Goal: Information Seeking & Learning: Find specific page/section

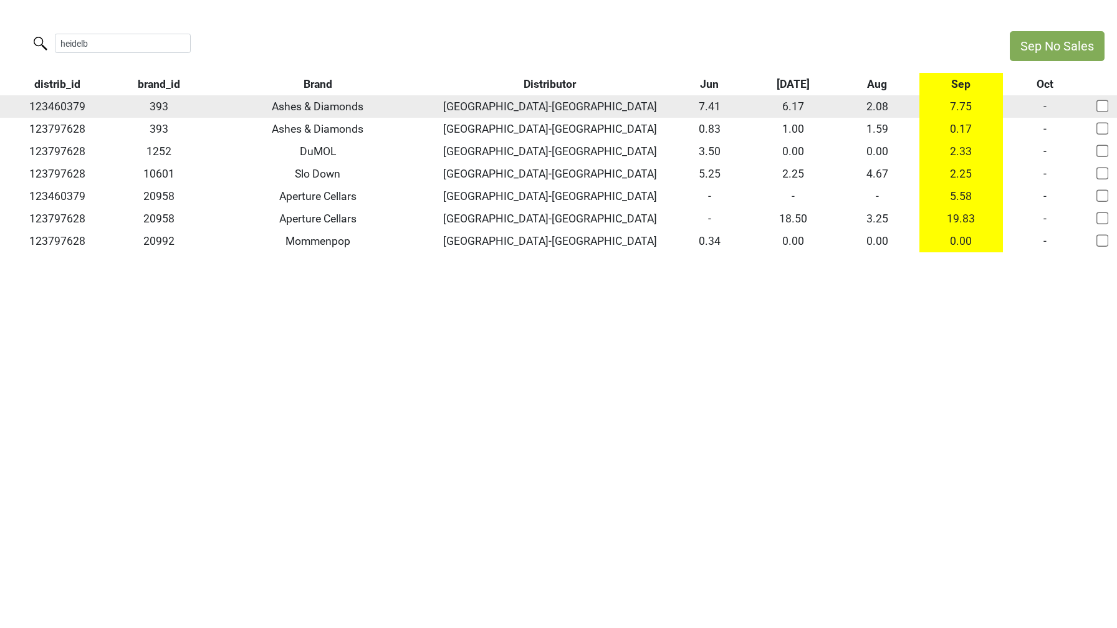
click at [56, 109] on td "123460379" at bounding box center [57, 106] width 115 height 22
copy td "123460379"
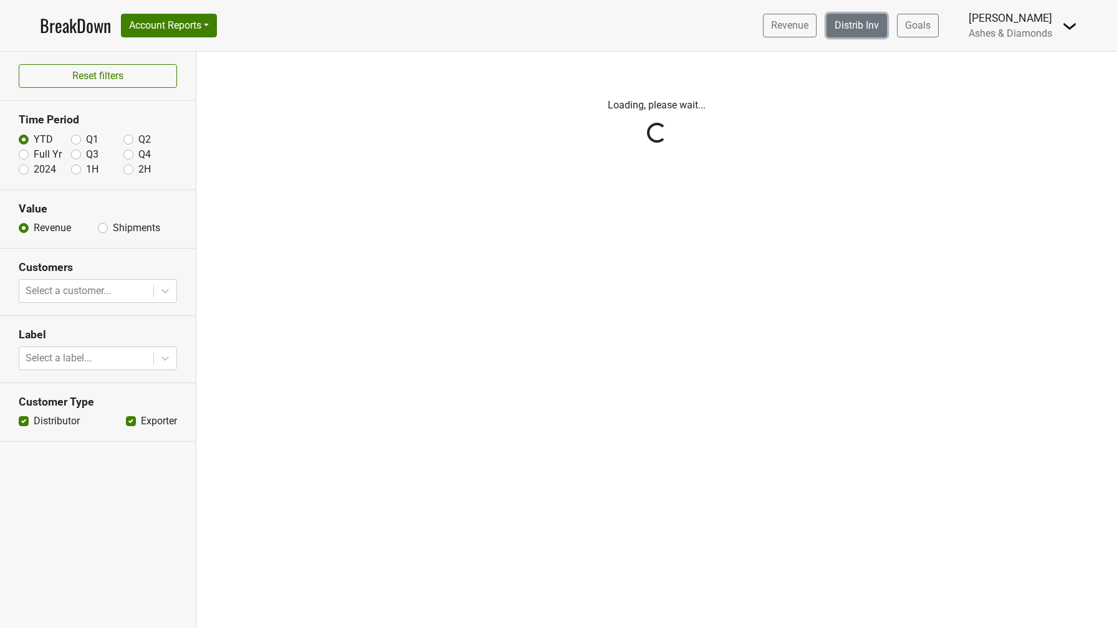
click at [869, 22] on link "Distrib Inv" at bounding box center [857, 26] width 60 height 24
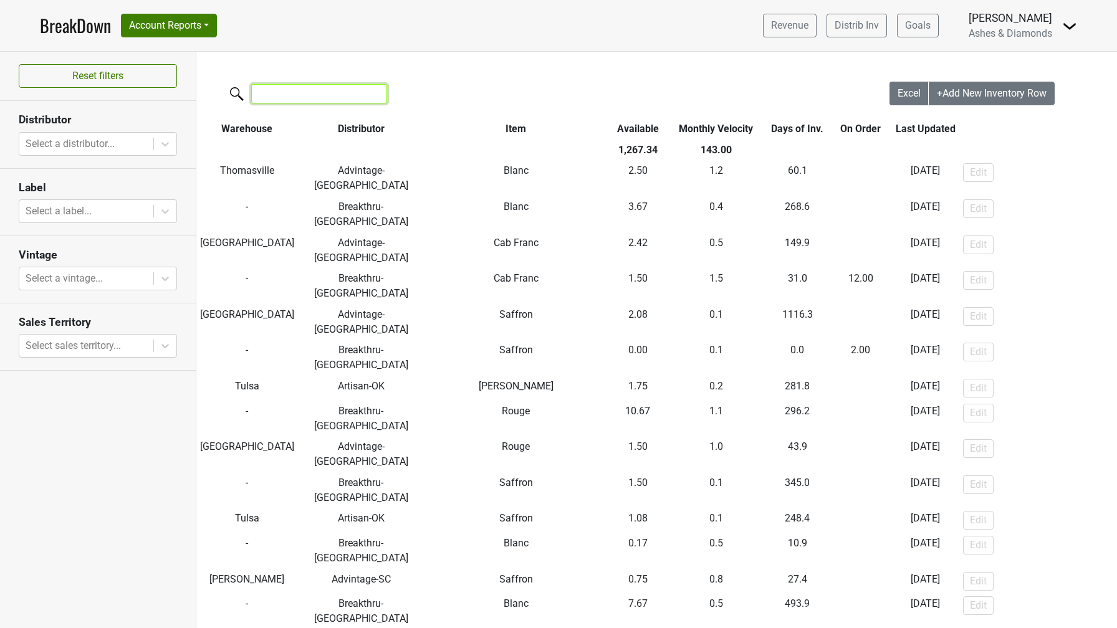
click at [316, 100] on input "search" at bounding box center [319, 93] width 136 height 19
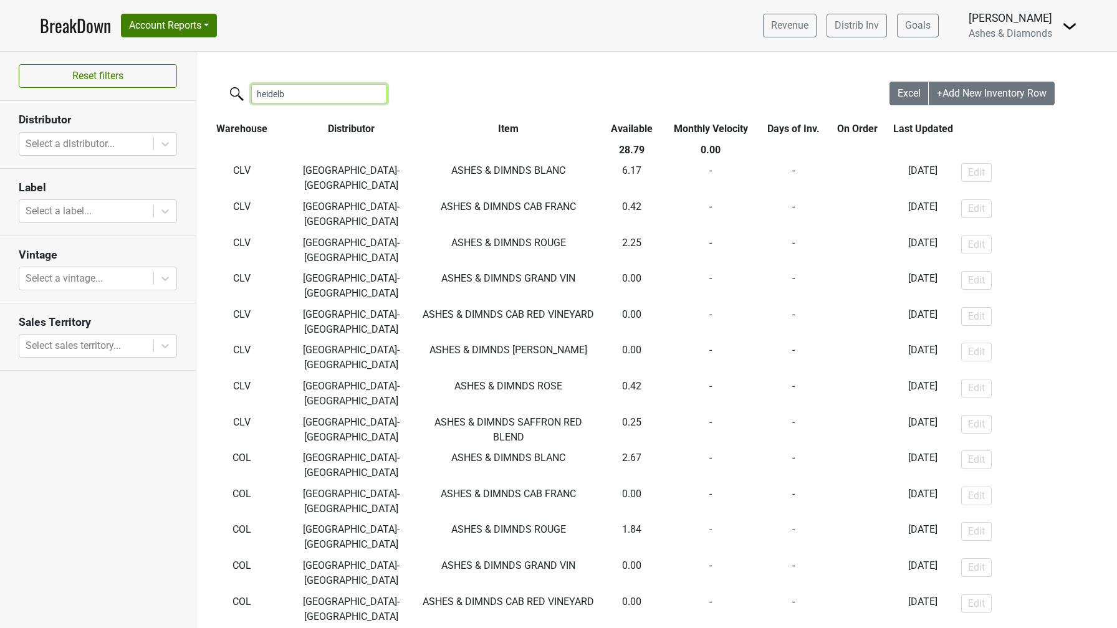
type input "heidelb"
click at [83, 26] on link "BreakDown" at bounding box center [75, 25] width 71 height 26
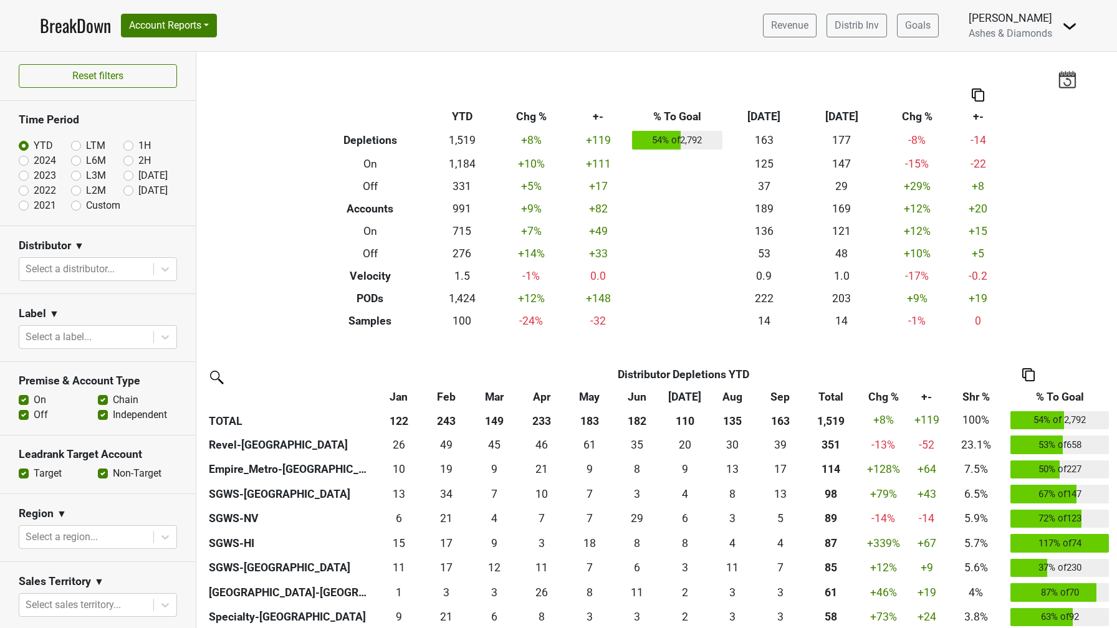
click at [214, 377] on img at bounding box center [216, 377] width 20 height 20
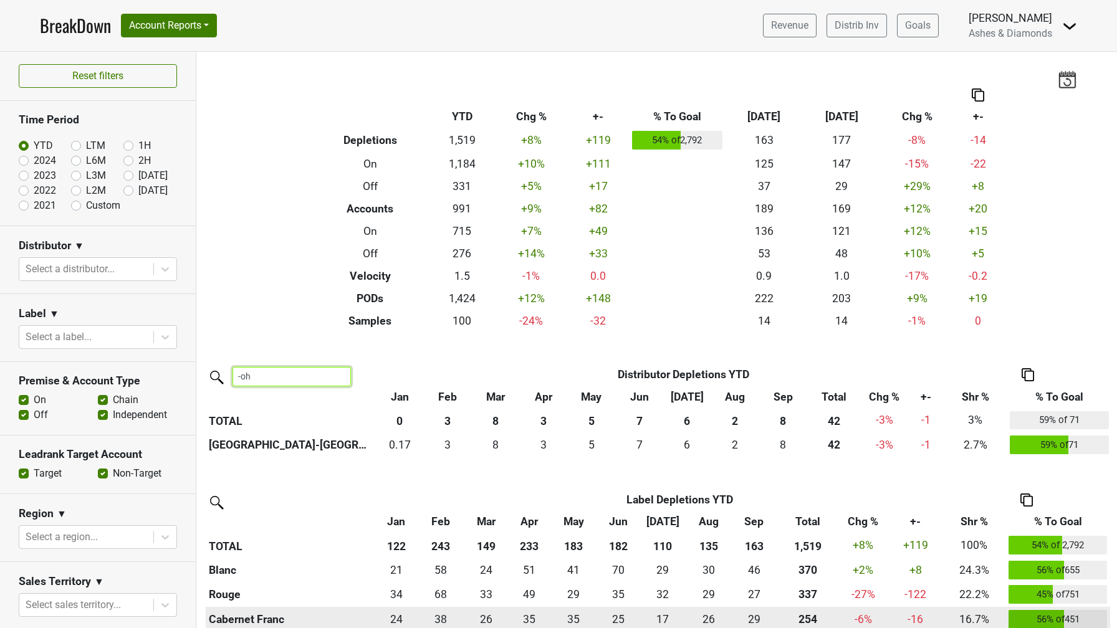
type input "-oh"
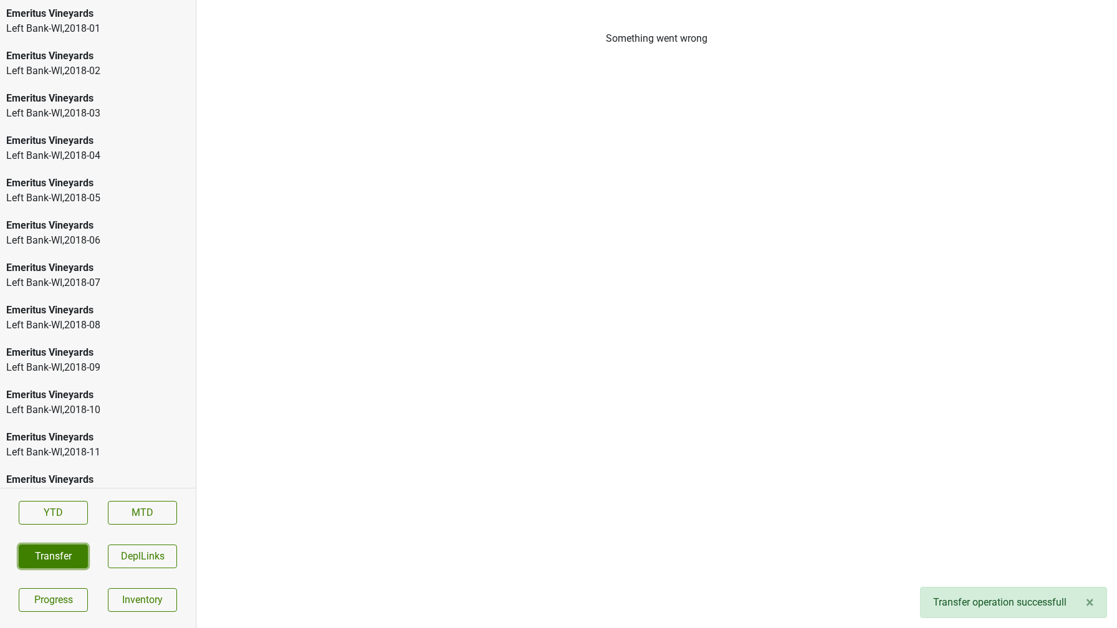
click at [59, 559] on button "Transfer" at bounding box center [53, 557] width 69 height 24
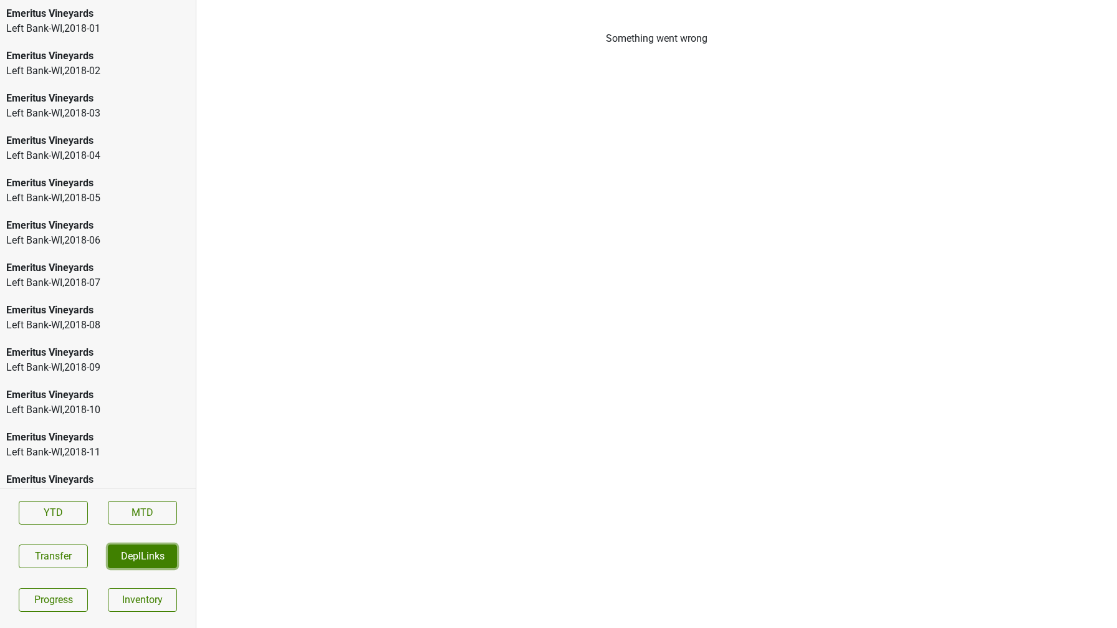
click at [125, 554] on button "DeplLinks" at bounding box center [142, 557] width 69 height 24
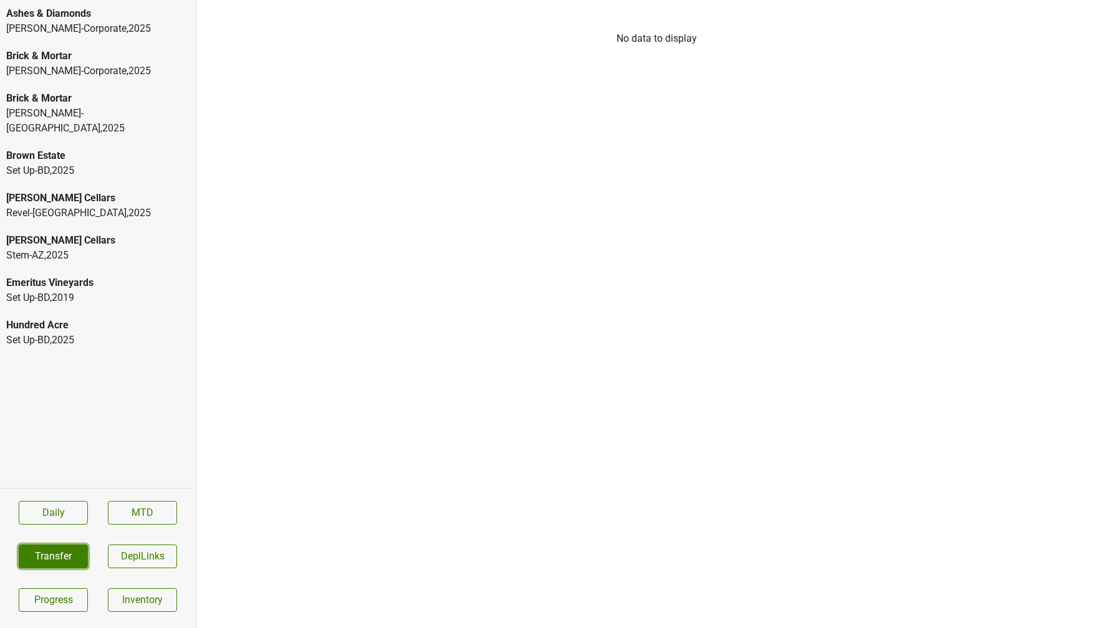
click at [56, 563] on button "Transfer" at bounding box center [53, 557] width 69 height 24
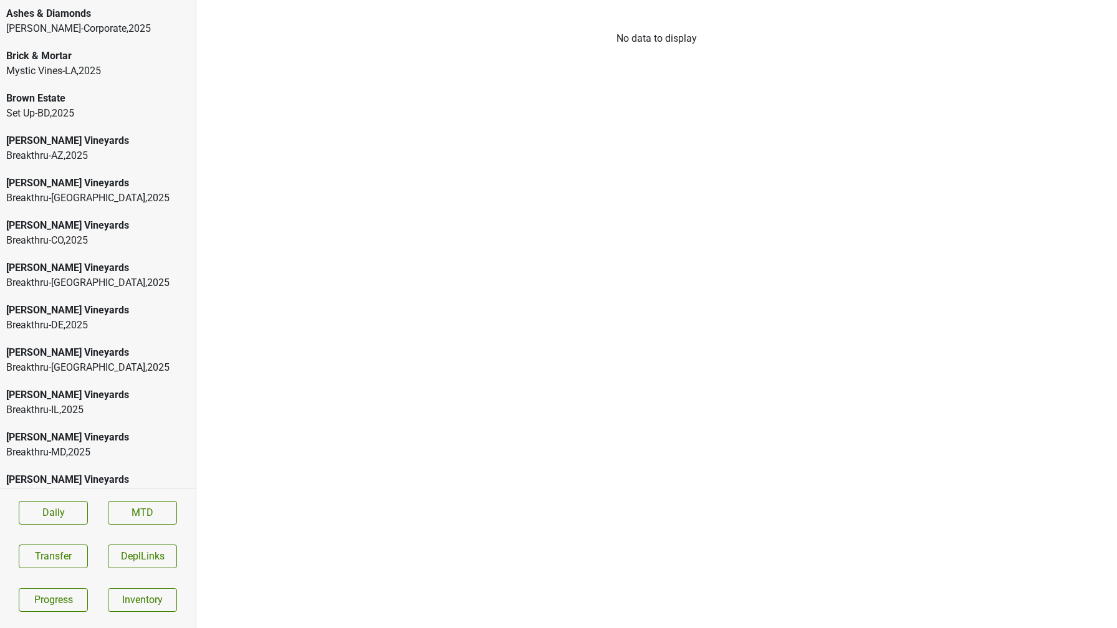
click at [136, 58] on div "Brick & Mortar" at bounding box center [97, 56] width 183 height 15
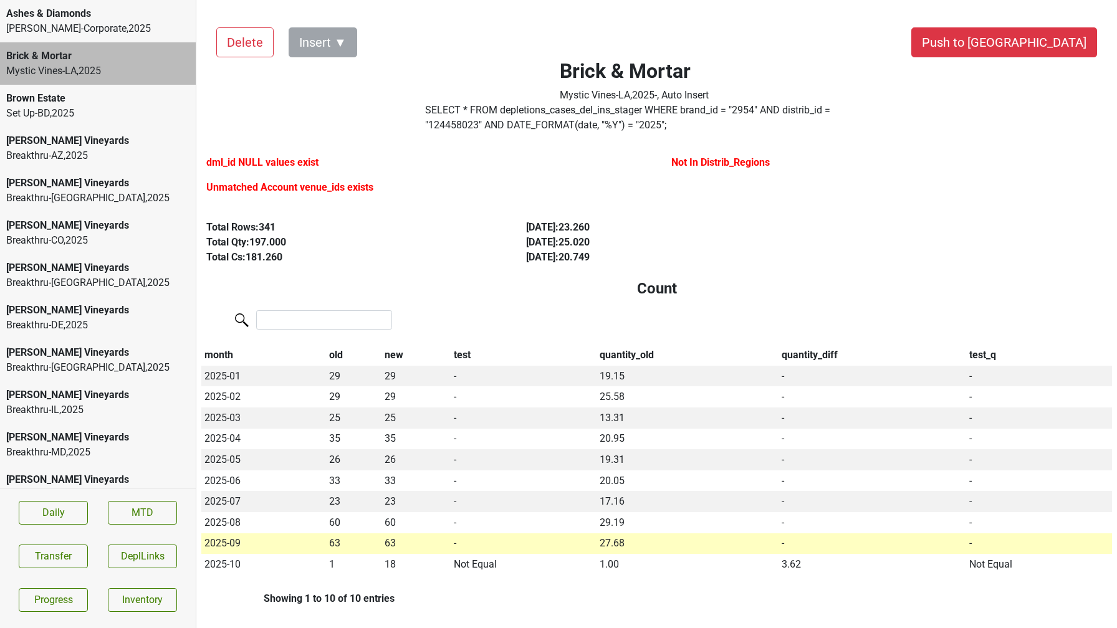
click at [80, 193] on div "Breakthru-[GEOGRAPHIC_DATA] , 2025" at bounding box center [97, 198] width 183 height 15
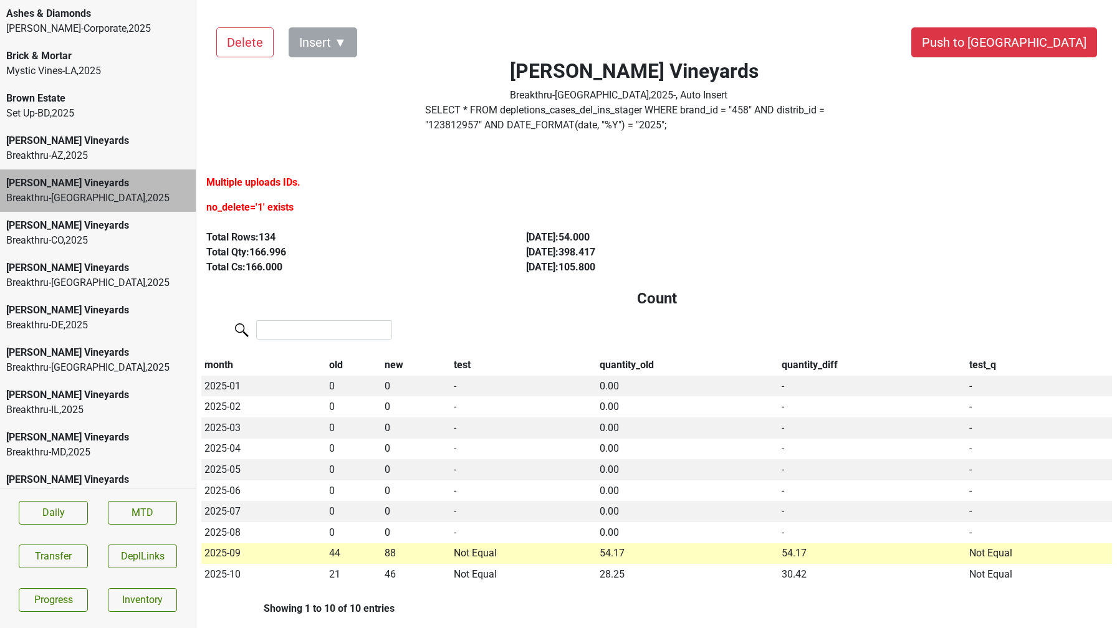
click at [80, 224] on div "[PERSON_NAME] Vineyards" at bounding box center [97, 225] width 183 height 15
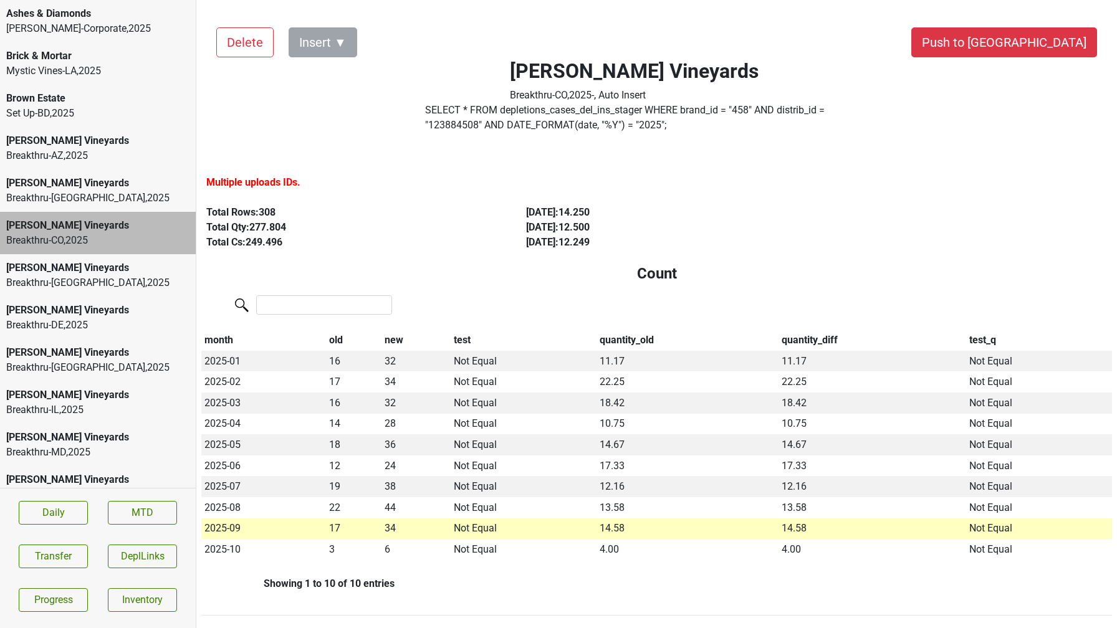
click at [78, 267] on div "Buehler Vineyards" at bounding box center [97, 268] width 183 height 15
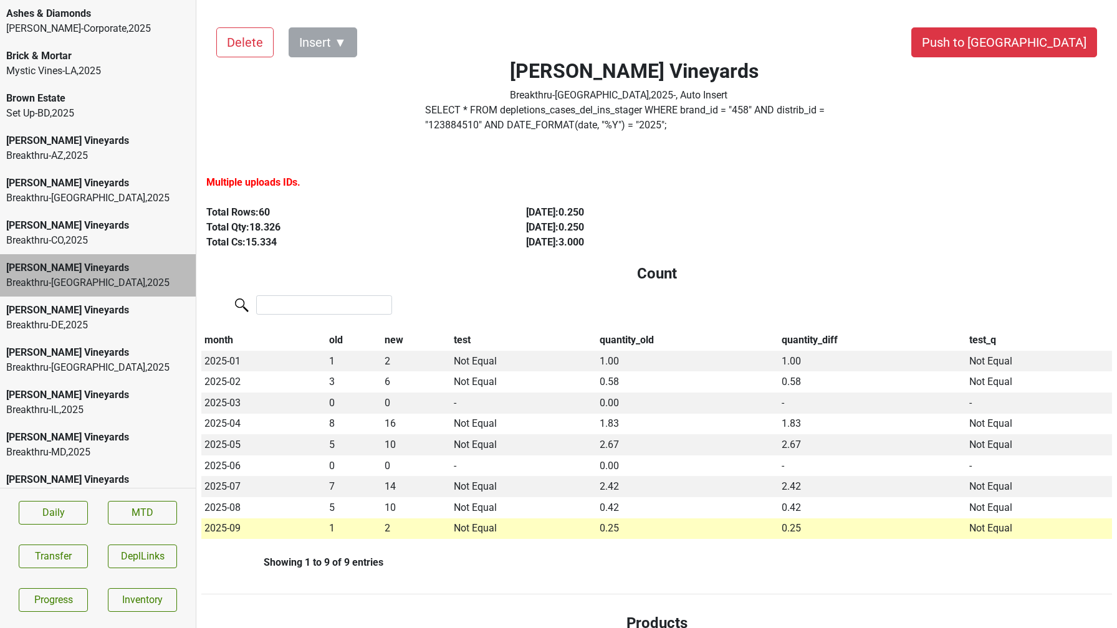
click at [75, 305] on div "Buehler Vineyards" at bounding box center [97, 310] width 183 height 15
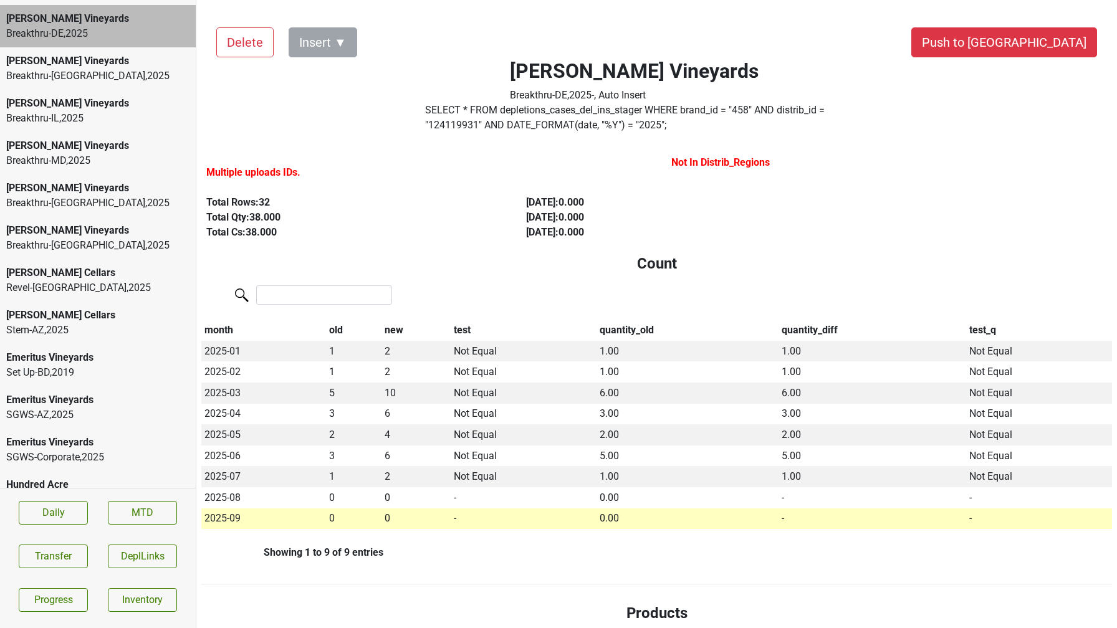
scroll to position [487, 0]
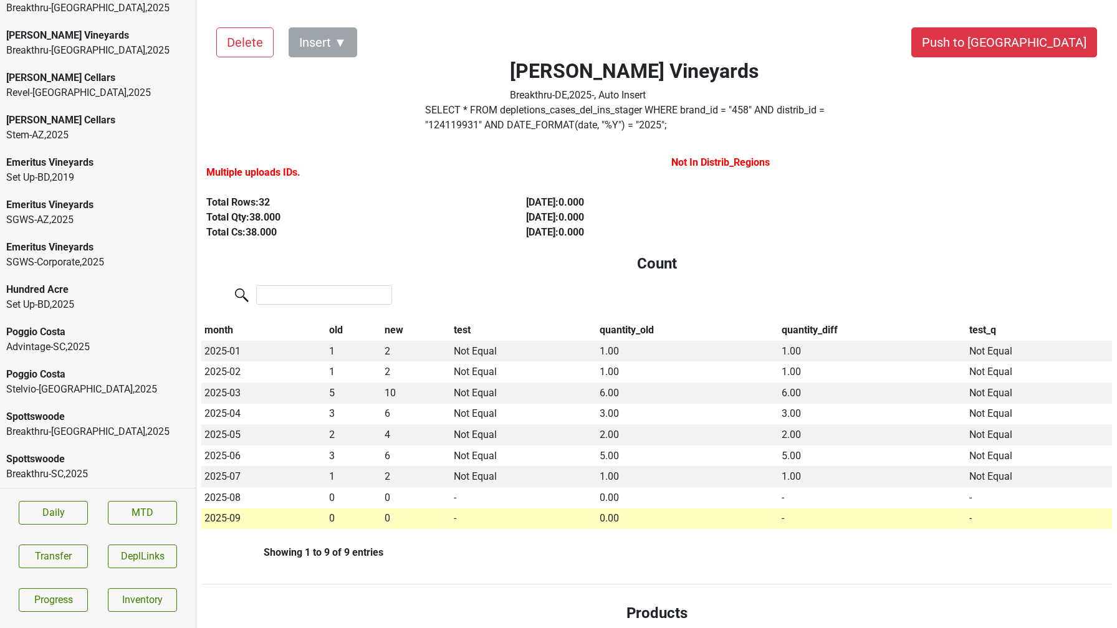
click at [48, 423] on div "Spottswoode" at bounding box center [97, 417] width 183 height 15
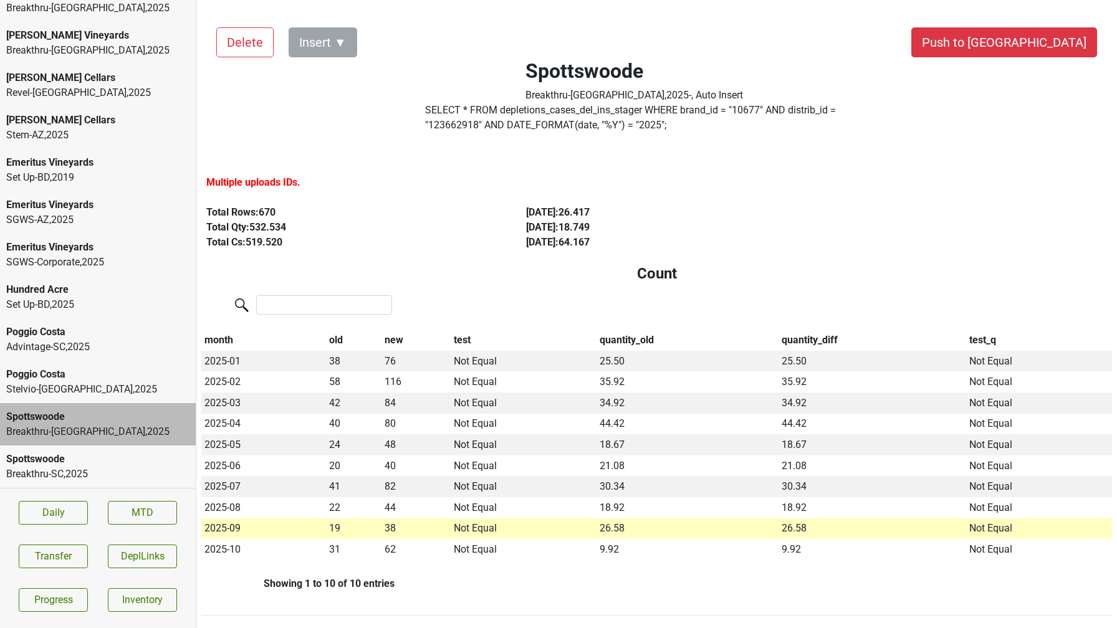
click at [46, 387] on div "Stelvio-OH , 2025" at bounding box center [97, 389] width 183 height 15
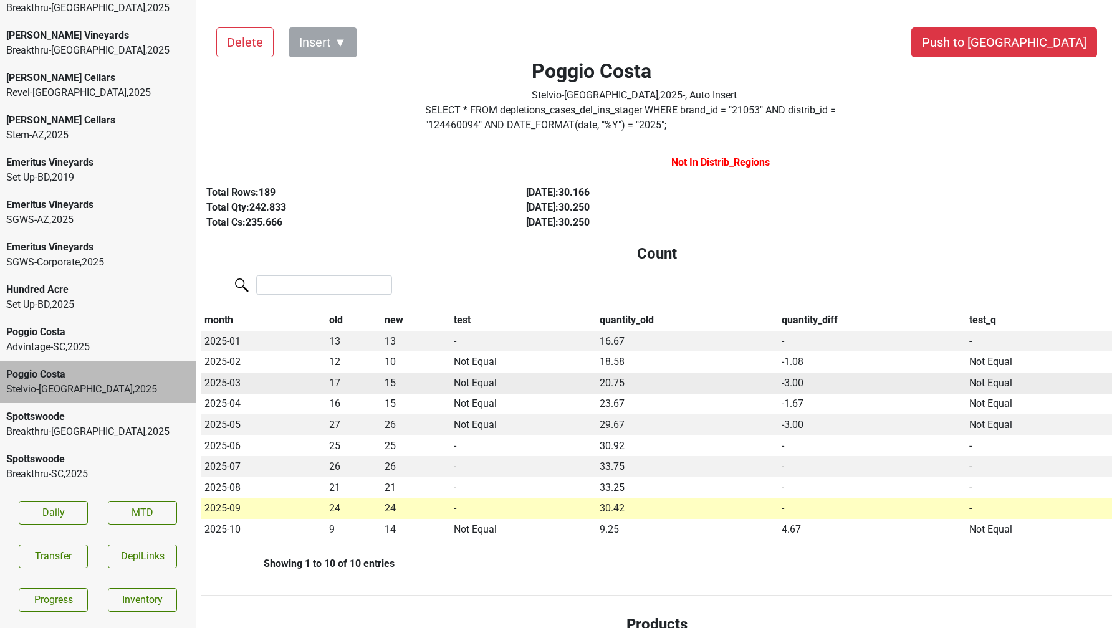
scroll to position [7, 0]
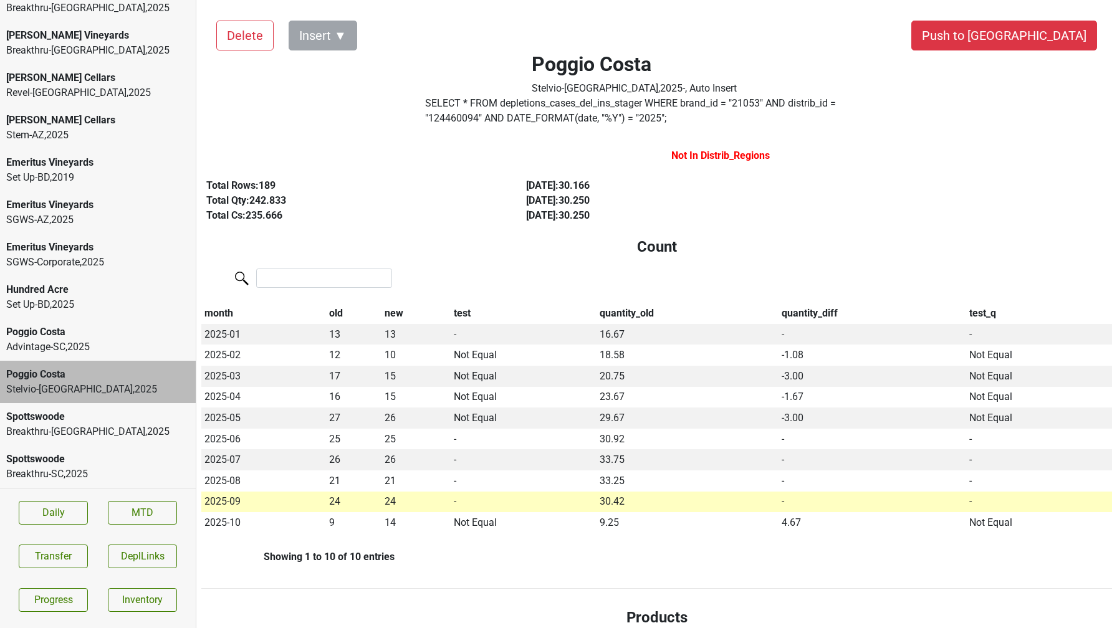
click at [124, 460] on div "Spottswoode" at bounding box center [97, 459] width 183 height 15
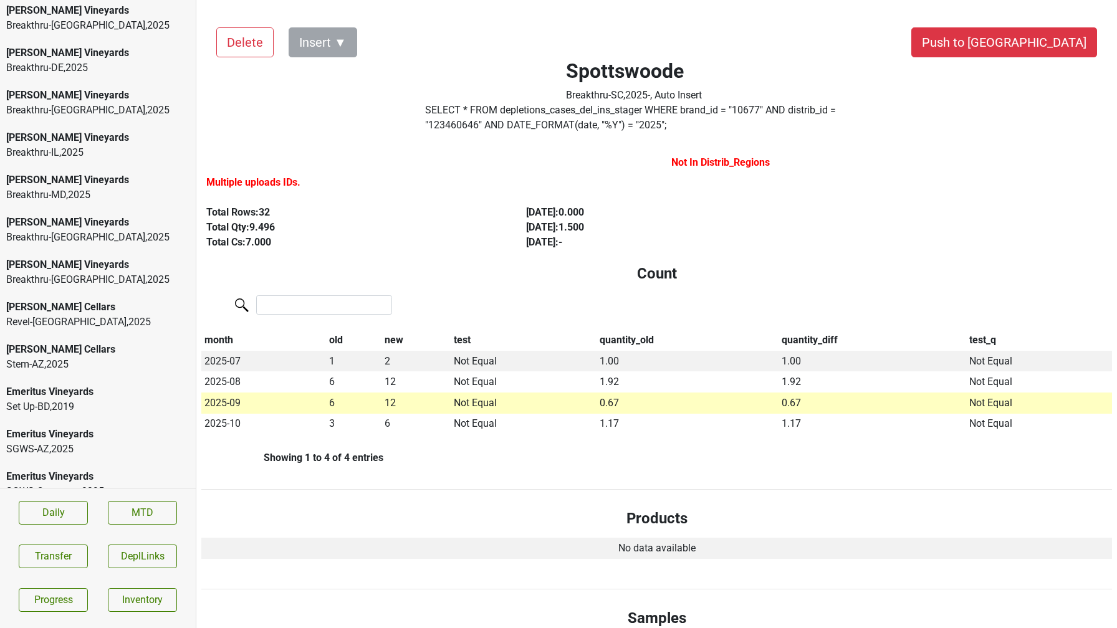
scroll to position [0, 0]
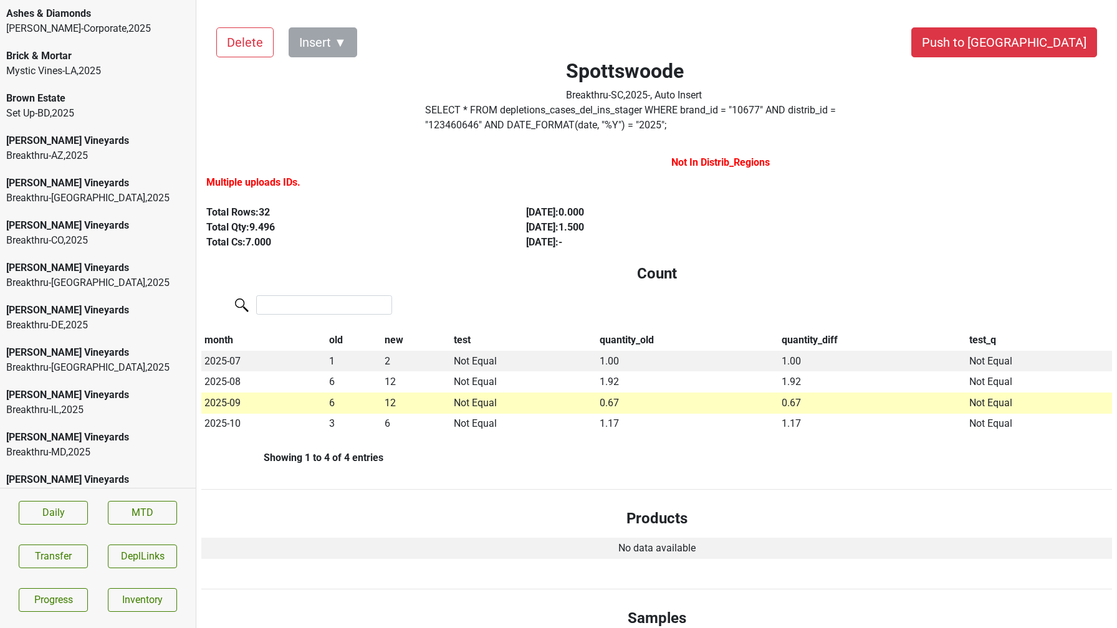
click at [69, 239] on div "Breakthru-CO , 2025" at bounding box center [97, 240] width 183 height 15
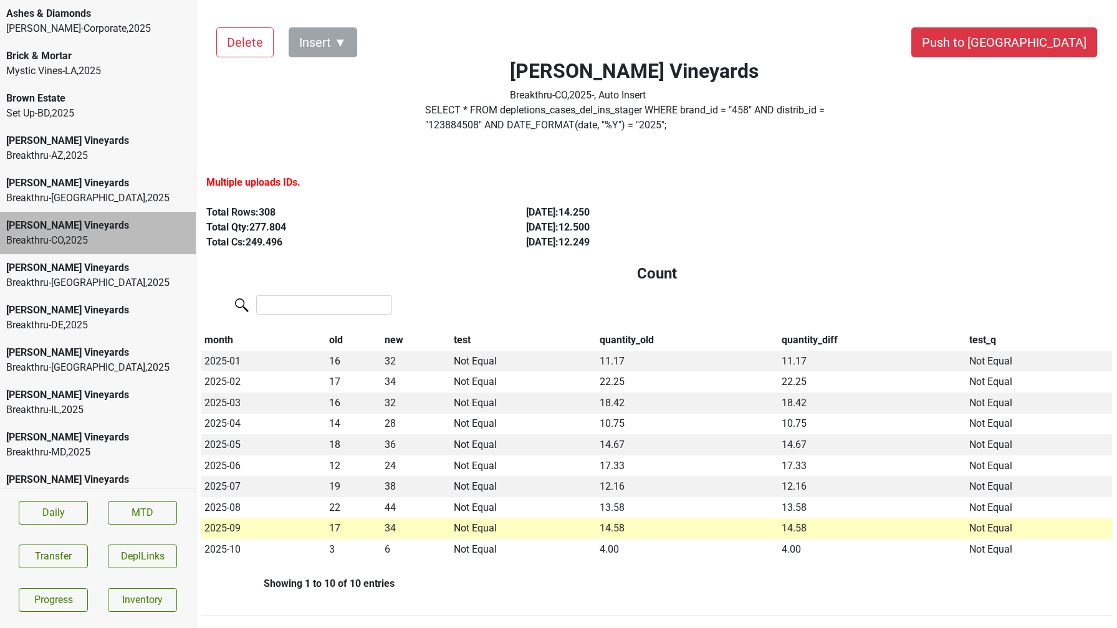
click at [462, 122] on label "SELECT * FROM depletions_cases_del_ins_stager WHERE brand_id = " 458 " AND dist…" at bounding box center [634, 118] width 418 height 30
click at [77, 271] on div "Buehler Vineyards" at bounding box center [97, 268] width 183 height 15
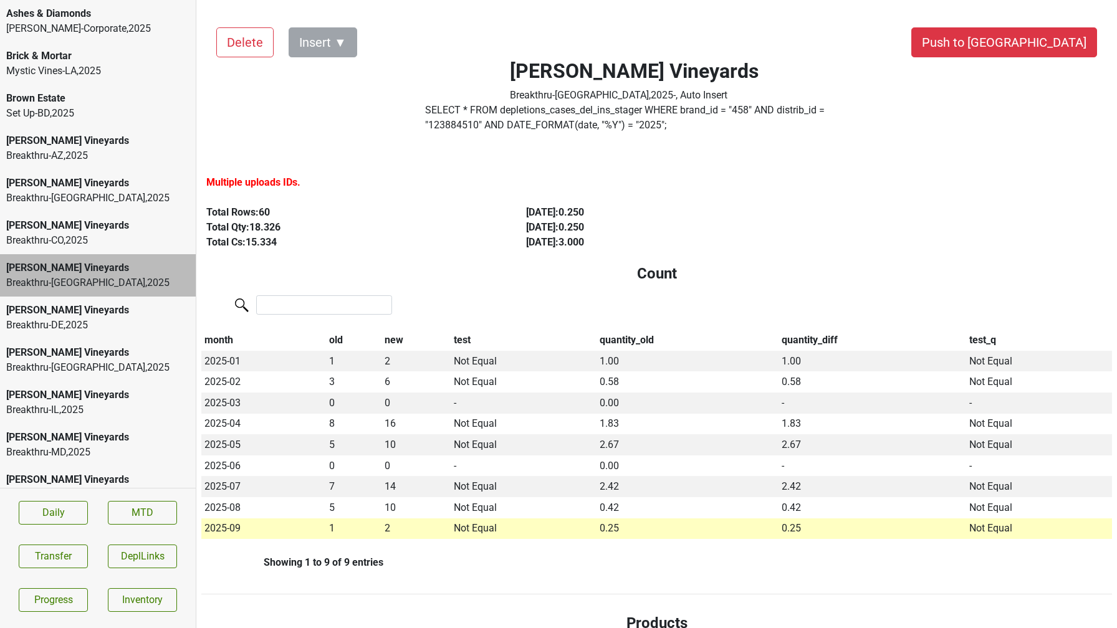
click at [71, 239] on div "Breakthru-CO , 2025" at bounding box center [97, 240] width 183 height 15
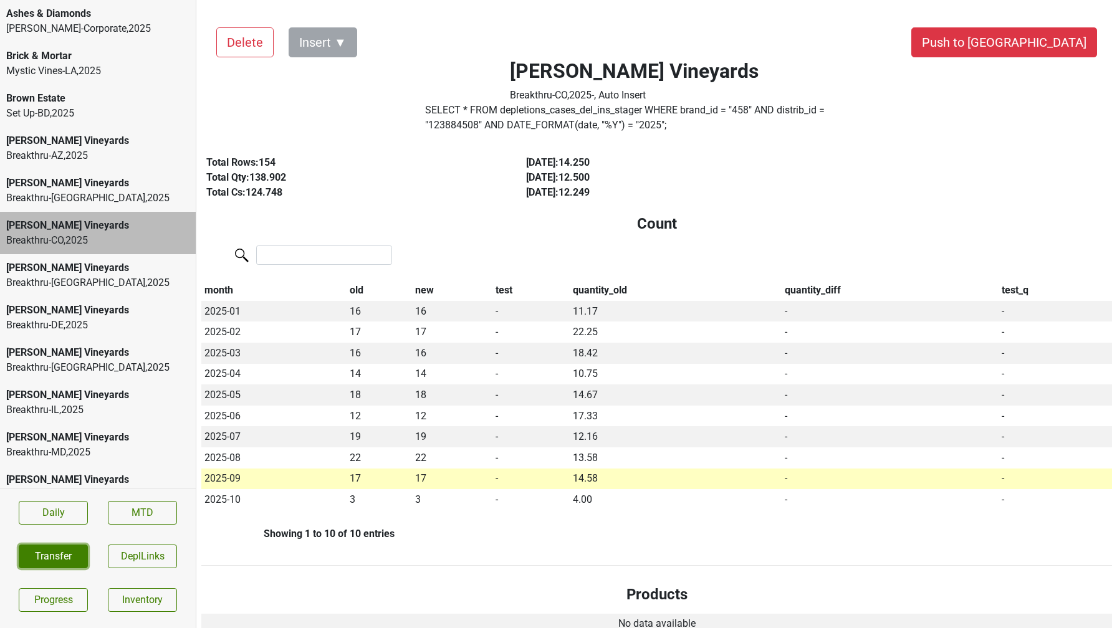
click at [42, 567] on button "Transfer" at bounding box center [53, 557] width 69 height 24
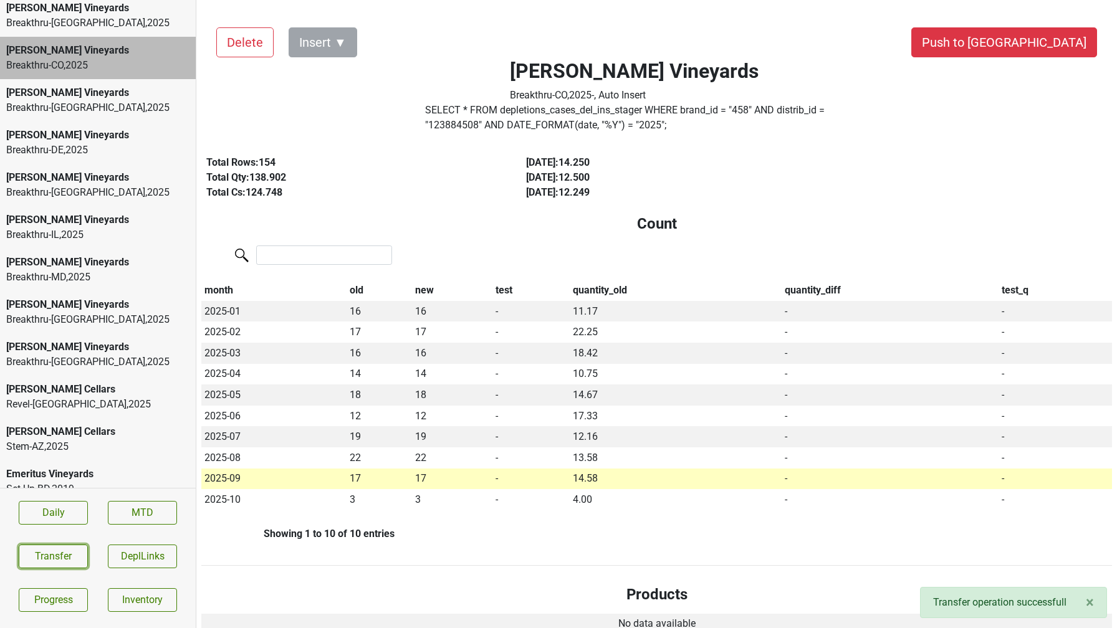
scroll to position [487, 0]
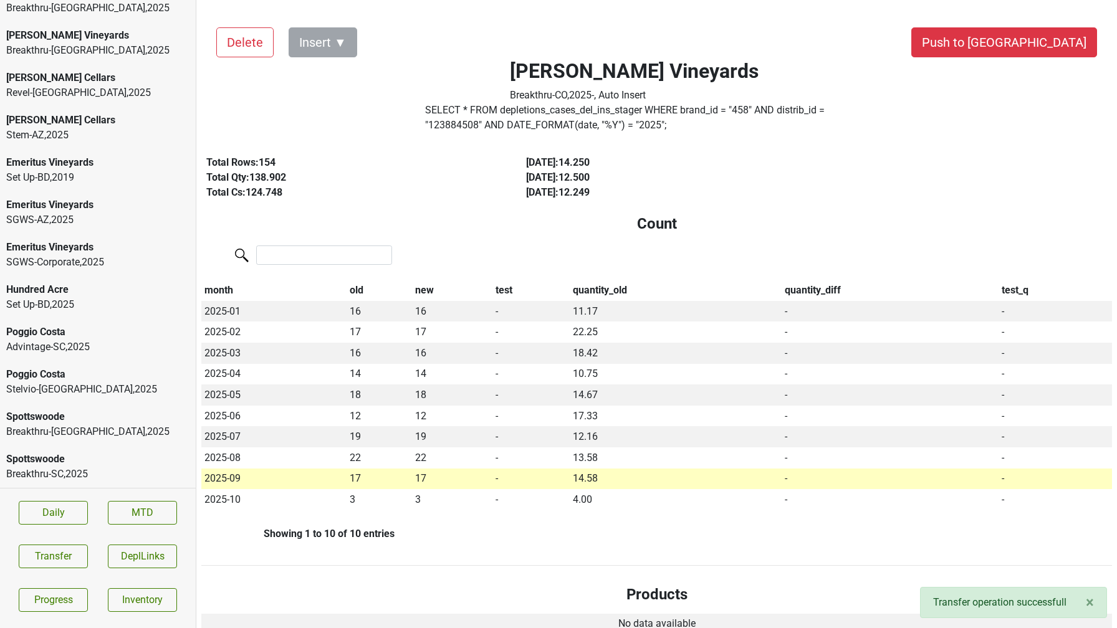
click at [83, 439] on div "Spottswoode Breakthru-FL , 2025" at bounding box center [98, 424] width 196 height 42
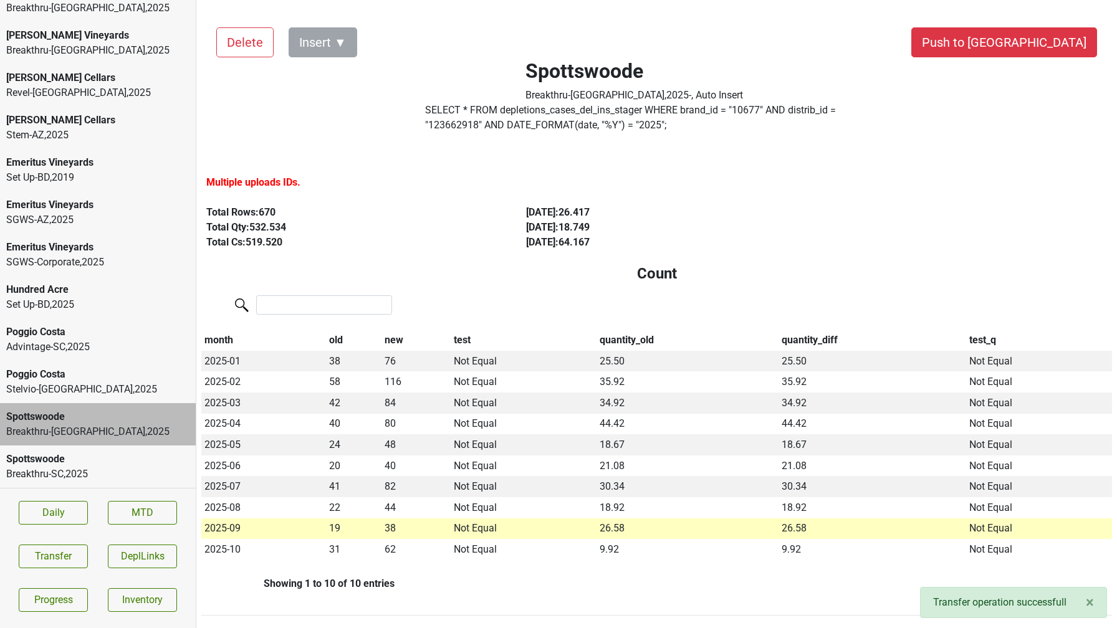
click at [454, 118] on label "SELECT * FROM depletions_cases_del_ins_stager WHERE brand_id = " 10677 " AND di…" at bounding box center [634, 118] width 418 height 30
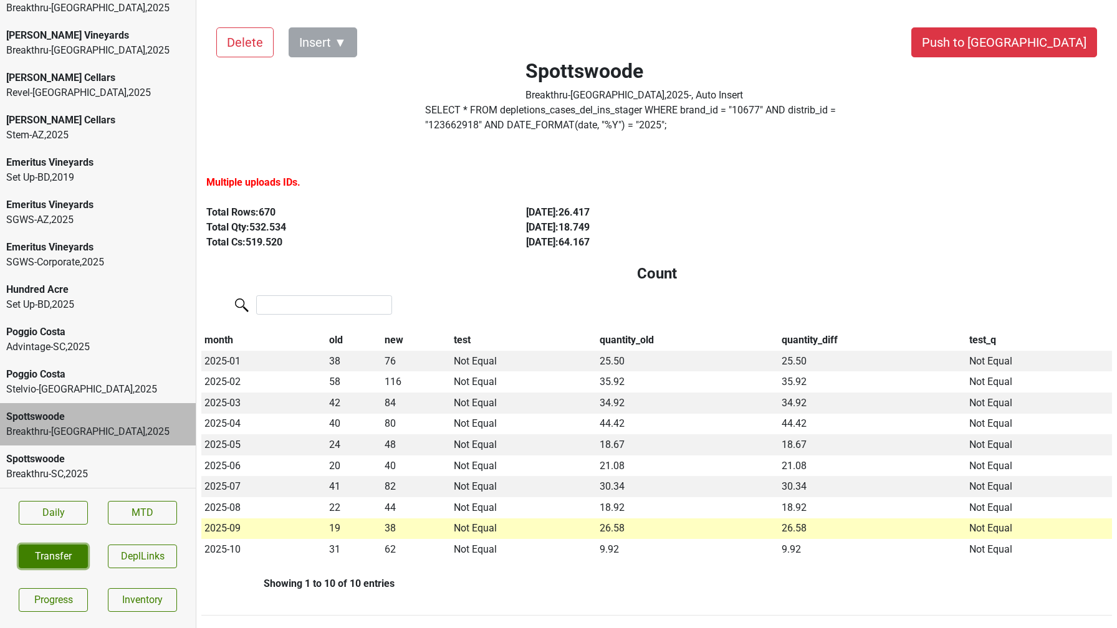
click at [50, 562] on button "Transfer" at bounding box center [53, 557] width 69 height 24
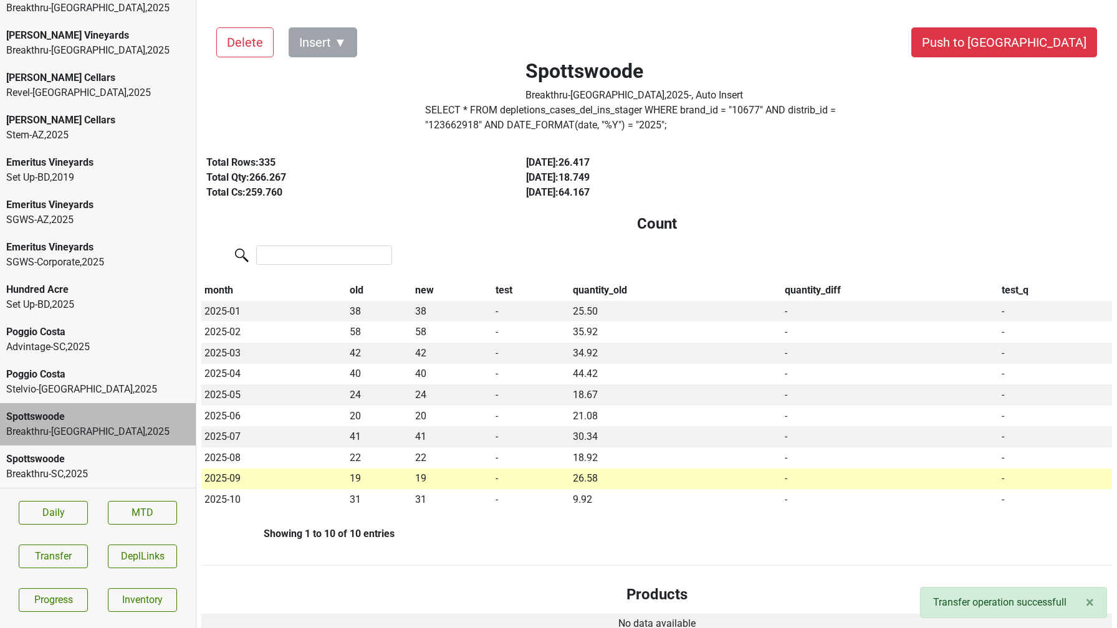
click at [52, 383] on div "Stelvio-OH , 2025" at bounding box center [97, 389] width 183 height 15
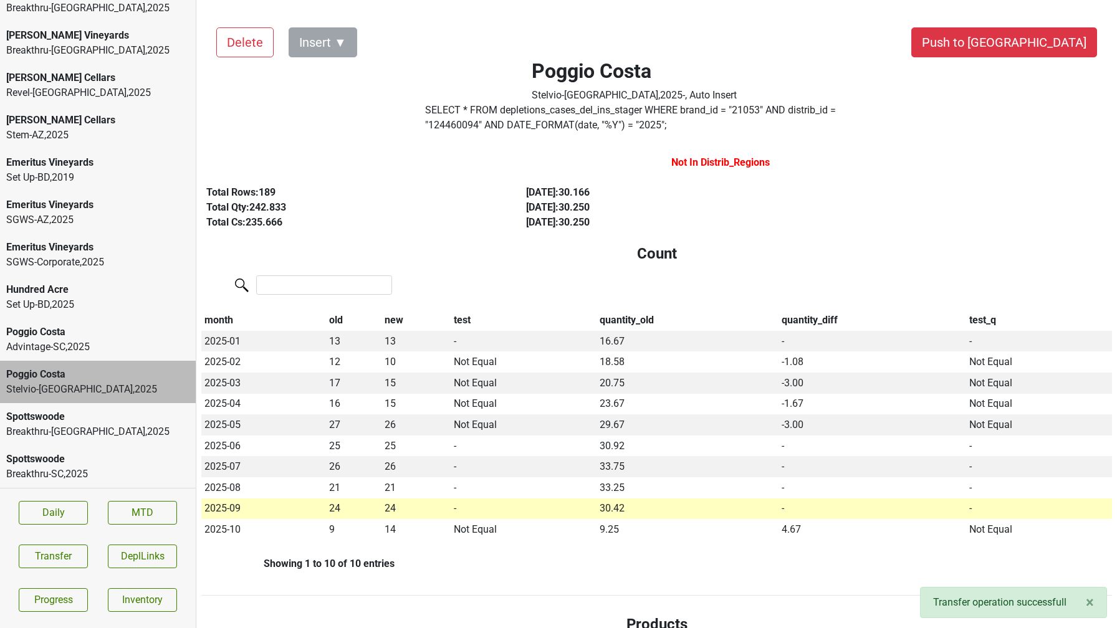
click at [71, 215] on div "SGWS-AZ , 2025" at bounding box center [97, 220] width 183 height 15
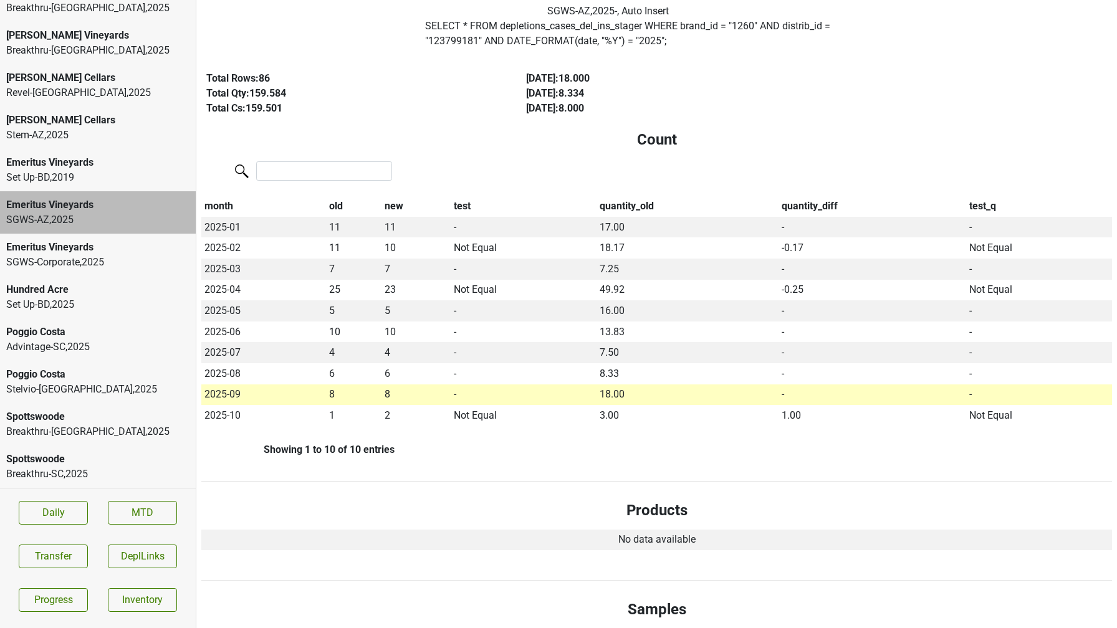
scroll to position [0, 0]
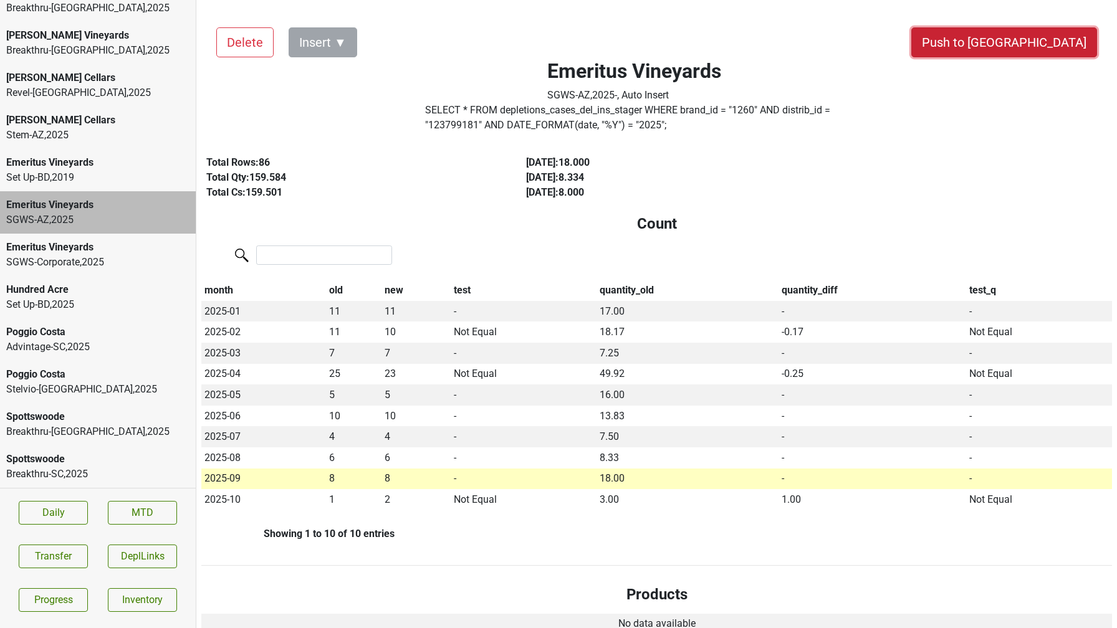
click at [1046, 50] on button "Push to DC" at bounding box center [1004, 42] width 186 height 30
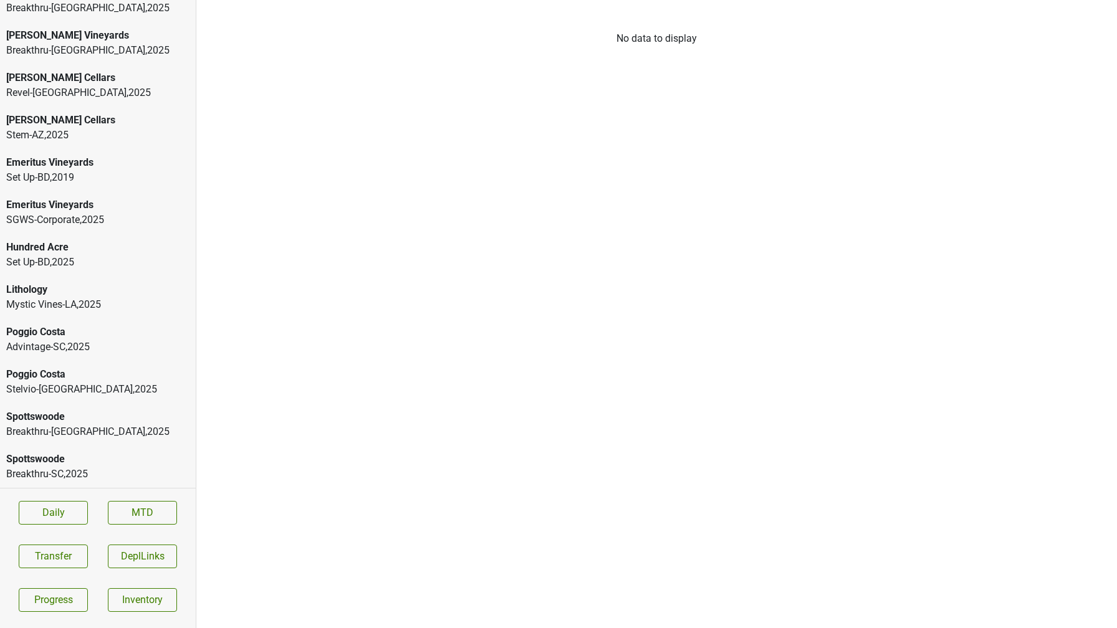
click at [69, 207] on div "Emeritus Vineyards" at bounding box center [97, 205] width 183 height 15
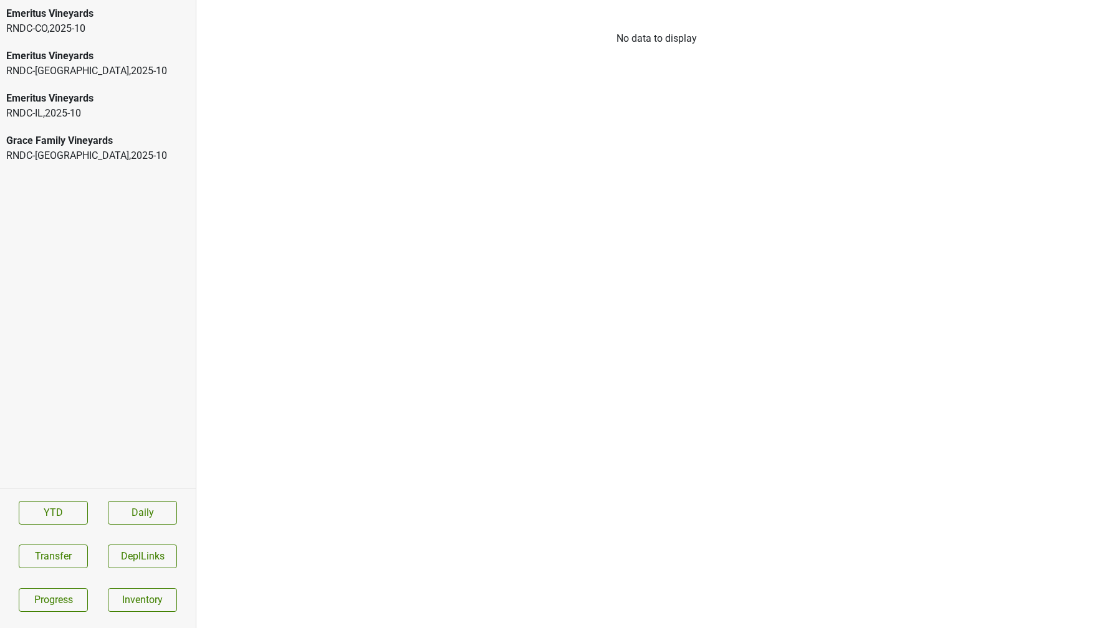
click at [139, 16] on div "Emeritus Vineyards" at bounding box center [97, 13] width 183 height 15
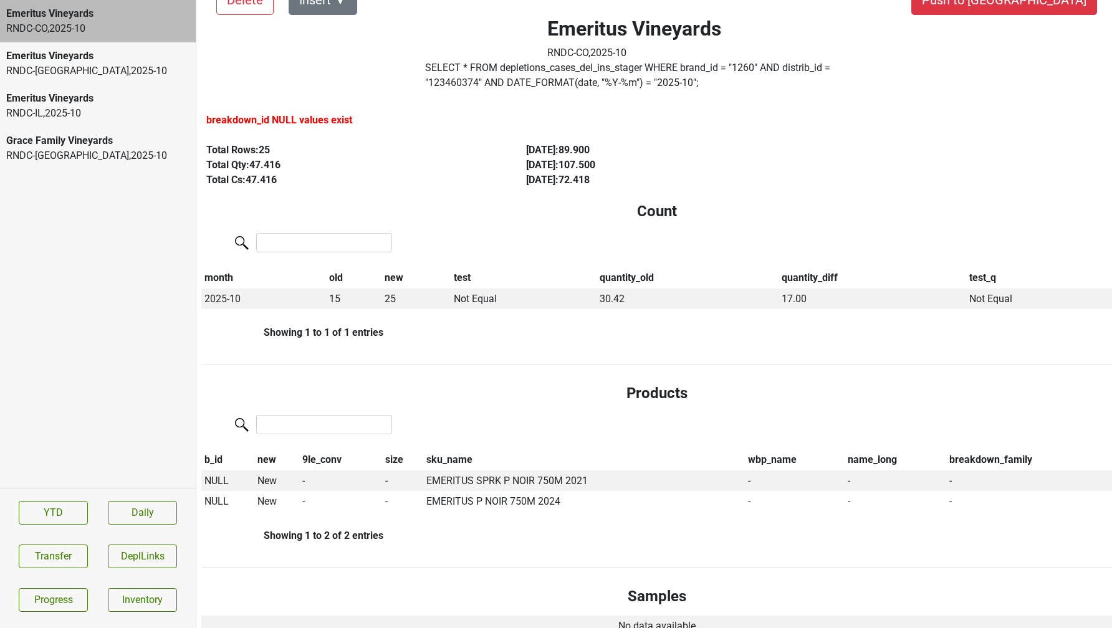
scroll to position [46, 0]
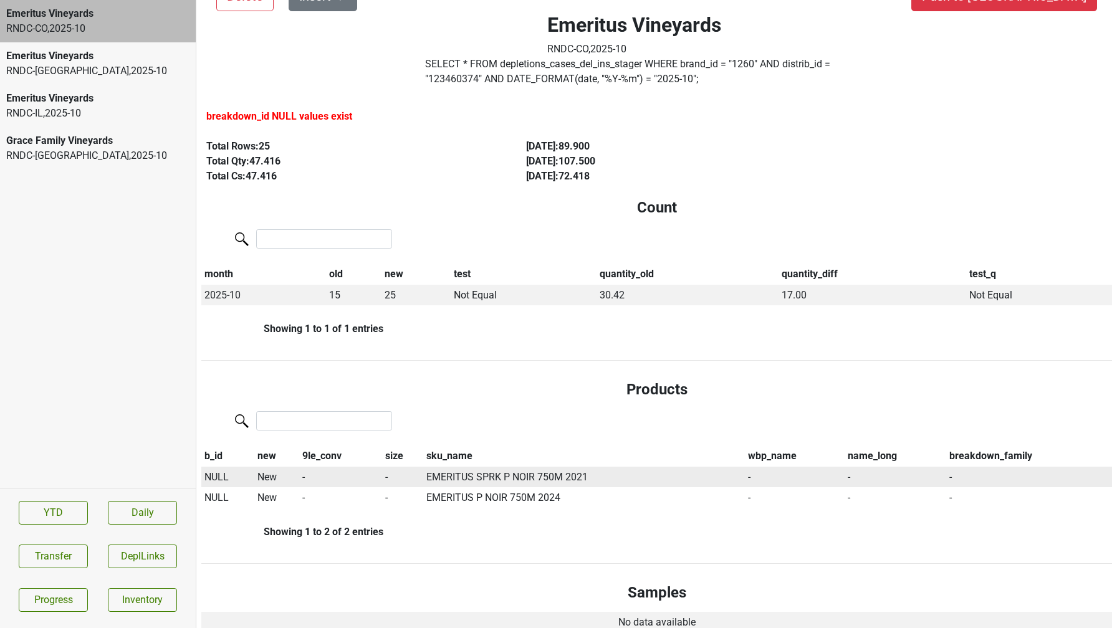
click at [219, 473] on span "NULL" at bounding box center [216, 477] width 24 height 12
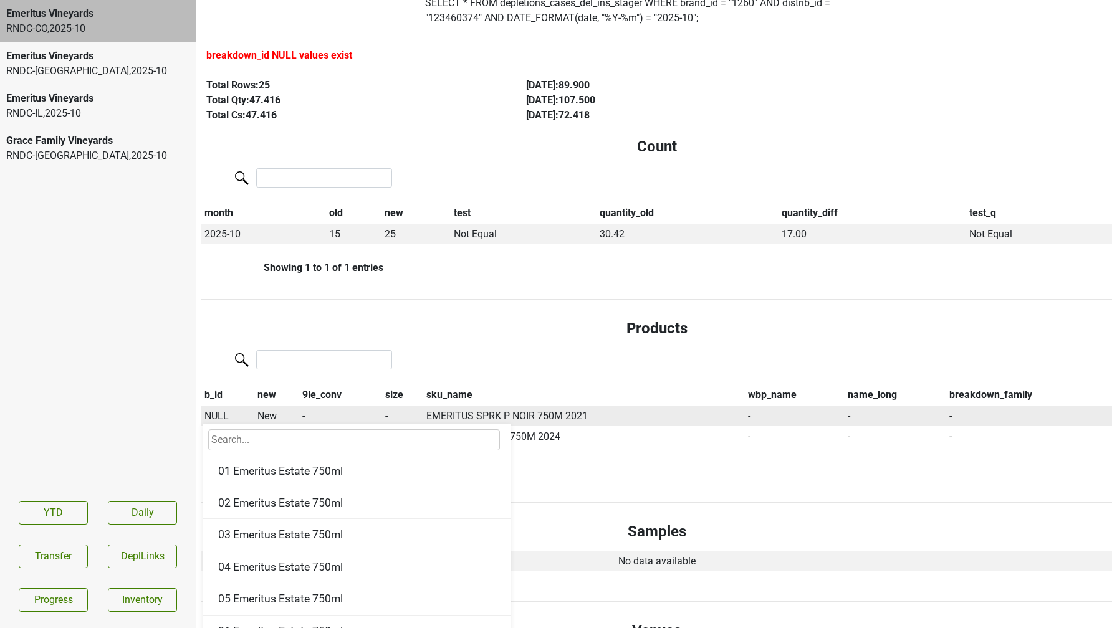
scroll to position [110, 0]
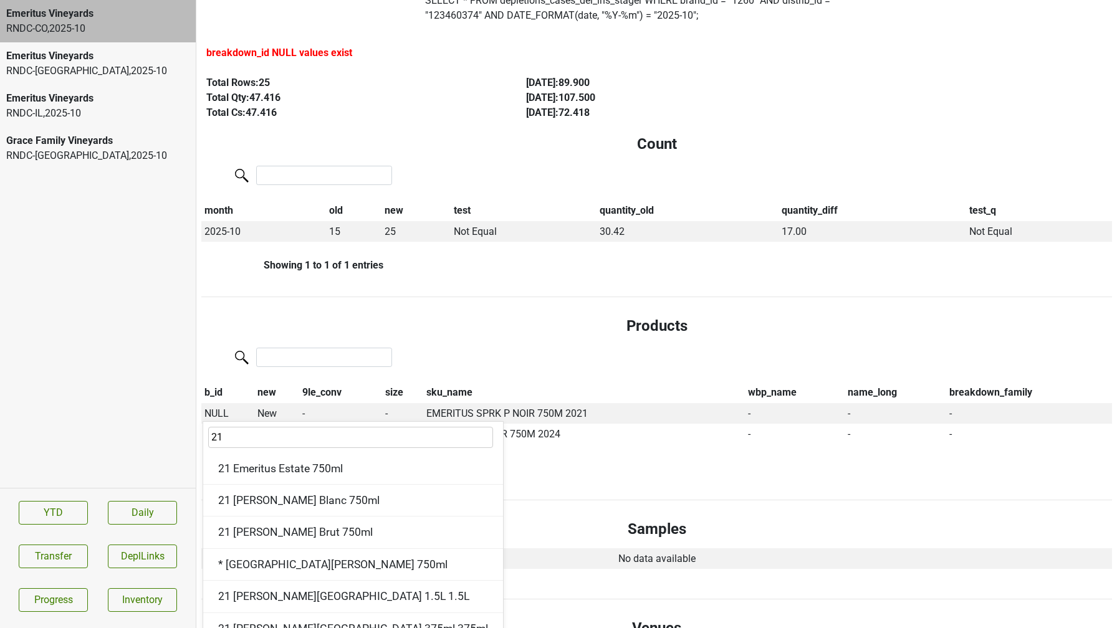
type input "21"
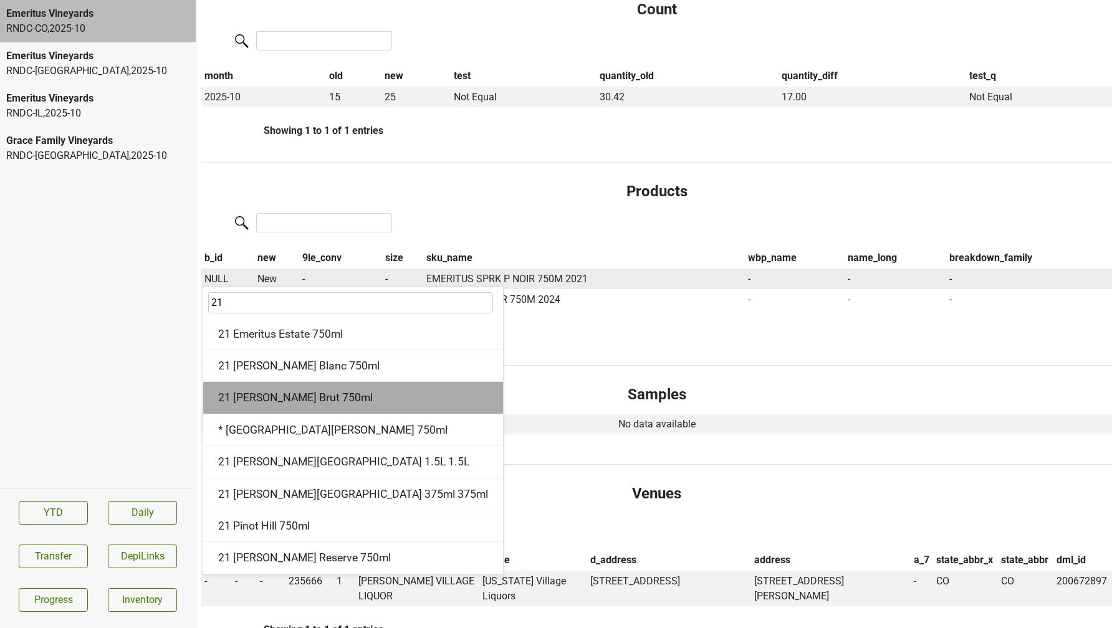
scroll to position [242, 0]
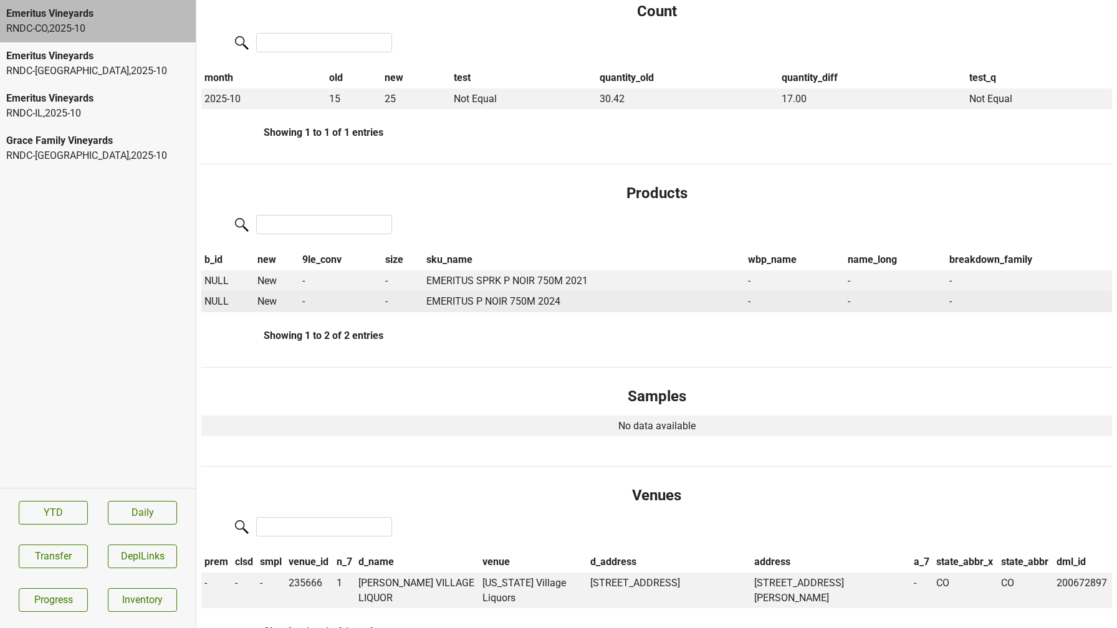
click at [217, 299] on span "NULL" at bounding box center [216, 301] width 24 height 12
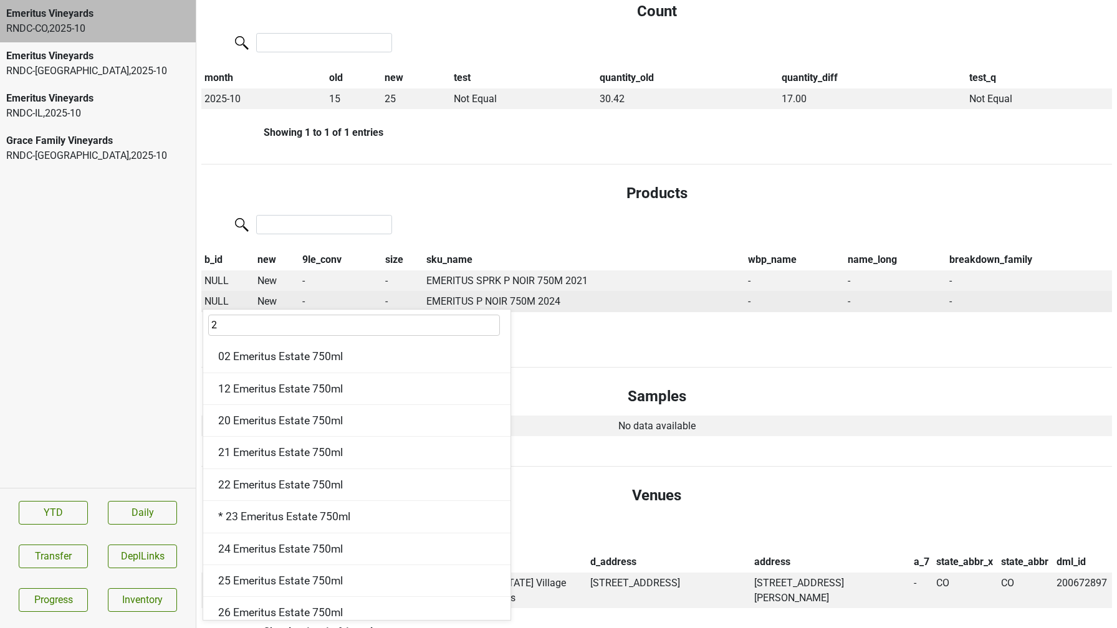
type input "24"
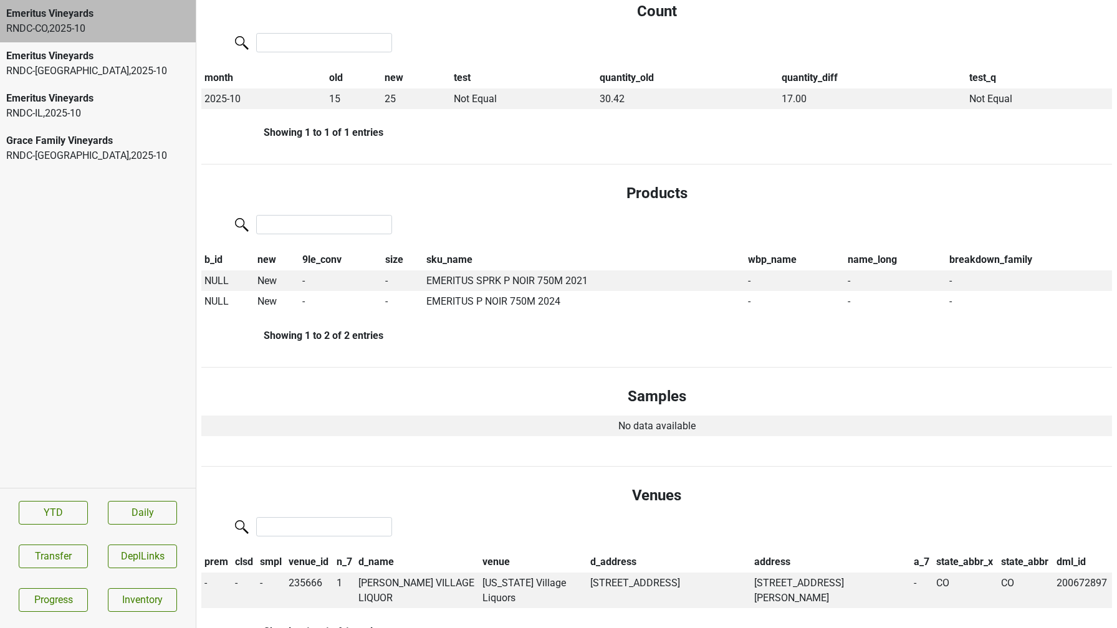
click at [418, 185] on h4 "Products" at bounding box center [656, 194] width 891 height 18
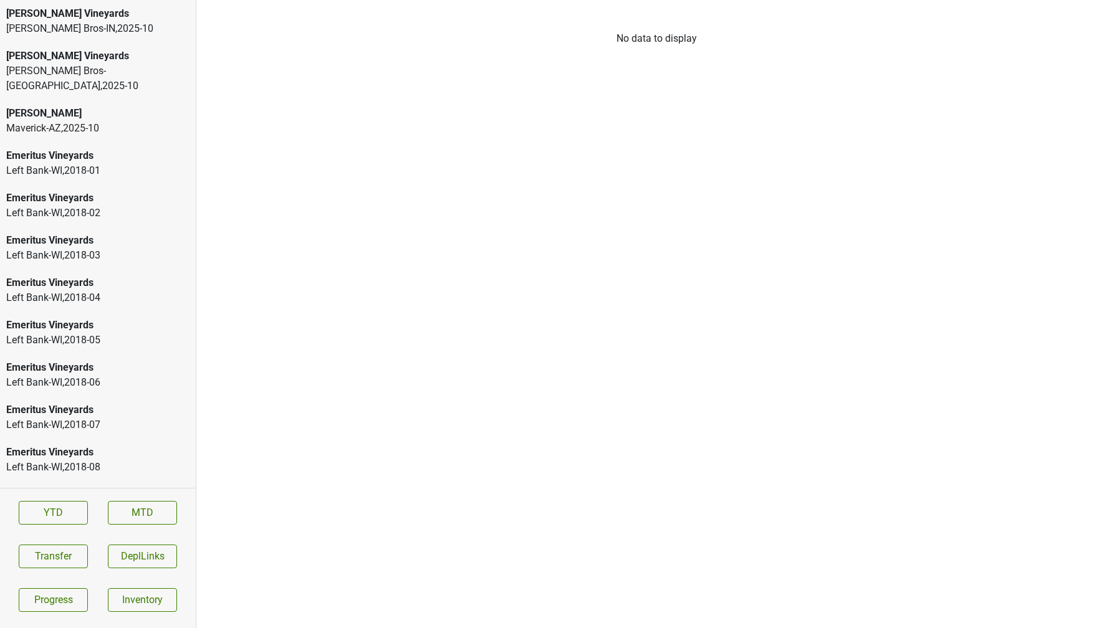
click at [69, 19] on div "Buehler Vineyards" at bounding box center [97, 13] width 183 height 15
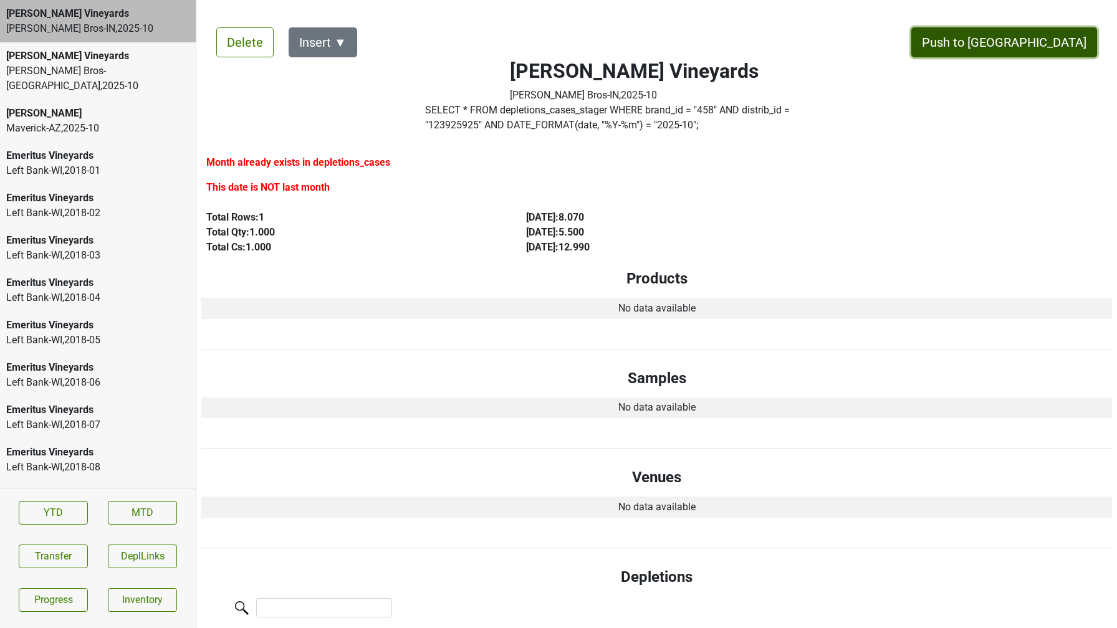
click at [1070, 40] on button "Push to [GEOGRAPHIC_DATA]" at bounding box center [1004, 42] width 186 height 30
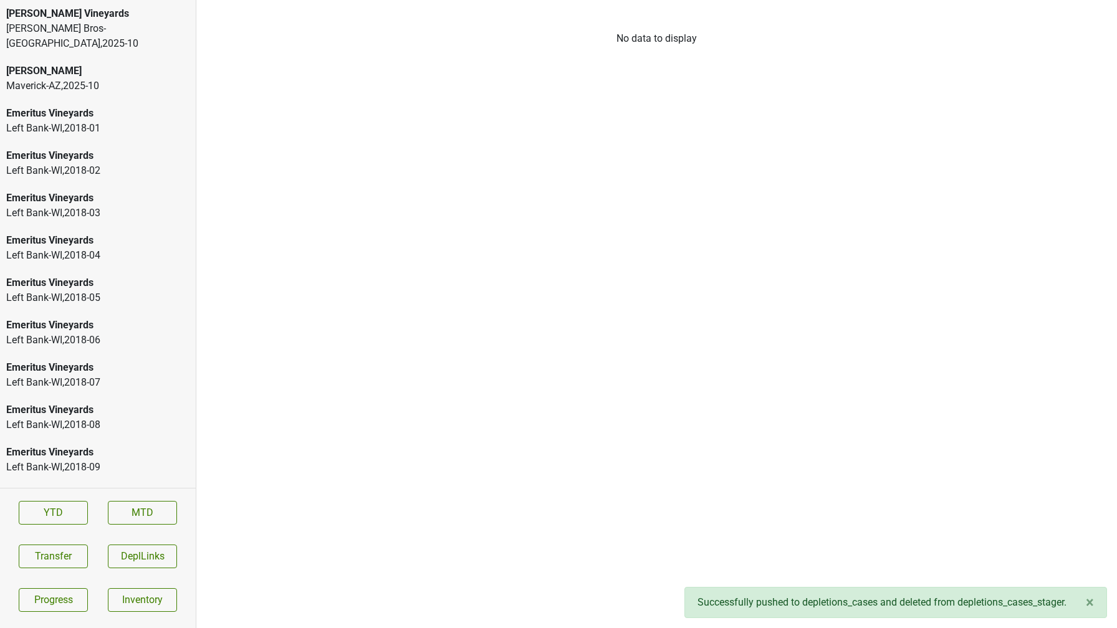
click at [157, 17] on div "Buehler Vineyards" at bounding box center [97, 13] width 183 height 15
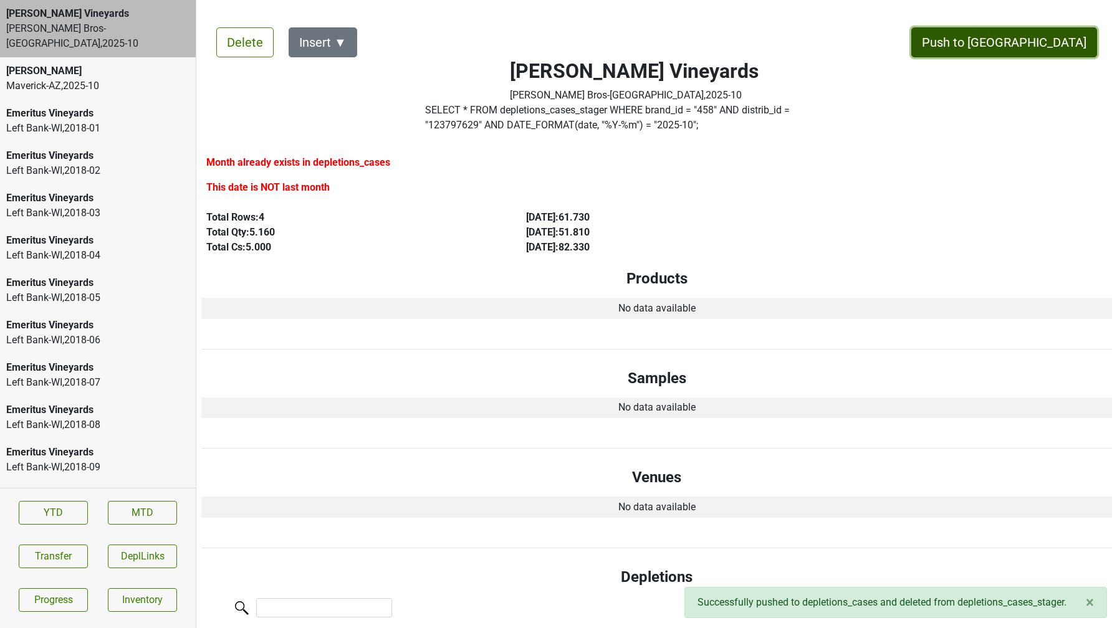
click at [1040, 47] on button "Push to [GEOGRAPHIC_DATA]" at bounding box center [1004, 42] width 186 height 30
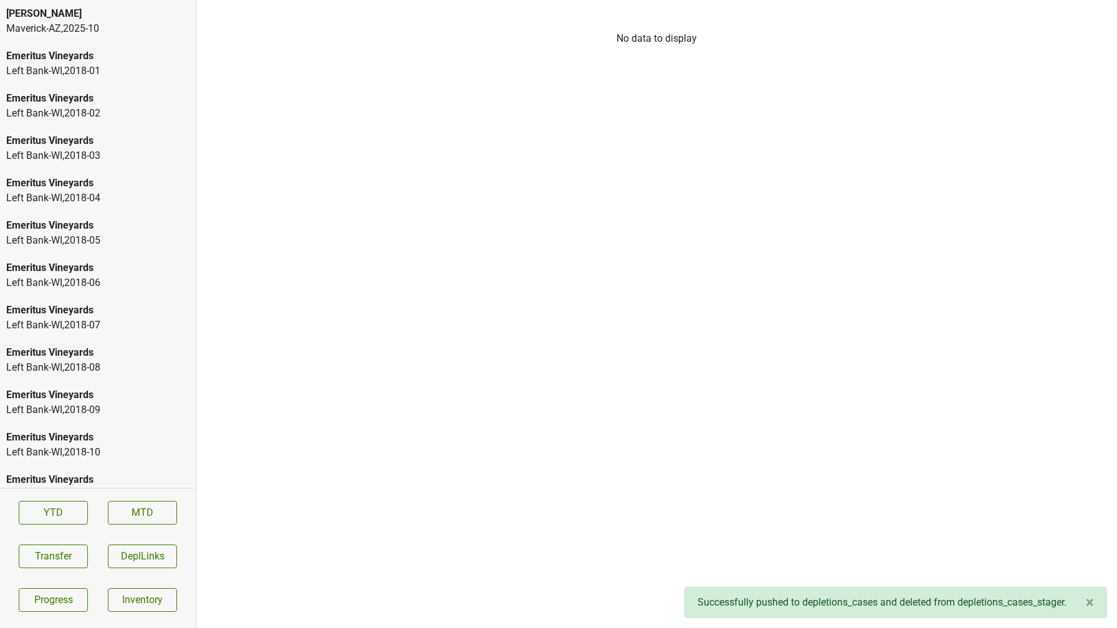
click at [87, 19] on div "Dalla Valle" at bounding box center [97, 13] width 183 height 15
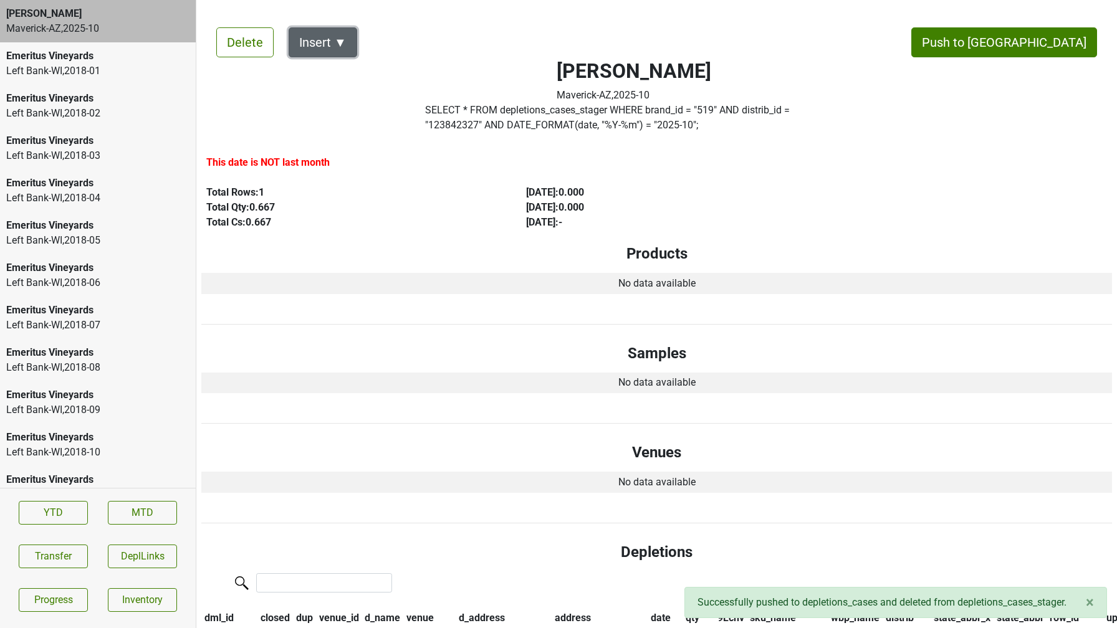
click at [345, 46] on button "Insert ▼" at bounding box center [323, 42] width 69 height 30
click at [342, 74] on div "Auto Insert" at bounding box center [344, 77] width 111 height 32
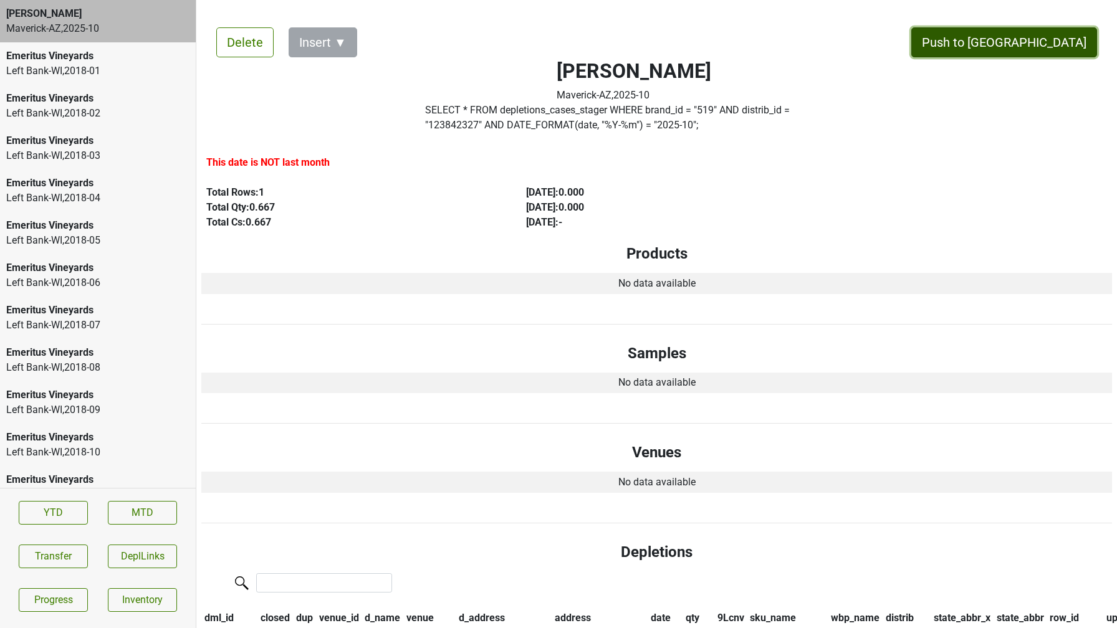
click at [1048, 48] on button "Push to [GEOGRAPHIC_DATA]" at bounding box center [1004, 42] width 186 height 30
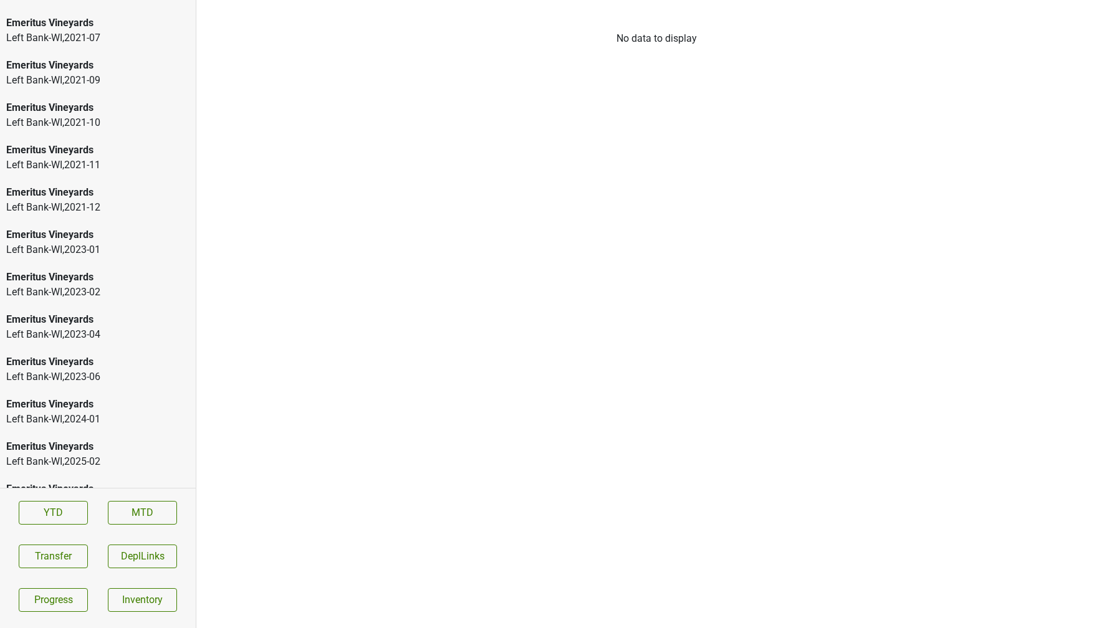
scroll to position [1801, 0]
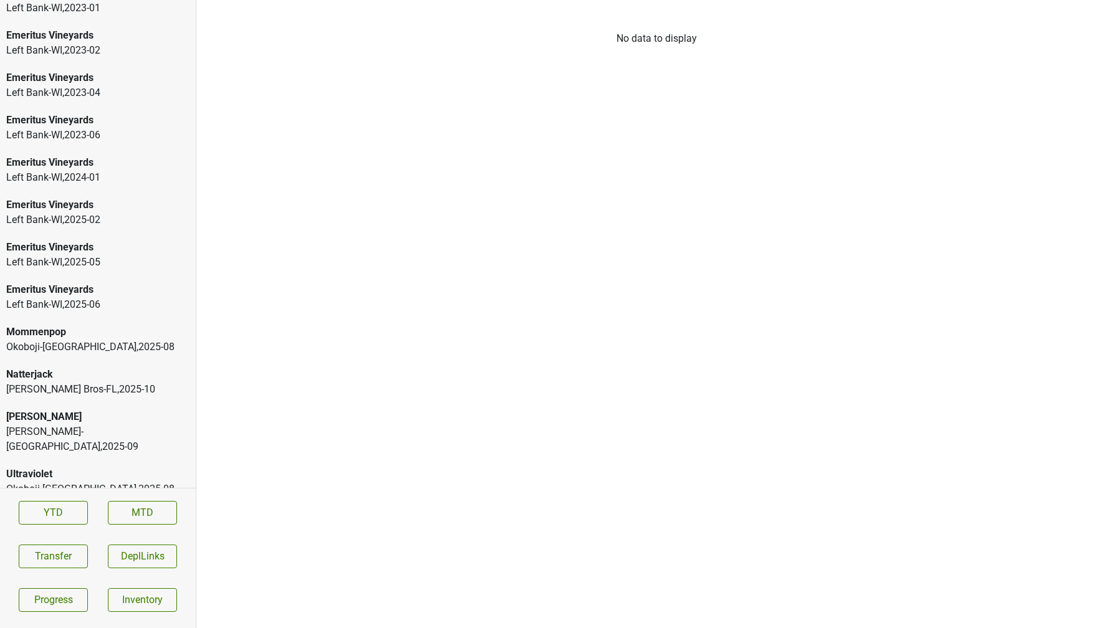
click at [70, 382] on div "Johnson Bros-FL , 2025 - 10" at bounding box center [97, 389] width 183 height 15
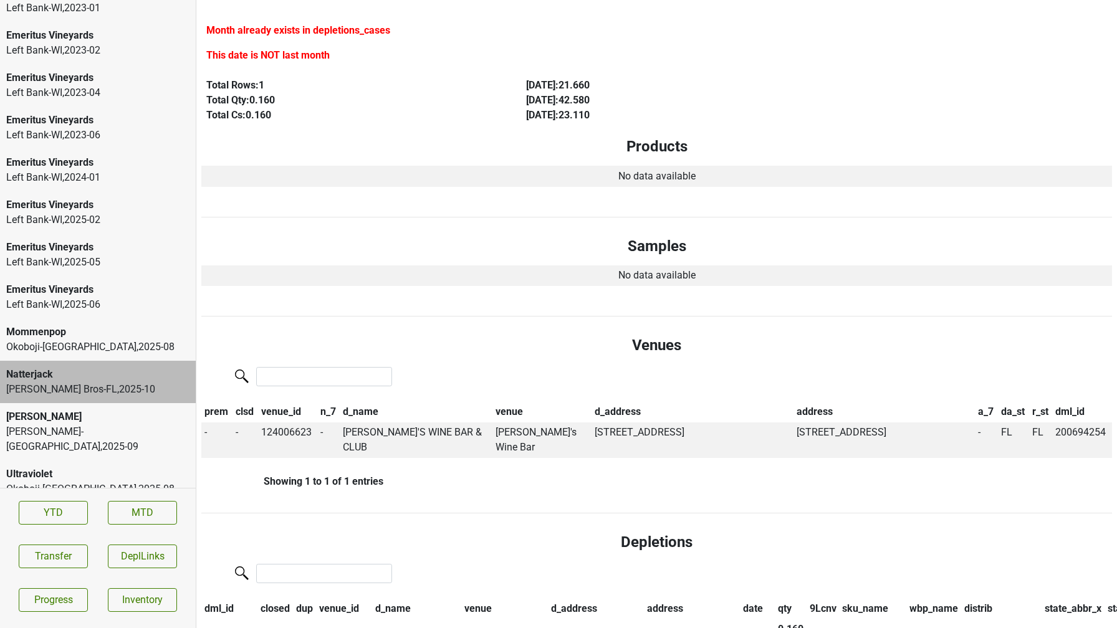
scroll to position [0, 0]
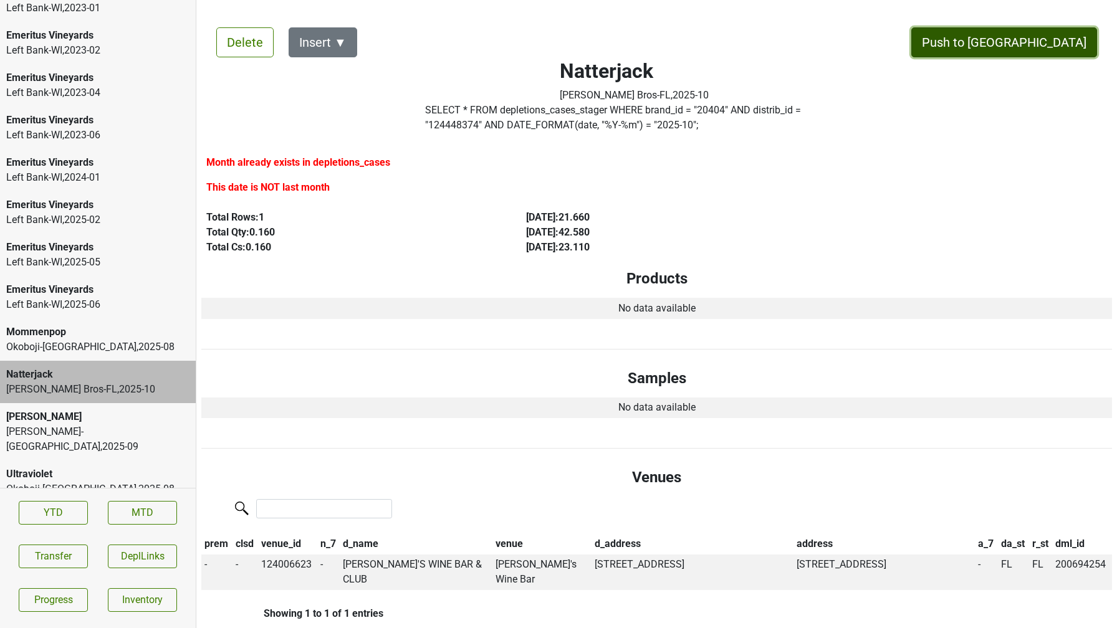
click at [1059, 46] on button "Push to DC" at bounding box center [1004, 42] width 186 height 30
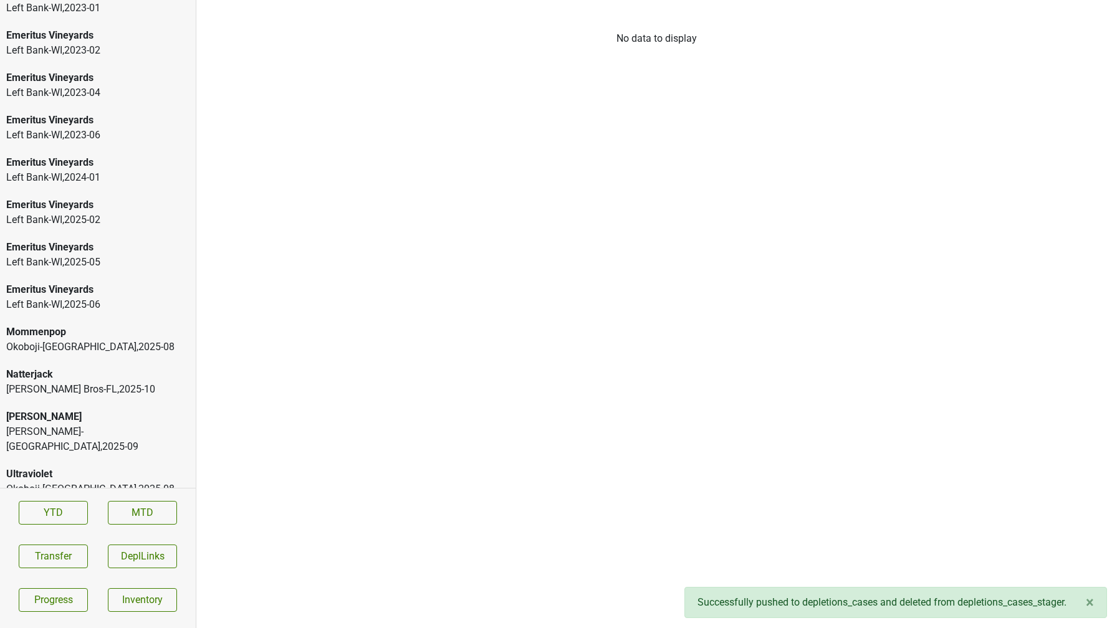
scroll to position [1759, 0]
click at [35, 434] on div "Baker-VT , 2025 - 09" at bounding box center [97, 440] width 183 height 30
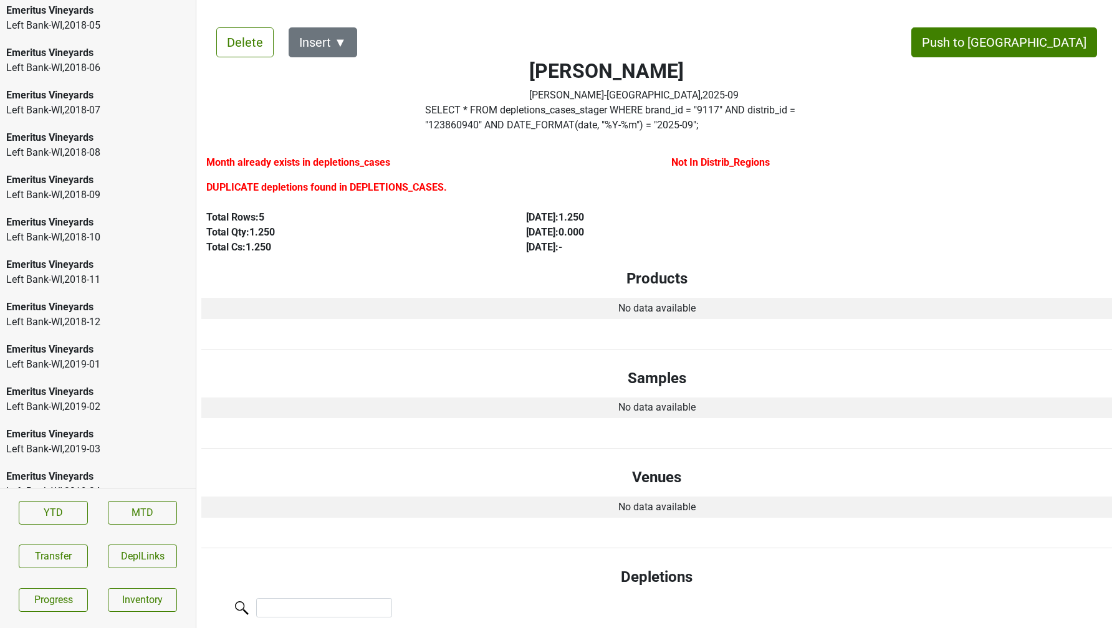
scroll to position [0, 0]
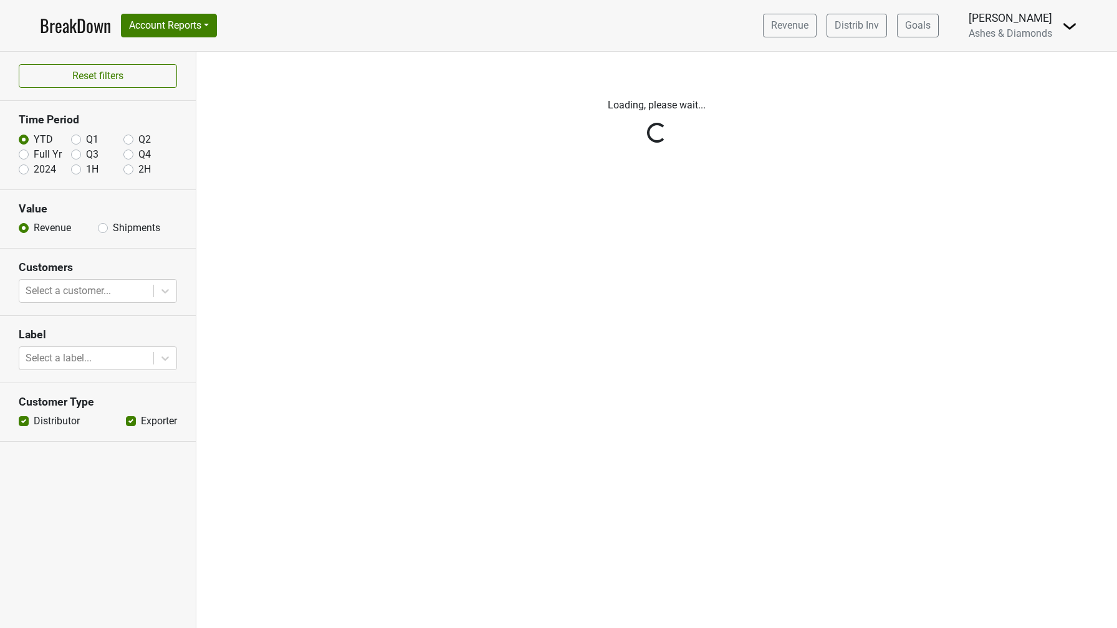
click at [1064, 27] on img at bounding box center [1069, 26] width 15 height 15
click at [1021, 95] on link "Logout" at bounding box center [1027, 90] width 98 height 20
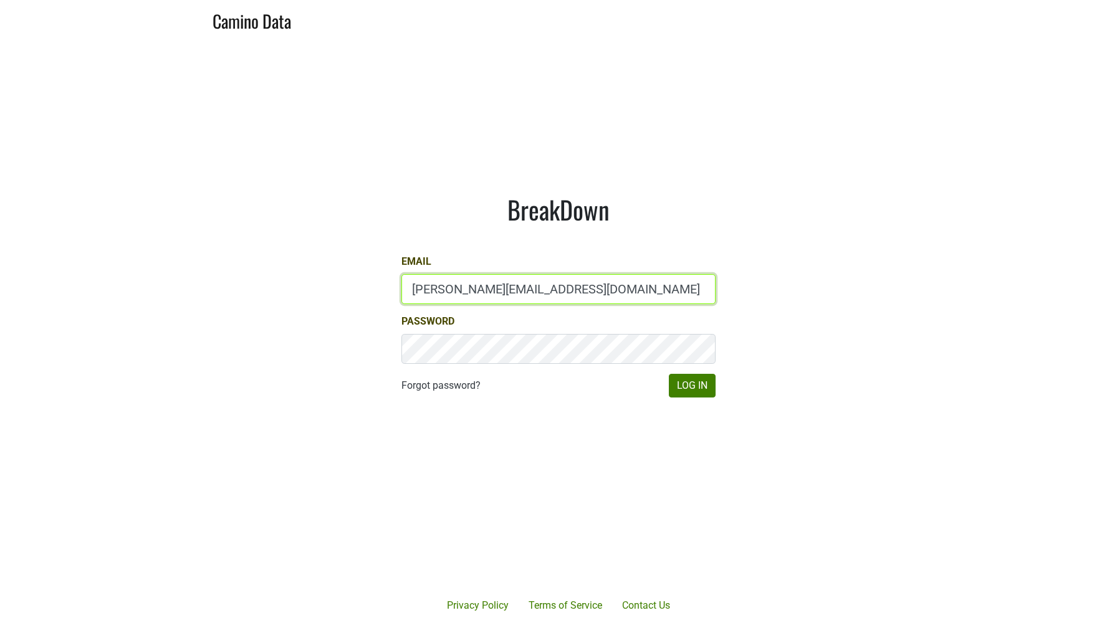
click at [502, 294] on input "[PERSON_NAME][EMAIL_ADDRESS][DOMAIN_NAME]" at bounding box center [558, 289] width 314 height 30
paste input "[EMAIL_ADDRESS]"
click at [431, 289] on input "[EMAIL_ADDRESS][DOMAIN_NAME]" at bounding box center [558, 289] width 314 height 30
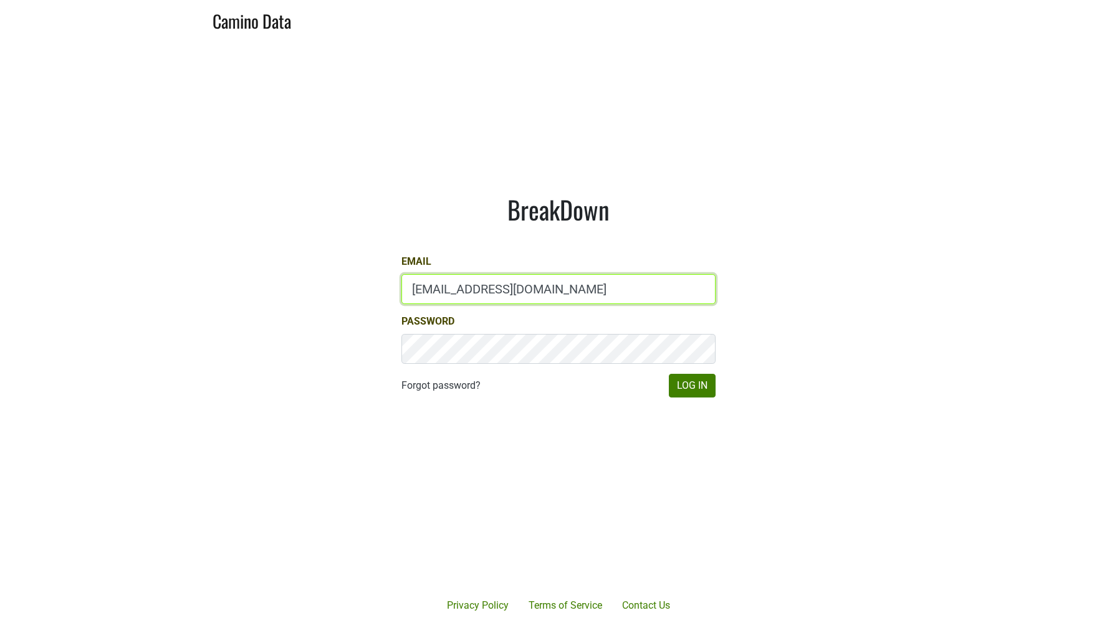
click at [431, 289] on input "[EMAIL_ADDRESS][DOMAIN_NAME]" at bounding box center [558, 289] width 314 height 30
drag, startPoint x: 580, startPoint y: 289, endPoint x: 332, endPoint y: 289, distance: 248.7
click at [332, 289] on main "BreakDown Email mari@emeritusvineyards.com Password Forgot password? Log In" at bounding box center [558, 295] width 1117 height 513
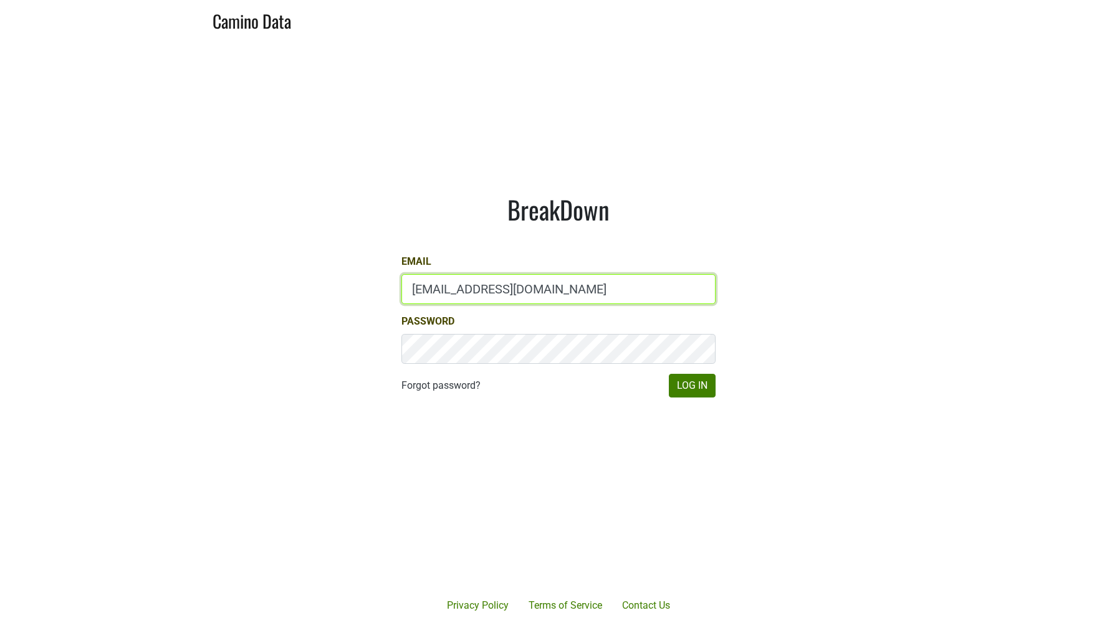
paste input "[EMAIL_ADDRESS]"
type input "[EMAIL_ADDRESS][DOMAIN_NAME]"
click at [700, 386] on button "Log In" at bounding box center [692, 386] width 47 height 24
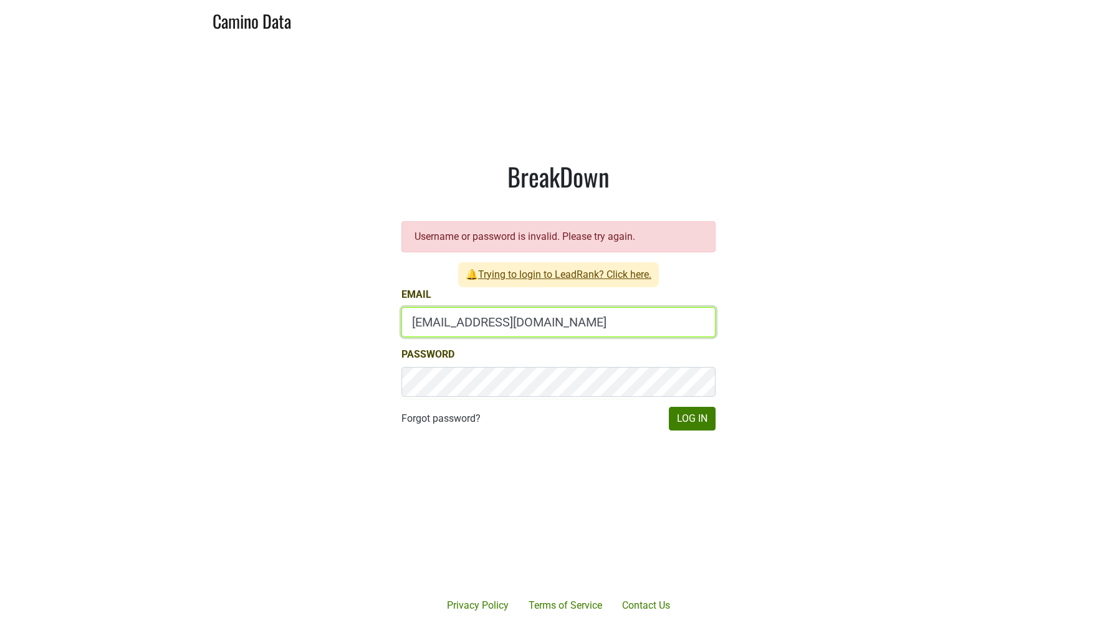
click at [425, 327] on input "mari@emeritusvineyards.com" at bounding box center [558, 322] width 314 height 30
paste input "jhusafa61@gmail"
type input "jhusafa61@gmail.com"
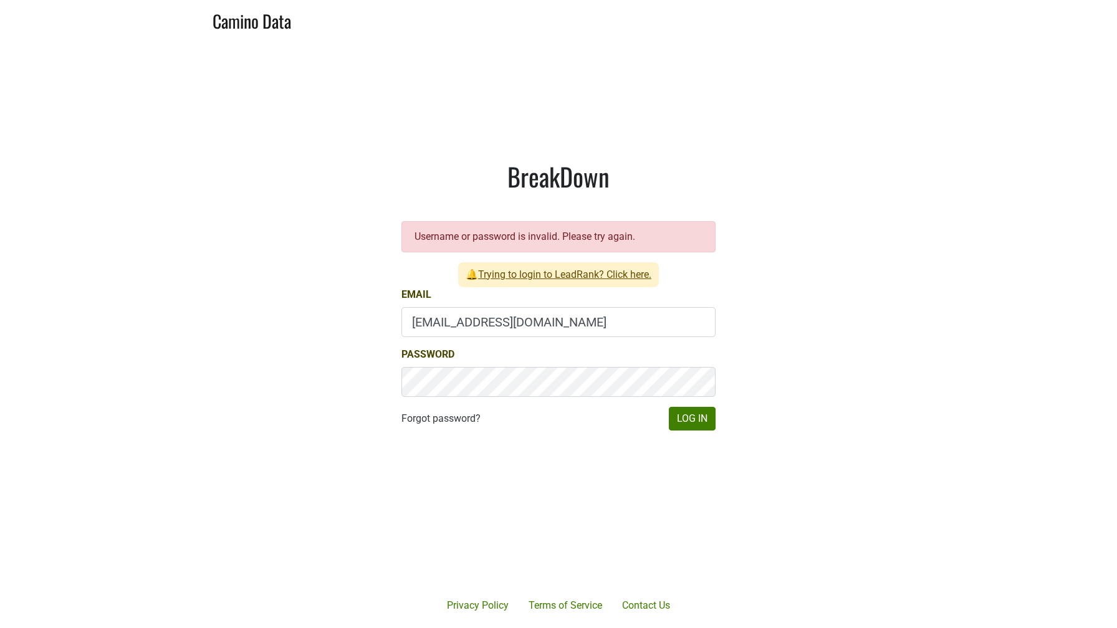
click at [792, 413] on main "BreakDown Username or password is invalid. Please try again. 🔔 Trying to login …" at bounding box center [558, 295] width 1117 height 513
click at [703, 416] on button "Log In" at bounding box center [692, 419] width 47 height 24
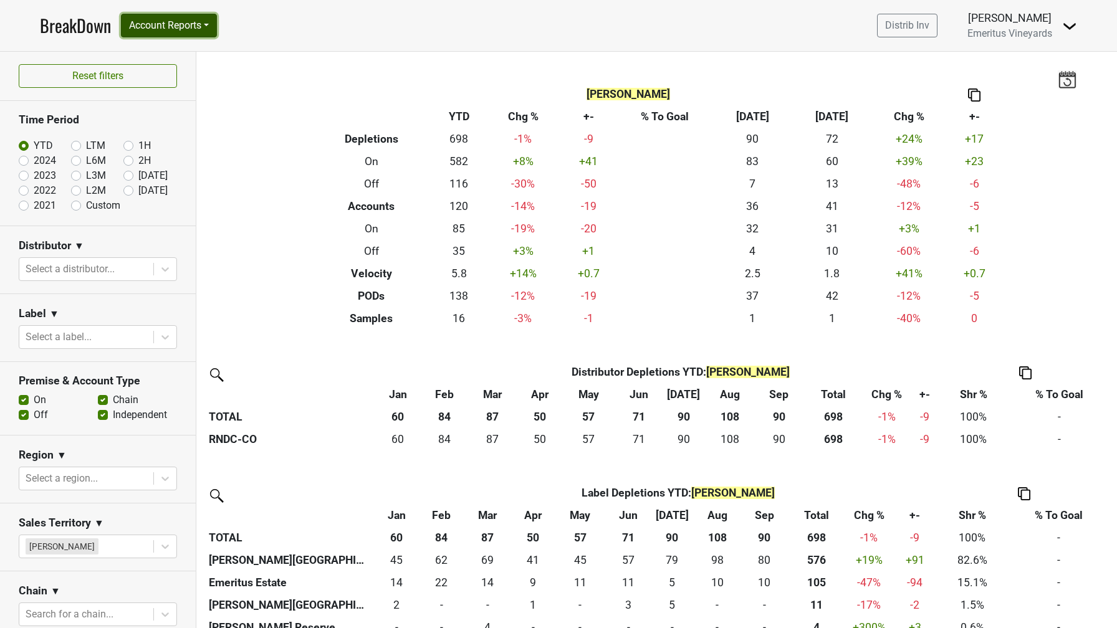
click at [207, 28] on button "Account Reports" at bounding box center [169, 26] width 96 height 24
click at [194, 54] on link "SuperRanker" at bounding box center [177, 54] width 110 height 20
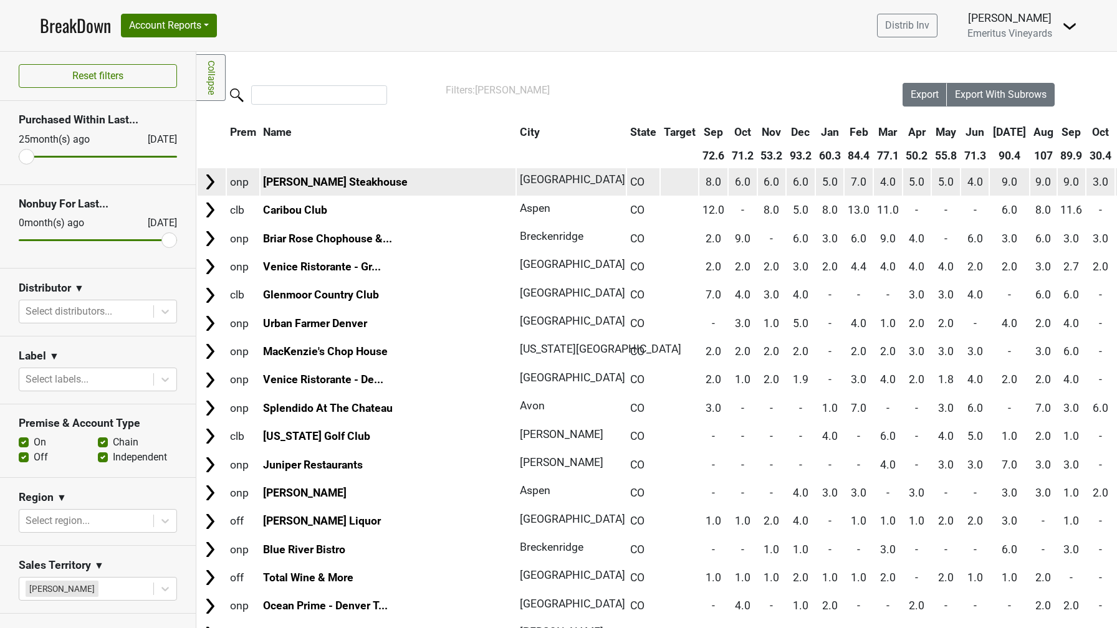
click at [211, 185] on img at bounding box center [210, 182] width 19 height 19
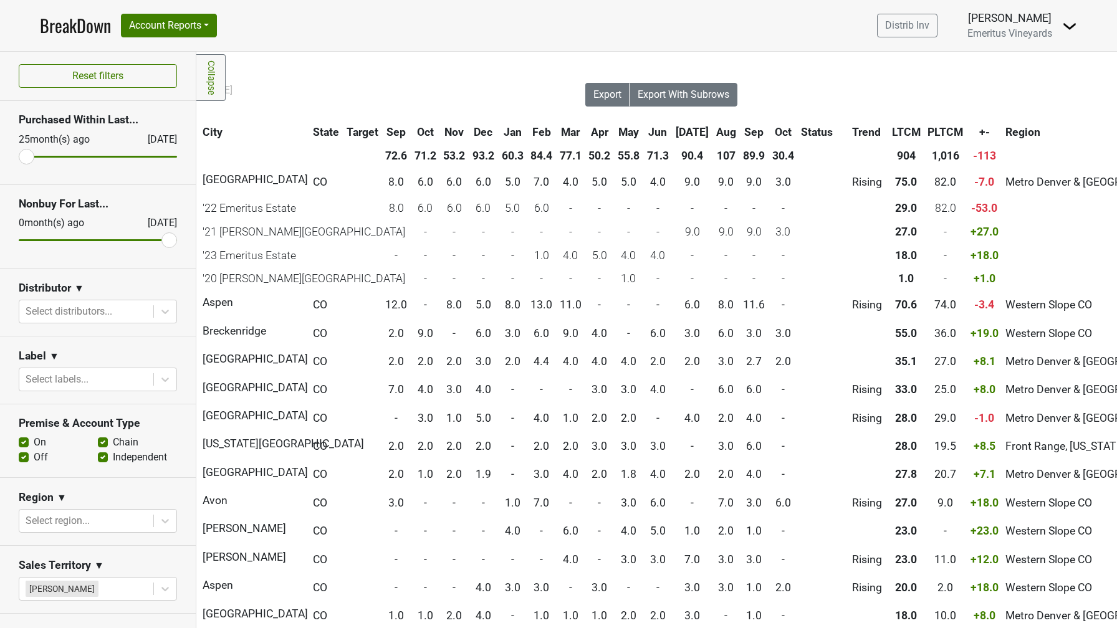
scroll to position [0, 330]
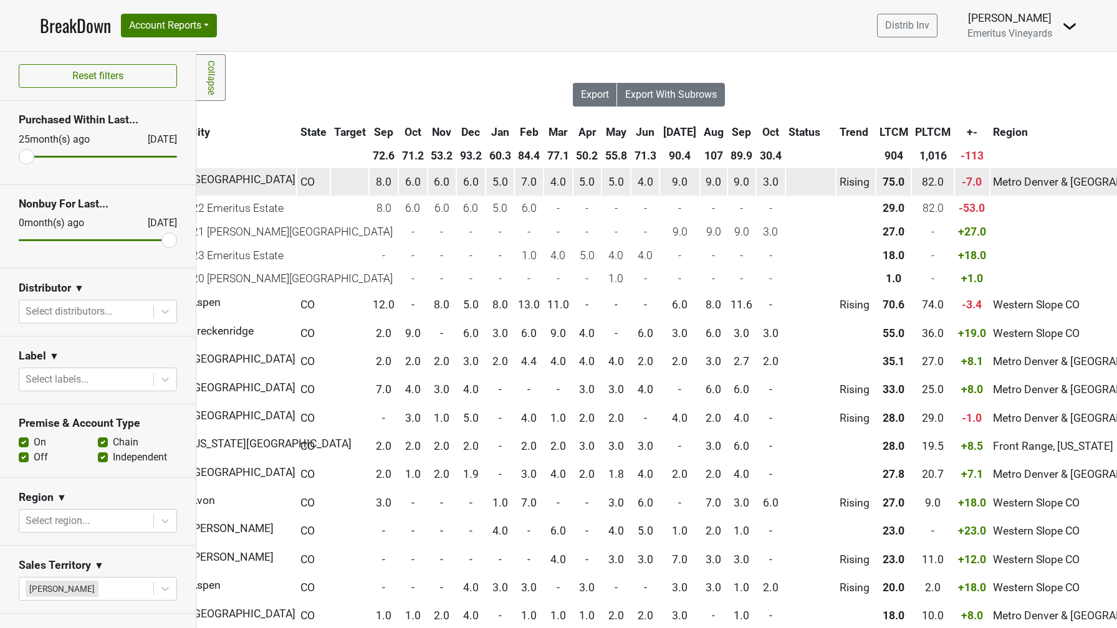
click at [883, 185] on span "75.0" at bounding box center [894, 182] width 22 height 12
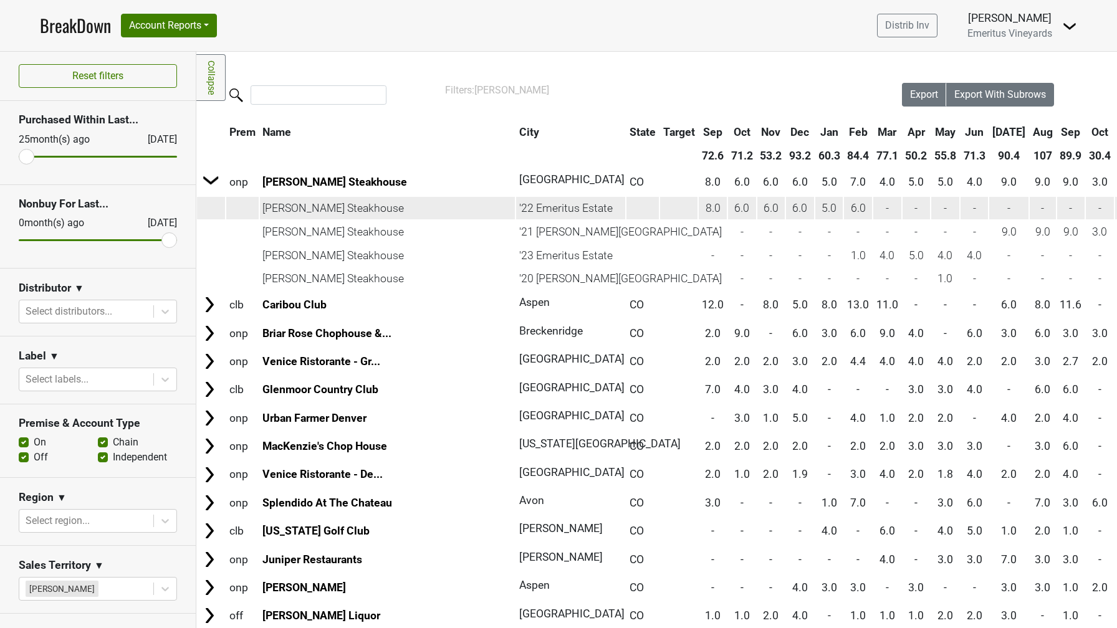
scroll to position [0, 0]
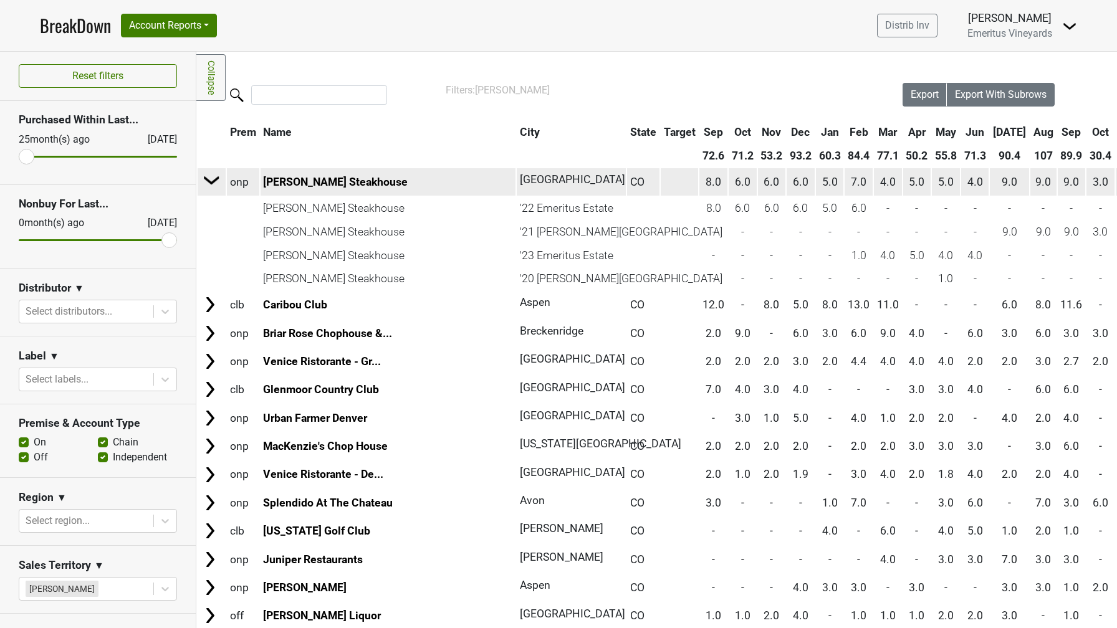
click at [212, 186] on img at bounding box center [212, 180] width 19 height 19
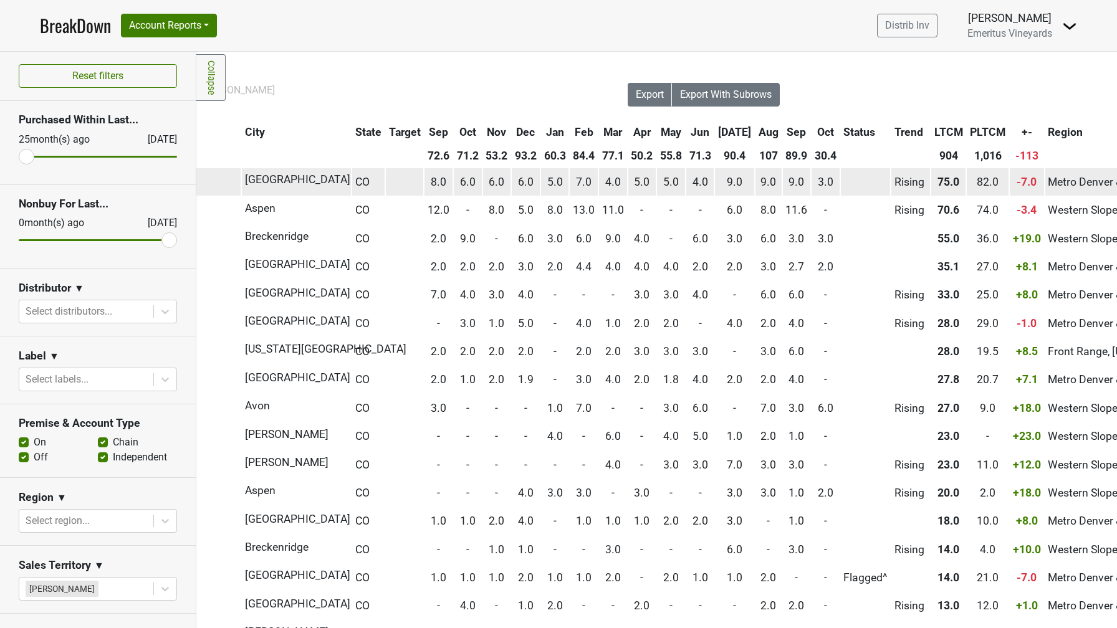
scroll to position [0, 277]
drag, startPoint x: 892, startPoint y: 182, endPoint x: 915, endPoint y: 184, distance: 22.5
click at [1007, 184] on td "-7.0" at bounding box center [1024, 181] width 34 height 27
drag, startPoint x: 851, startPoint y: 183, endPoint x: 877, endPoint y: 183, distance: 26.2
click at [964, 183] on td "82.0" at bounding box center [985, 181] width 42 height 27
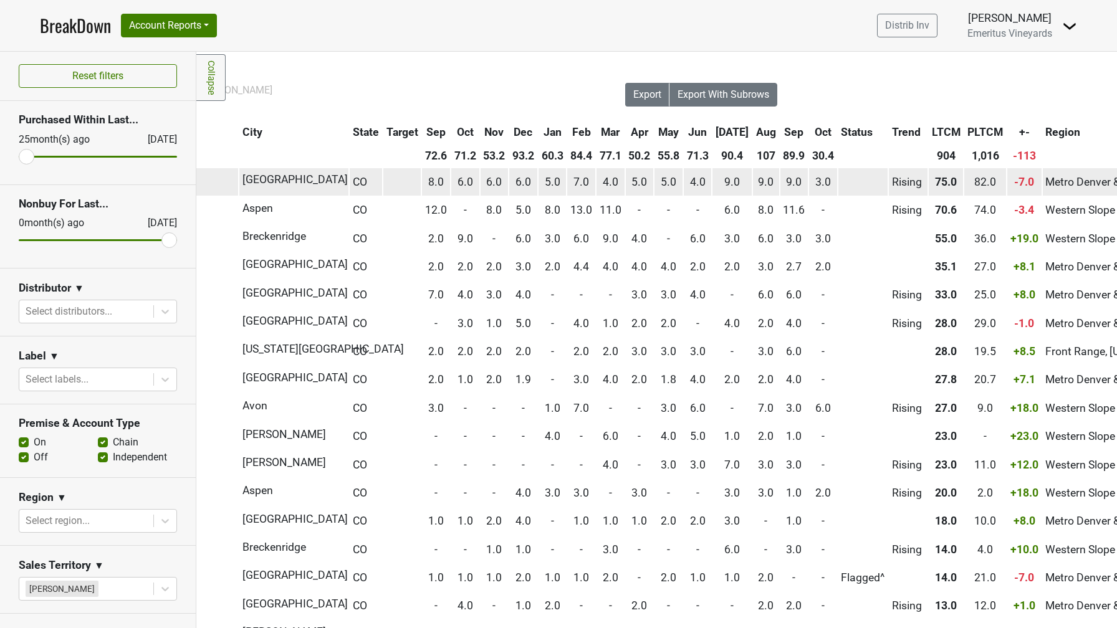
drag, startPoint x: 812, startPoint y: 182, endPoint x: 835, endPoint y: 180, distance: 23.8
click at [929, 180] on td "75.0" at bounding box center [946, 181] width 35 height 27
drag, startPoint x: 852, startPoint y: 184, endPoint x: 871, endPoint y: 184, distance: 19.9
click at [964, 184] on td "82.0" at bounding box center [985, 181] width 42 height 27
drag, startPoint x: 890, startPoint y: 184, endPoint x: 916, endPoint y: 185, distance: 26.8
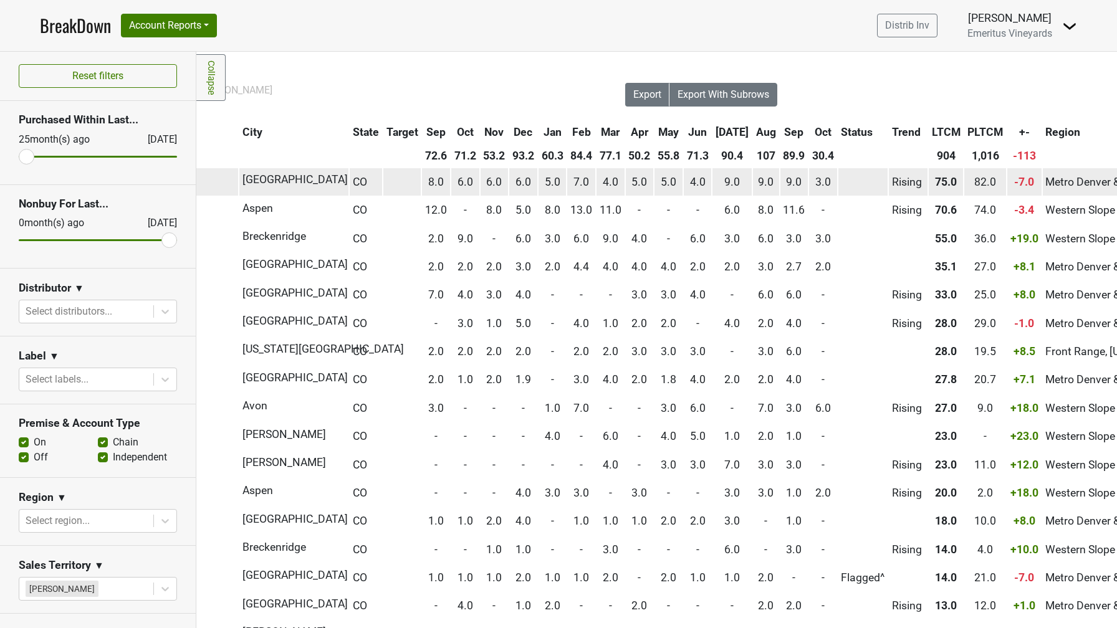
click at [1007, 185] on td "-7.0" at bounding box center [1024, 181] width 34 height 27
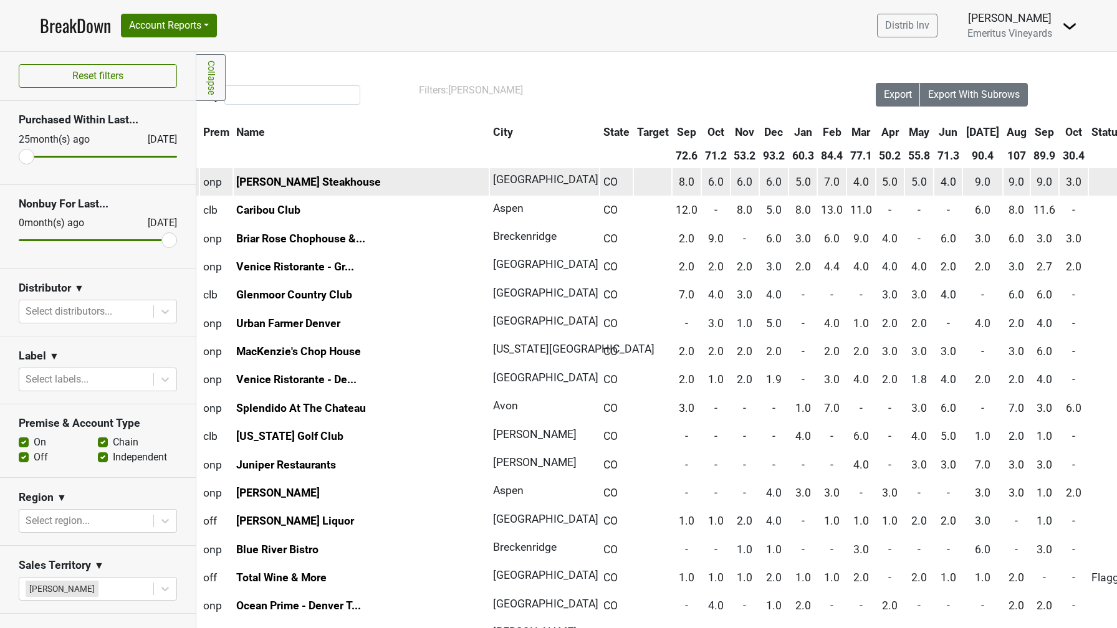
scroll to position [0, 0]
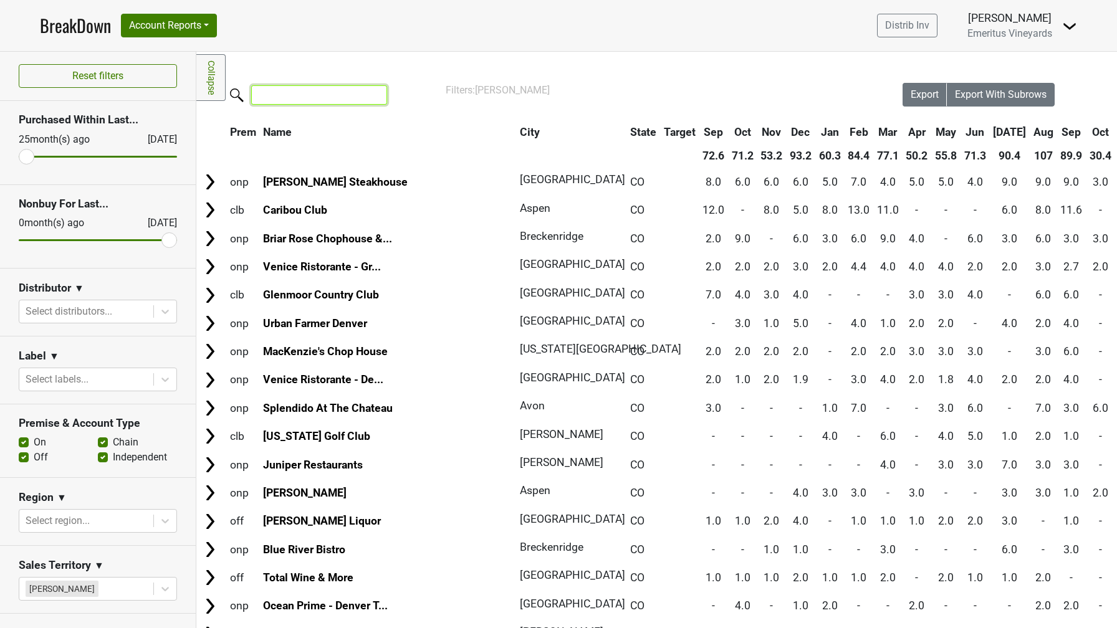
click at [287, 98] on input "search" at bounding box center [319, 94] width 136 height 19
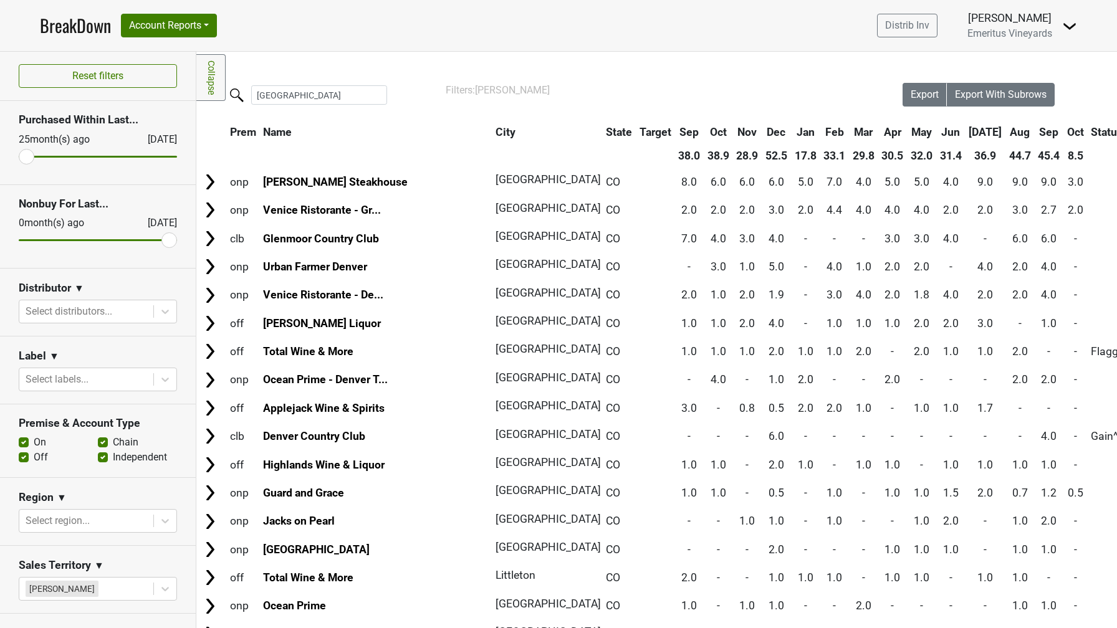
click at [295, 69] on div "Filters Collapse Loading, please wait... Please wait, your file is being downlo…" at bounding box center [656, 340] width 921 height 577
click at [289, 95] on input "denver" at bounding box center [319, 94] width 136 height 19
drag, startPoint x: 289, startPoint y: 95, endPoint x: 215, endPoint y: 95, distance: 73.6
click at [215, 95] on div "Filters Collapse Loading, please wait... Please wait, your file is being downlo…" at bounding box center [656, 340] width 921 height 577
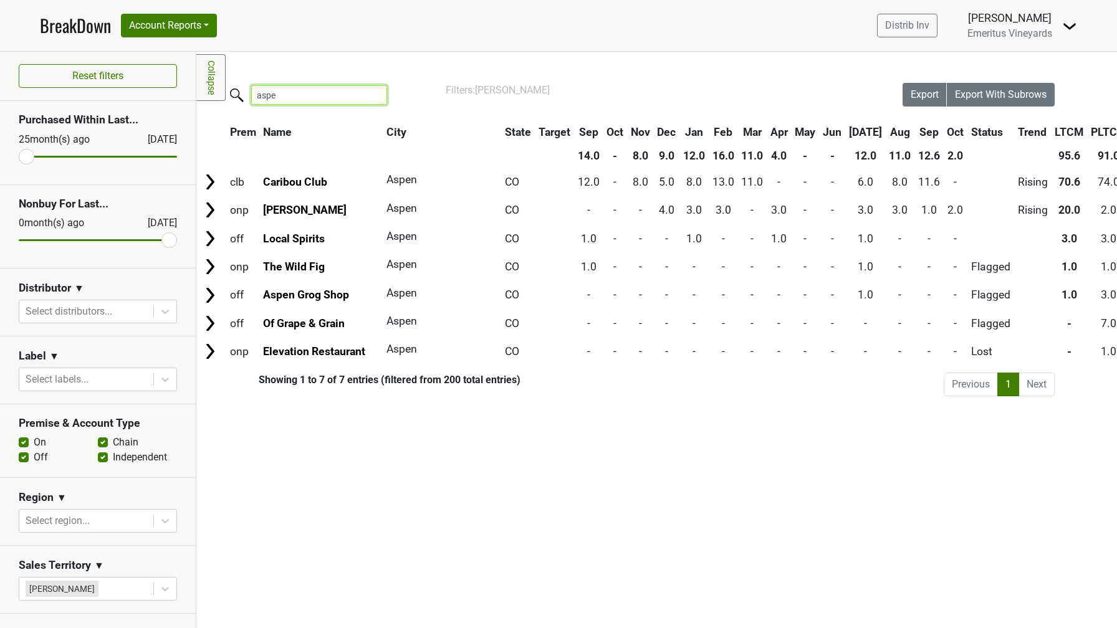
type input "aspen"
click at [368, 97] on input "aspen" at bounding box center [319, 94] width 136 height 19
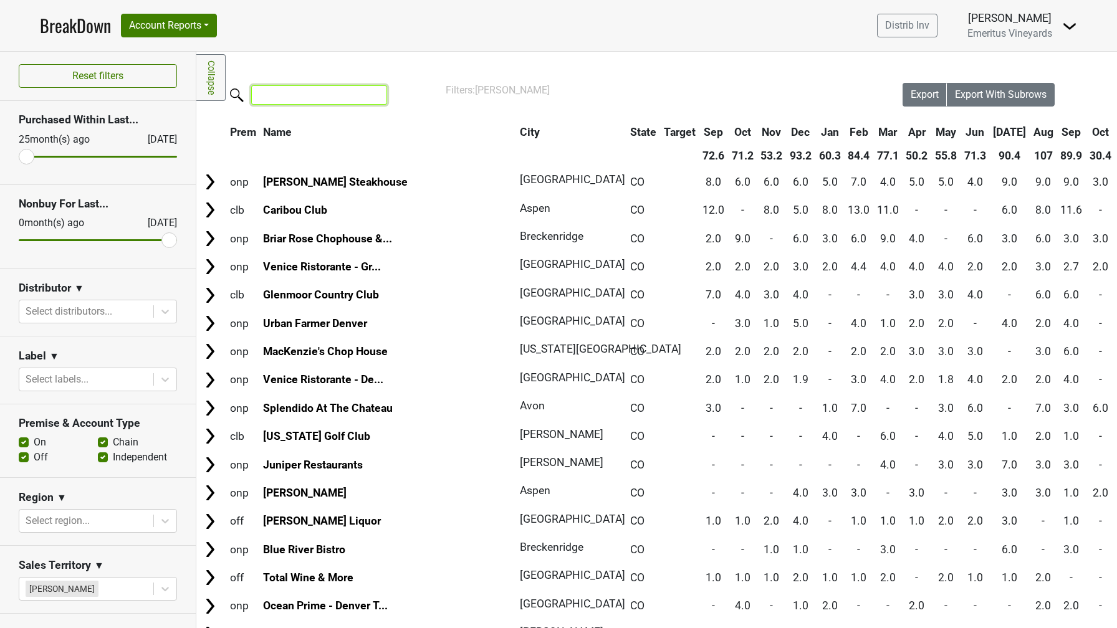
click at [311, 102] on input "search" at bounding box center [319, 94] width 136 height 19
click at [297, 100] on input "search" at bounding box center [319, 94] width 136 height 19
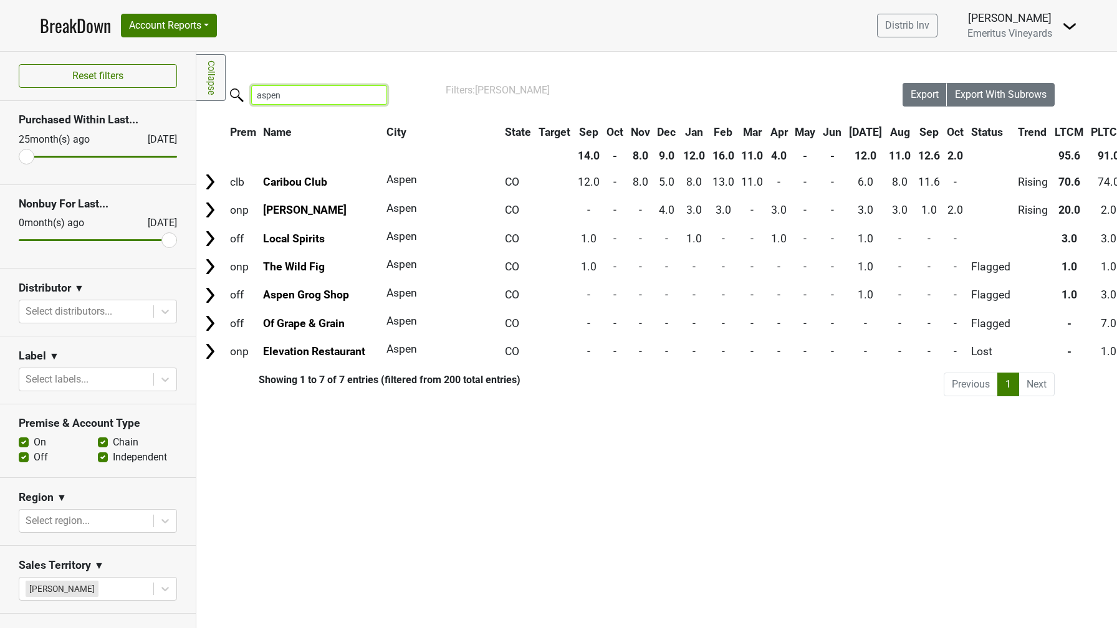
drag, startPoint x: 298, startPoint y: 93, endPoint x: 211, endPoint y: 93, distance: 86.7
click at [211, 93] on div "Filters Collapse Loading, please wait... Please wait, your file is being downlo…" at bounding box center [656, 340] width 921 height 577
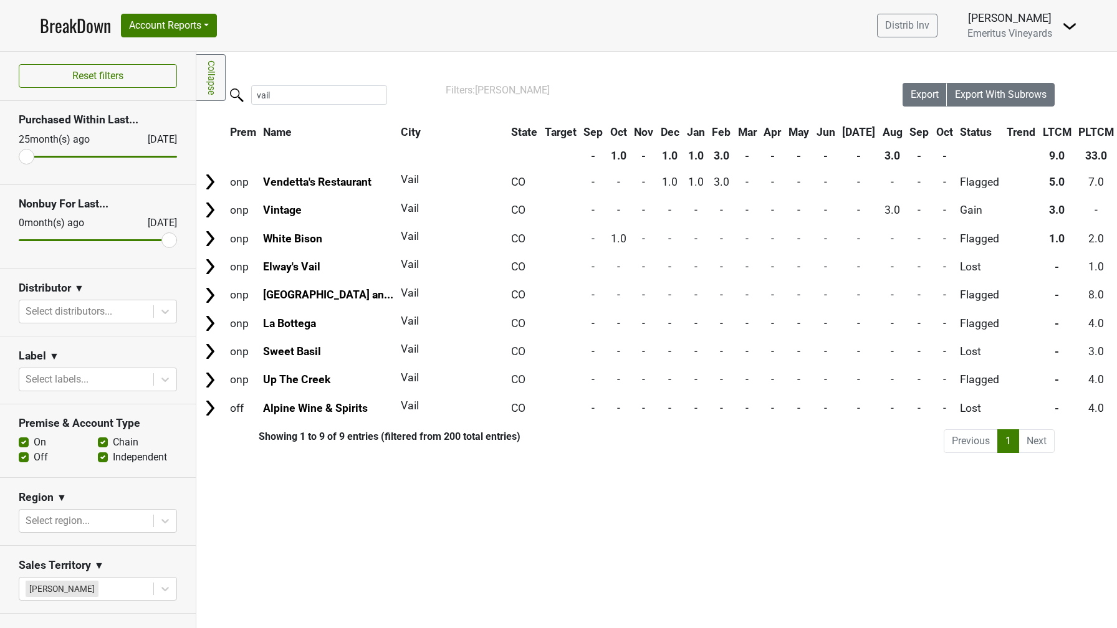
click at [299, 70] on div "Filters Collapse Loading, please wait... Please wait, your file is being downlo…" at bounding box center [656, 340] width 921 height 577
drag, startPoint x: 283, startPoint y: 98, endPoint x: 233, endPoint y: 96, distance: 50.5
click at [233, 96] on label "vail" at bounding box center [294, 94] width 136 height 22
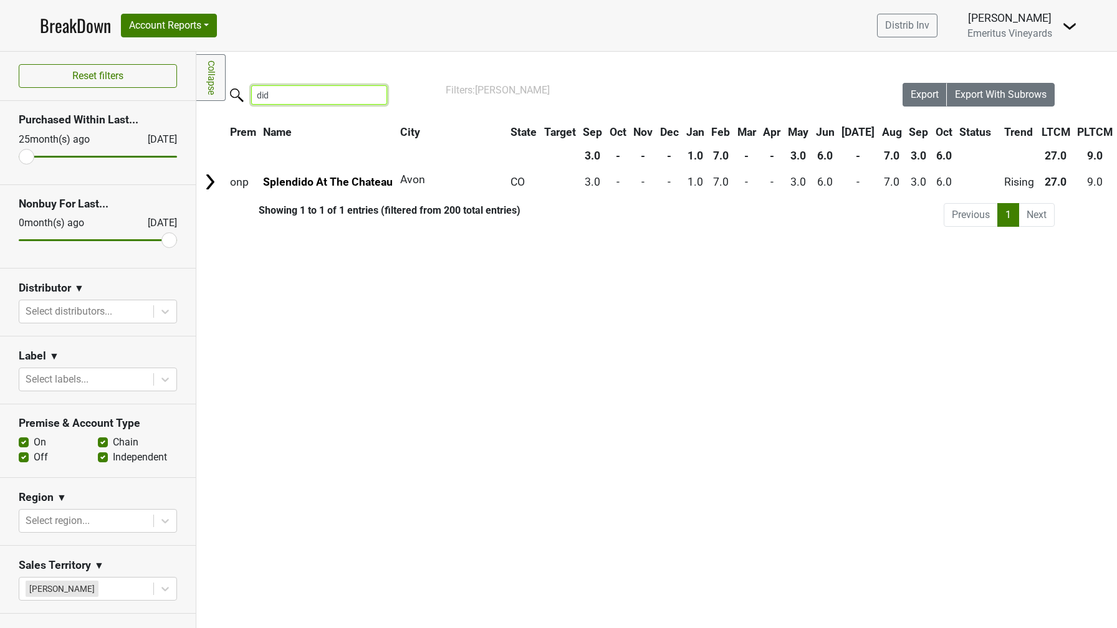
type input "dido"
drag, startPoint x: 285, startPoint y: 95, endPoint x: 237, endPoint y: 95, distance: 48.0
click at [237, 95] on label "dido" at bounding box center [294, 94] width 136 height 22
click at [251, 95] on input "dido" at bounding box center [319, 94] width 136 height 19
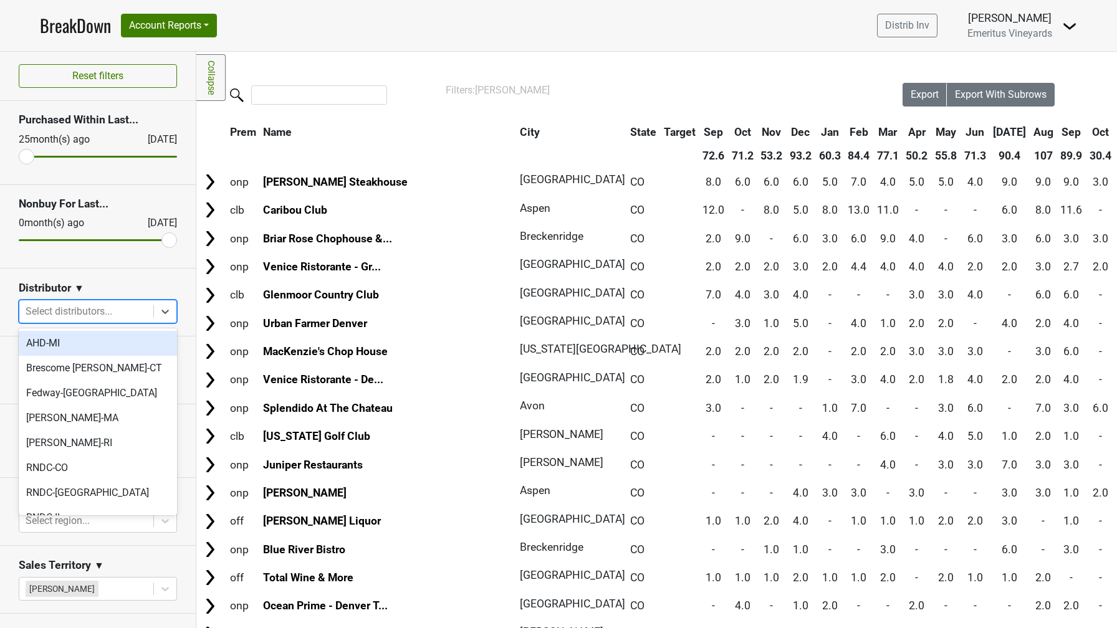
click at [77, 313] on div at bounding box center [87, 311] width 122 height 17
click at [89, 277] on section "Distributor ▼ option AHD-MI focused, 1 of 32. 32 results available. Use Up and …" at bounding box center [98, 303] width 196 height 68
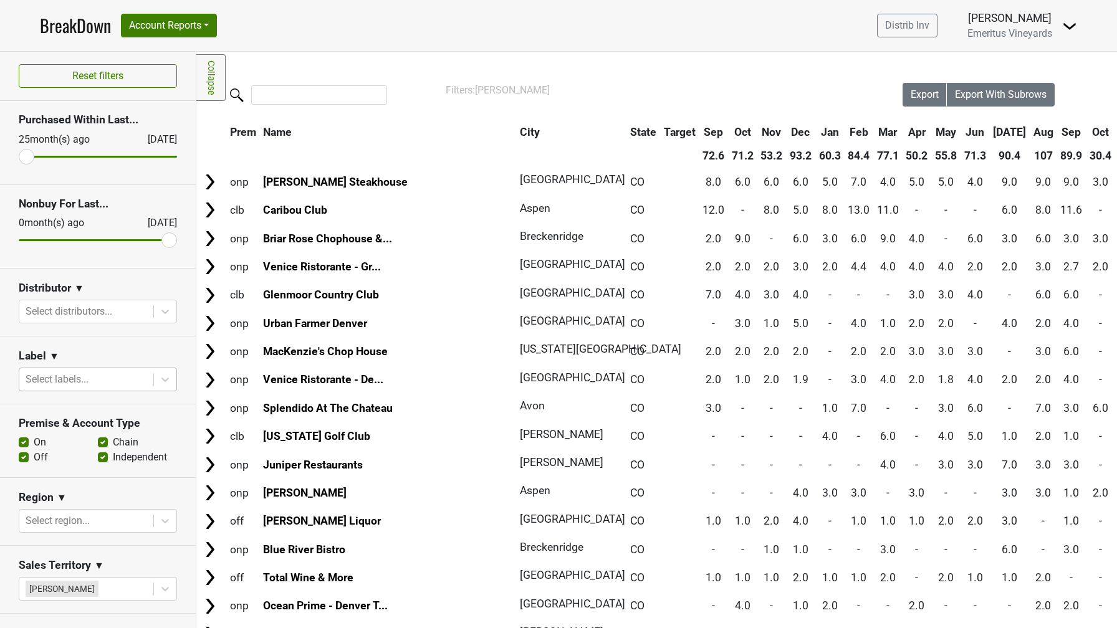
click at [92, 373] on div at bounding box center [87, 379] width 122 height 17
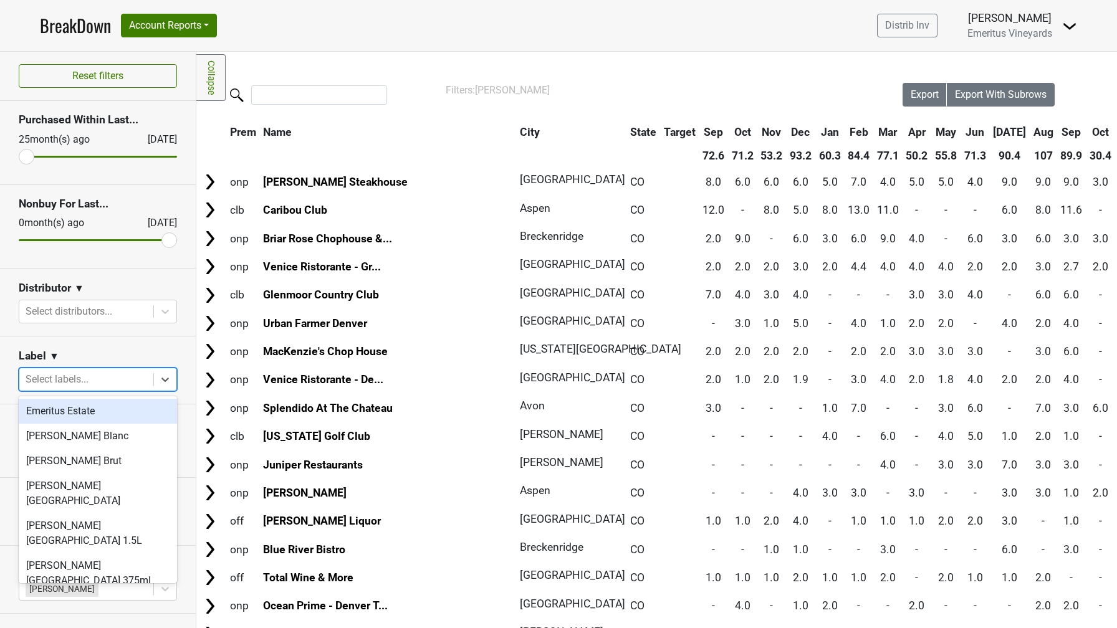
click at [95, 351] on div "Label ▼" at bounding box center [98, 358] width 158 height 19
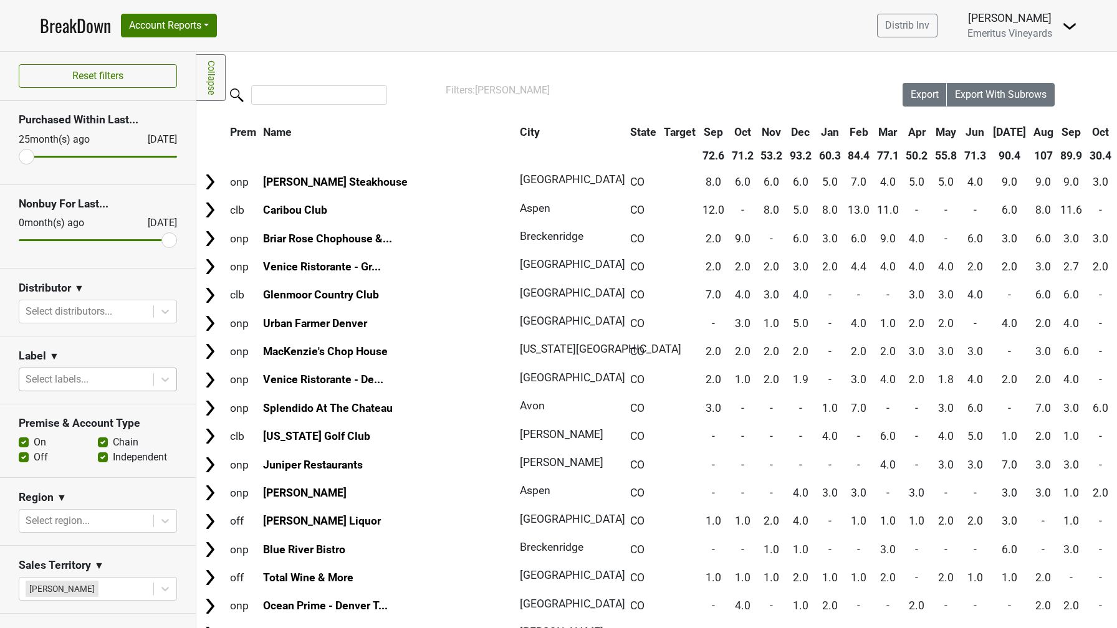
click at [74, 382] on div at bounding box center [87, 379] width 122 height 17
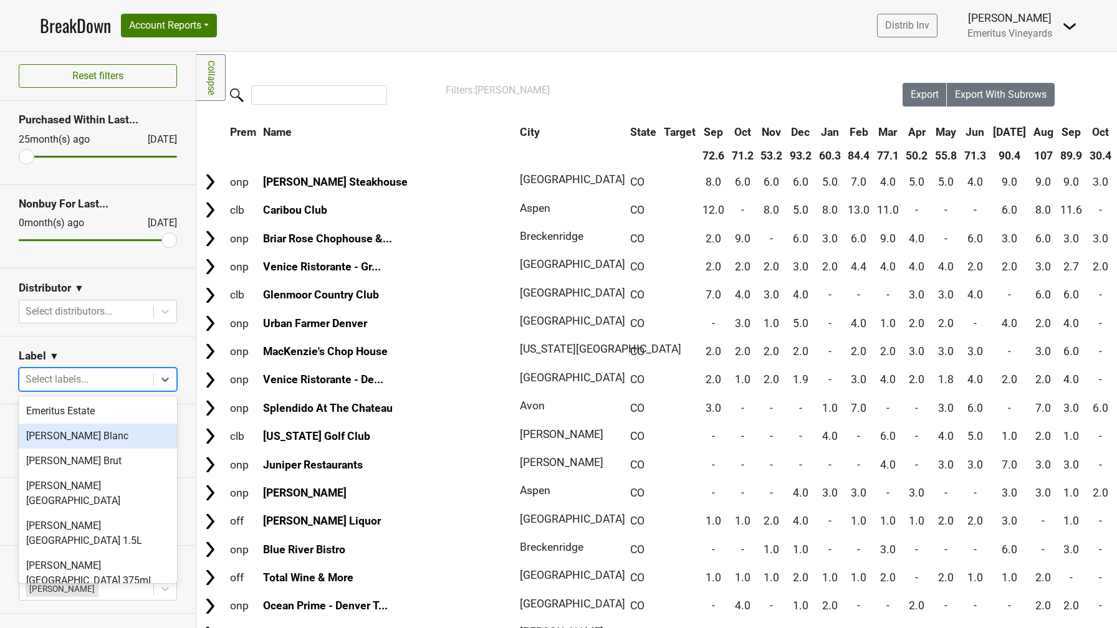
click at [74, 436] on div "Hallberg Blanc" at bounding box center [98, 436] width 158 height 25
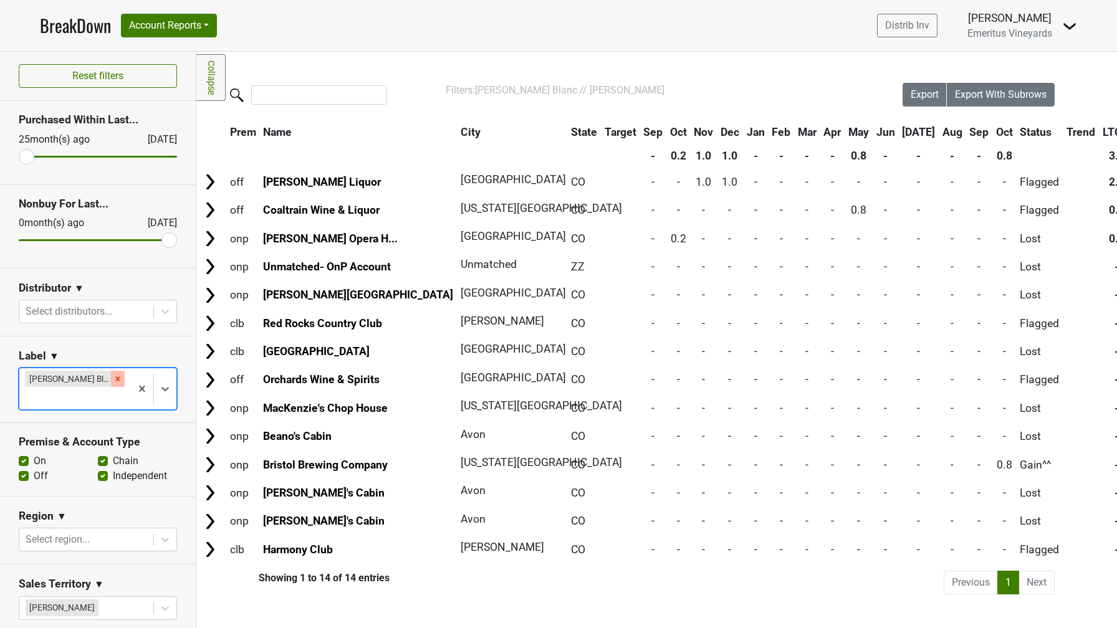
click at [113, 377] on icon "Remove Hallberg Blanc" at bounding box center [117, 379] width 9 height 9
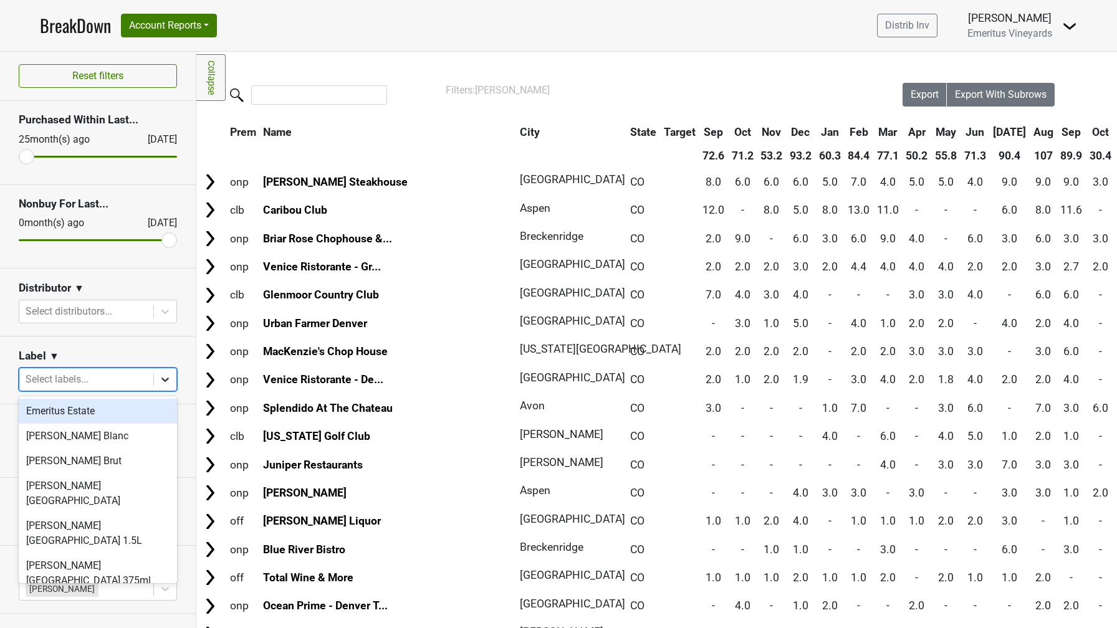
click at [161, 380] on icon at bounding box center [165, 379] width 12 height 12
click at [39, 358] on h3 "Label" at bounding box center [32, 356] width 27 height 13
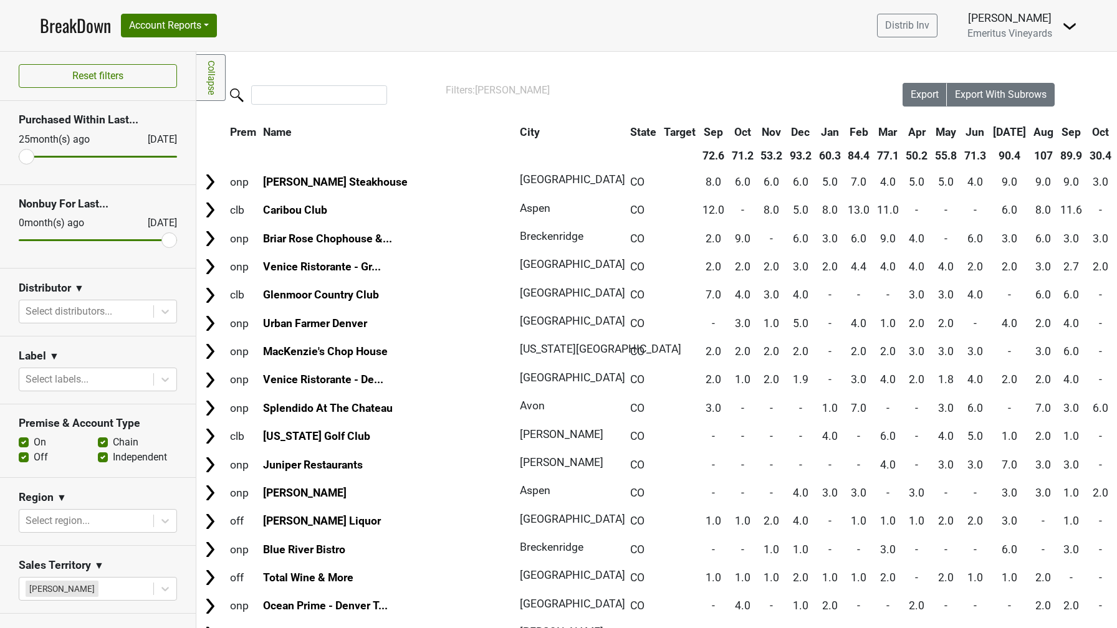
click at [49, 357] on span "▼" at bounding box center [54, 356] width 10 height 15
click at [74, 346] on section "Label ▼ Label Label Excludes Select labels..." at bounding box center [98, 371] width 196 height 68
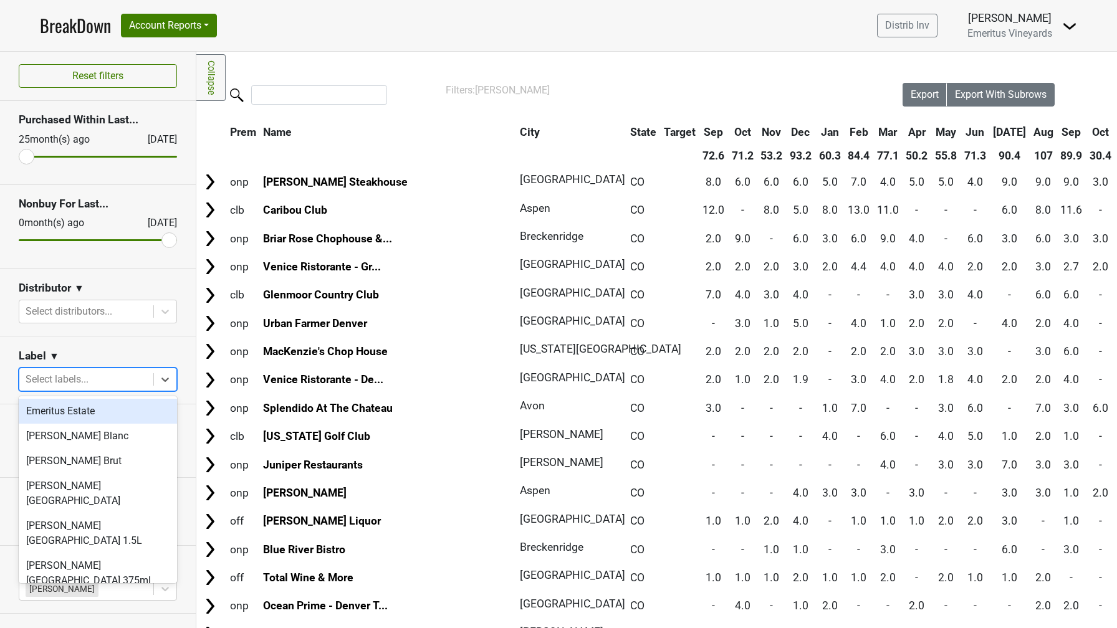
click at [152, 379] on div "Select labels..." at bounding box center [86, 379] width 134 height 22
click at [85, 413] on div "Emeritus Estate" at bounding box center [98, 411] width 158 height 25
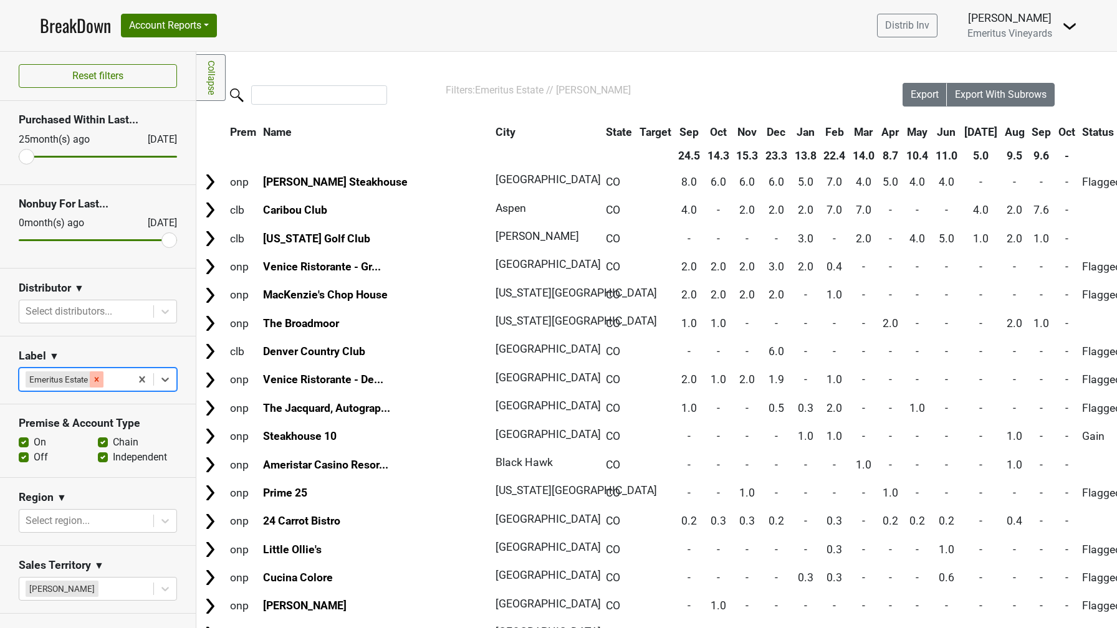
click at [97, 381] on icon "Remove Emeritus Estate" at bounding box center [96, 379] width 9 height 9
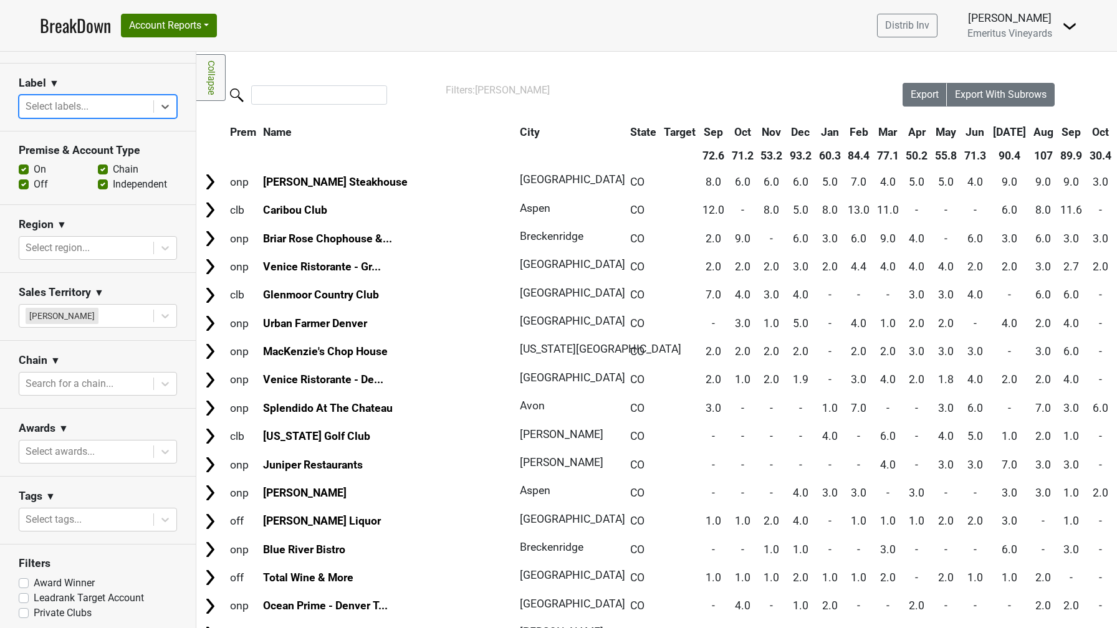
scroll to position [278, 0]
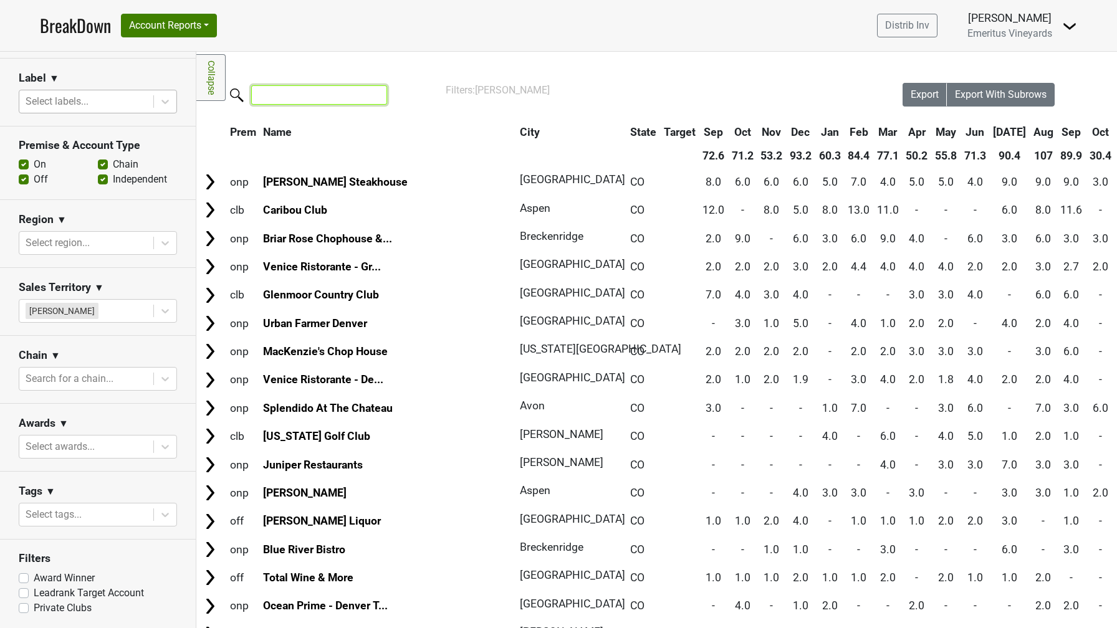
click at [274, 95] on input "search" at bounding box center [319, 94] width 136 height 19
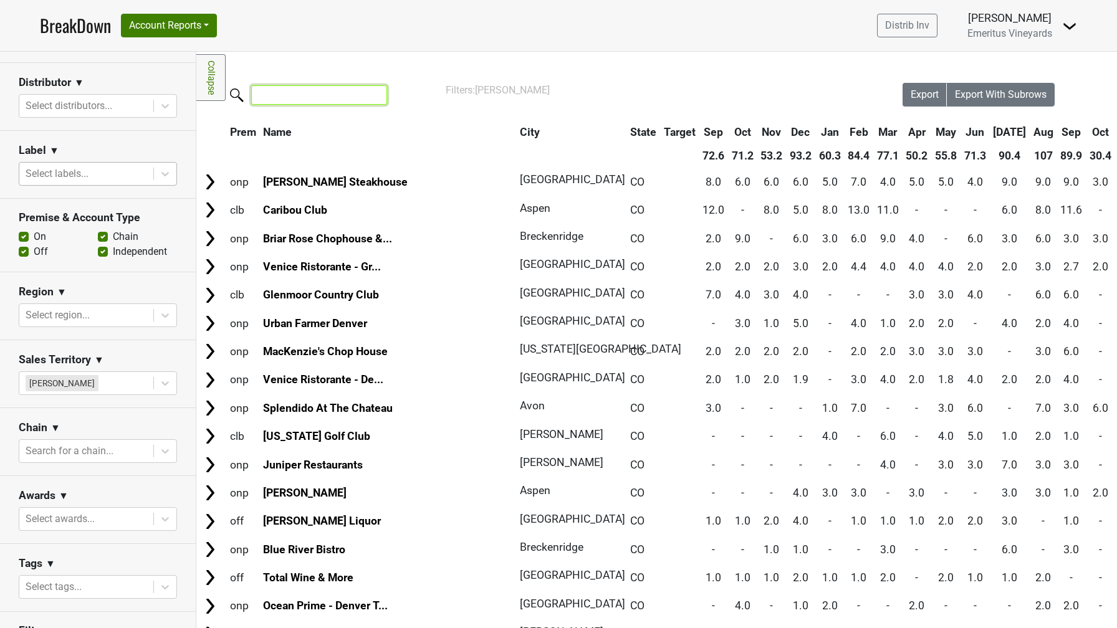
scroll to position [204, 0]
click at [34, 252] on label "Off" at bounding box center [41, 253] width 14 height 15
click at [27, 252] on input "Off" at bounding box center [24, 252] width 10 height 12
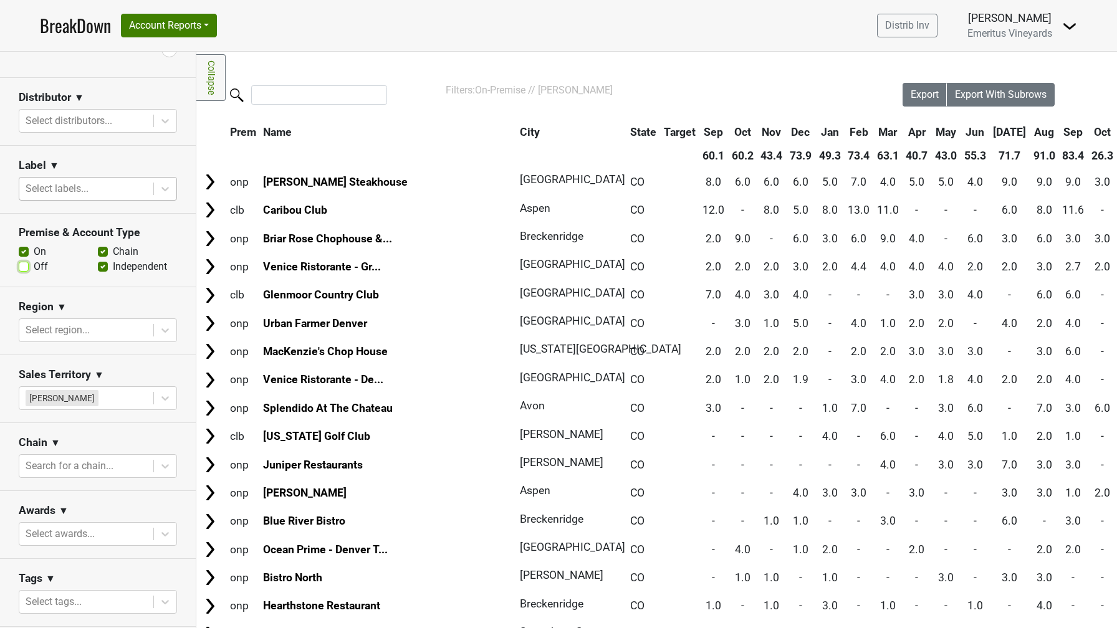
scroll to position [188, 0]
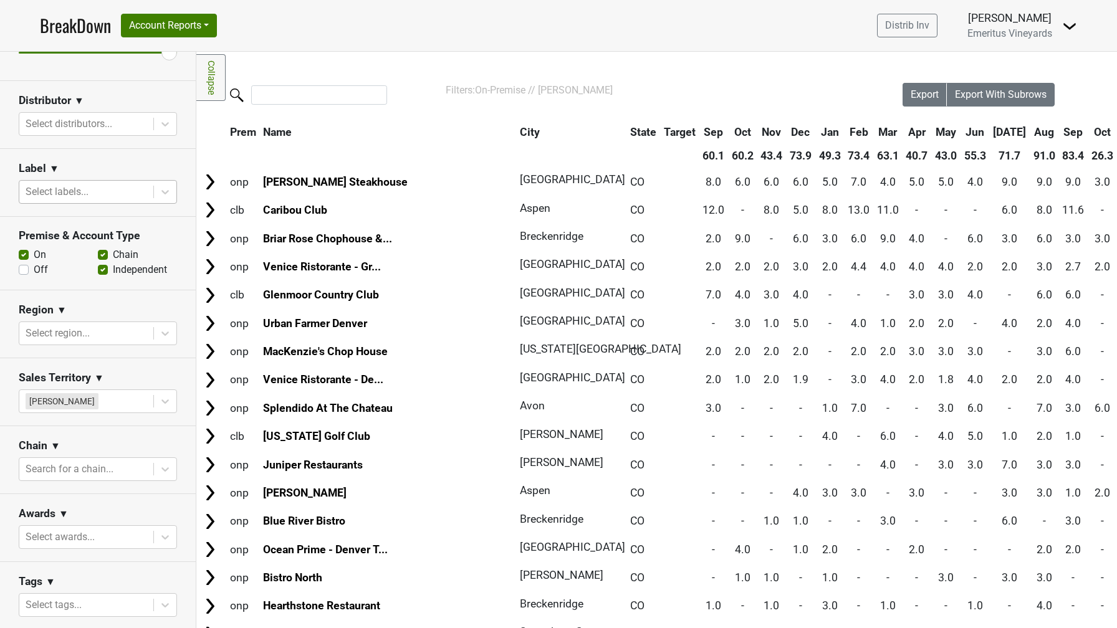
click at [34, 270] on label "Off" at bounding box center [41, 269] width 14 height 15
click at [24, 270] on input "Off" at bounding box center [24, 268] width 10 height 12
checkbox input "true"
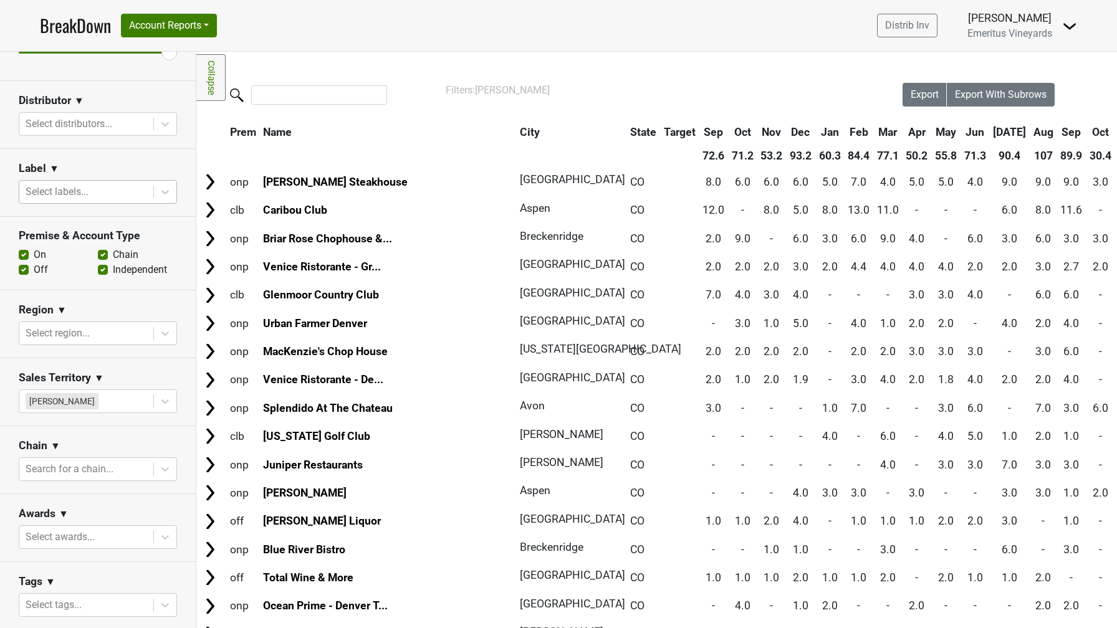
click at [34, 259] on label "On" at bounding box center [40, 254] width 12 height 15
click at [23, 259] on input "On" at bounding box center [24, 253] width 10 height 12
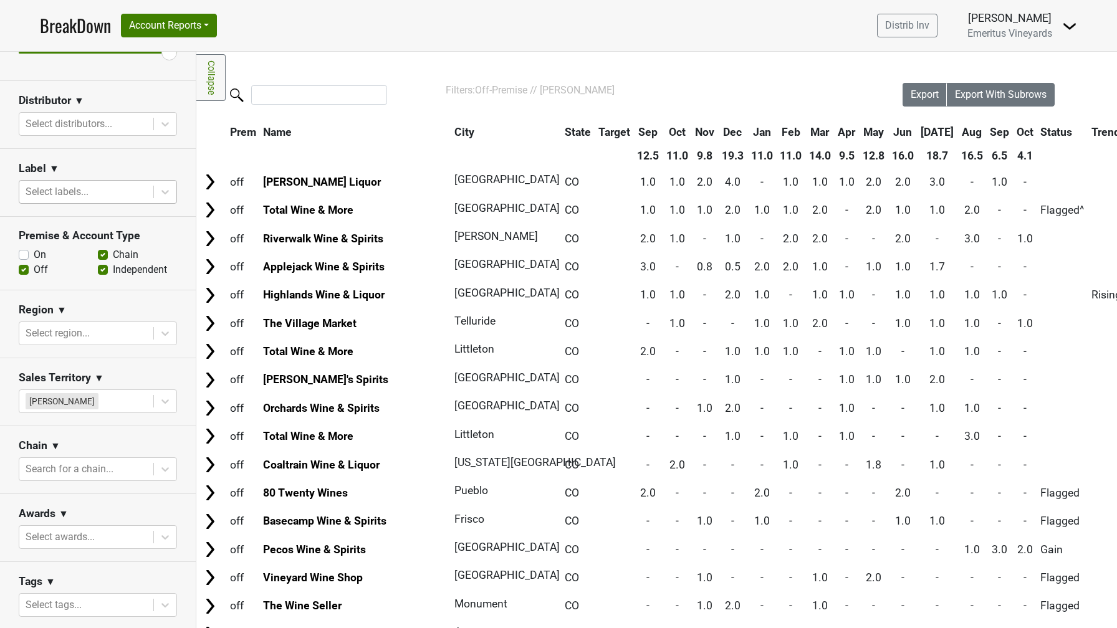
click at [34, 259] on label "On" at bounding box center [40, 254] width 12 height 15
click at [23, 259] on input "On" at bounding box center [24, 253] width 10 height 12
checkbox input "true"
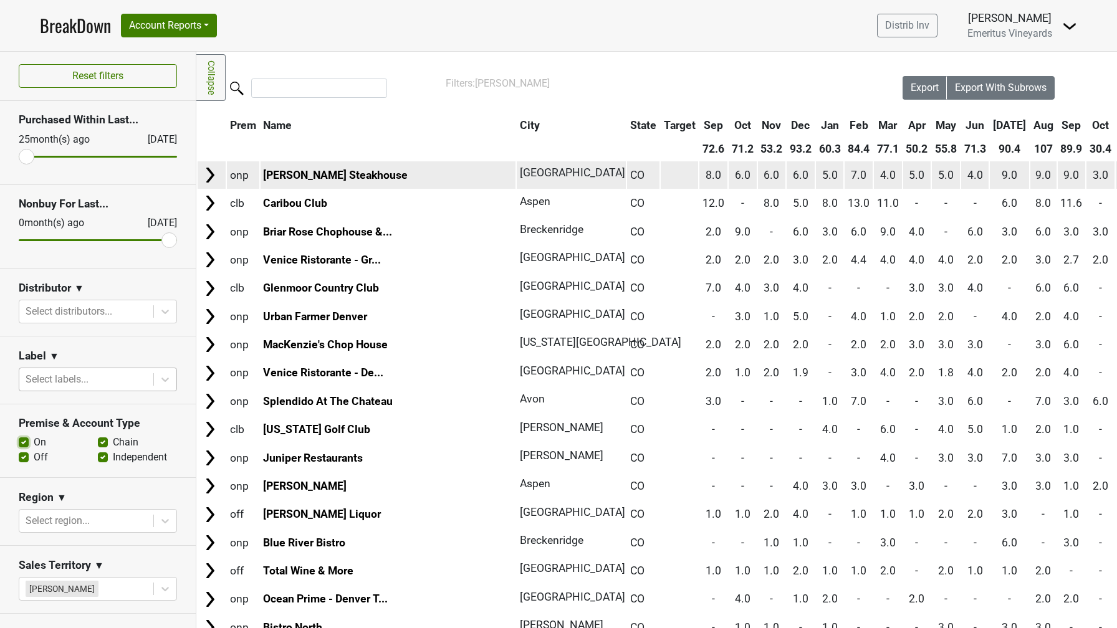
scroll to position [0, 0]
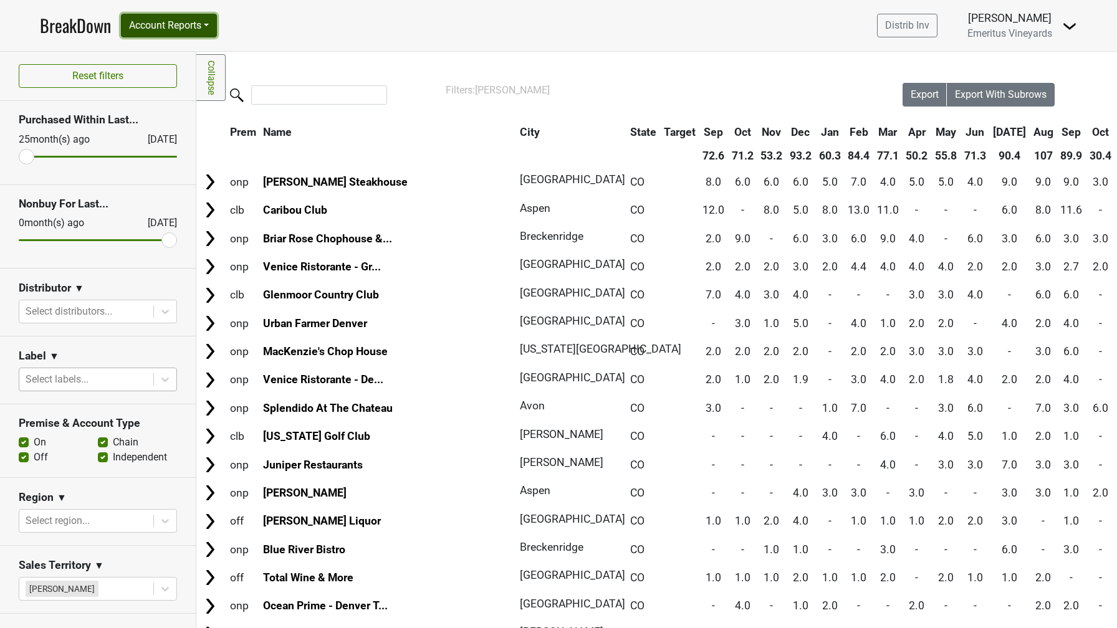
click at [212, 31] on button "Account Reports" at bounding box center [169, 26] width 96 height 24
click at [191, 74] on link "Map" at bounding box center [177, 74] width 110 height 20
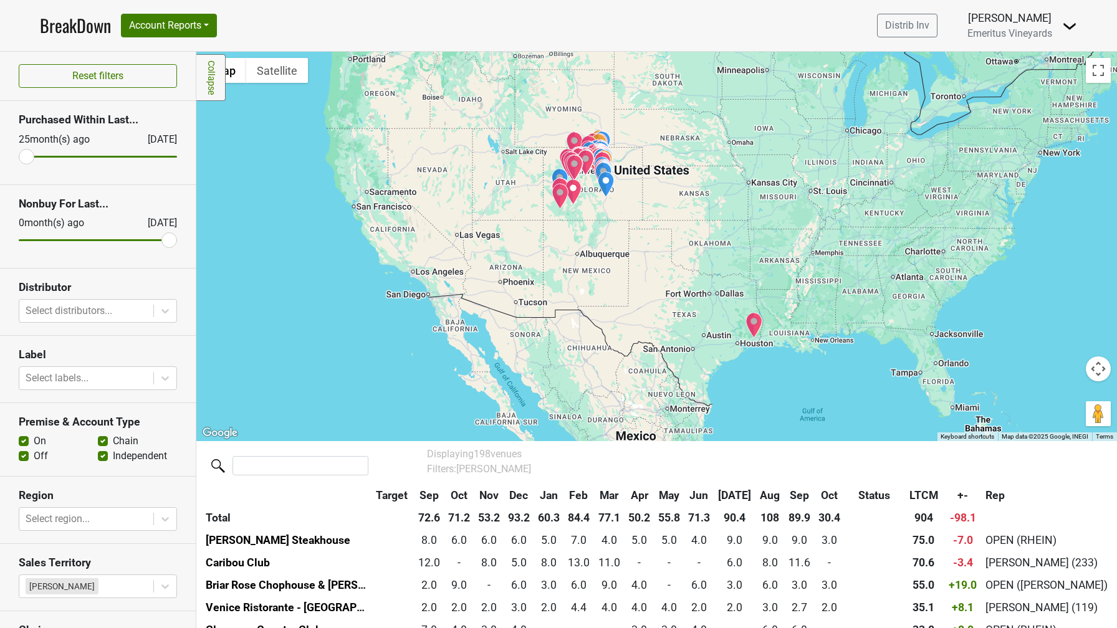
click at [590, 199] on div at bounding box center [656, 247] width 921 height 390
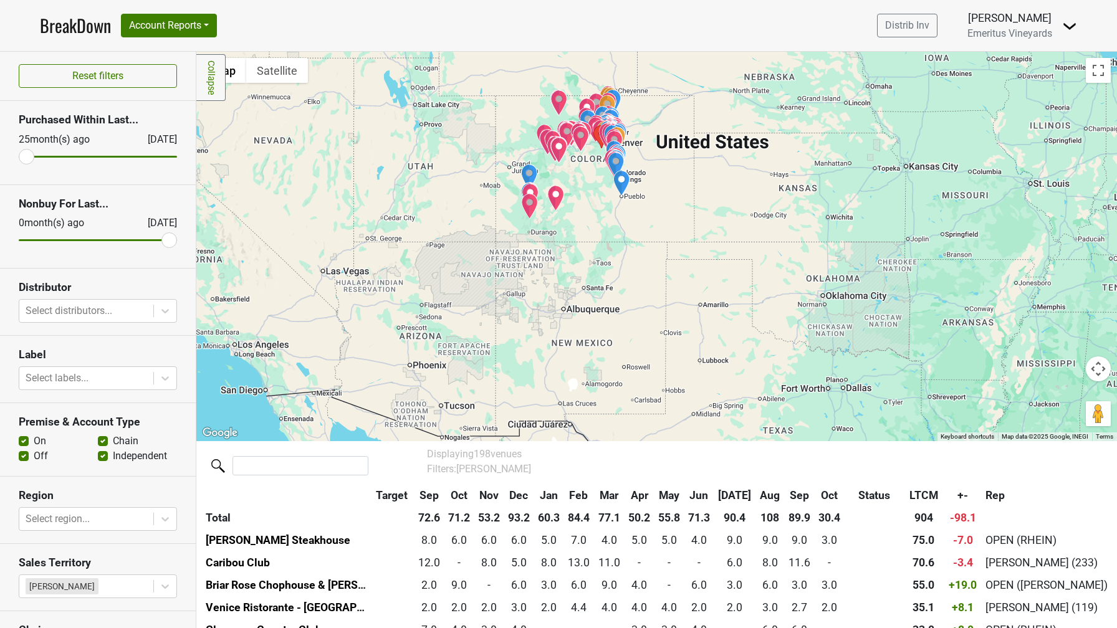
click at [591, 165] on div at bounding box center [656, 247] width 921 height 390
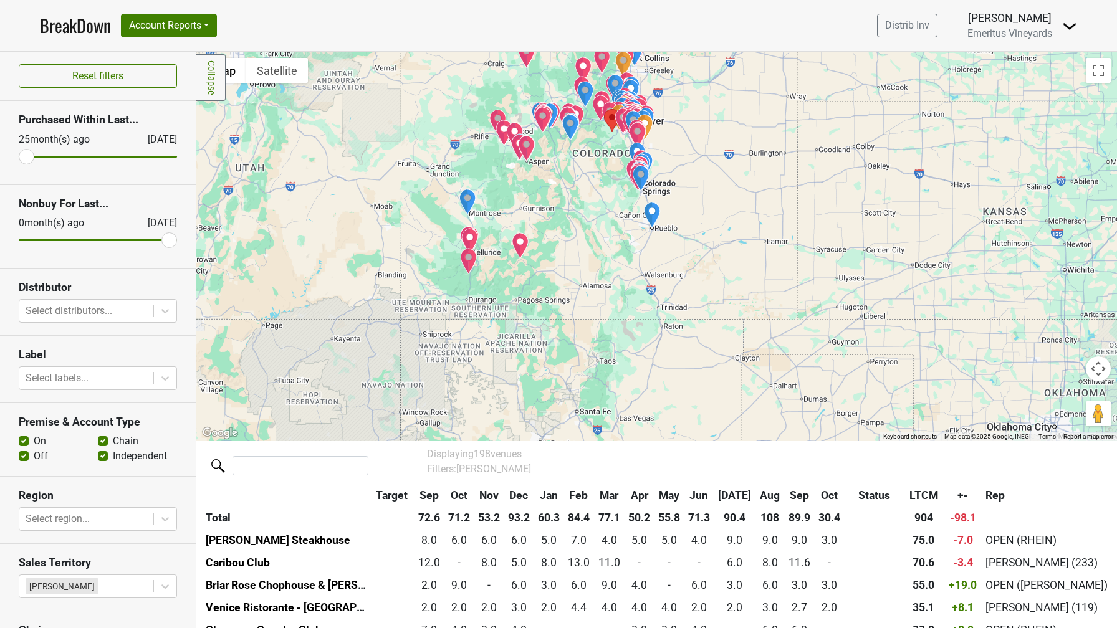
click at [595, 143] on div at bounding box center [656, 247] width 921 height 390
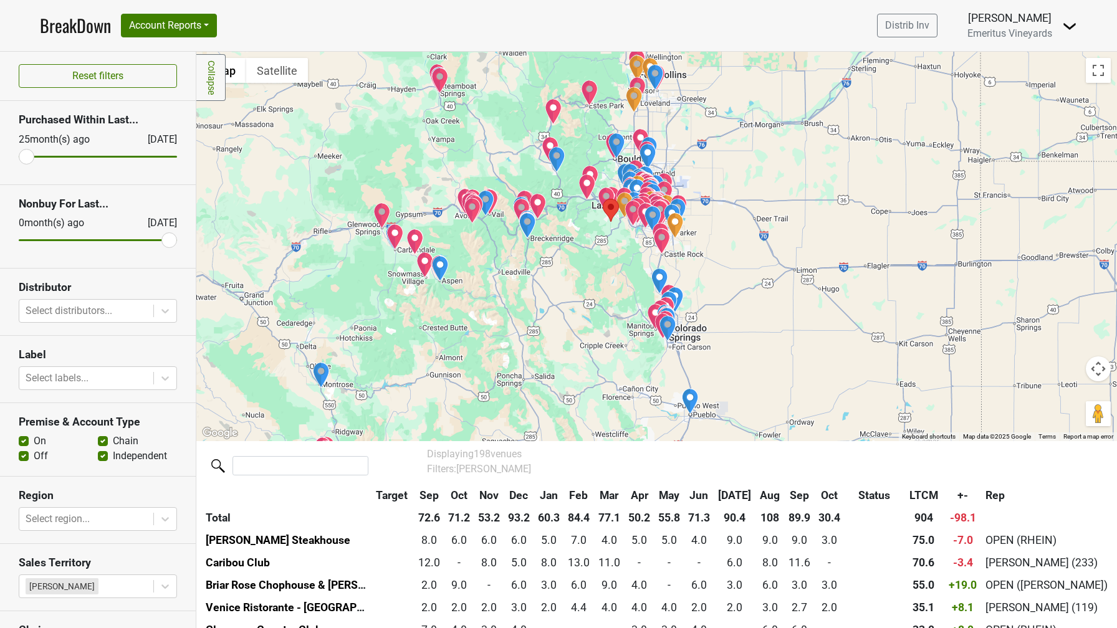
drag, startPoint x: 603, startPoint y: 135, endPoint x: 583, endPoint y: 237, distance: 103.6
click at [583, 237] on div at bounding box center [656, 247] width 921 height 390
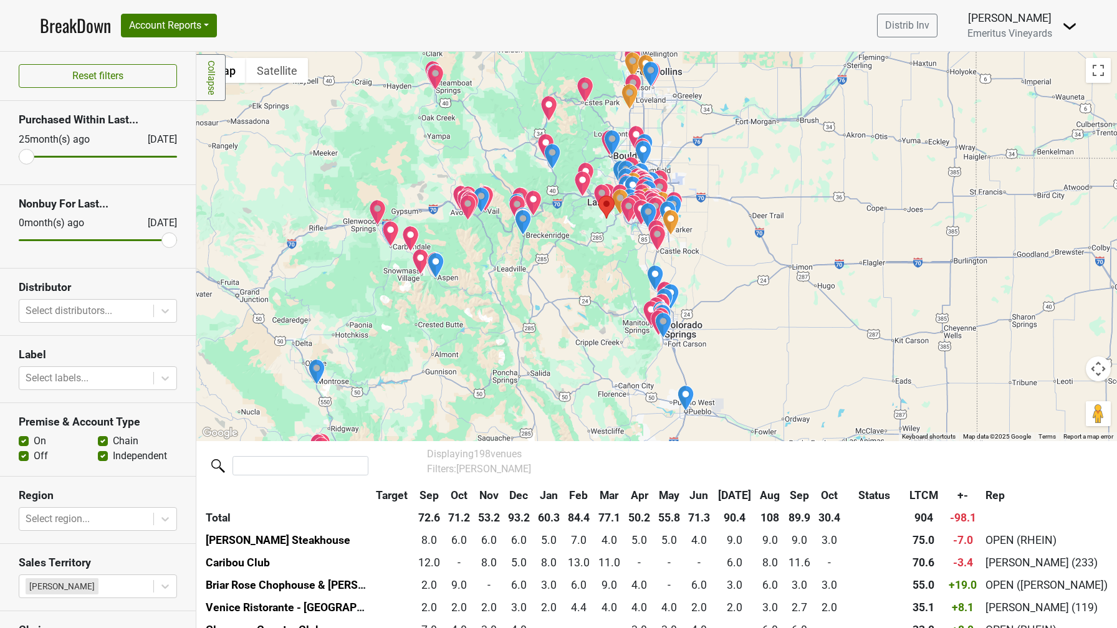
click at [598, 196] on area "The Bistro at Marshdale" at bounding box center [598, 196] width 0 height 0
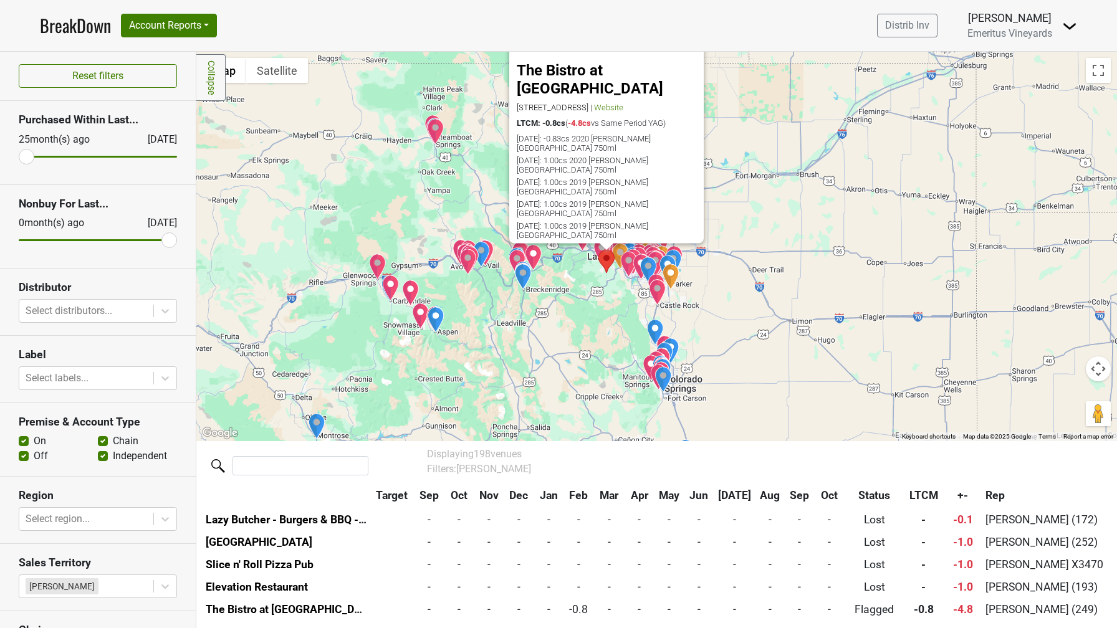
scroll to position [4352, 0]
click at [693, 62] on button "Close" at bounding box center [689, 47] width 30 height 30
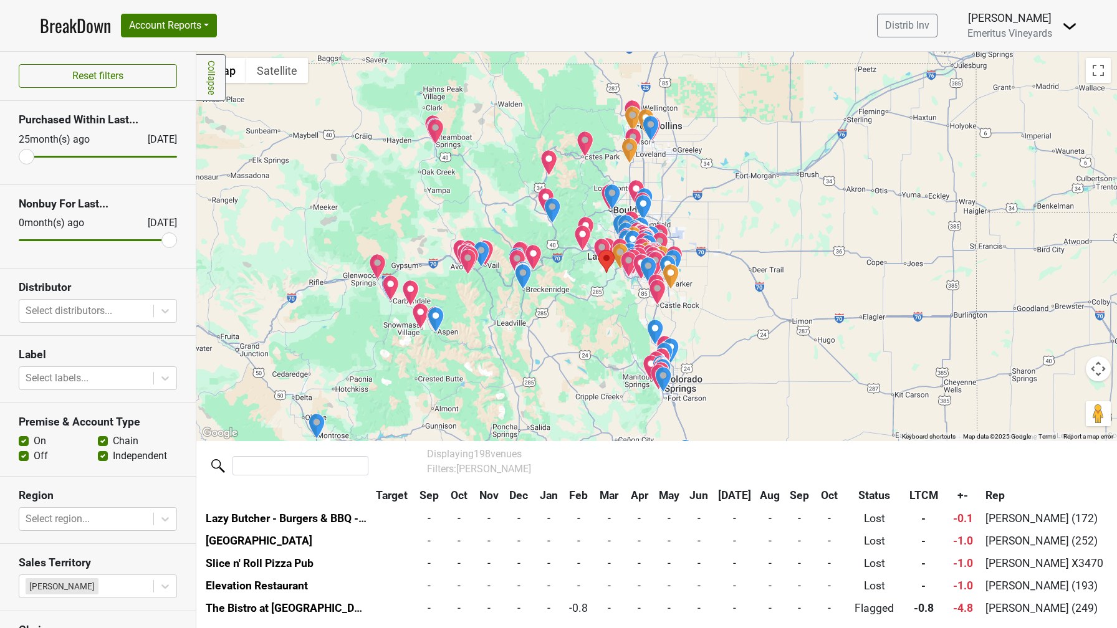
click at [550, 158] on img "The Historic Rapids Lodge and Restaurant" at bounding box center [548, 163] width 17 height 26
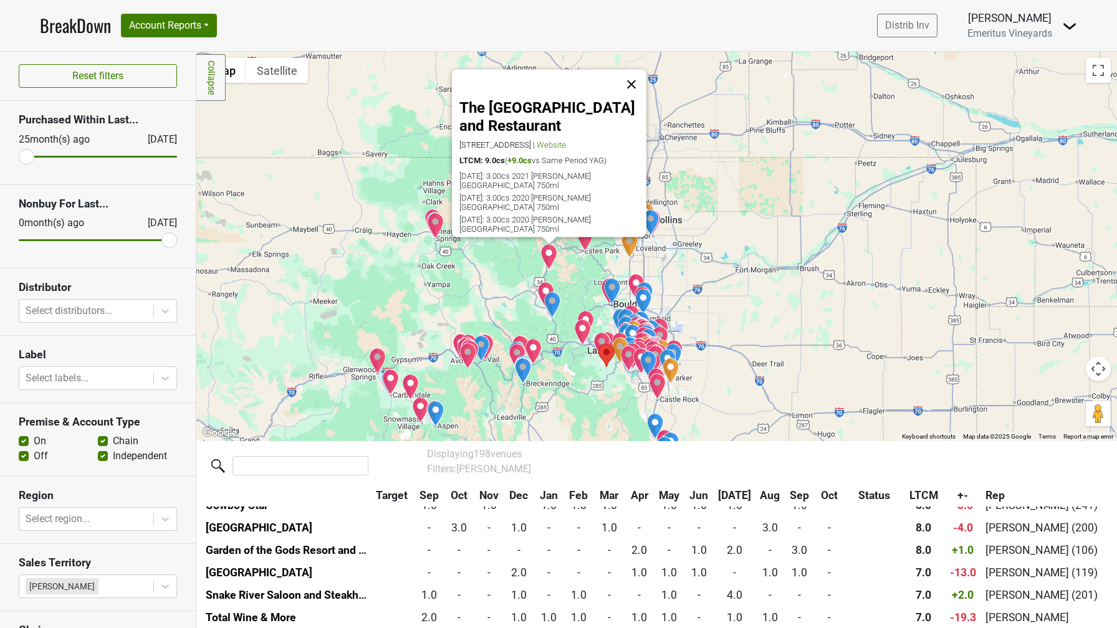
scroll to position [653, 0]
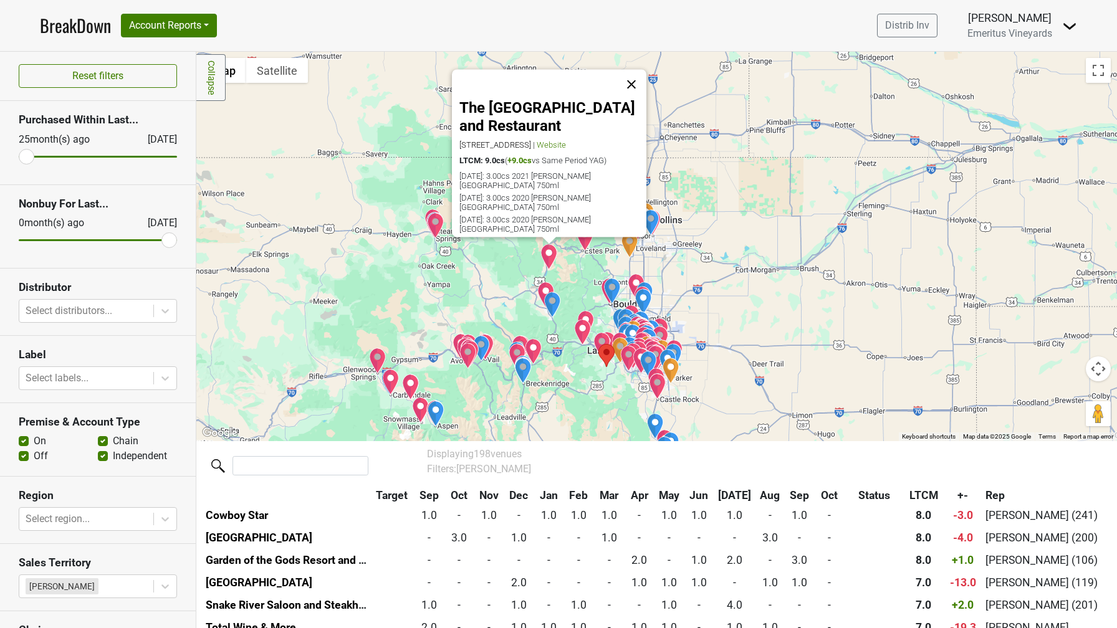
click at [639, 99] on button "Close" at bounding box center [632, 84] width 30 height 30
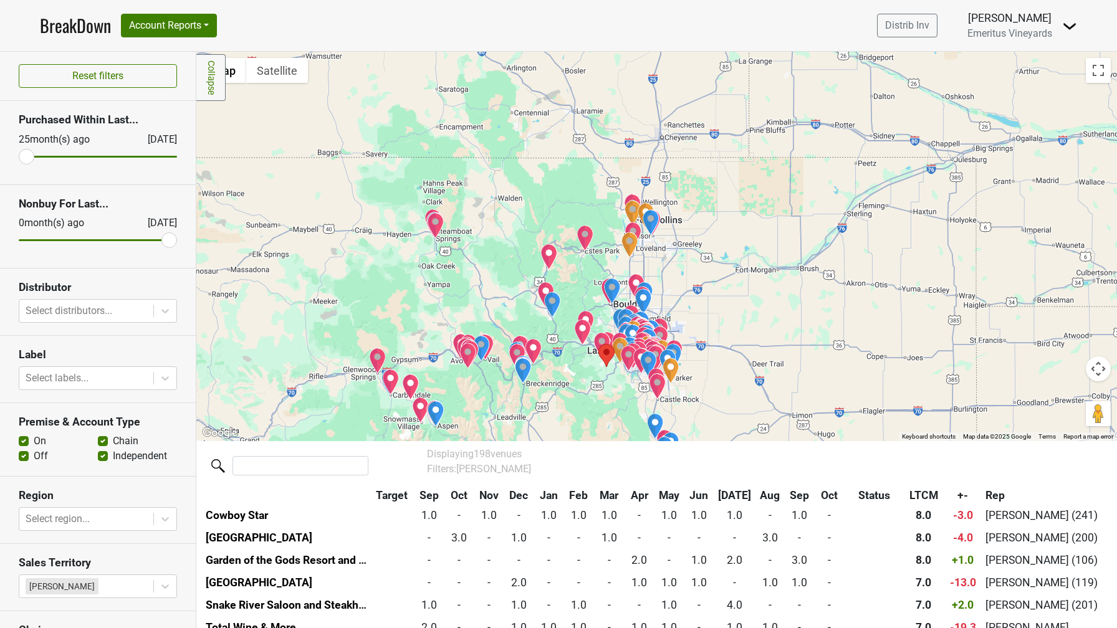
click at [651, 223] on img "Windsor Discount Liquor" at bounding box center [650, 222] width 17 height 26
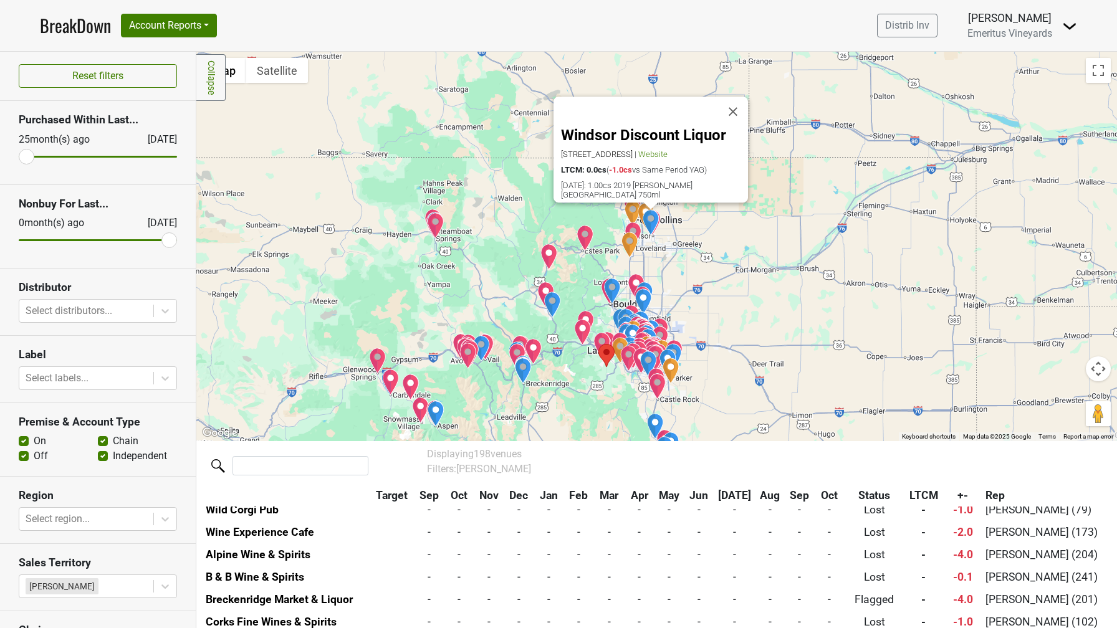
click at [628, 245] on img "TPC Colorado Championship at Heron Lakes" at bounding box center [630, 245] width 17 height 26
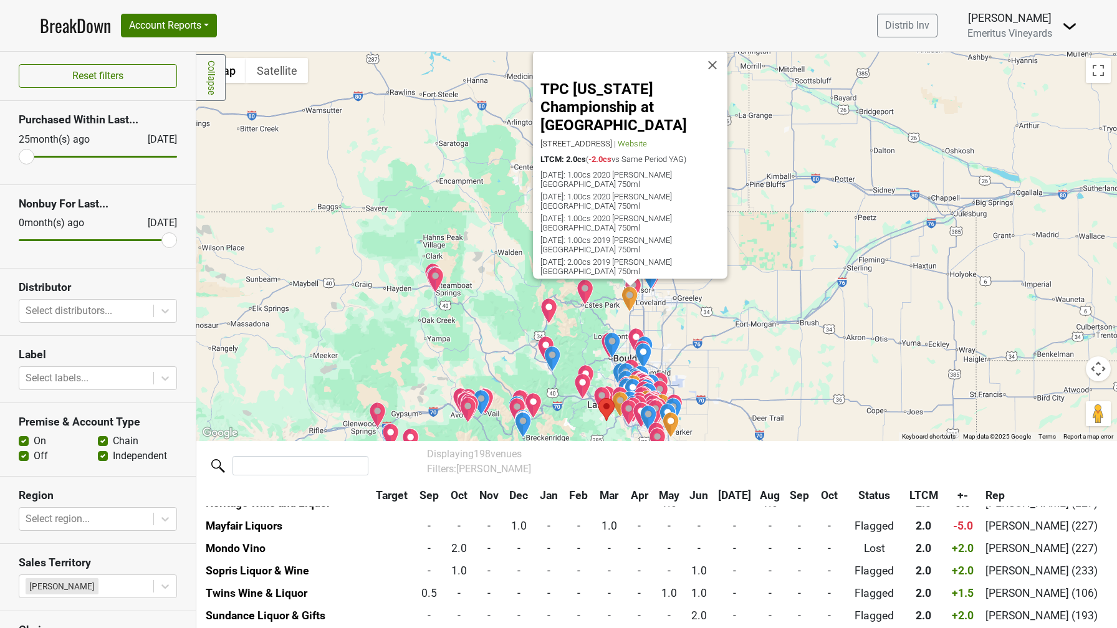
scroll to position [1887, 0]
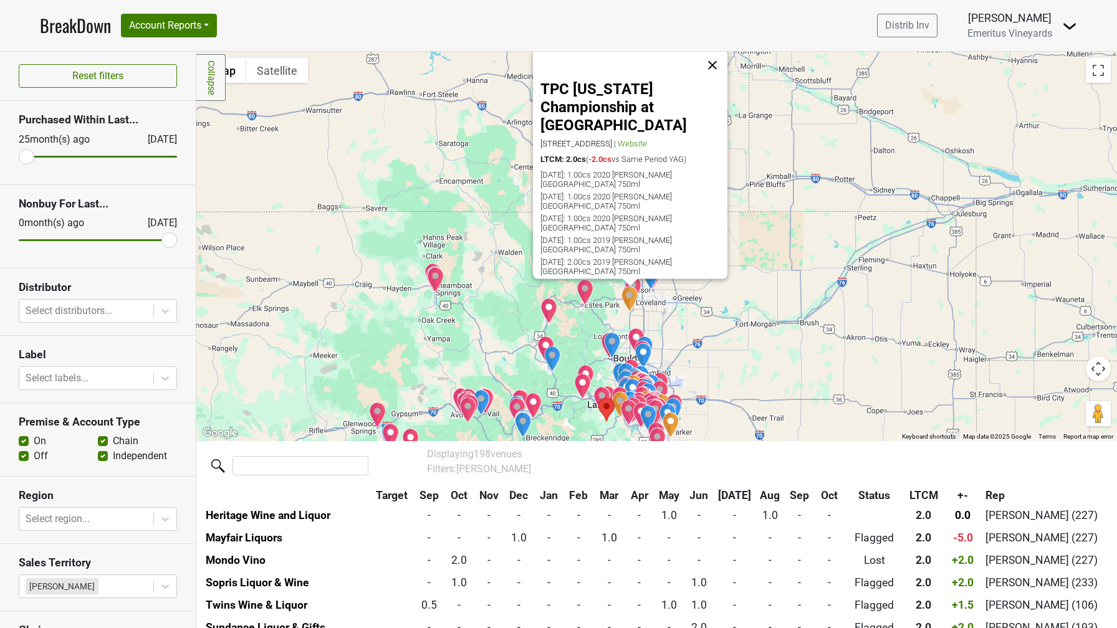
click at [714, 80] on button "Close" at bounding box center [713, 65] width 30 height 30
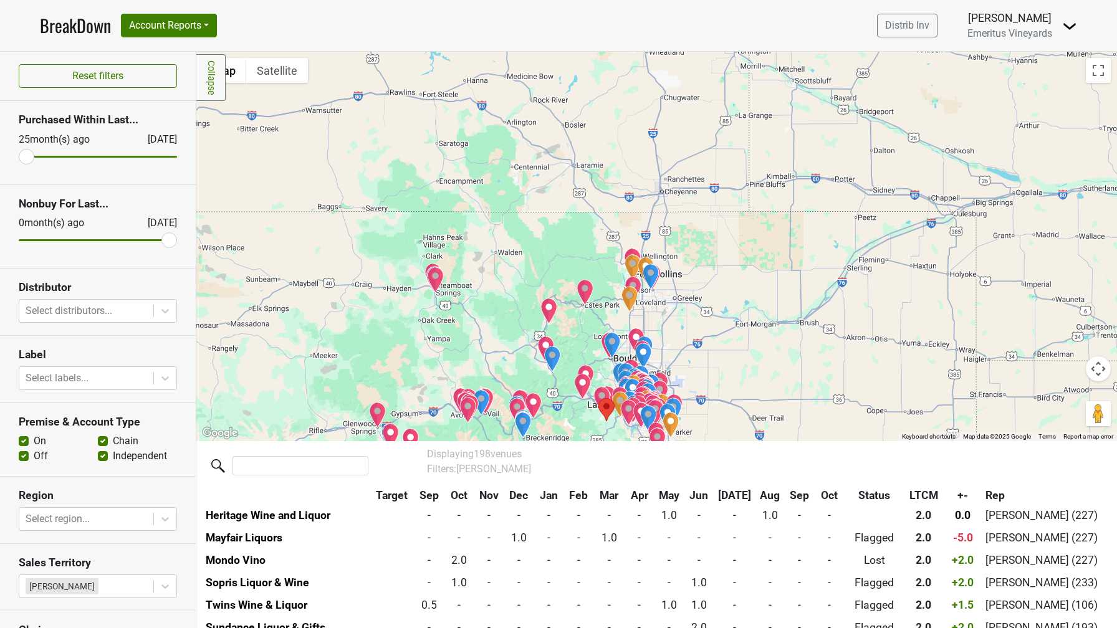
click at [714, 105] on div at bounding box center [656, 247] width 921 height 390
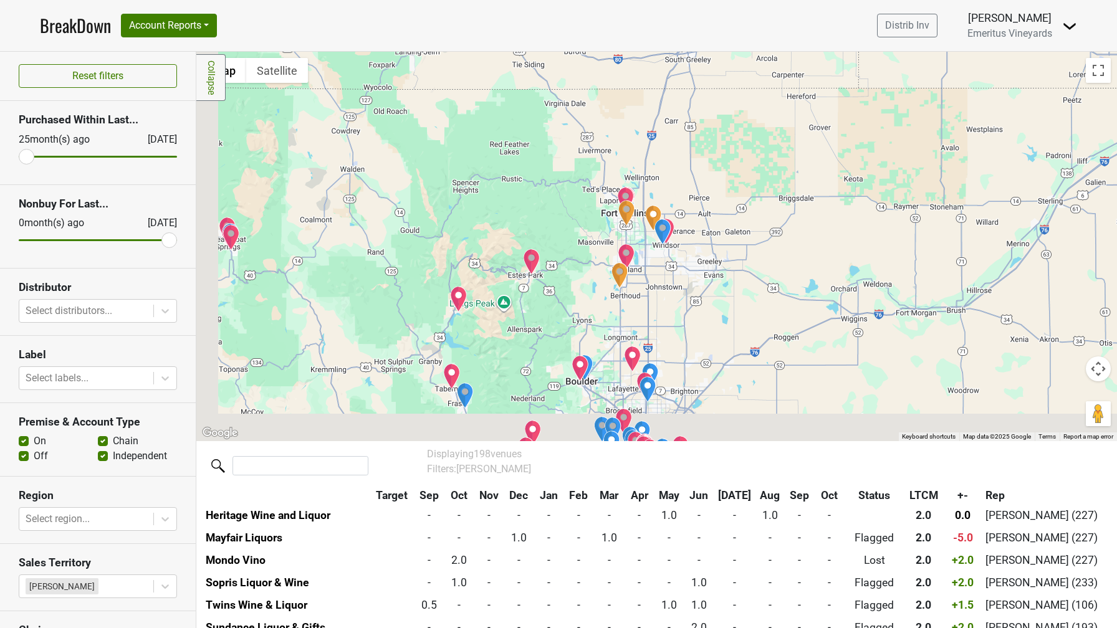
drag, startPoint x: 665, startPoint y: 337, endPoint x: 746, endPoint y: 89, distance: 261.2
click at [746, 89] on div at bounding box center [656, 247] width 921 height 390
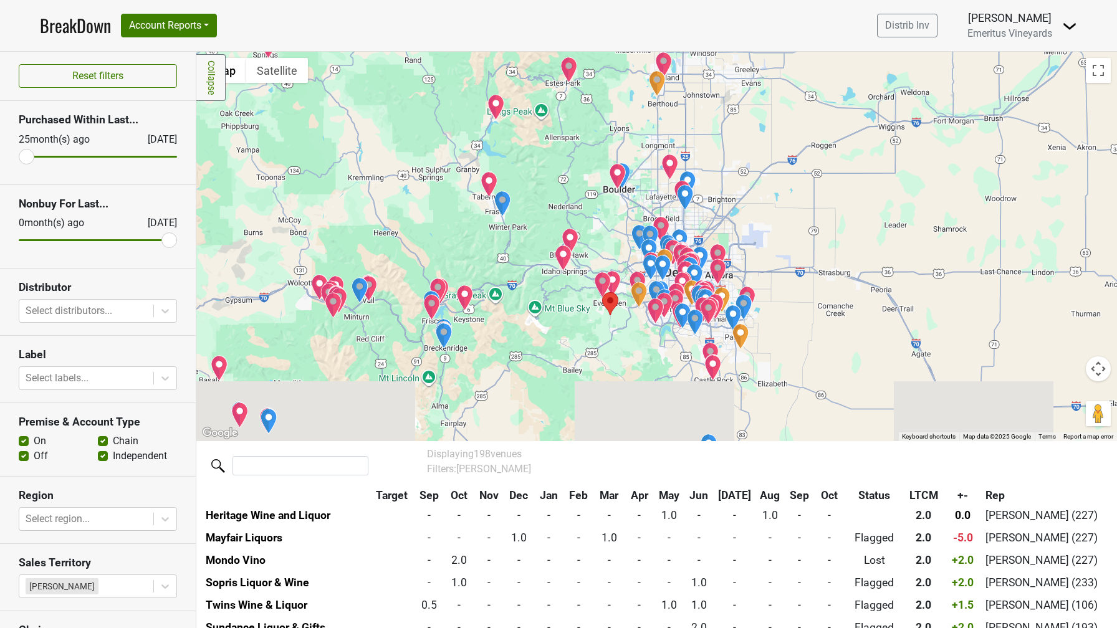
drag, startPoint x: 640, startPoint y: 274, endPoint x: 663, endPoint y: 105, distance: 171.0
click at [663, 105] on div at bounding box center [656, 247] width 921 height 390
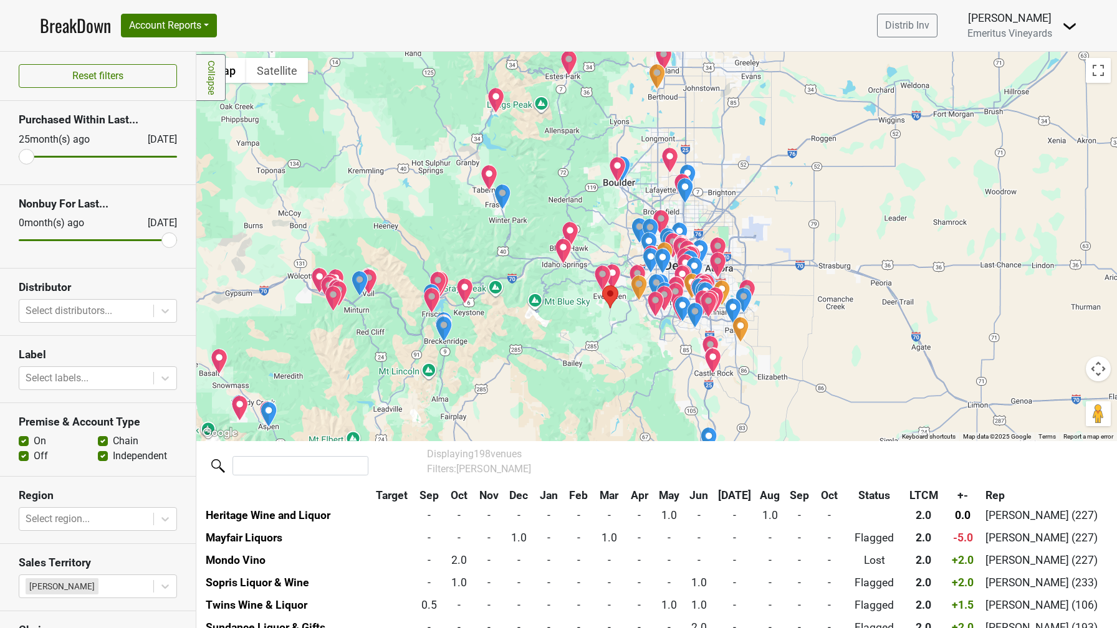
click at [602, 286] on area "The Bistro at Marshdale" at bounding box center [602, 286] width 0 height 0
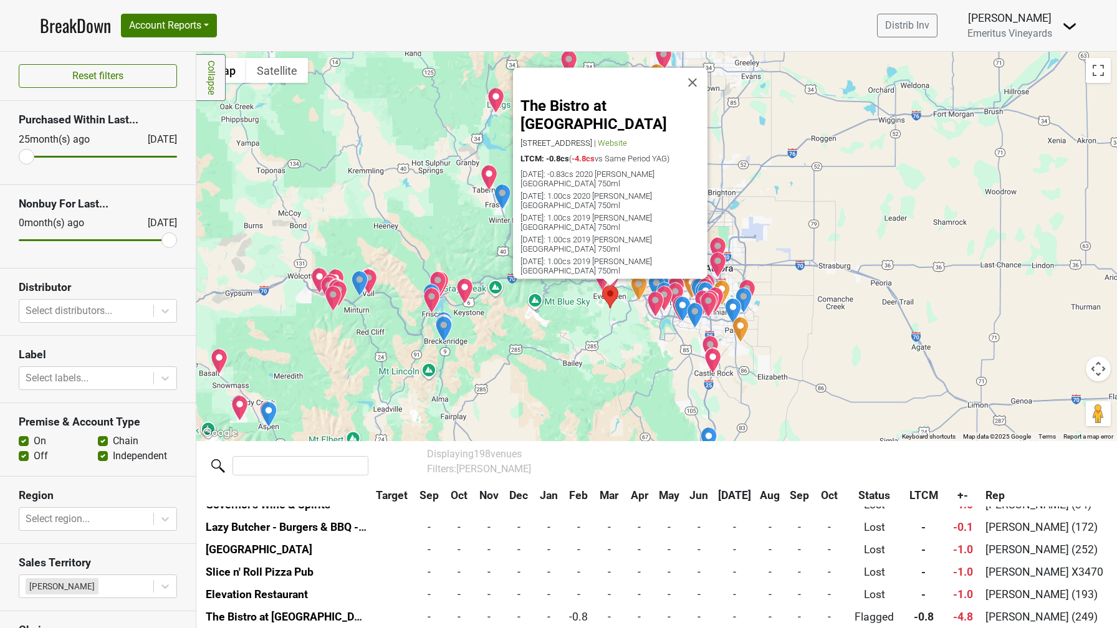
scroll to position [4352, 0]
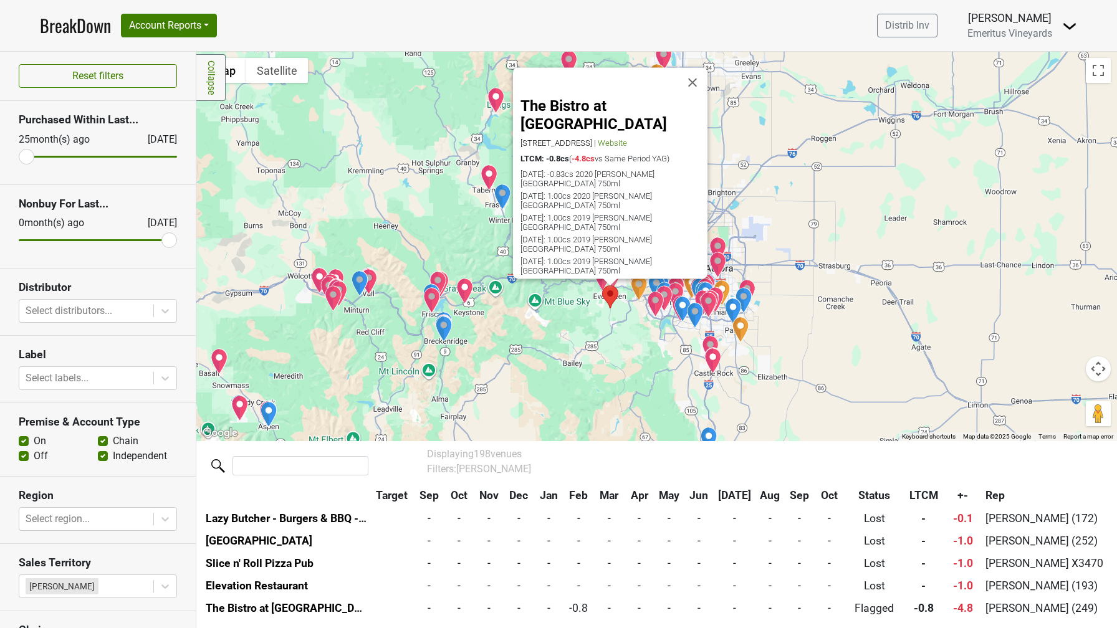
click at [575, 325] on div "The Bistro at [GEOGRAPHIC_DATA] [STREET_ADDRESS] | Website LTCM: -0.8cs ( -4.8c…" at bounding box center [656, 247] width 921 height 390
click at [613, 304] on img "The Bistro at Marshdale" at bounding box center [610, 297] width 16 height 23
click at [622, 309] on div "The Bistro at Marshdale 27376 Spruce Ln, Evergreen, CO 80439 | Website LTCM: -0…" at bounding box center [656, 247] width 921 height 390
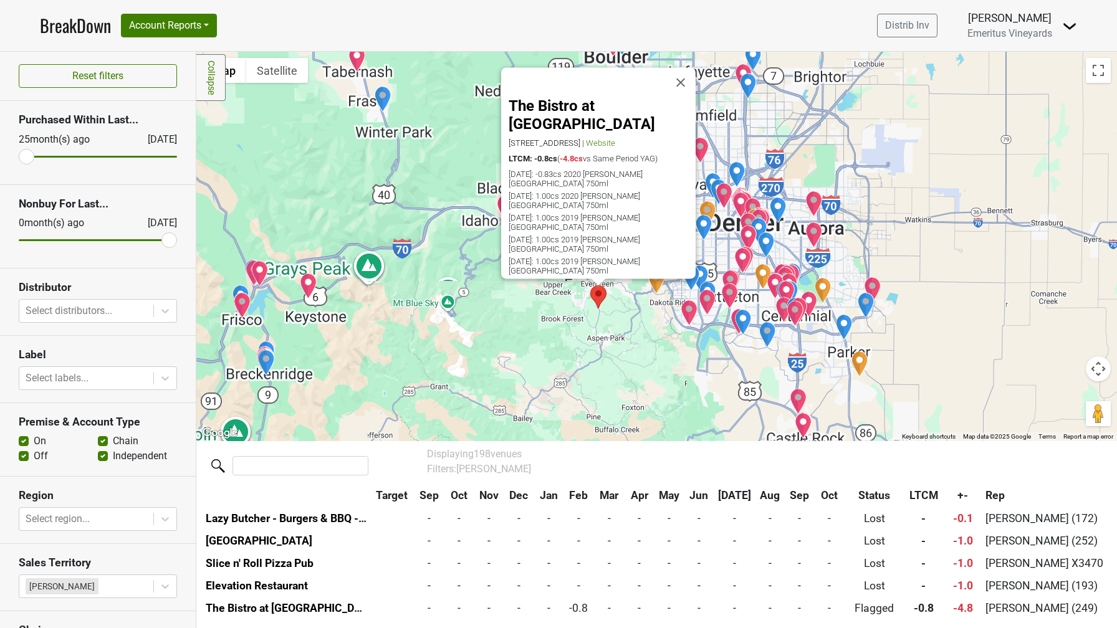
click at [618, 318] on div "The Bistro at Marshdale 27376 Spruce Ln, Evergreen, CO 80439 | Website LTCM: -0…" at bounding box center [656, 247] width 921 height 390
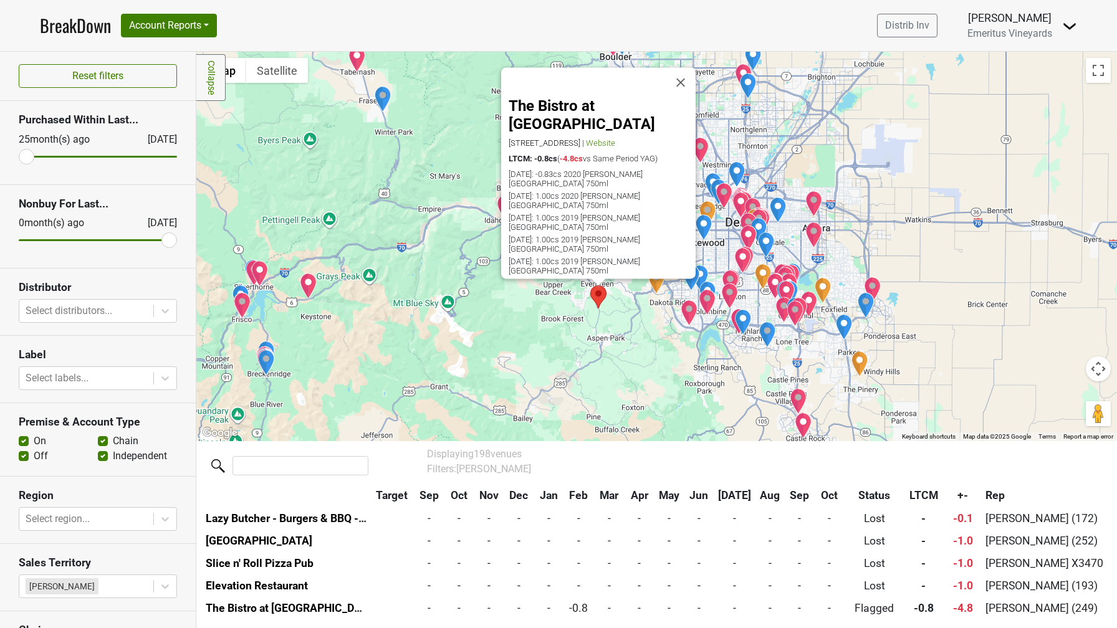
click at [618, 318] on div "The Bistro at Marshdale 27376 Spruce Ln, Evergreen, CO 80439 | Website LTCM: -0…" at bounding box center [656, 247] width 921 height 390
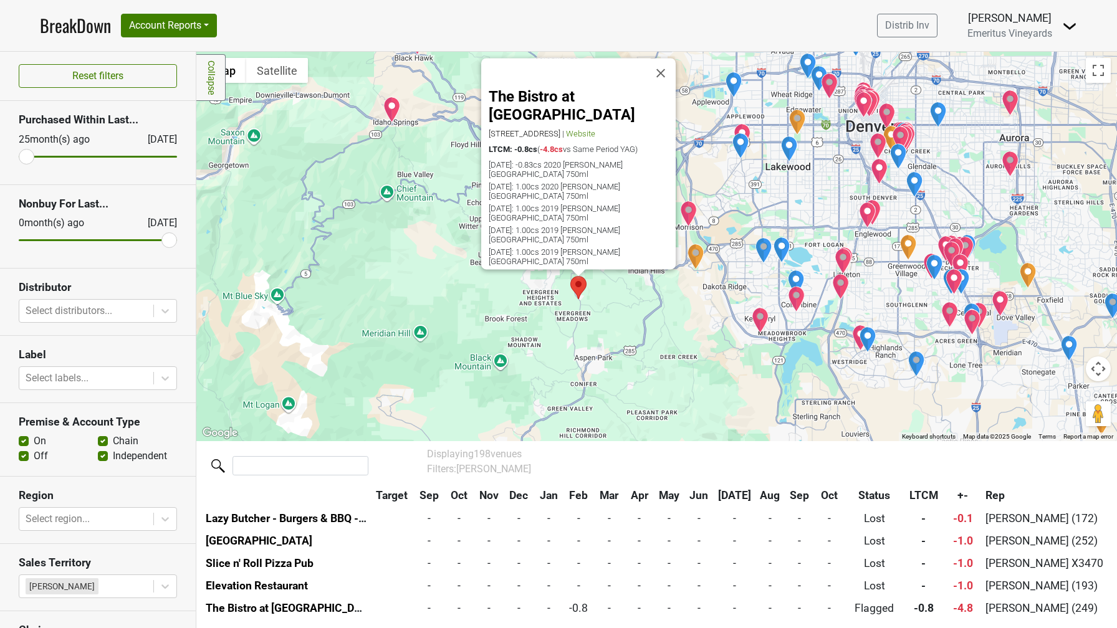
click at [570, 276] on area "The Bistro at Marshdale" at bounding box center [570, 276] width 0 height 0
click at [666, 88] on button "Close" at bounding box center [661, 73] width 30 height 30
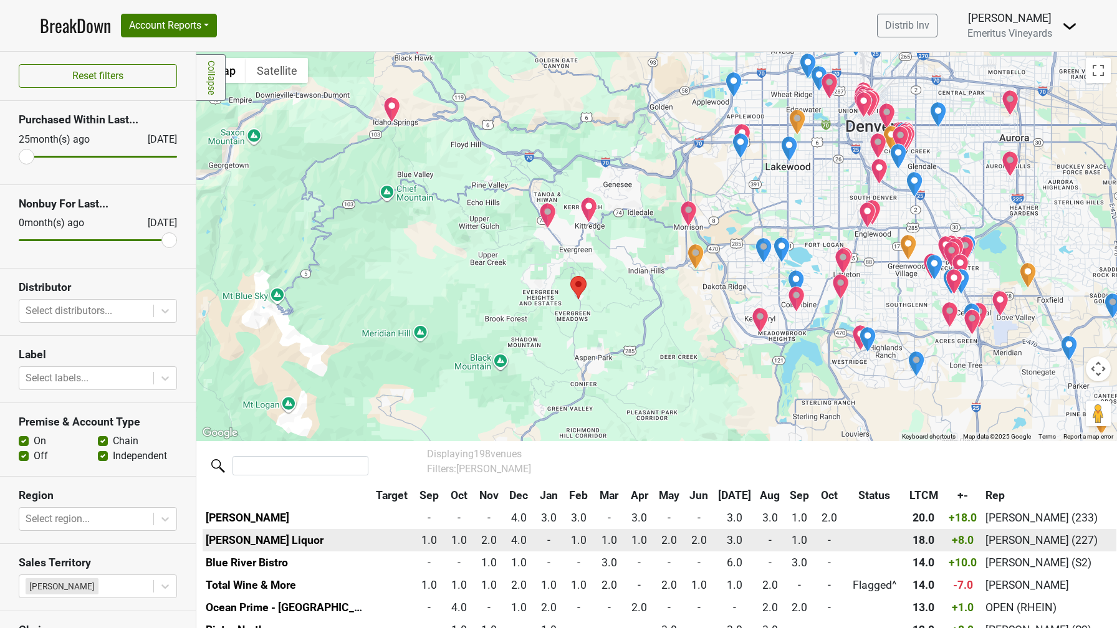
scroll to position [284, 0]
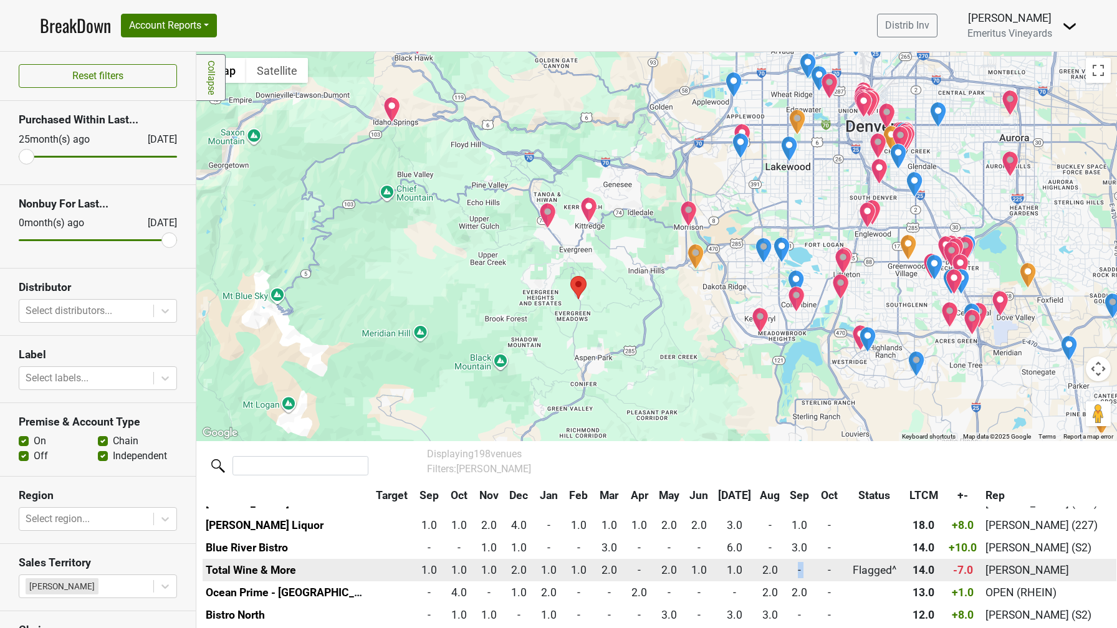
drag, startPoint x: 792, startPoint y: 571, endPoint x: 825, endPoint y: 567, distance: 33.3
click at [825, 567] on tr "Total Wine & More 1.0 1.0 1.0 2.0 1.0 1.0 2.0 - 2.0 1.0 1.0 2.0 - - Flagged^ 14…" at bounding box center [660, 570] width 914 height 22
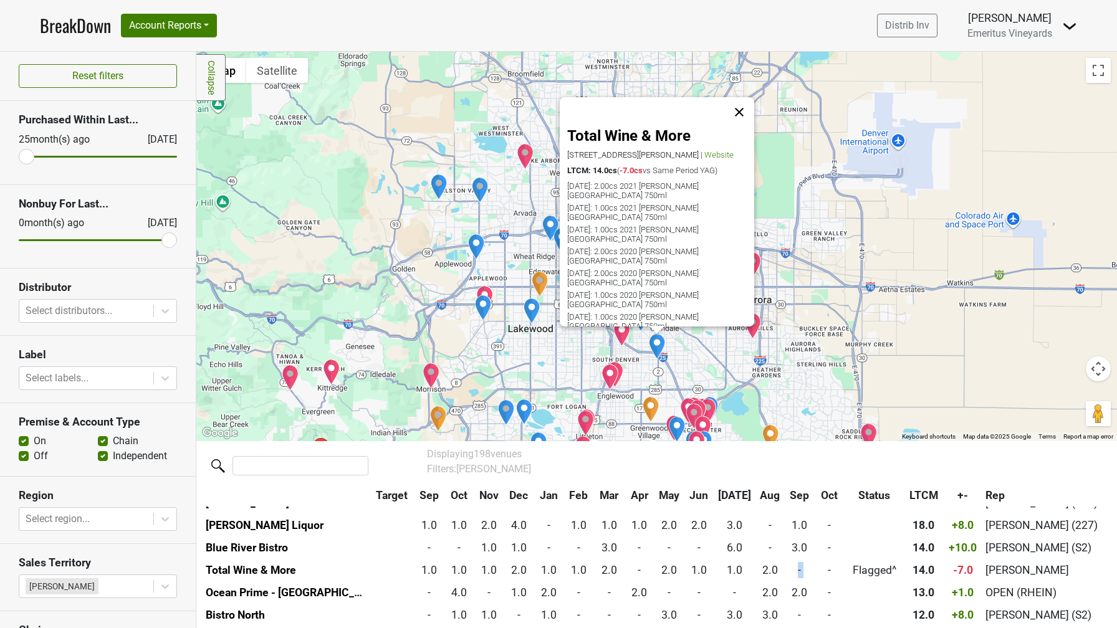
click at [746, 103] on button "Close" at bounding box center [739, 112] width 30 height 30
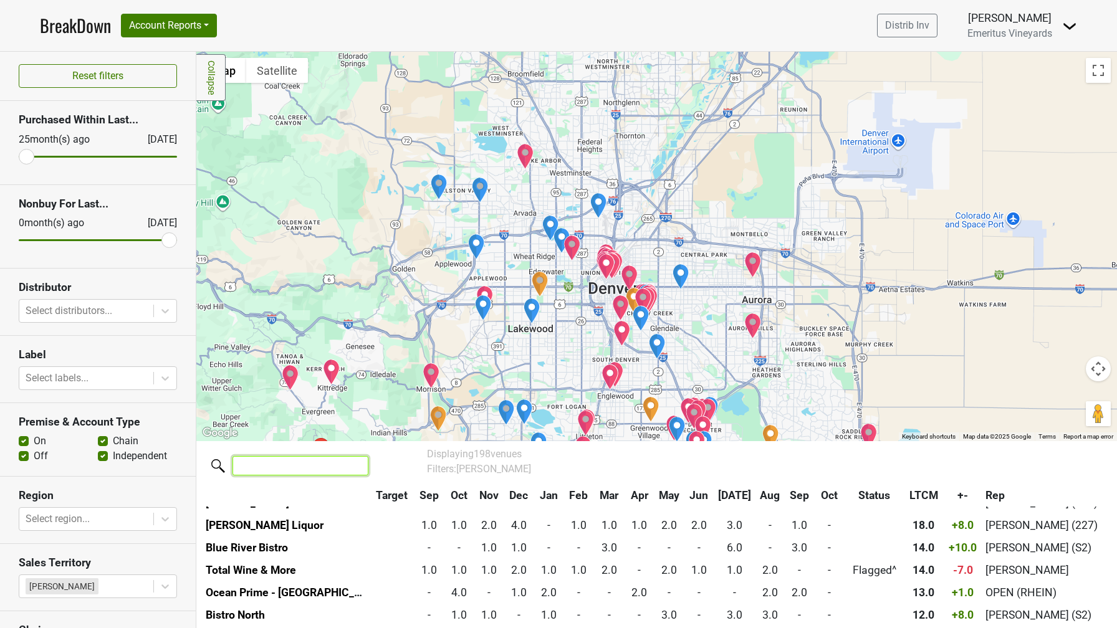
click at [293, 468] on input "search" at bounding box center [301, 465] width 136 height 19
click at [232, 479] on div at bounding box center [657, 464] width 958 height 46
click at [242, 469] on input "search" at bounding box center [301, 465] width 136 height 19
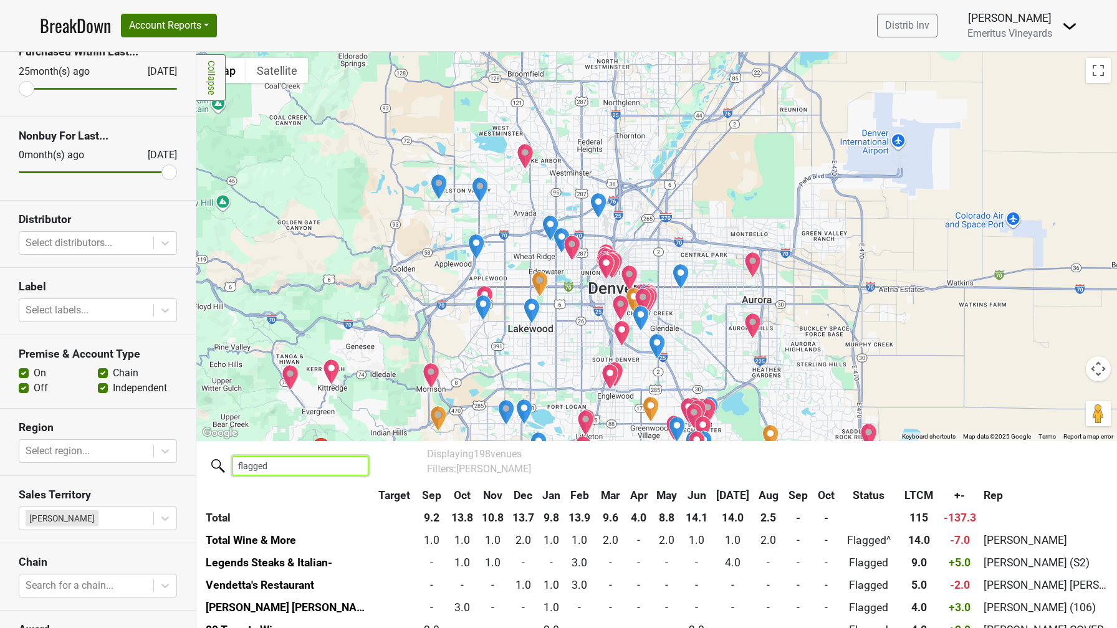
scroll to position [0, 0]
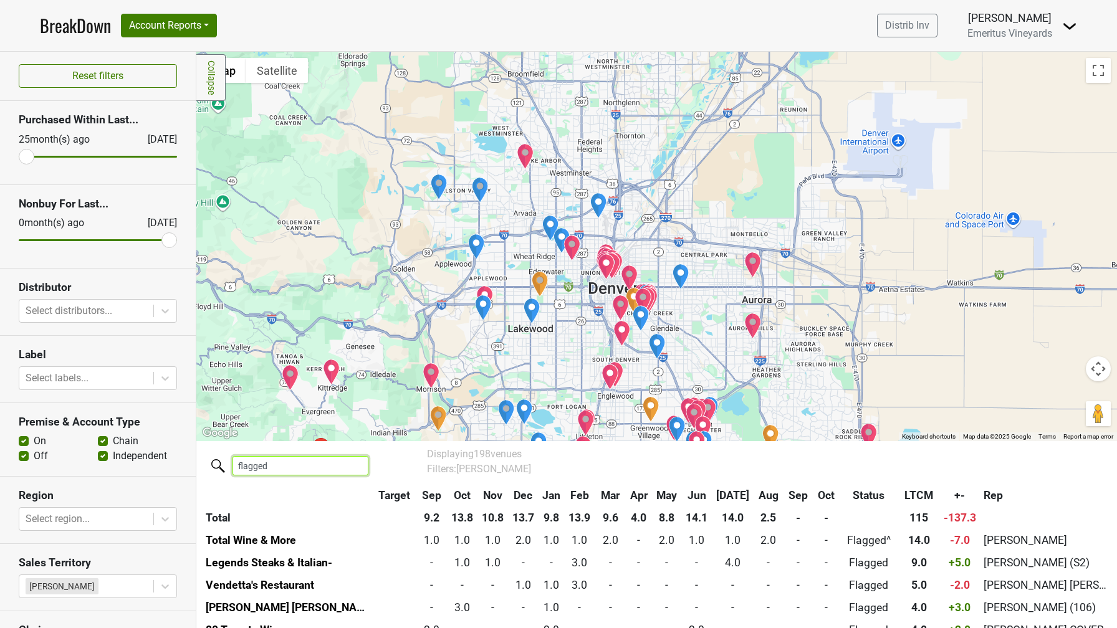
click at [273, 468] on input "flagged" at bounding box center [301, 465] width 136 height 19
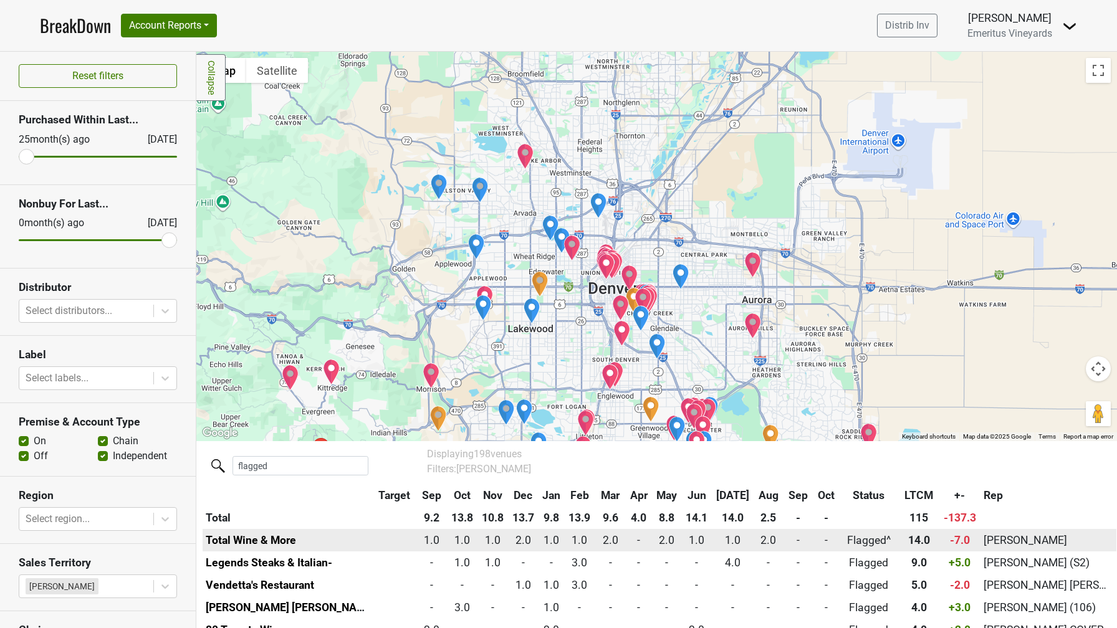
click at [332, 539] on td "Total Wine & More" at bounding box center [288, 540] width 170 height 22
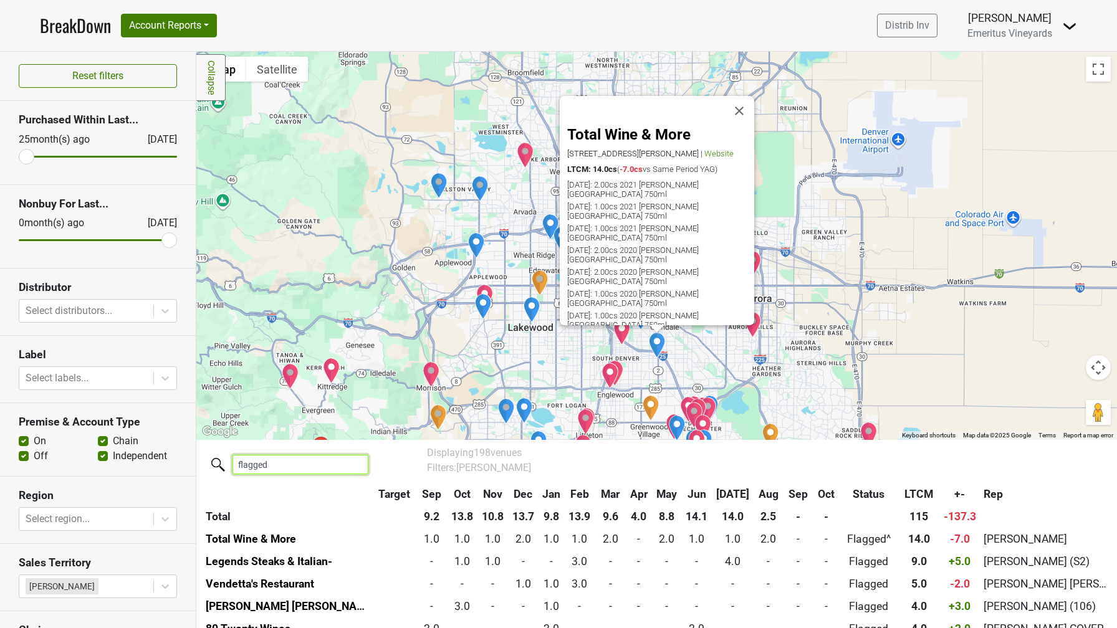
click at [274, 465] on input "flagged" at bounding box center [301, 464] width 136 height 19
click at [744, 105] on button "Close" at bounding box center [739, 111] width 30 height 30
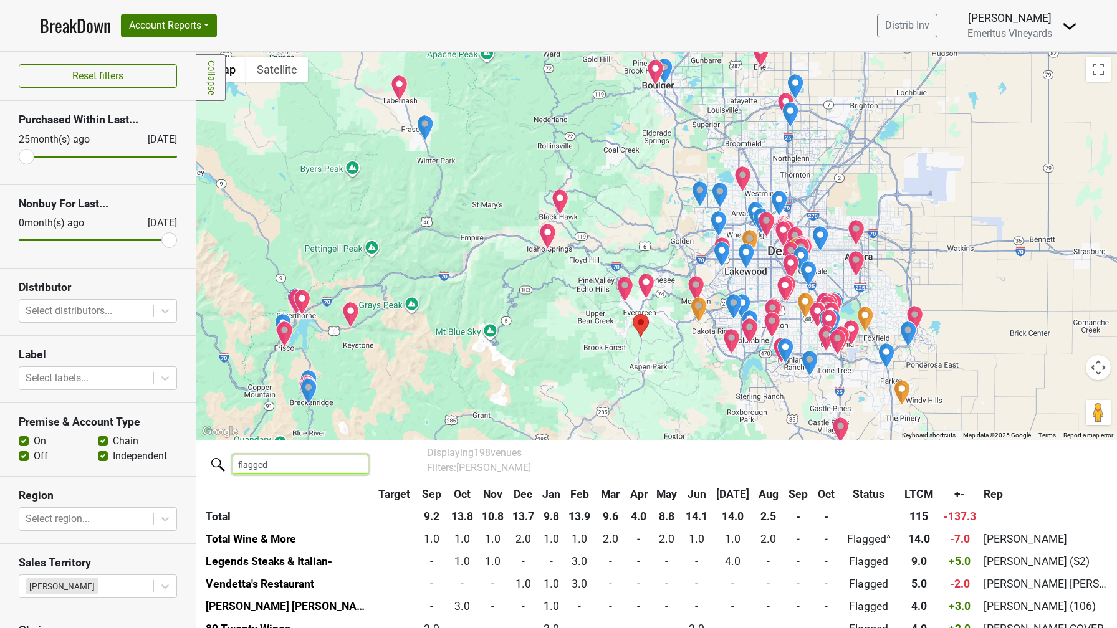
click at [269, 465] on input "flagged" at bounding box center [301, 464] width 136 height 19
click at [277, 467] on input "flagged" at bounding box center [301, 464] width 136 height 19
type input "fla"
click at [214, 26] on button "Account Reports" at bounding box center [169, 26] width 96 height 24
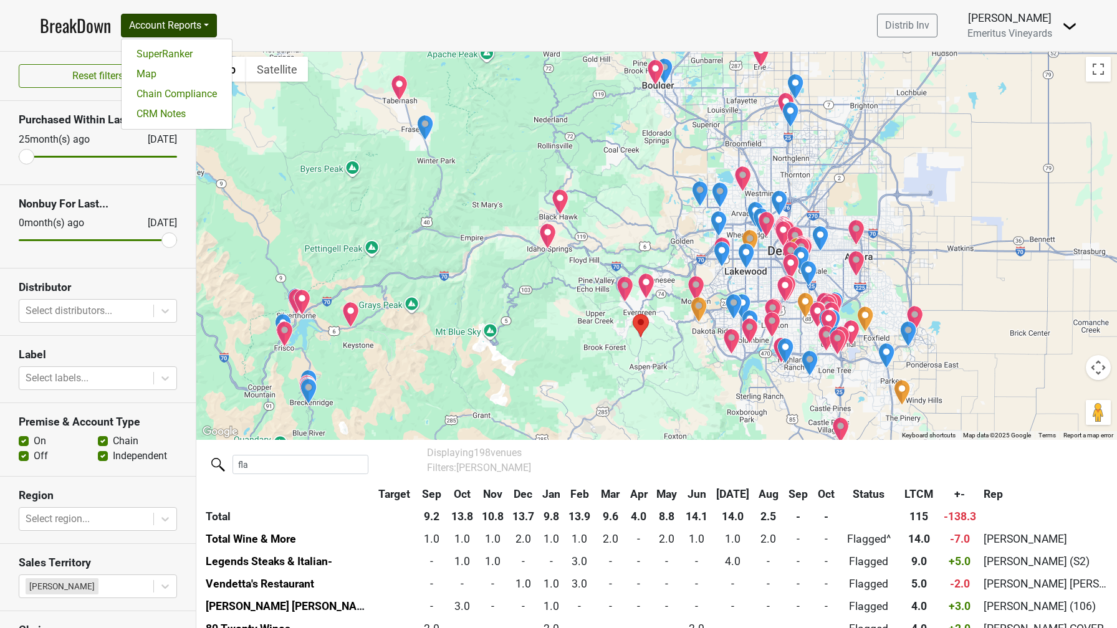
click at [271, 26] on nav "BreakDown Account Reports SuperRanker Map Chain Compliance CRM Notes Distrib In…" at bounding box center [558, 25] width 1057 height 51
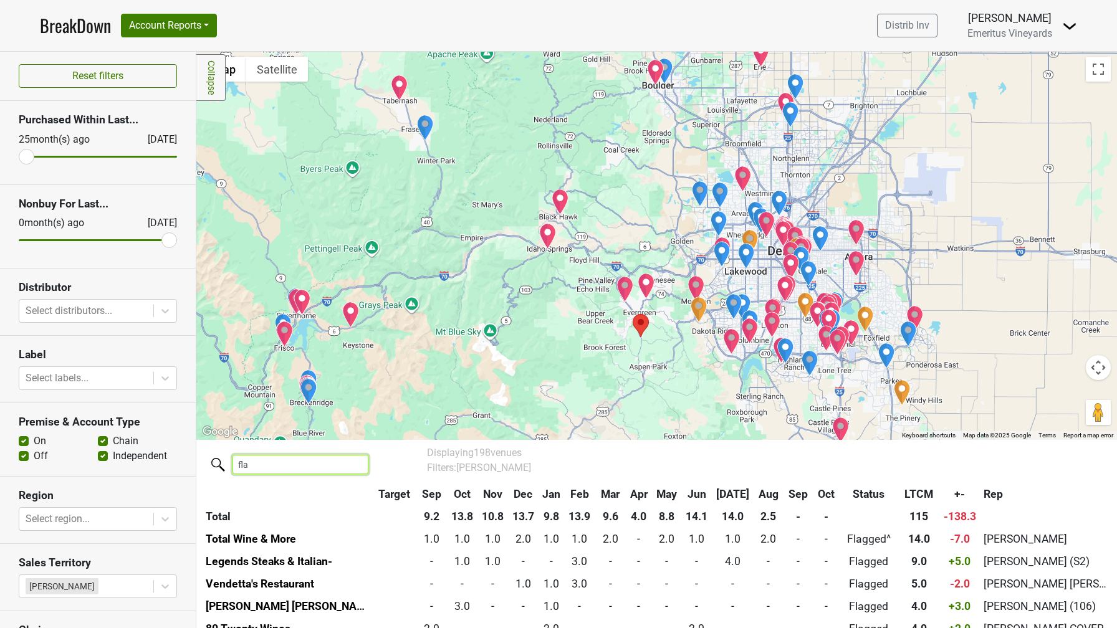
drag, startPoint x: 249, startPoint y: 464, endPoint x: 225, endPoint y: 460, distance: 24.7
click at [225, 460] on label "fla" at bounding box center [276, 464] width 136 height 22
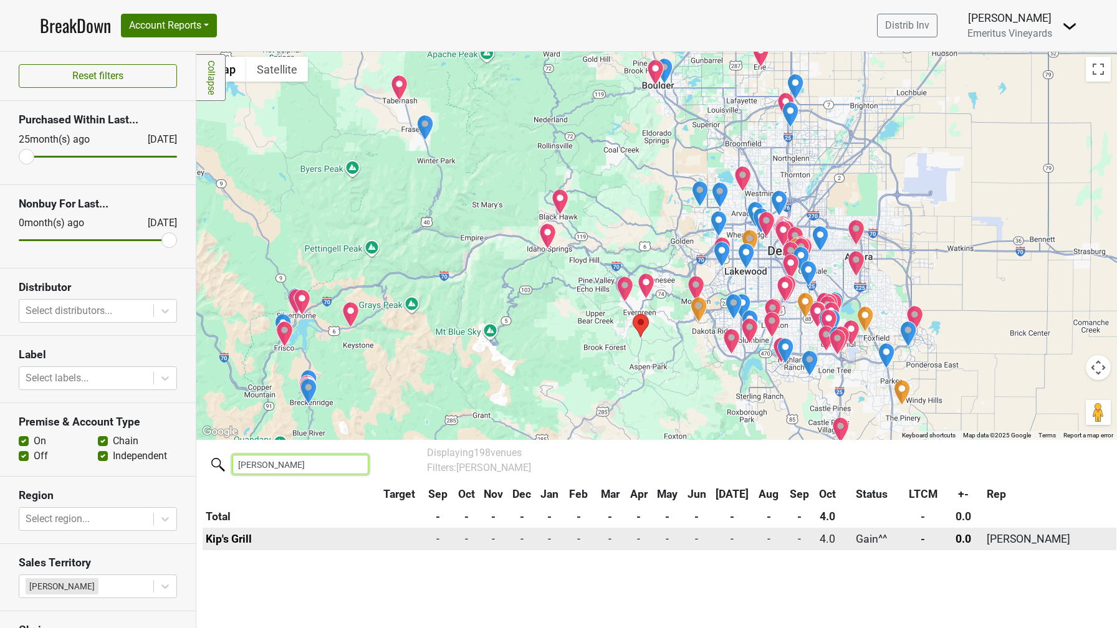
type input "kip"
click at [278, 536] on td "Kip's Grill" at bounding box center [290, 539] width 174 height 22
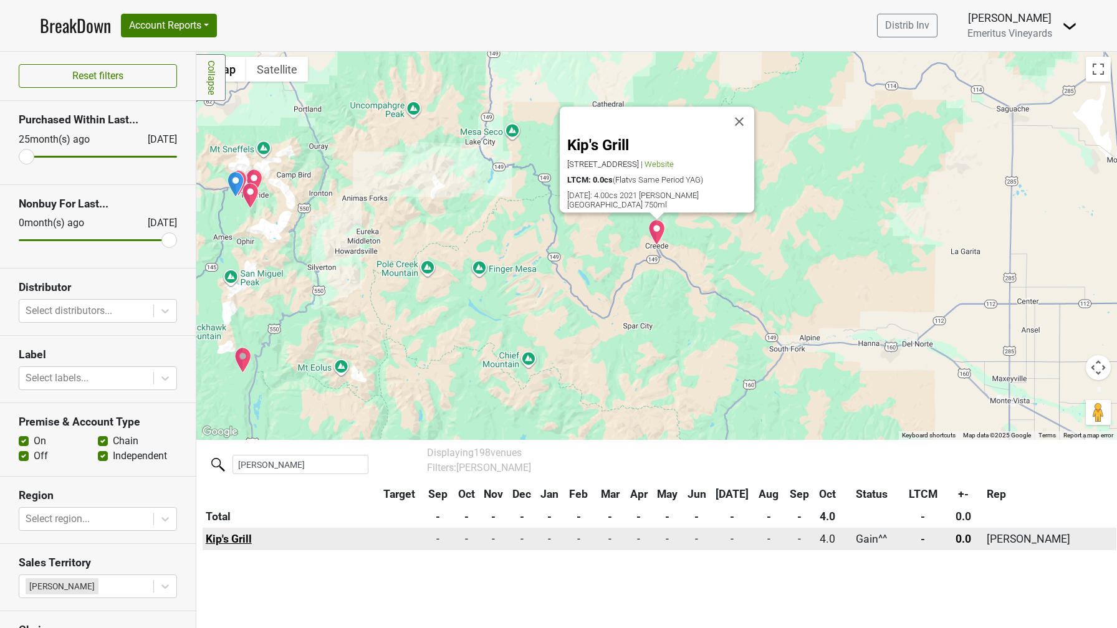
click at [229, 542] on link "Kip's Grill" at bounding box center [229, 539] width 46 height 12
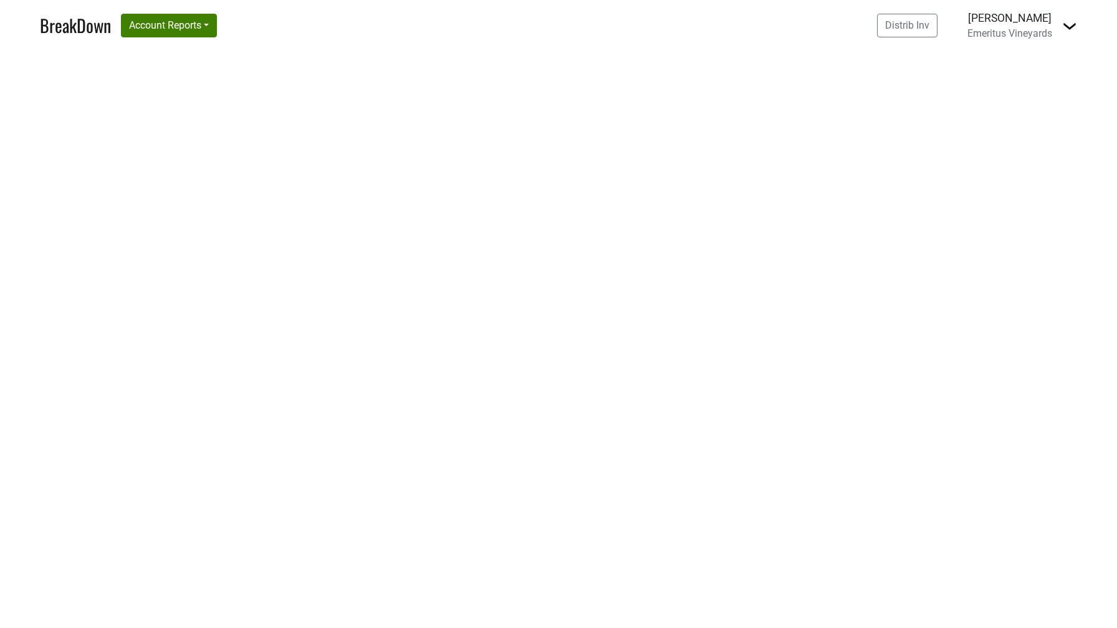
select select "CO"
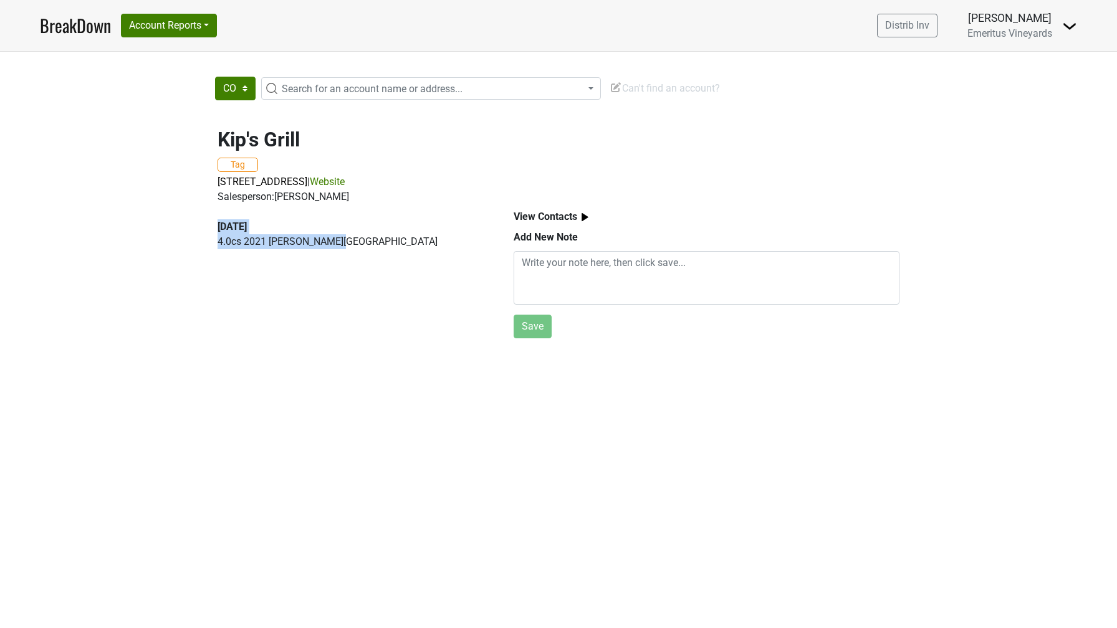
drag, startPoint x: 213, startPoint y: 228, endPoint x: 378, endPoint y: 241, distance: 165.8
click at [378, 241] on div "[DATE] 4.0 cs 2021 [PERSON_NAME][GEOGRAPHIC_DATA]" at bounding box center [351, 273] width 296 height 139
click at [229, 163] on button "Tag" at bounding box center [238, 165] width 41 height 14
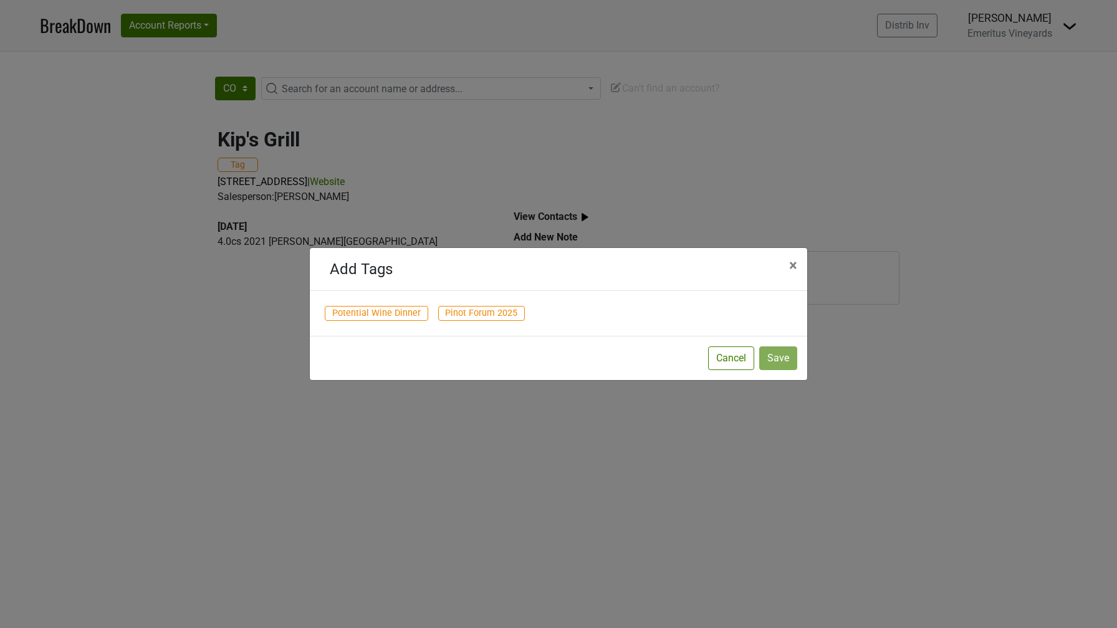
click at [598, 138] on div "Add Tags × Close Potential Wine Dinner Pinot Forum 2025 Cancel Save" at bounding box center [558, 314] width 1117 height 628
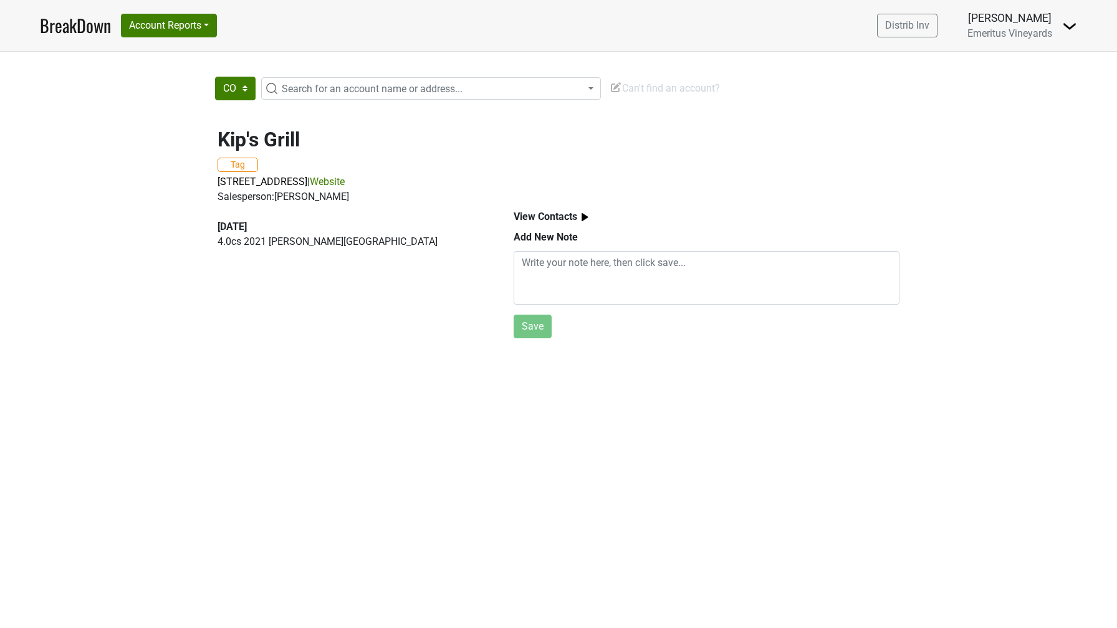
click at [201, 206] on div "Kip's Grill Tag [STREET_ADDRESS] | Website Salesperson: [PERSON_NAME] [DATE] 4.…" at bounding box center [558, 228] width 1117 height 231
click at [232, 163] on button "Tag" at bounding box center [238, 165] width 41 height 14
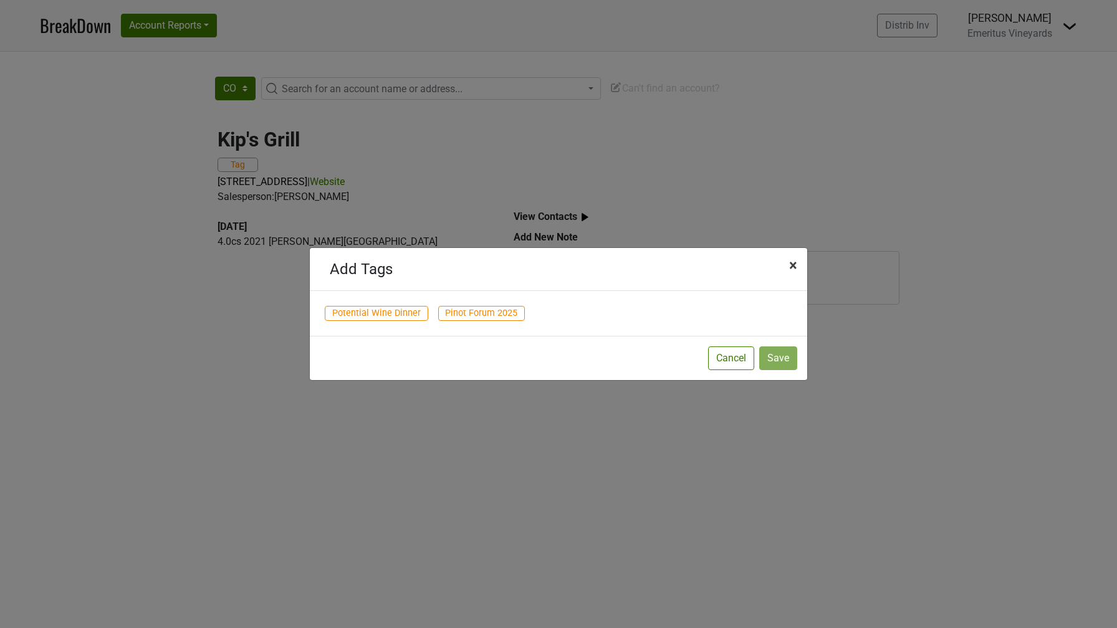
click at [792, 264] on span "×" at bounding box center [793, 265] width 8 height 17
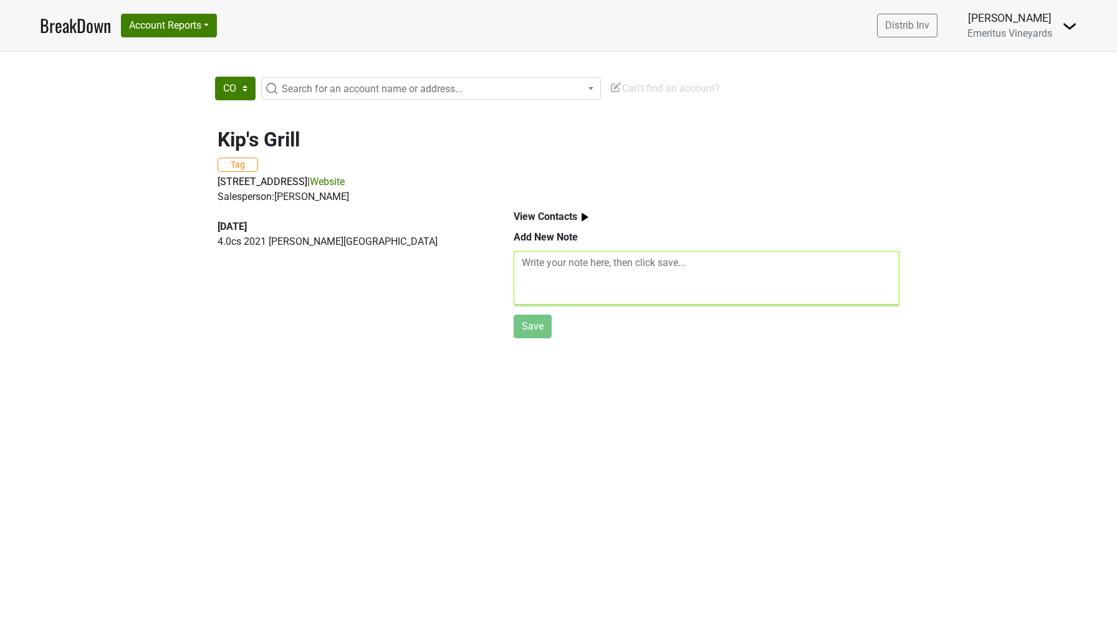
click at [547, 276] on textarea at bounding box center [707, 278] width 386 height 54
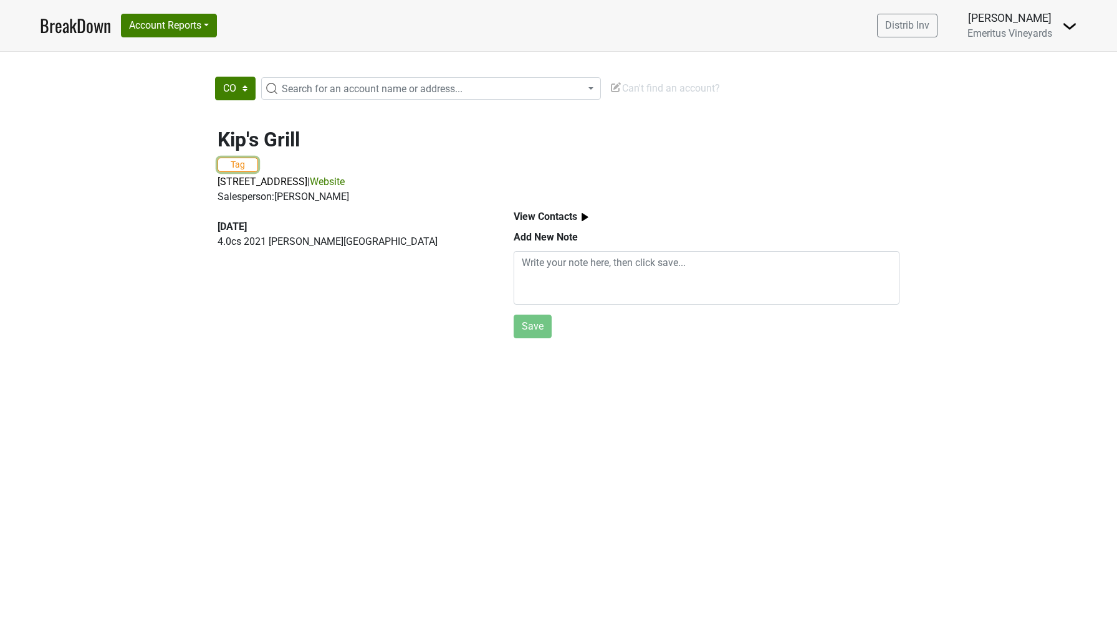
click at [247, 166] on button "Tag" at bounding box center [238, 165] width 41 height 14
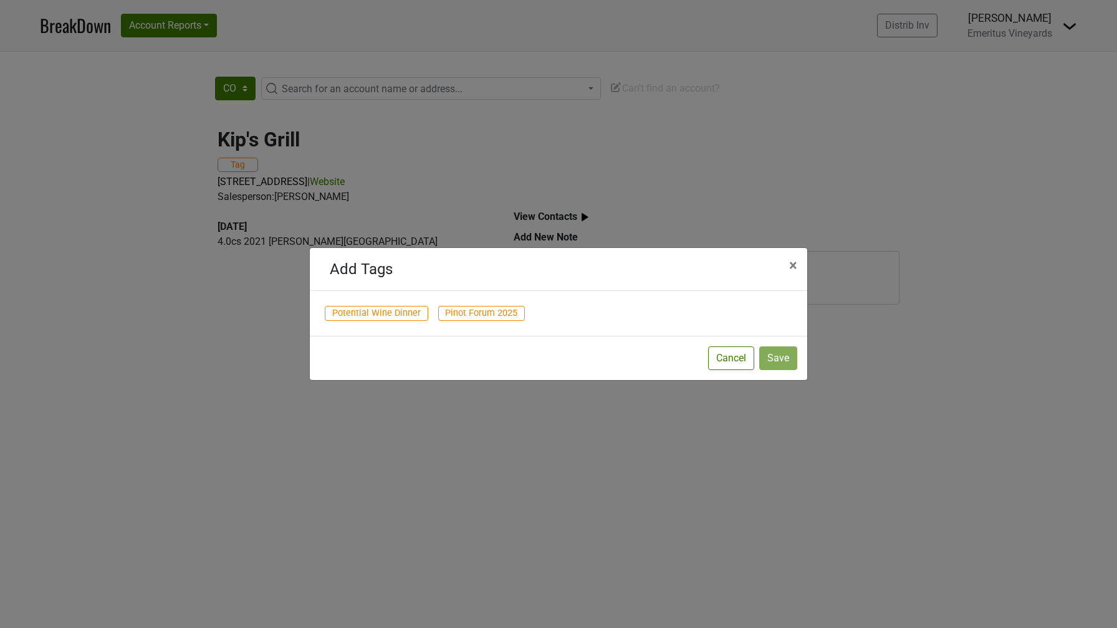
drag, startPoint x: 663, startPoint y: 193, endPoint x: 762, endPoint y: 267, distance: 123.4
click at [762, 267] on div "Add Tags × Close Potential Wine Dinner Pinot Forum 2025 Cancel Save" at bounding box center [558, 314] width 1117 height 628
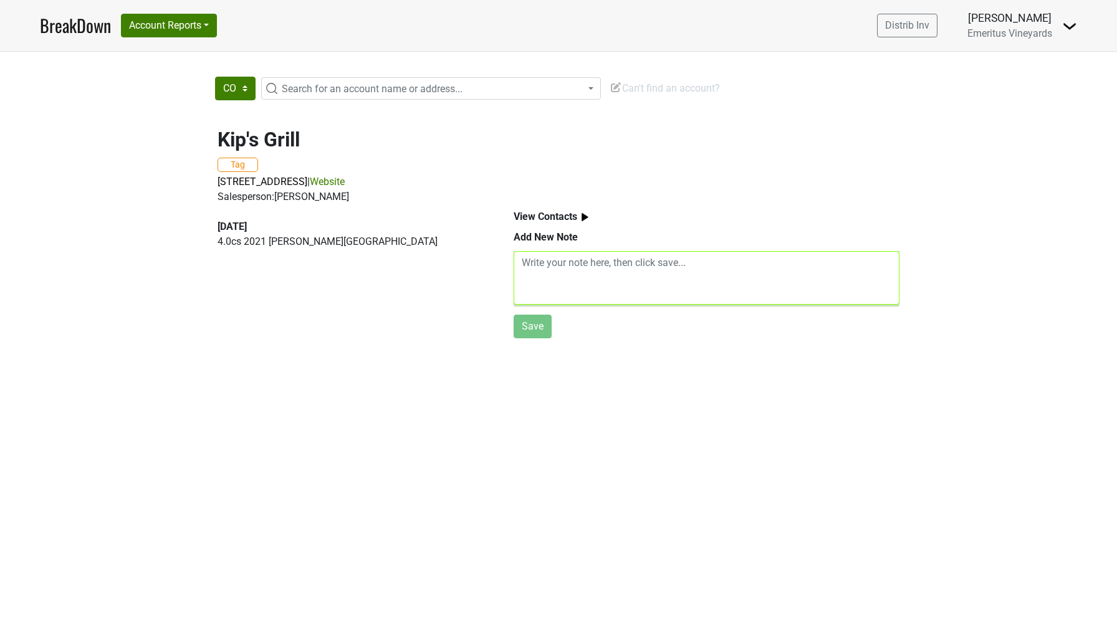
click at [550, 262] on textarea at bounding box center [707, 278] width 386 height 54
click at [533, 219] on b "View Contacts" at bounding box center [546, 217] width 64 height 12
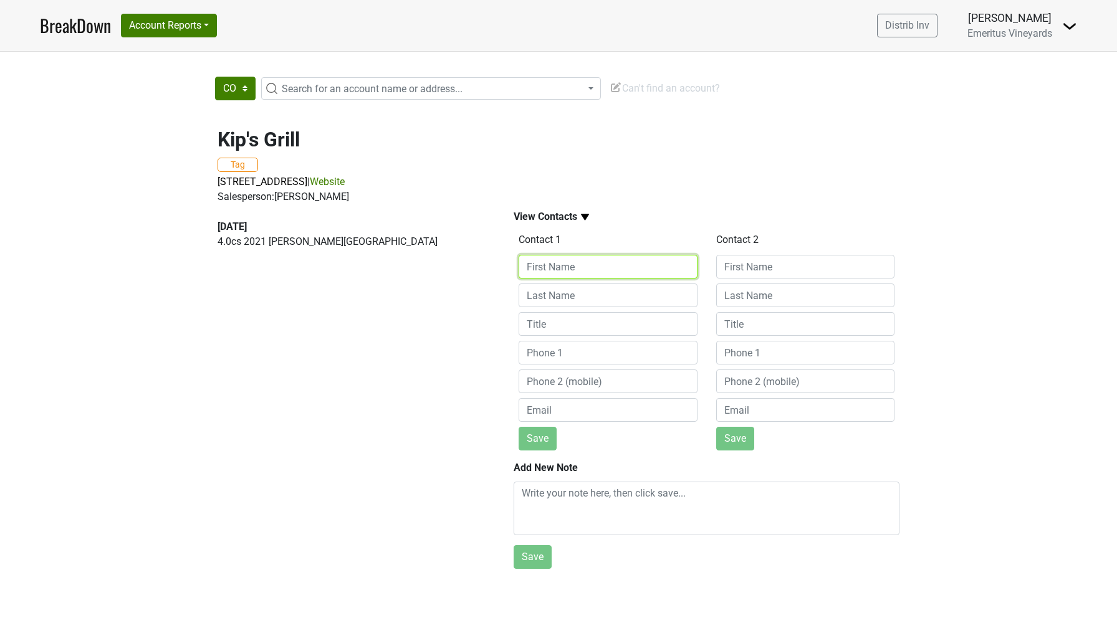
click at [541, 265] on input at bounding box center [608, 267] width 179 height 24
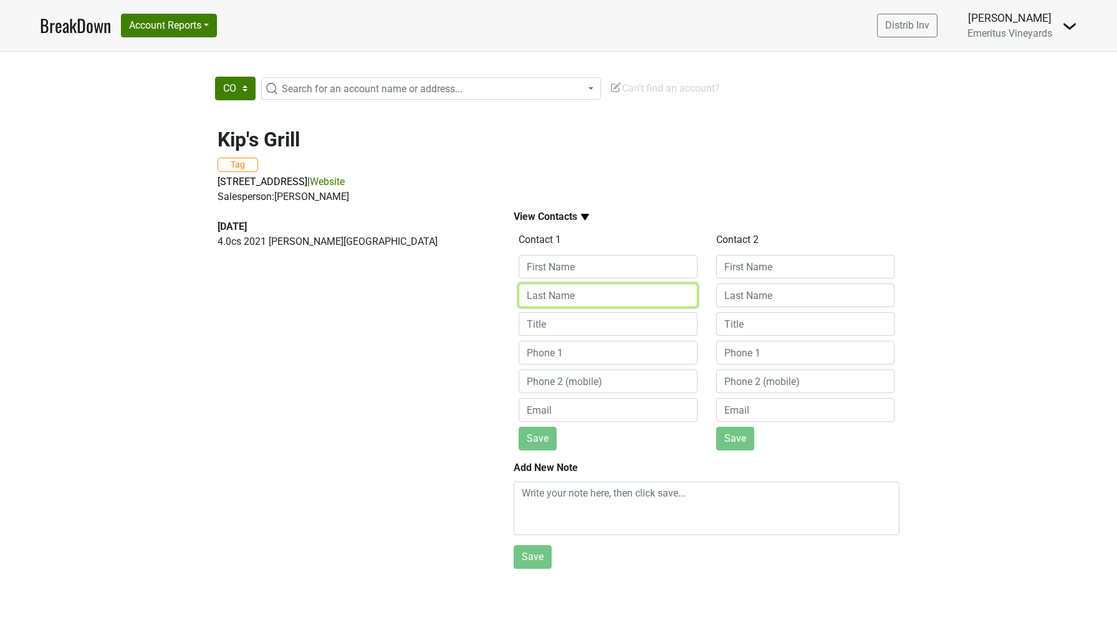
click at [542, 290] on input at bounding box center [608, 296] width 179 height 24
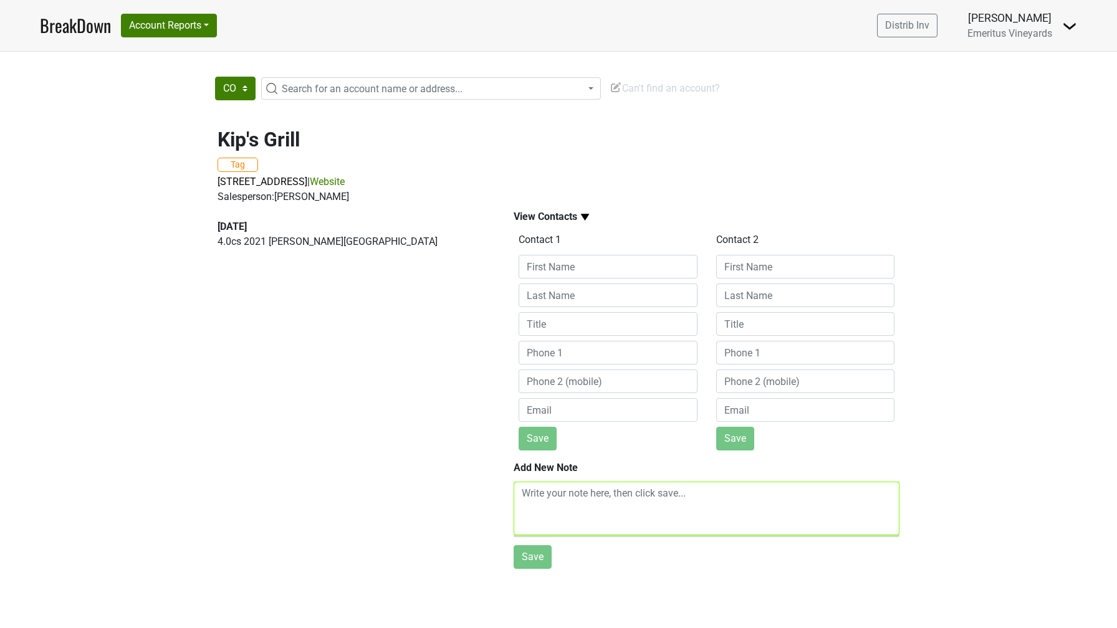
click at [557, 496] on textarea at bounding box center [707, 509] width 386 height 54
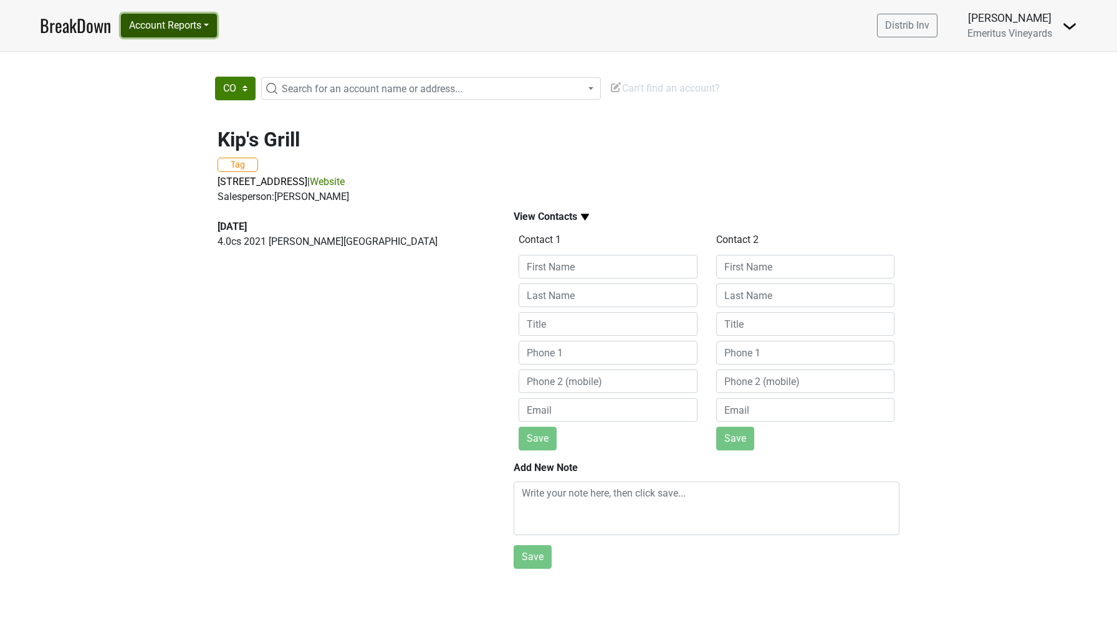
click at [157, 23] on button "Account Reports" at bounding box center [169, 26] width 96 height 24
click at [262, 338] on div "[DATE] 4.0 cs 2021 [PERSON_NAME][GEOGRAPHIC_DATA]" at bounding box center [351, 389] width 296 height 370
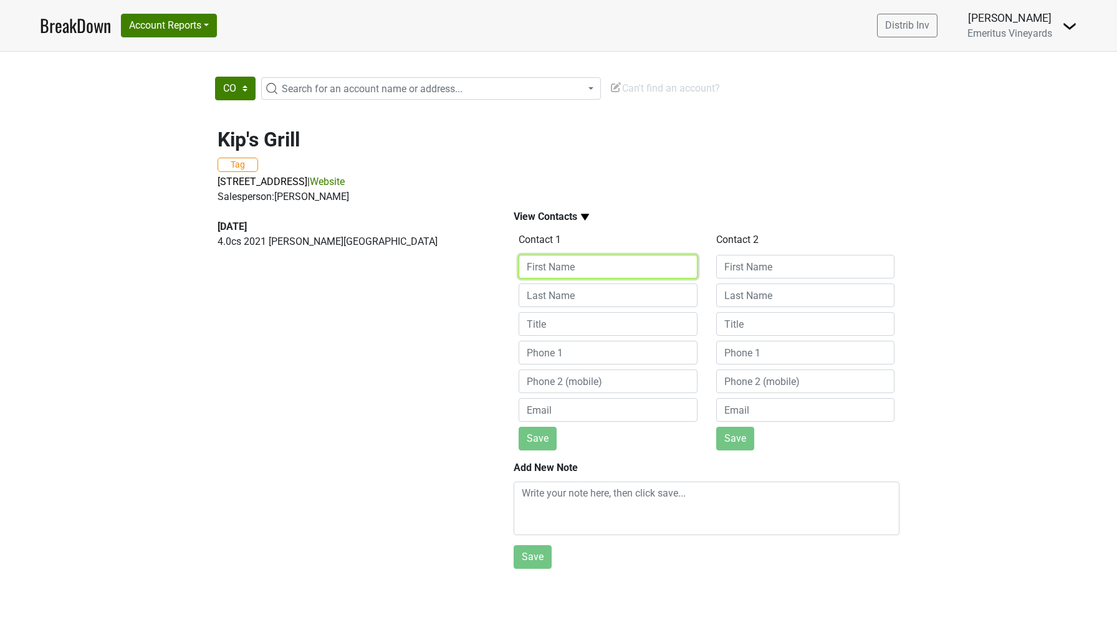
click at [552, 265] on input at bounding box center [608, 267] width 179 height 24
click at [554, 218] on b "View Contacts" at bounding box center [546, 217] width 64 height 12
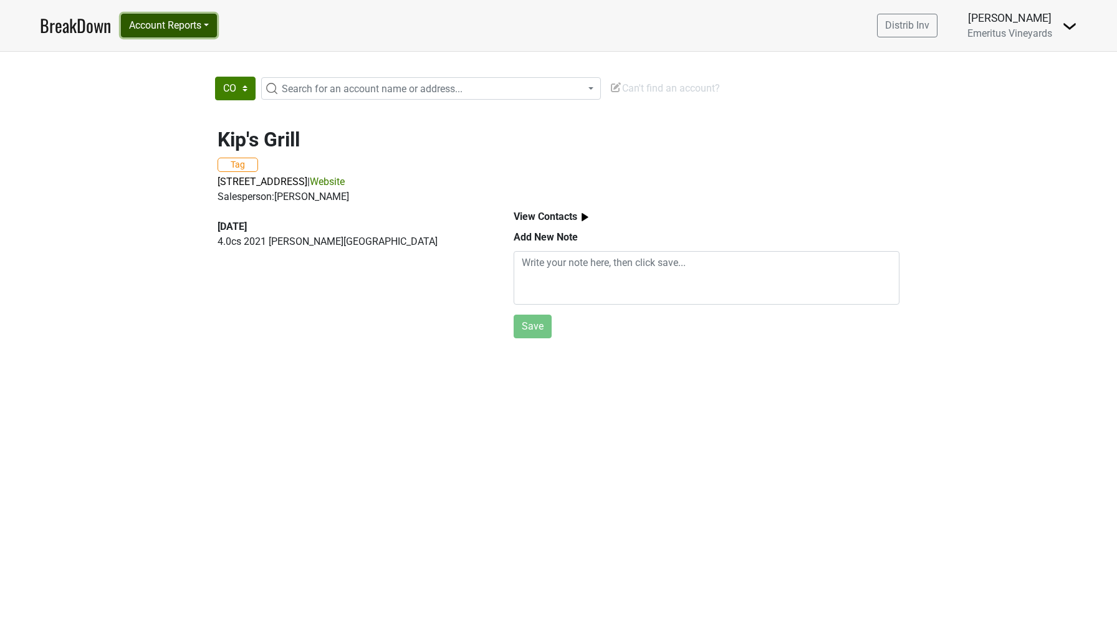
click at [213, 28] on button "Account Reports" at bounding box center [169, 26] width 96 height 24
click at [209, 111] on link "CRM Notes" at bounding box center [177, 114] width 110 height 20
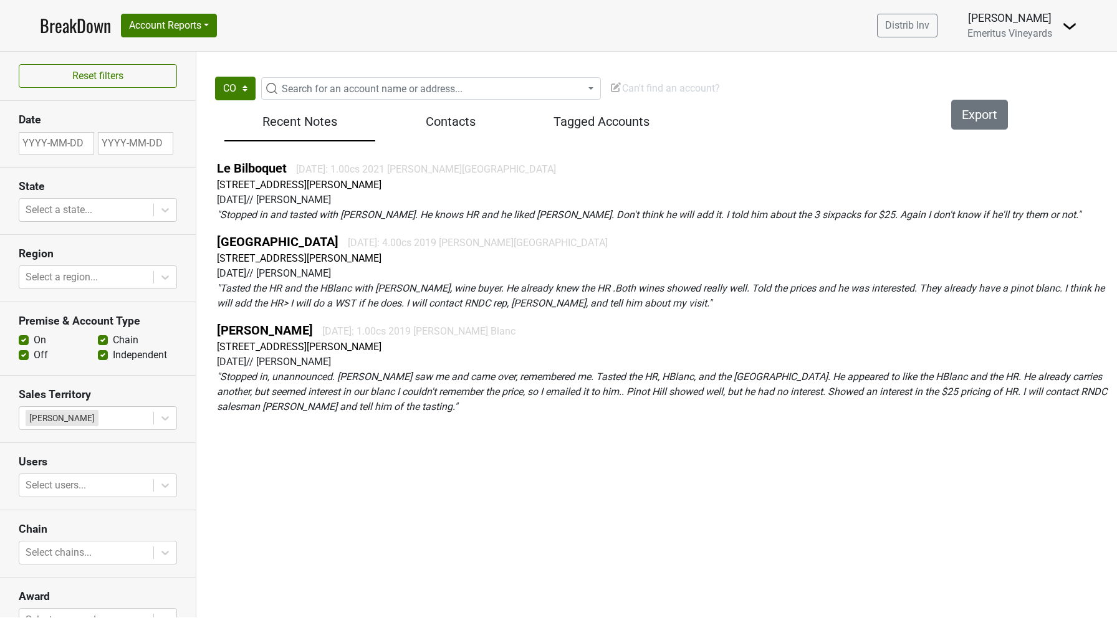
click at [421, 115] on h5 "Contacts" at bounding box center [451, 121] width 138 height 15
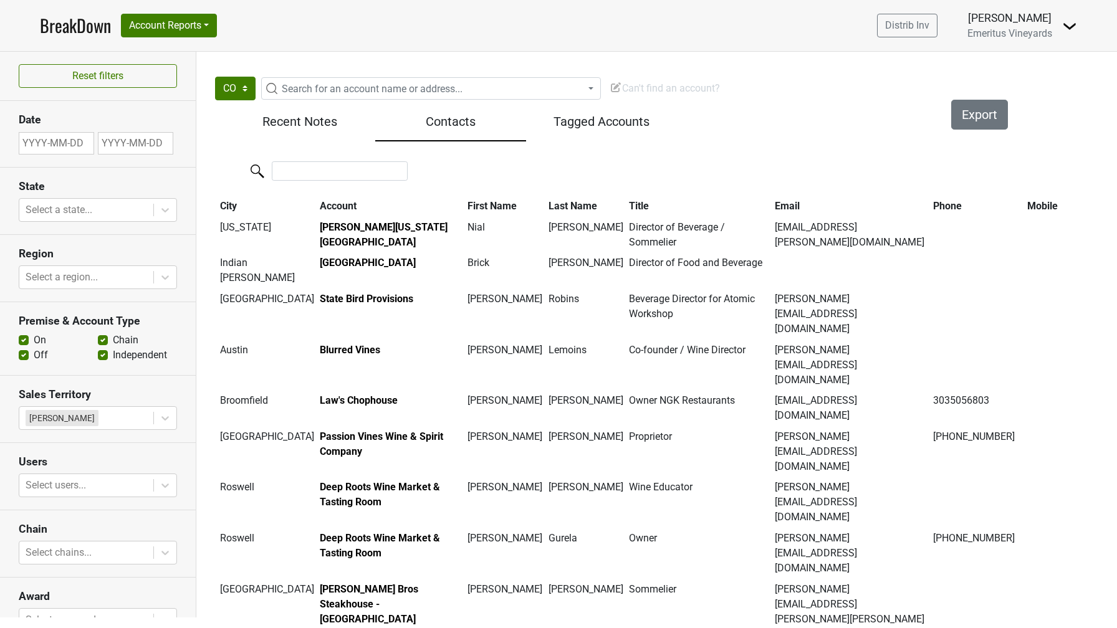
click at [297, 84] on span "Search for an account name or address..." at bounding box center [372, 89] width 181 height 12
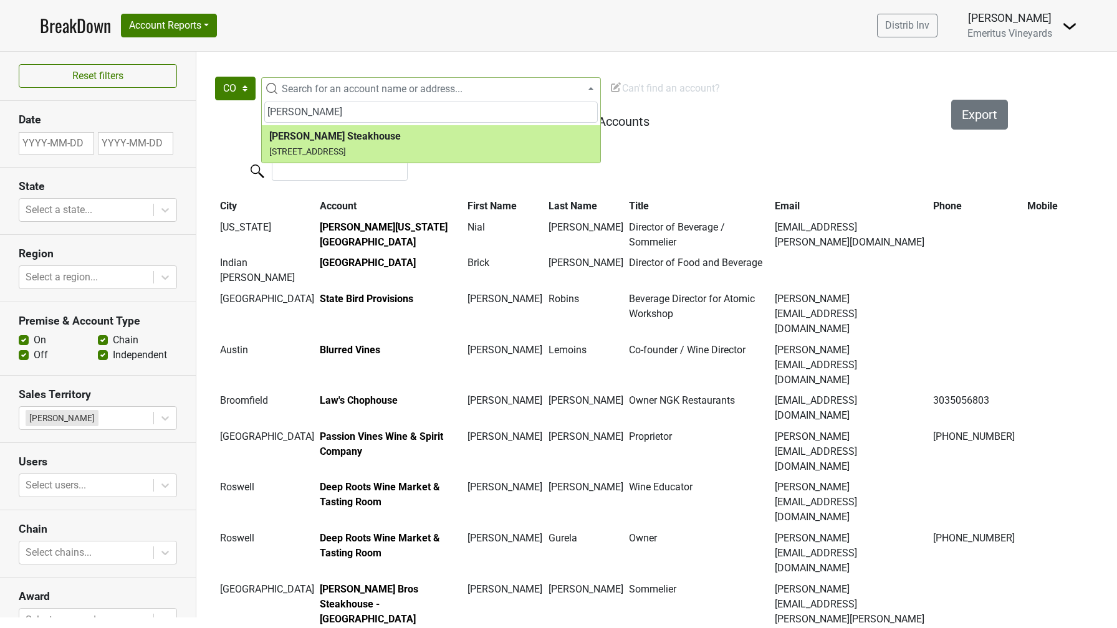
type input "shanahan"
select select "123464798"
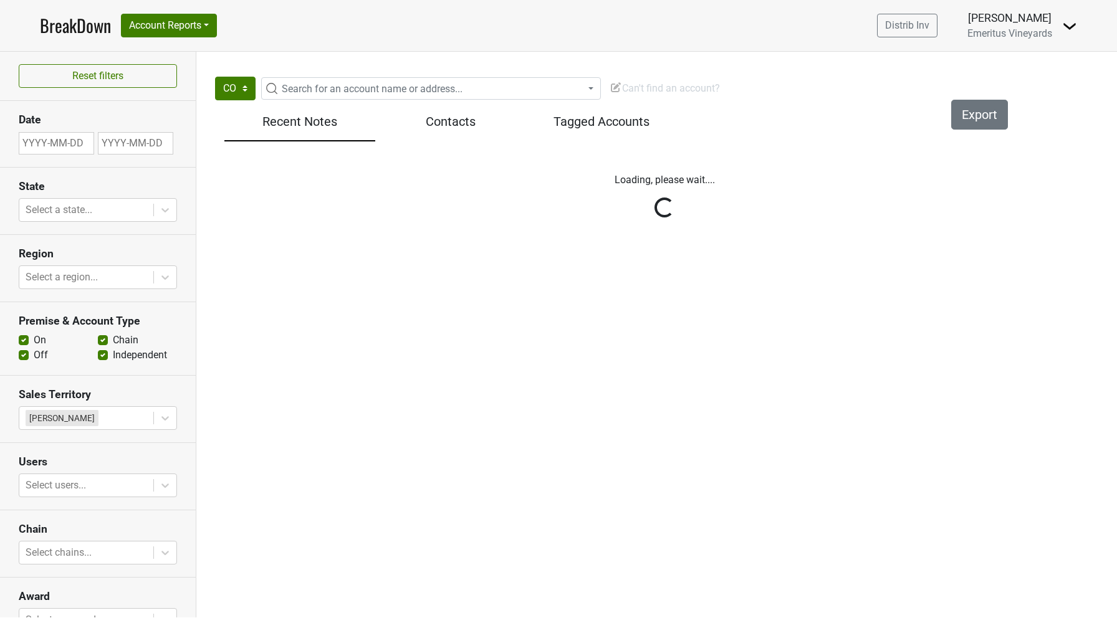
select select "CO"
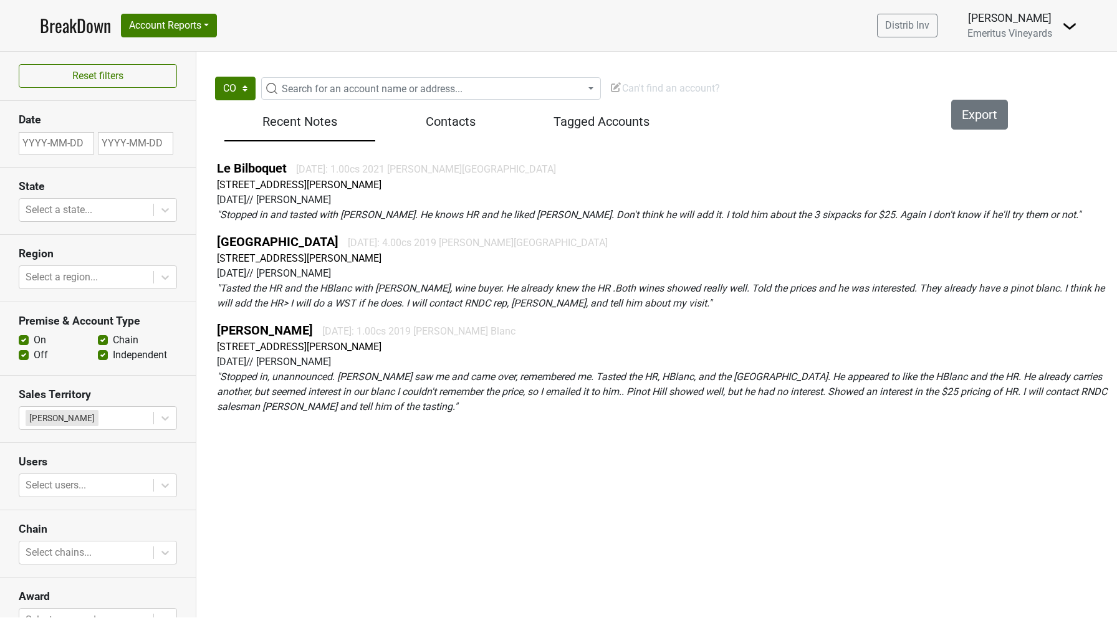
click at [427, 117] on h5 "Contacts" at bounding box center [451, 121] width 138 height 15
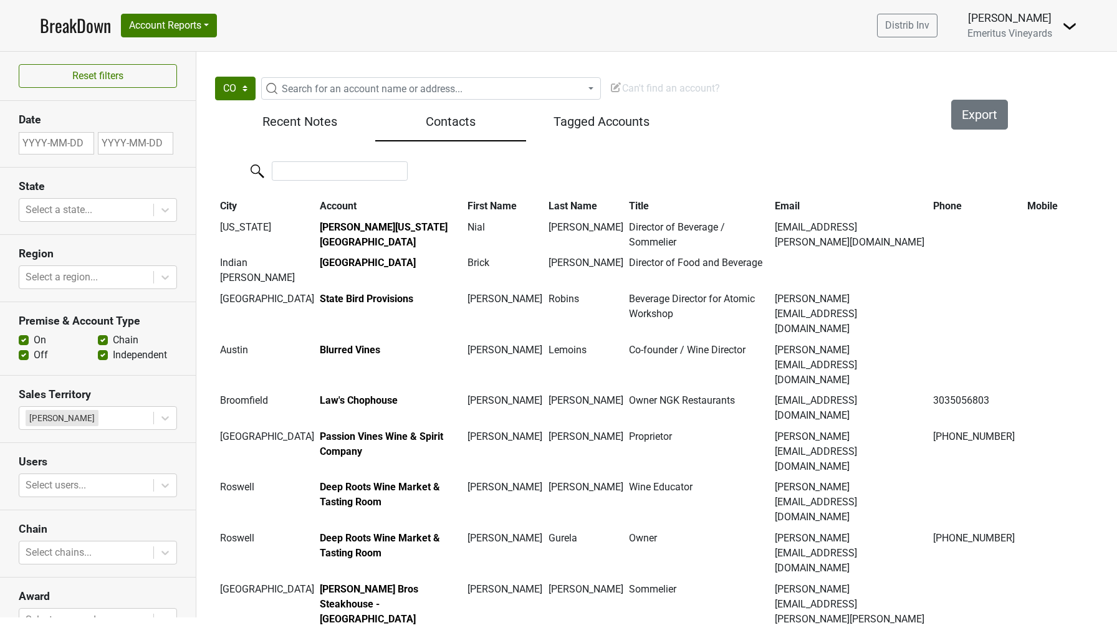
click at [300, 125] on h5 "Recent Notes" at bounding box center [300, 121] width 138 height 15
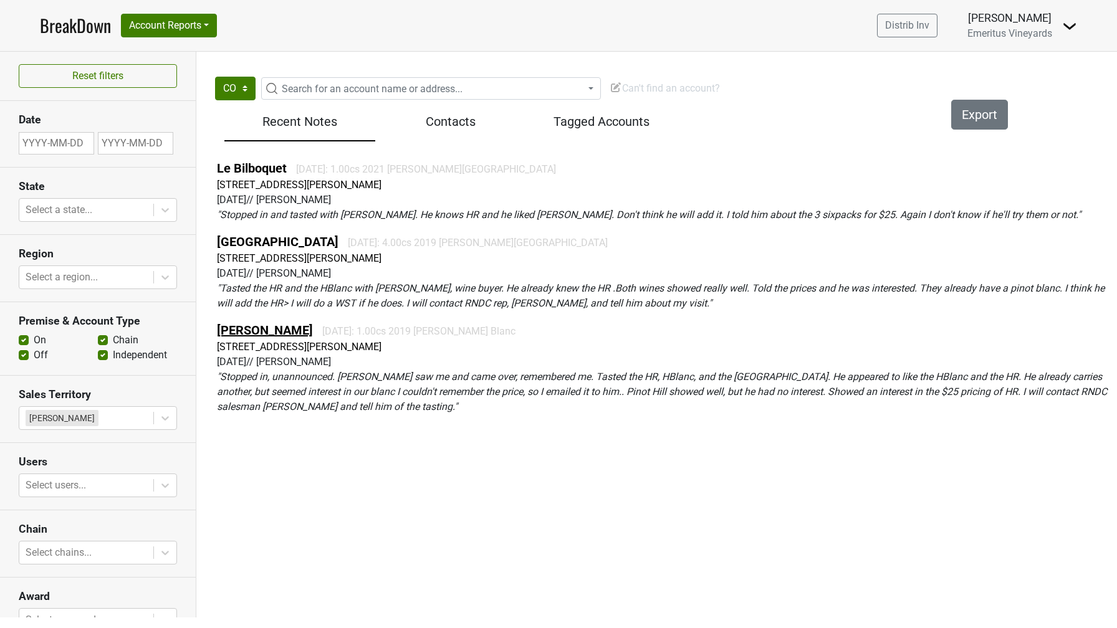
click at [263, 333] on link "[PERSON_NAME]" at bounding box center [265, 330] width 96 height 15
click at [441, 123] on h5 "Contacts" at bounding box center [451, 121] width 138 height 15
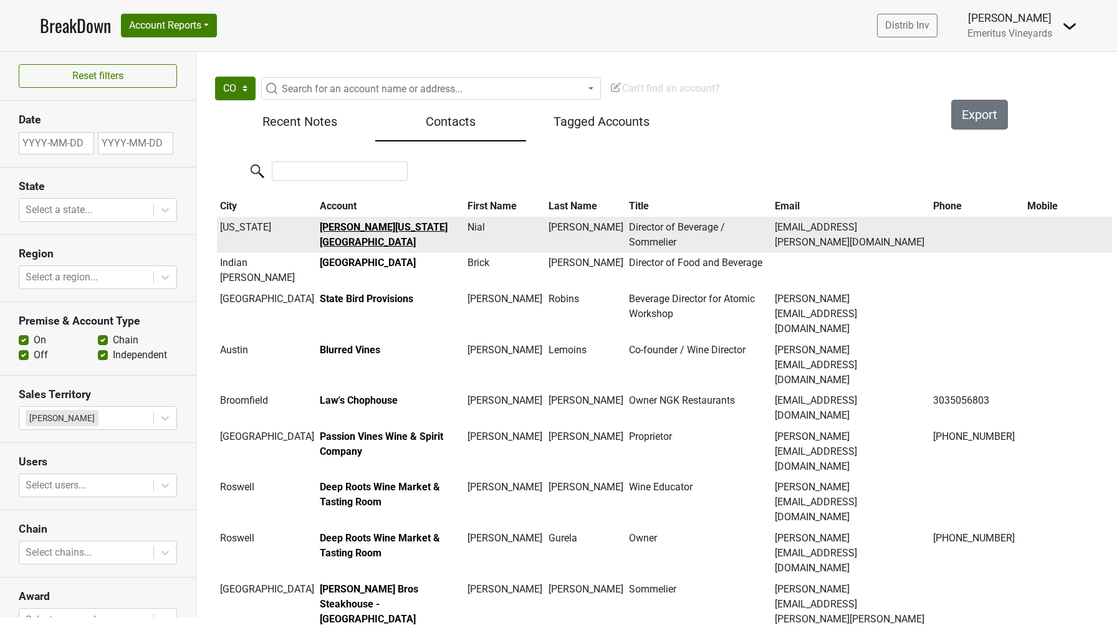
click at [343, 228] on b "[PERSON_NAME][US_STATE][GEOGRAPHIC_DATA]" at bounding box center [384, 234] width 128 height 27
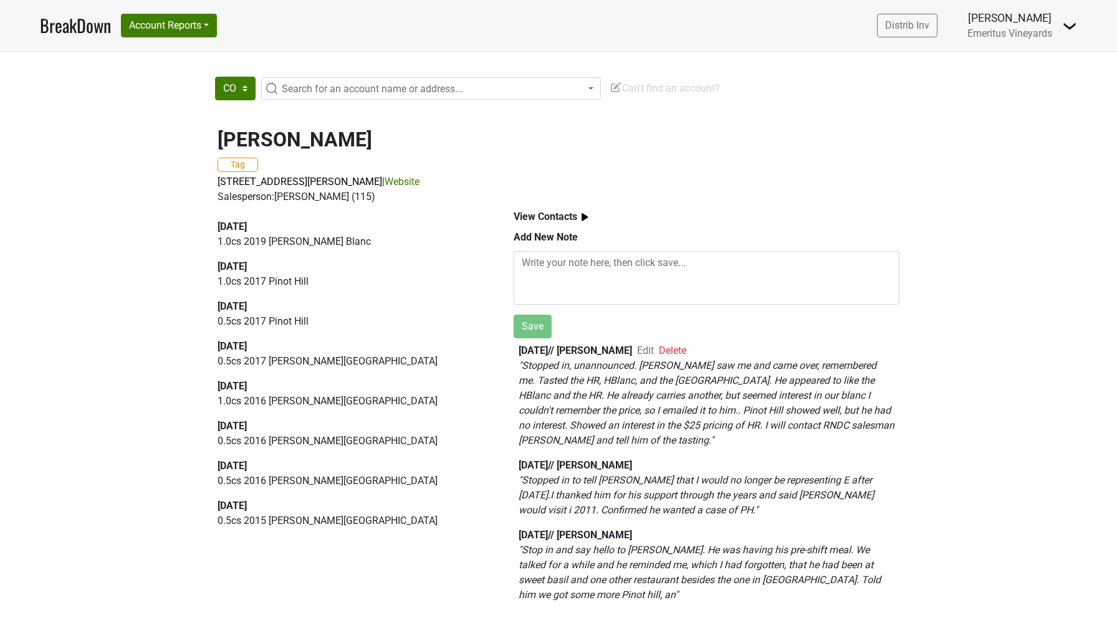
click at [543, 219] on b "View Contacts" at bounding box center [546, 217] width 64 height 12
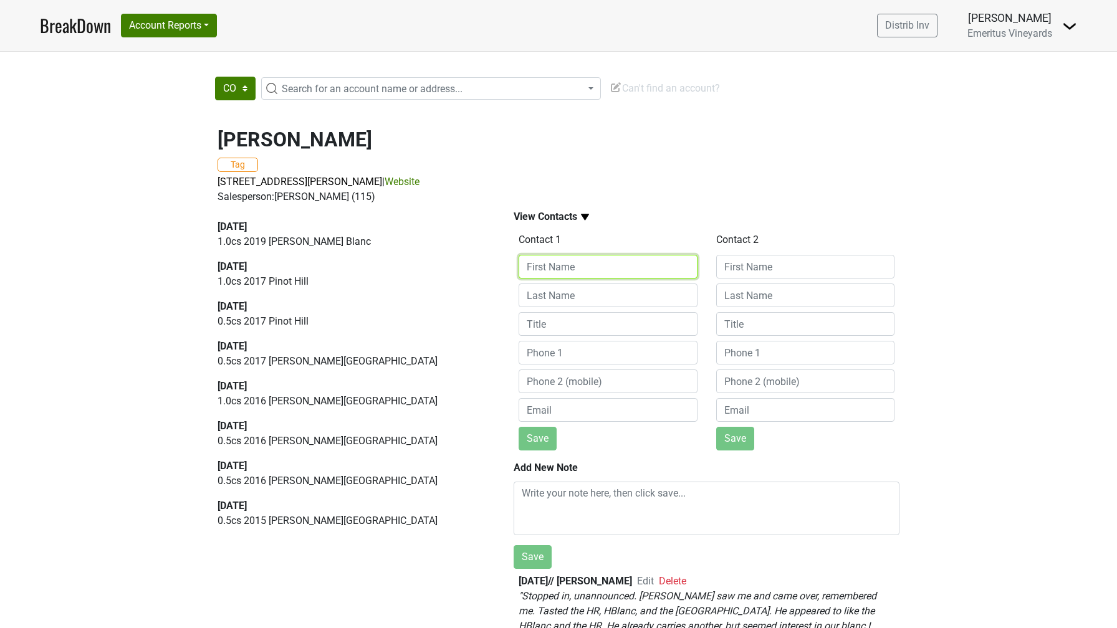
click at [543, 266] on input at bounding box center [608, 267] width 179 height 24
click at [530, 219] on b "View Contacts" at bounding box center [546, 217] width 64 height 12
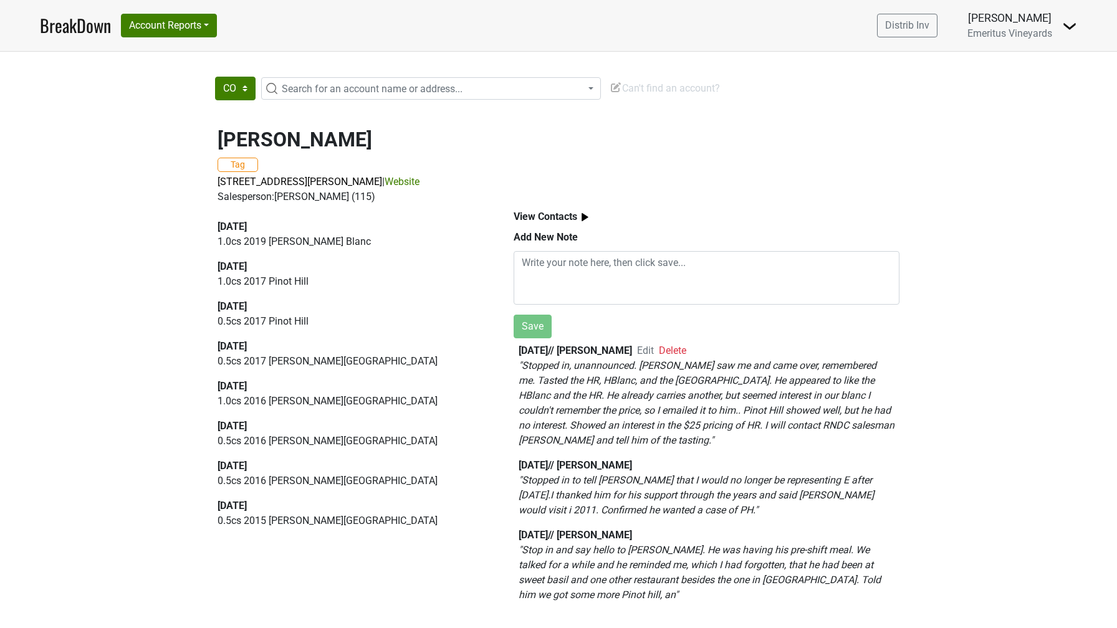
click at [530, 219] on b "View Contacts" at bounding box center [546, 217] width 64 height 12
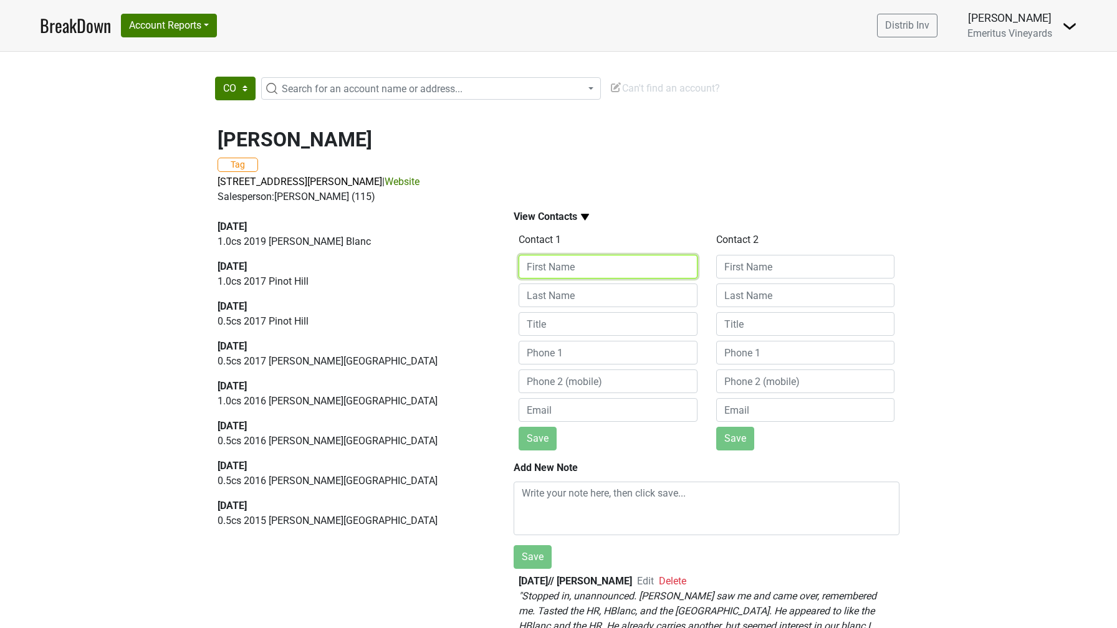
click at [540, 263] on input at bounding box center [608, 267] width 179 height 24
click at [526, 219] on b "View Contacts" at bounding box center [546, 217] width 64 height 12
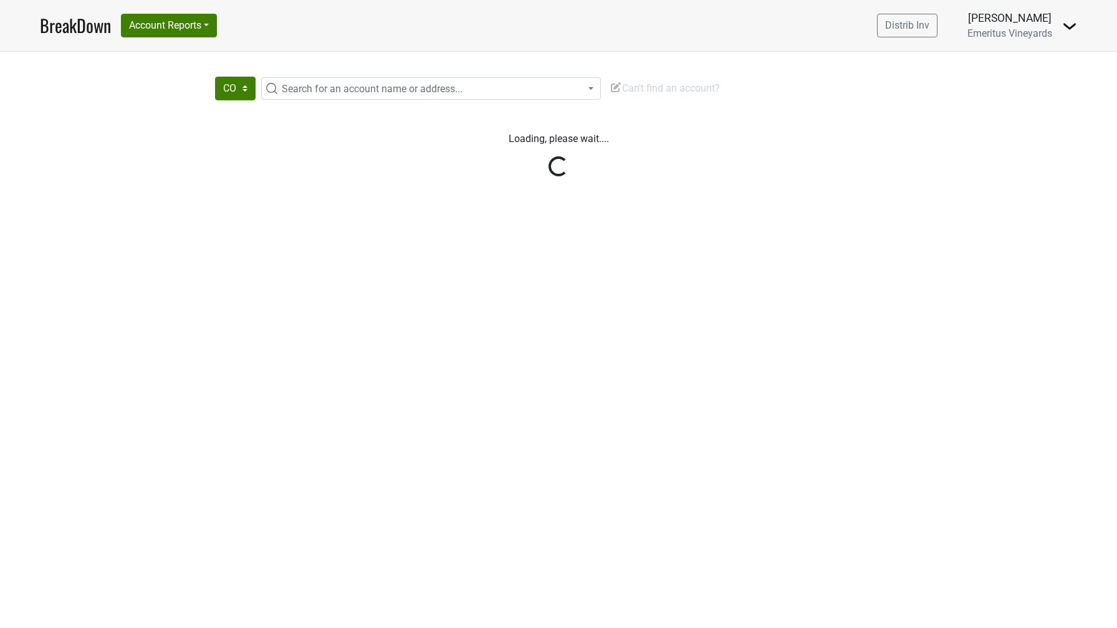
select select "CO"
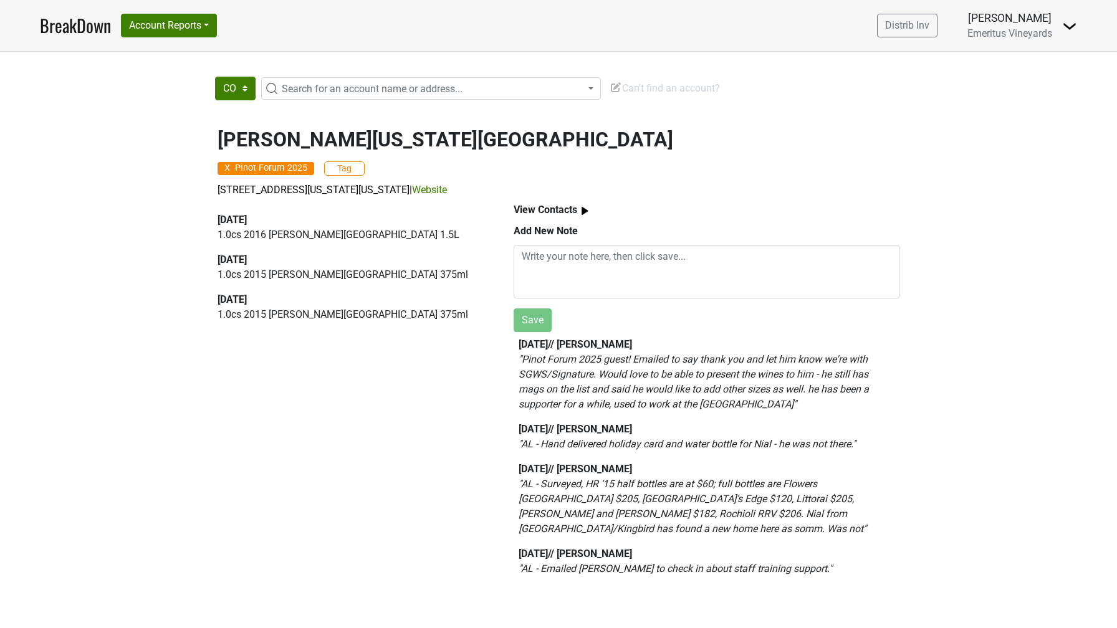
click at [526, 207] on b "View Contacts" at bounding box center [546, 210] width 64 height 12
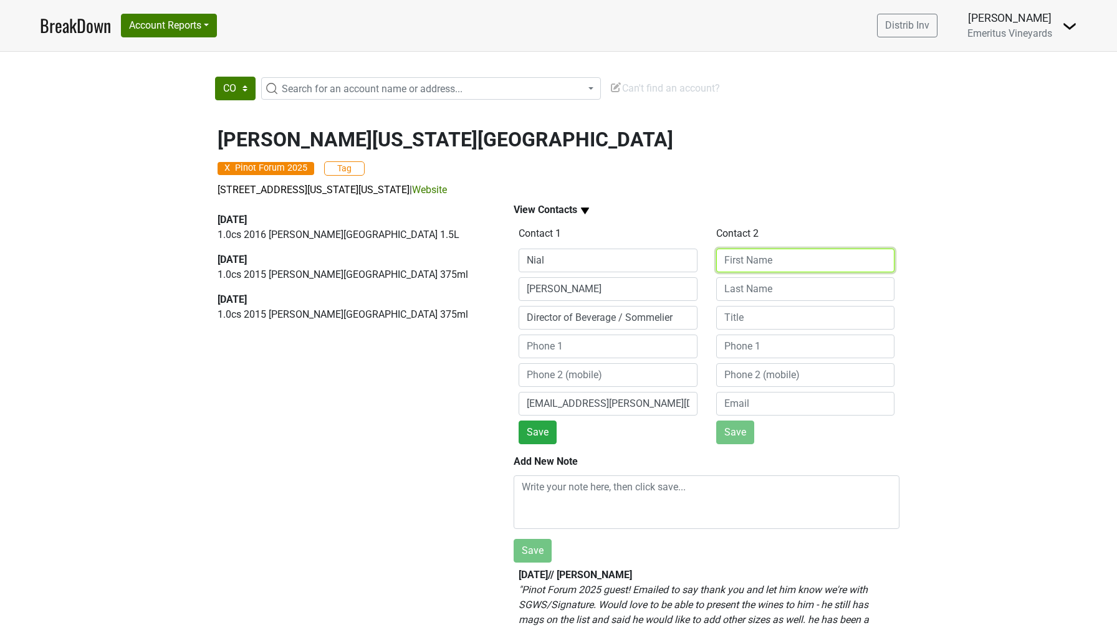
click at [744, 264] on input at bounding box center [805, 261] width 179 height 24
type input "Test"
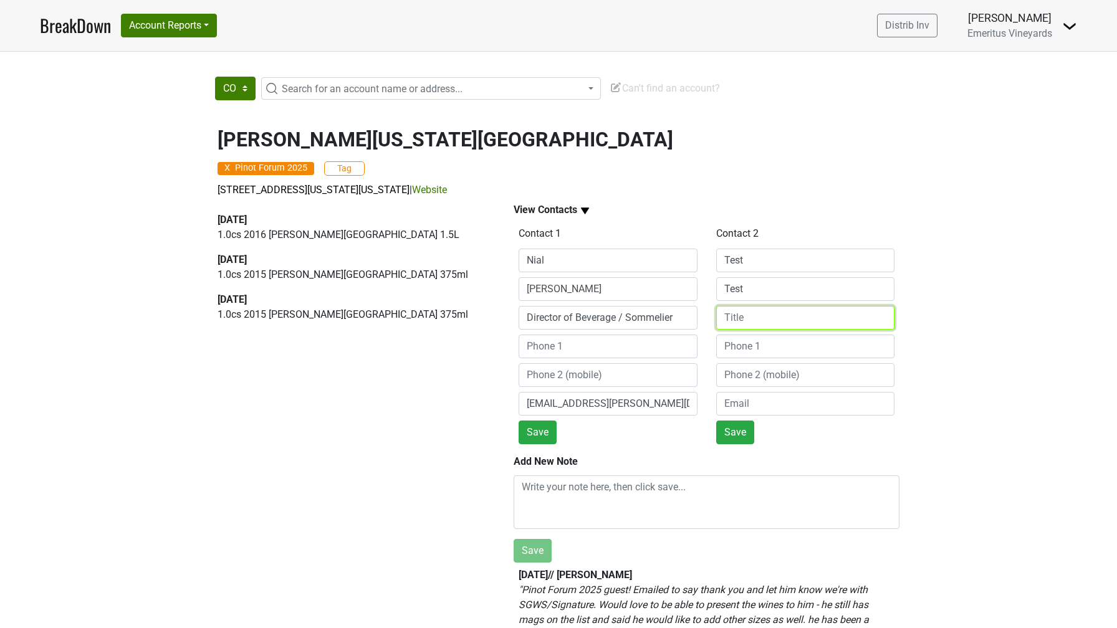
click at [734, 325] on input at bounding box center [805, 318] width 179 height 24
type input "R"
type input "Test"
click at [741, 343] on input at bounding box center [805, 347] width 179 height 24
type input "Test"
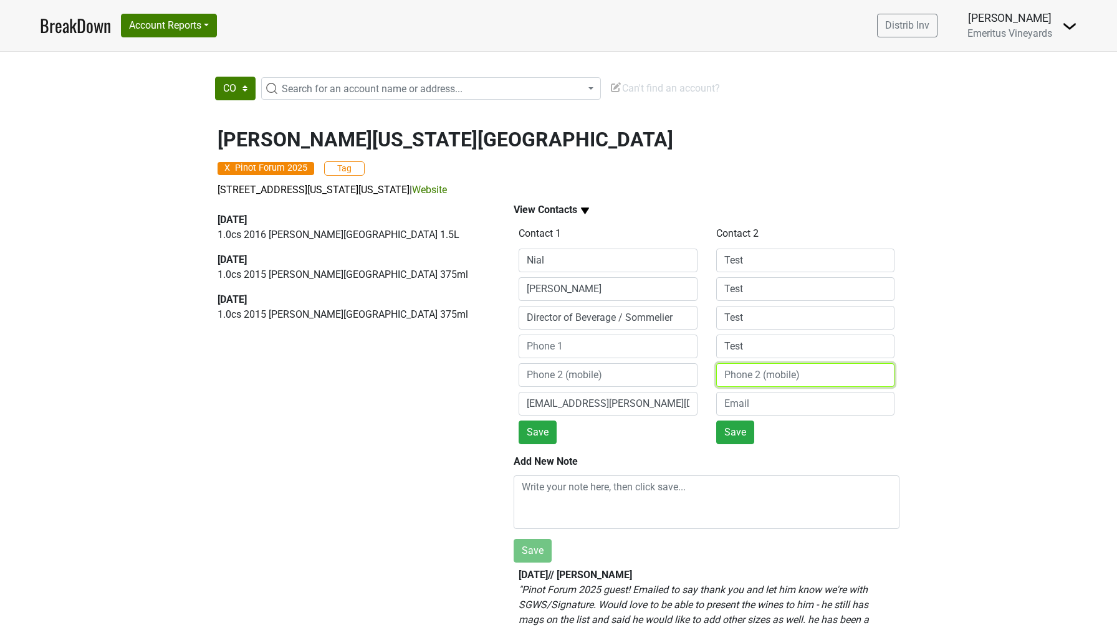
click at [743, 375] on input at bounding box center [805, 375] width 179 height 24
type input "Test"
click at [739, 410] on input "email" at bounding box center [805, 404] width 179 height 24
type input "Test"
click at [731, 433] on button "Save" at bounding box center [735, 433] width 38 height 24
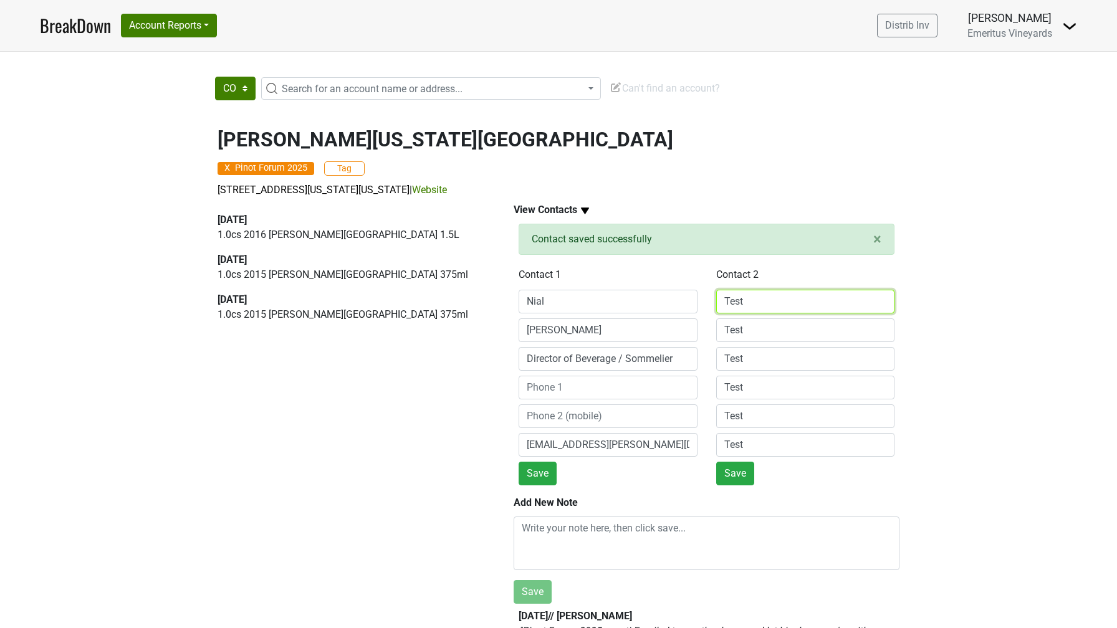
click at [746, 301] on input "Test" at bounding box center [805, 302] width 179 height 24
type input "Test2"
click at [746, 324] on input "Test" at bounding box center [805, 331] width 179 height 24
click at [746, 327] on input "Test" at bounding box center [805, 331] width 179 height 24
type input "Test2"
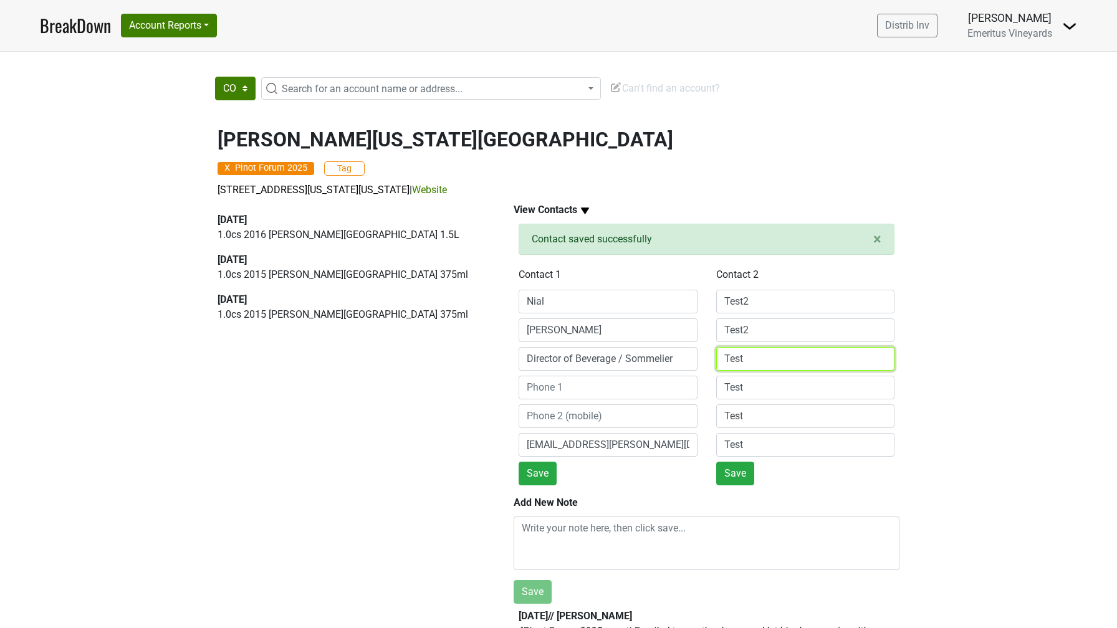
click at [747, 358] on input "Test" at bounding box center [805, 359] width 179 height 24
type input "Test2"
click at [747, 383] on input "Test" at bounding box center [805, 388] width 179 height 24
type input "Test2"
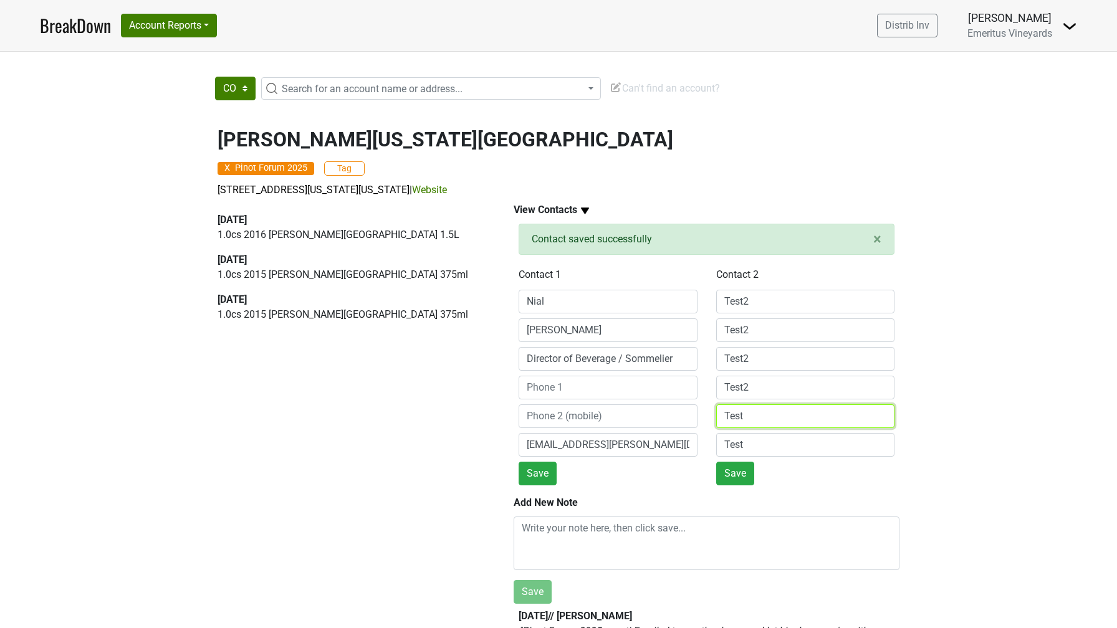
click at [747, 419] on input "Test" at bounding box center [805, 417] width 179 height 24
type input "Test2"
click at [747, 442] on input "Test" at bounding box center [805, 445] width 179 height 24
type input "Test2"
click at [736, 473] on button "Save" at bounding box center [735, 474] width 38 height 24
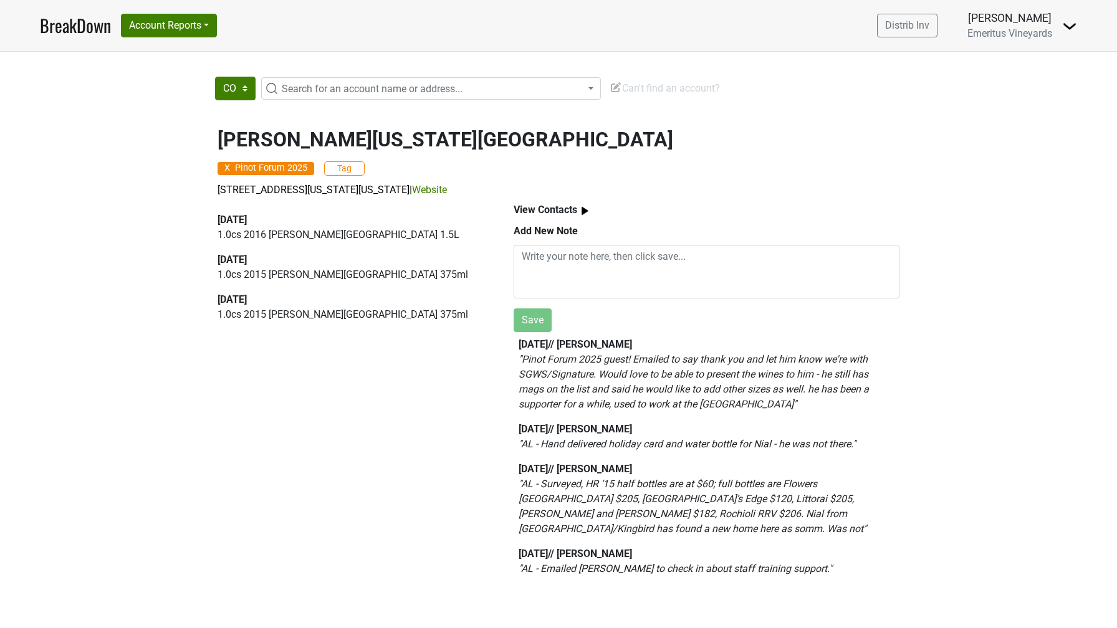
click at [555, 209] on b "View Contacts" at bounding box center [546, 210] width 64 height 12
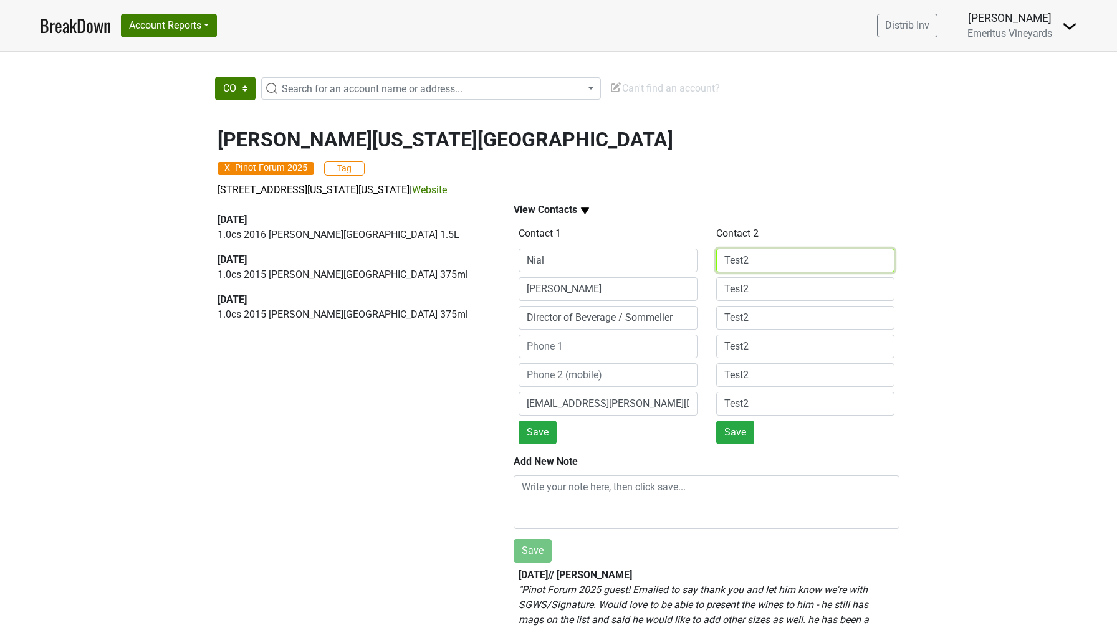
drag, startPoint x: 769, startPoint y: 254, endPoint x: 671, endPoint y: 252, distance: 97.3
click at [671, 252] on div "Contact 1 [PERSON_NAME] Director of Beverage / Sommelier [EMAIL_ADDRESS][PERSON…" at bounding box center [706, 334] width 395 height 221
drag, startPoint x: 754, startPoint y: 269, endPoint x: 709, endPoint y: 265, distance: 45.0
click at [709, 265] on div "Contact 2 Test2 Test2 Test2 Test2 Test2 Test2 Save" at bounding box center [806, 334] width 198 height 221
drag, startPoint x: 765, startPoint y: 289, endPoint x: 696, endPoint y: 289, distance: 69.2
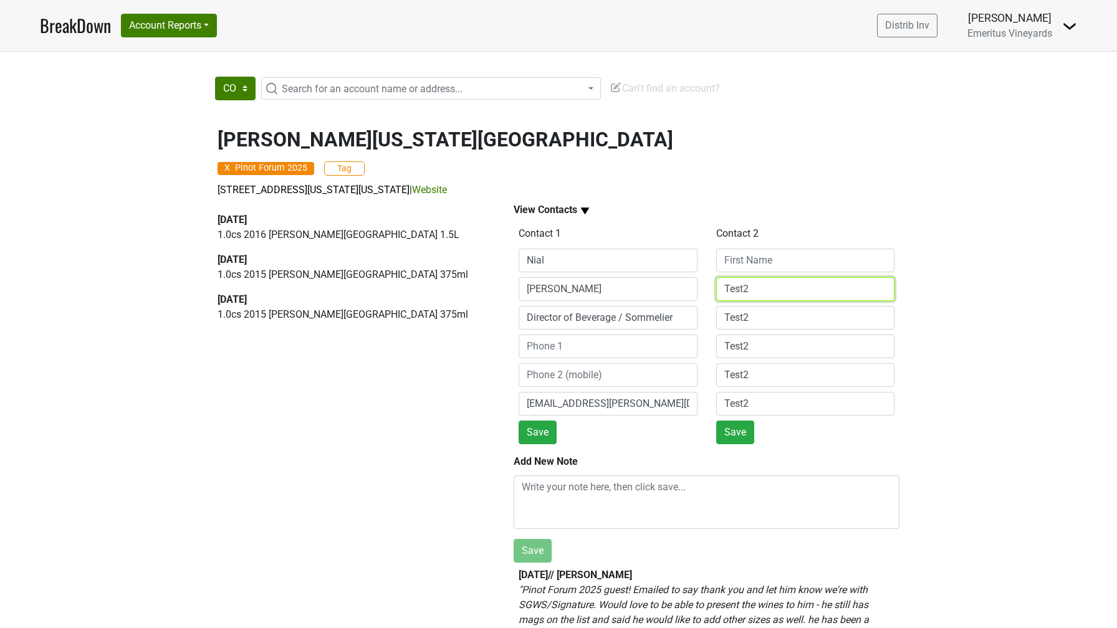
click at [696, 289] on div "Contact 1 [PERSON_NAME] Director of Beverage / Sommelier [EMAIL_ADDRESS][PERSON…" at bounding box center [706, 334] width 395 height 221
drag, startPoint x: 753, startPoint y: 319, endPoint x: 683, endPoint y: 319, distance: 69.8
click at [683, 319] on div "Contact 1 [PERSON_NAME] Director of Beverage / Sommelier [EMAIL_ADDRESS][PERSON…" at bounding box center [706, 334] width 395 height 221
click at [746, 353] on input "Test2" at bounding box center [805, 347] width 179 height 24
drag, startPoint x: 754, startPoint y: 345, endPoint x: 694, endPoint y: 345, distance: 59.8
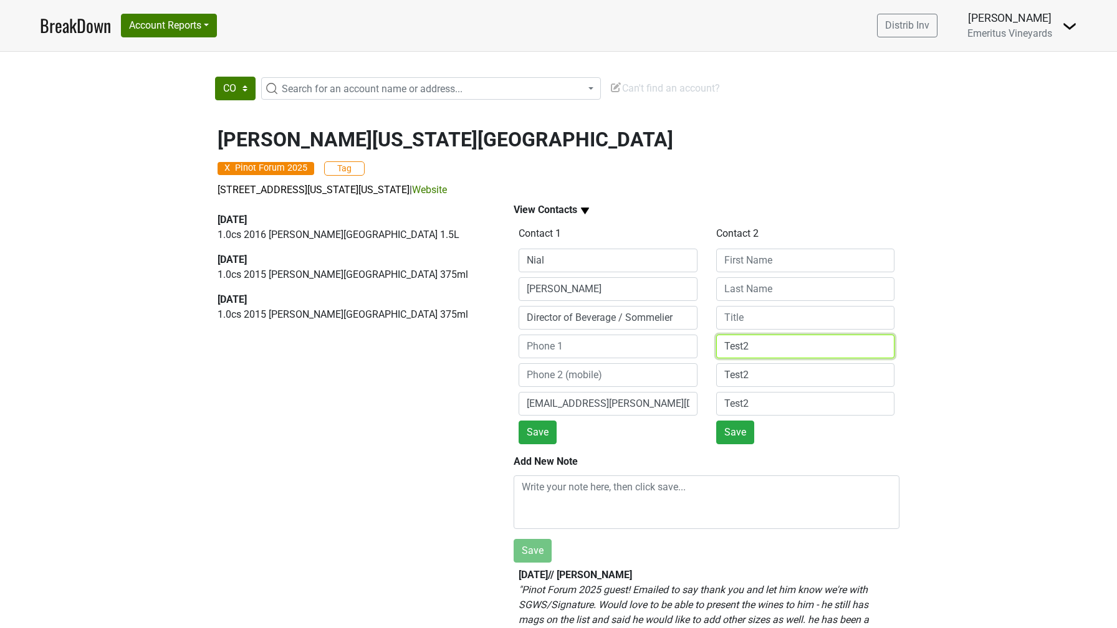
click at [694, 345] on div "Contact 1 [PERSON_NAME] Director of Beverage / Sommelier [EMAIL_ADDRESS][PERSON…" at bounding box center [706, 334] width 395 height 221
drag, startPoint x: 754, startPoint y: 376, endPoint x: 694, endPoint y: 377, distance: 59.8
click at [694, 377] on div "Contact 1 [PERSON_NAME] Director of Beverage / Sommelier [EMAIL_ADDRESS][PERSON…" at bounding box center [706, 334] width 395 height 221
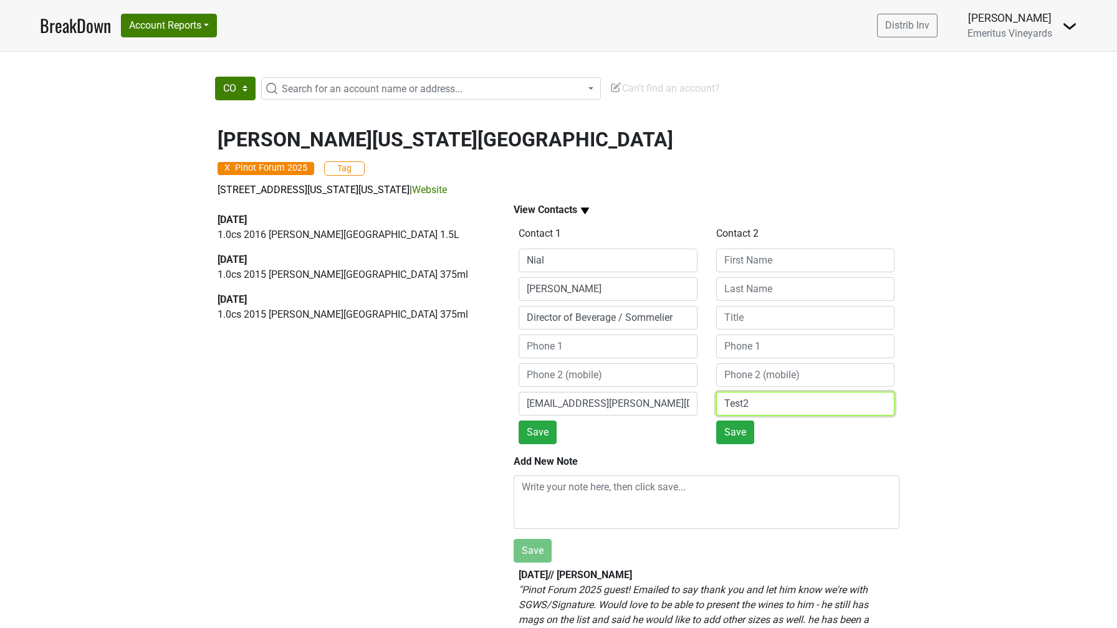
drag, startPoint x: 756, startPoint y: 407, endPoint x: 678, endPoint y: 406, distance: 77.9
click at [678, 406] on div "Contact 1 [PERSON_NAME] Director of Beverage / Sommelier [EMAIL_ADDRESS][PERSON…" at bounding box center [706, 334] width 395 height 221
type input "Test2"
click at [540, 210] on b "View Contacts" at bounding box center [546, 210] width 64 height 12
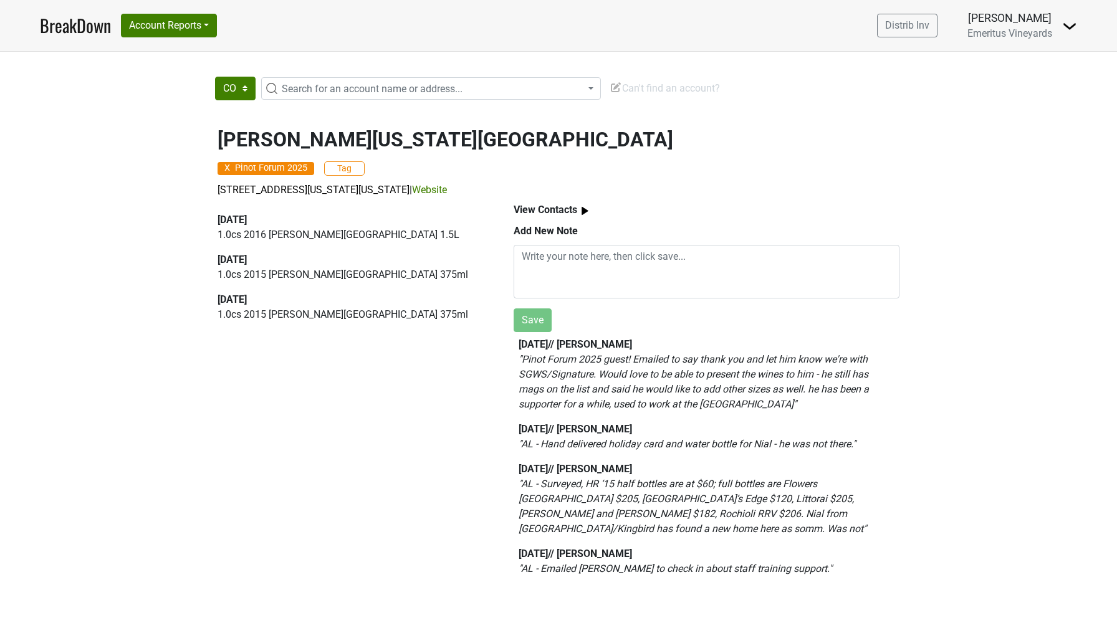
click at [540, 210] on b "View Contacts" at bounding box center [546, 210] width 64 height 12
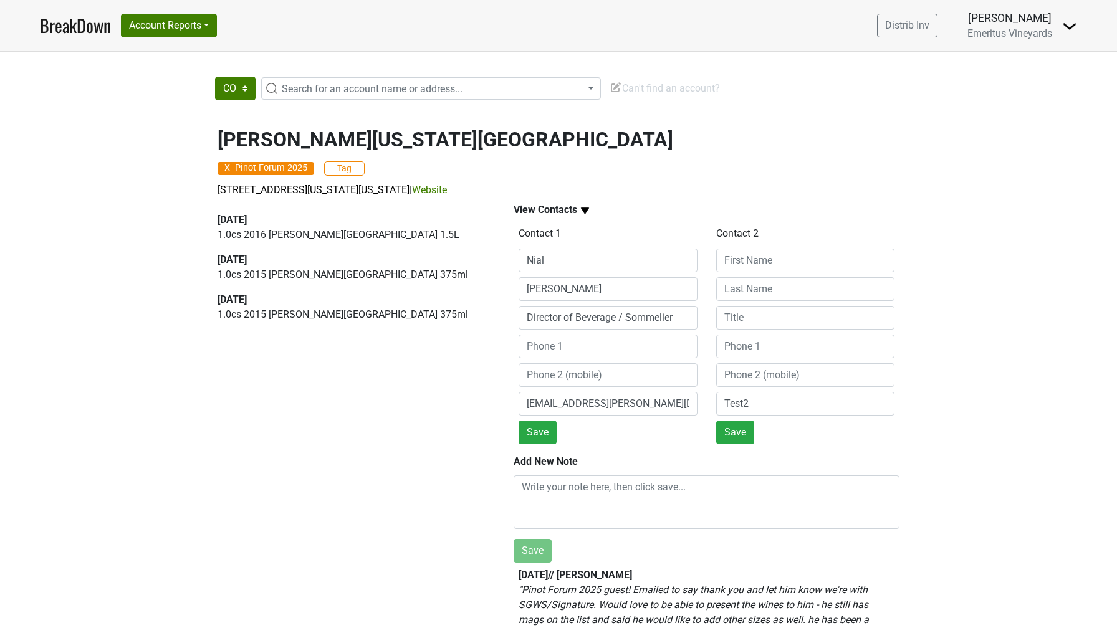
click at [504, 147] on h2 "[PERSON_NAME][US_STATE][GEOGRAPHIC_DATA]" at bounding box center [559, 140] width 682 height 24
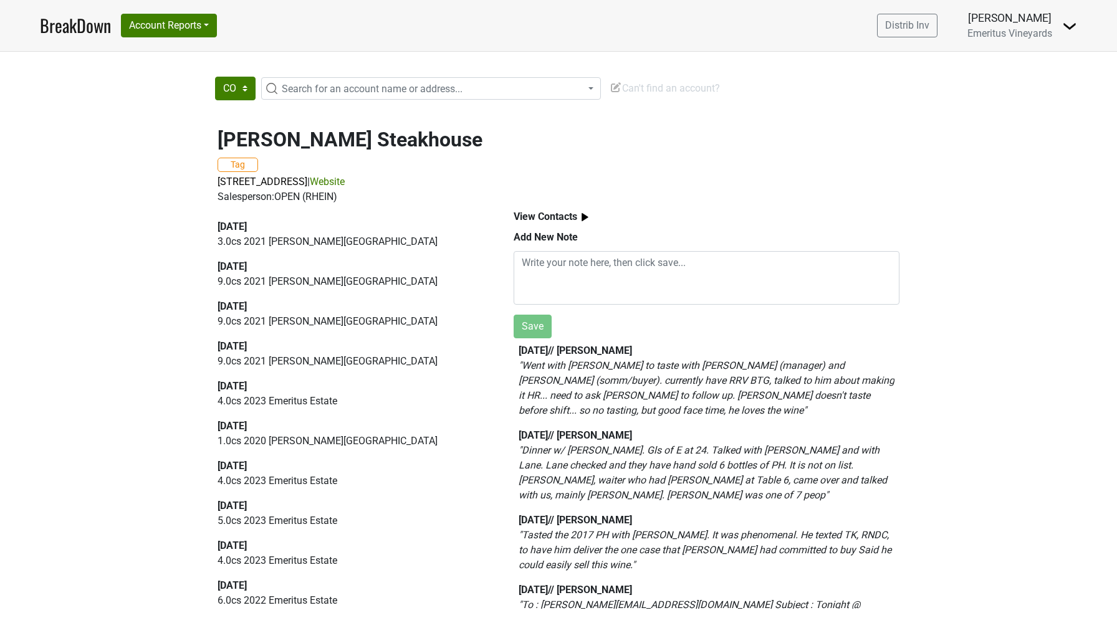
click at [540, 219] on b "View Contacts" at bounding box center [546, 217] width 64 height 12
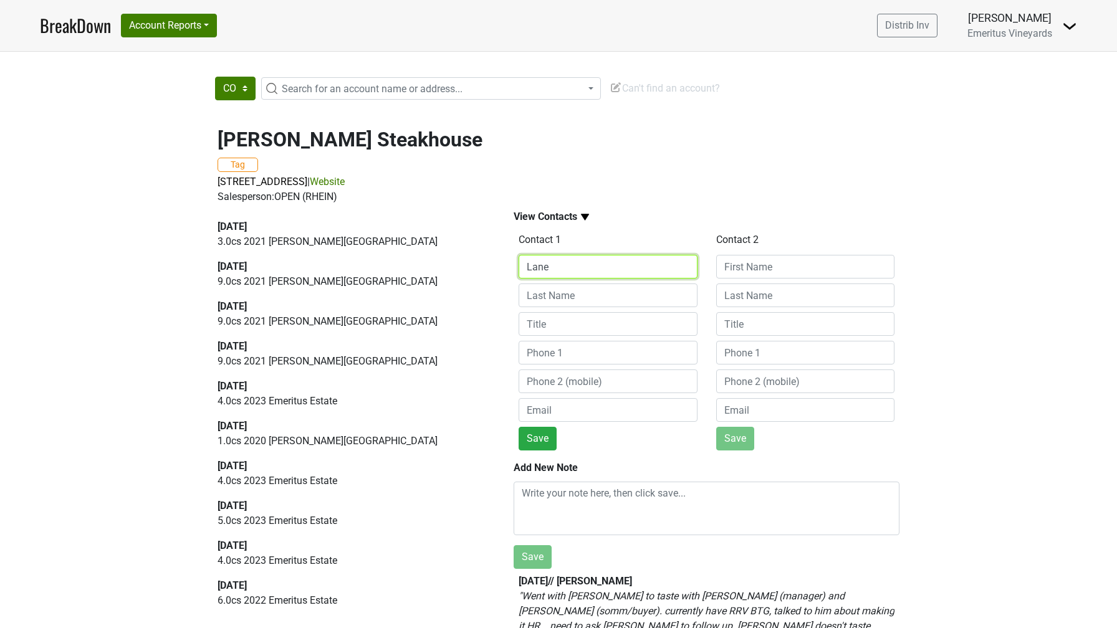
click at [555, 269] on input "Lane" at bounding box center [608, 267] width 179 height 24
drag, startPoint x: 563, startPoint y: 269, endPoint x: 507, endPoint y: 267, distance: 55.5
click at [507, 267] on div "View Contacts Contact 1 Lane Save Contact 2 Save Add New Note Save [DATE] // [P…" at bounding box center [706, 521] width 415 height 635
click at [482, 294] on div "[DATE] 3.0 cs 2021 [PERSON_NAME][GEOGRAPHIC_DATA] [DATE] 9.0 cs 2021 [PERSON_NA…" at bounding box center [351, 418] width 267 height 399
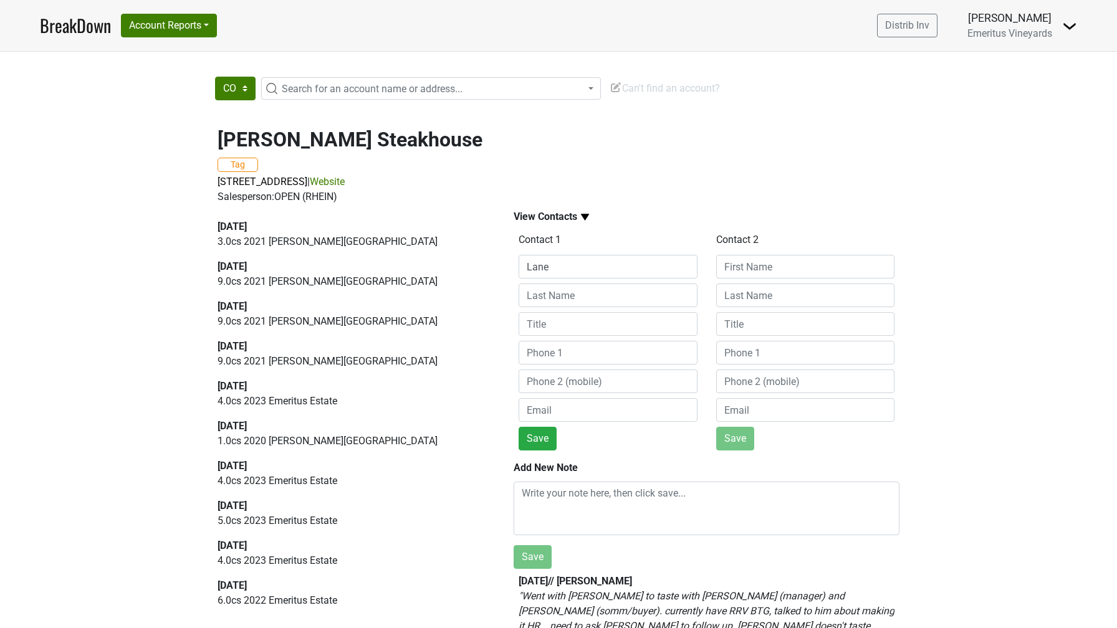
click at [544, 218] on b "View Contacts" at bounding box center [546, 217] width 64 height 12
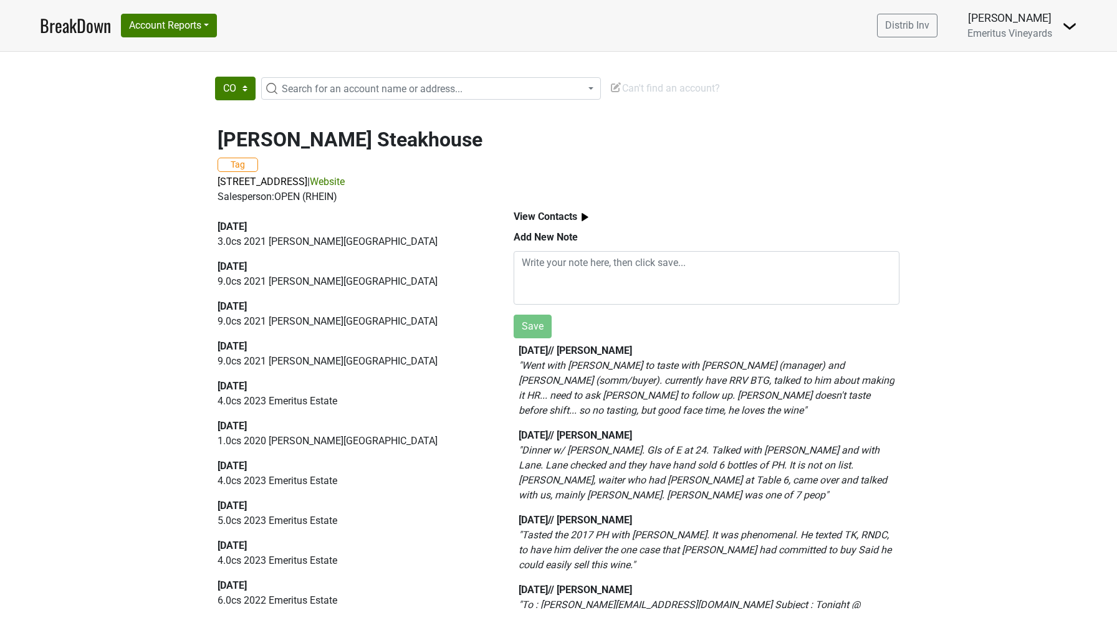
click at [531, 213] on b "View Contacts" at bounding box center [546, 217] width 64 height 12
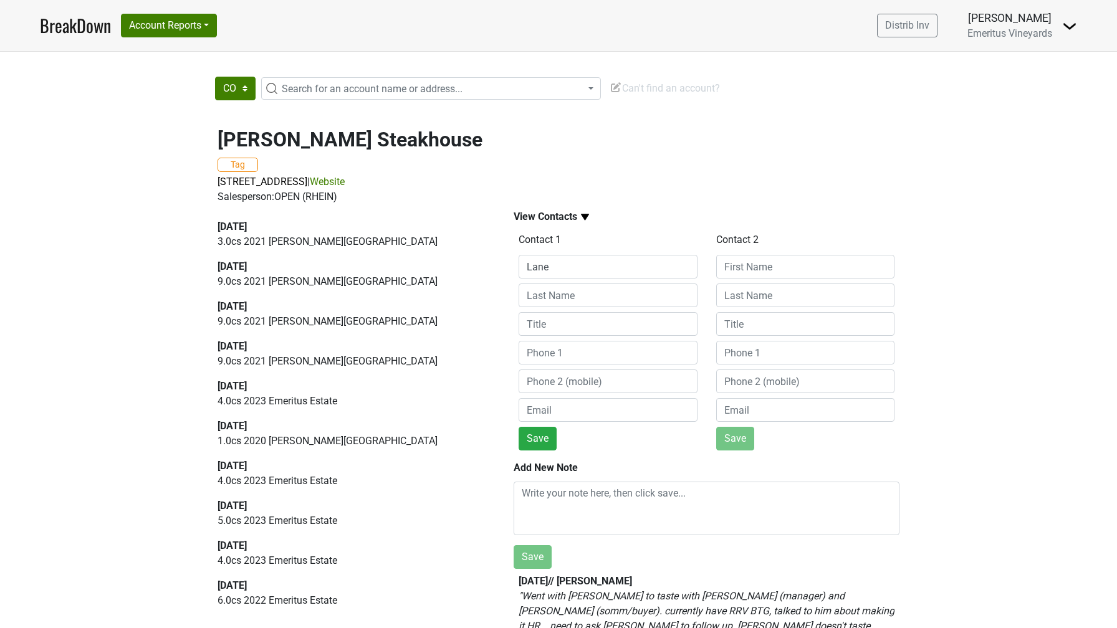
click at [531, 213] on b "View Contacts" at bounding box center [546, 217] width 64 height 12
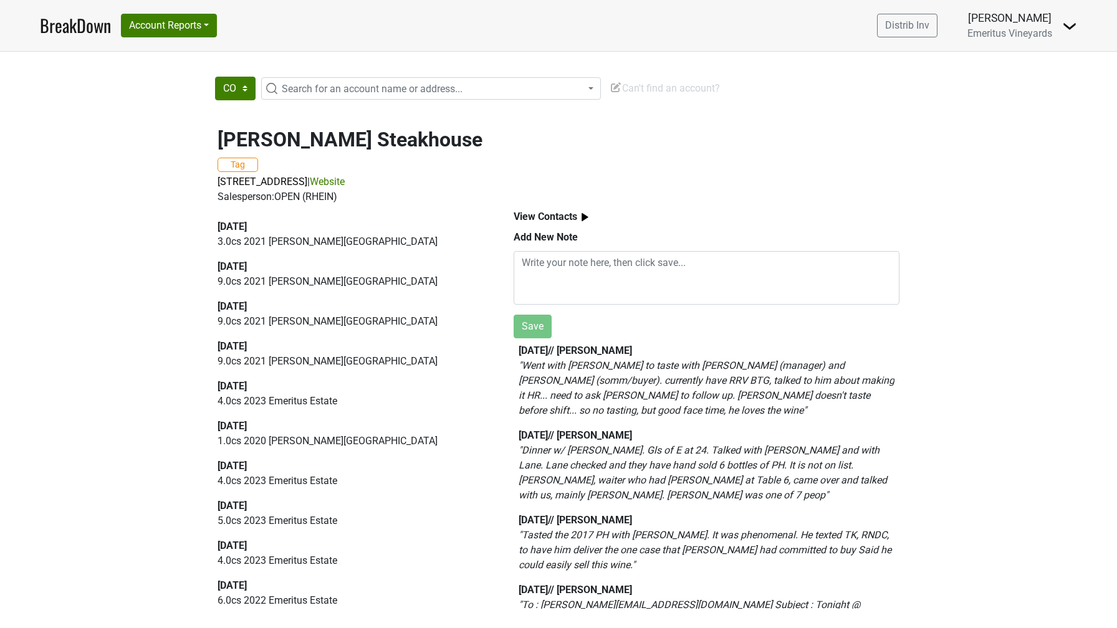
click at [123, 145] on div "[PERSON_NAME] Steakhouse Tag [STREET_ADDRESS] | Website Salesperson: OPEN ([GEO…" at bounding box center [558, 364] width 1117 height 503
click at [524, 218] on b "View Contacts" at bounding box center [546, 217] width 64 height 12
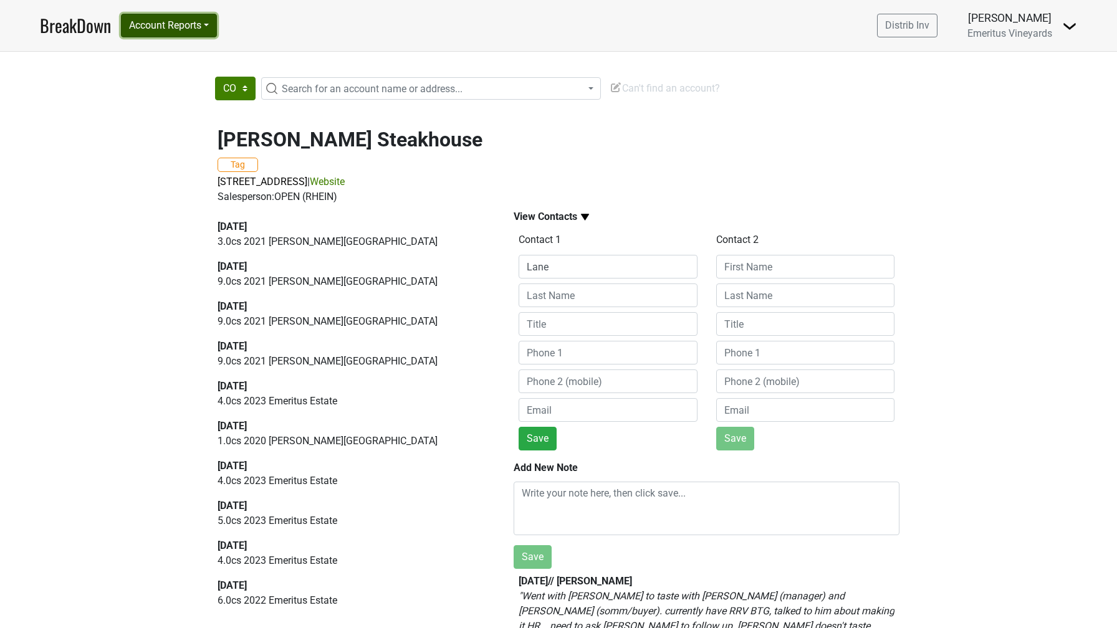
click at [213, 21] on button "Account Reports" at bounding box center [169, 26] width 96 height 24
click at [173, 54] on link "SuperRanker" at bounding box center [177, 54] width 110 height 20
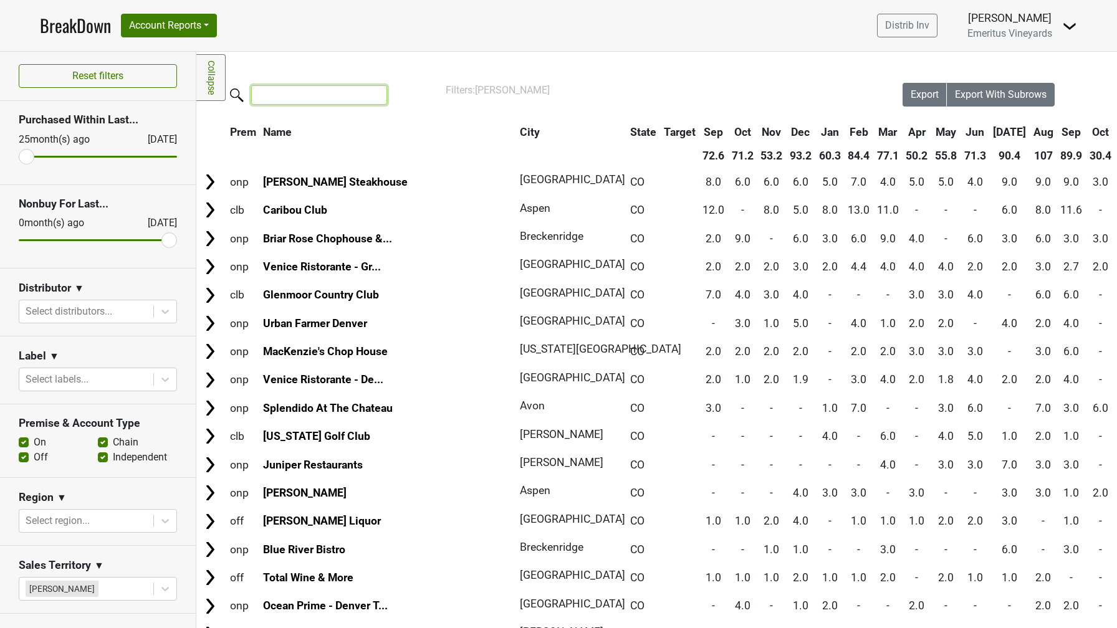
click at [276, 93] on input "search" at bounding box center [319, 94] width 136 height 19
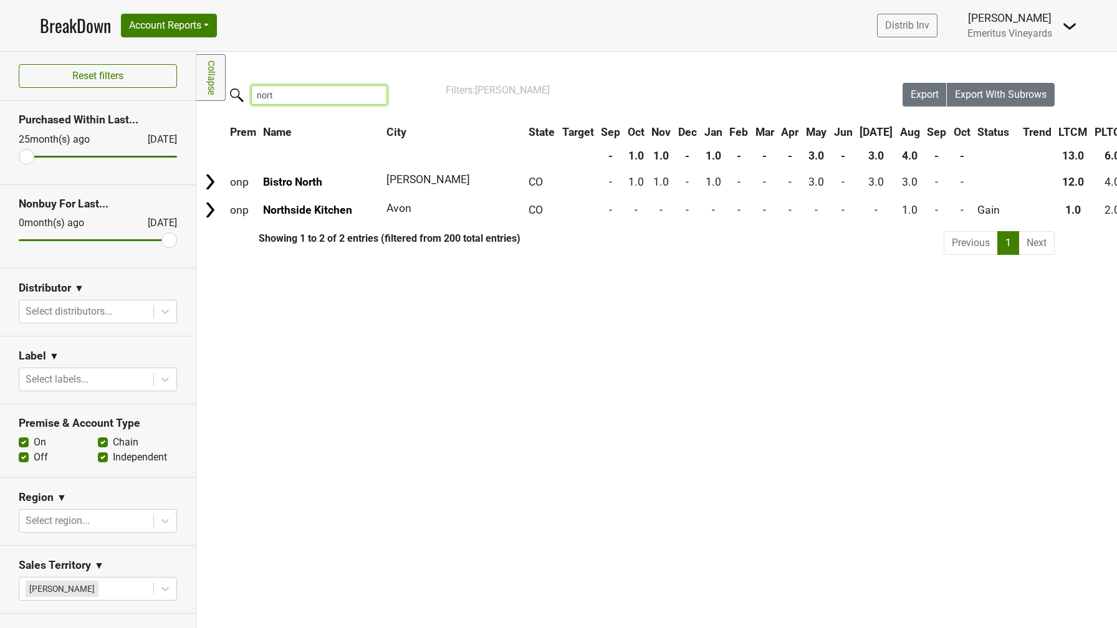
type input "north"
drag, startPoint x: 292, startPoint y: 92, endPoint x: 241, endPoint y: 92, distance: 51.7
click at [241, 92] on label "north" at bounding box center [294, 94] width 136 height 22
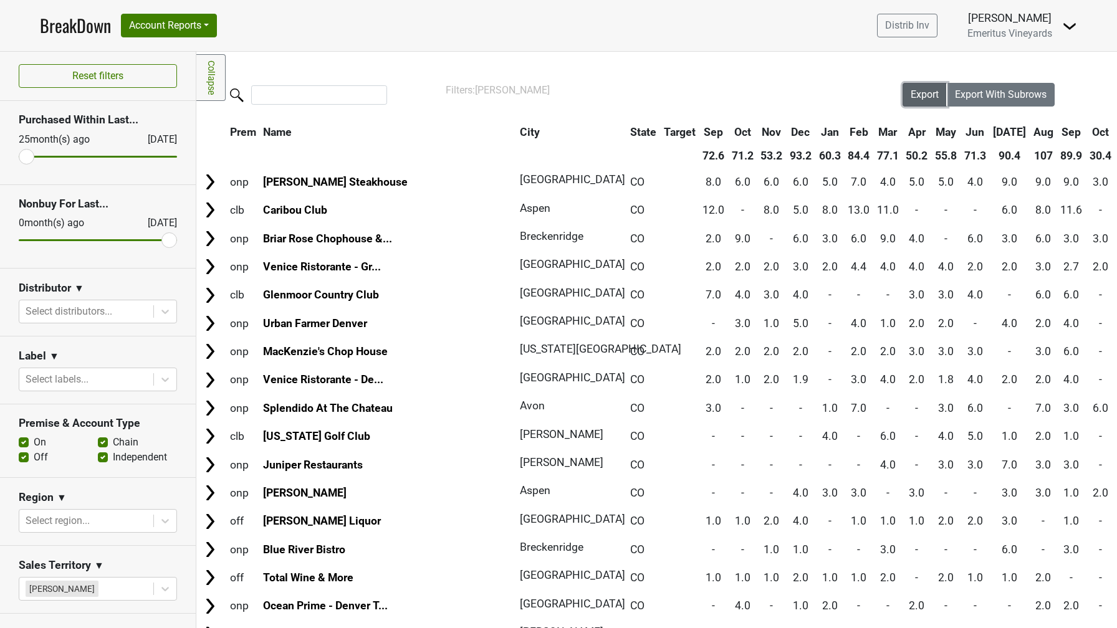
click at [922, 98] on span "Export" at bounding box center [925, 95] width 28 height 12
click at [206, 32] on button "Account Reports" at bounding box center [169, 26] width 96 height 24
click at [182, 71] on link "Map" at bounding box center [177, 74] width 110 height 20
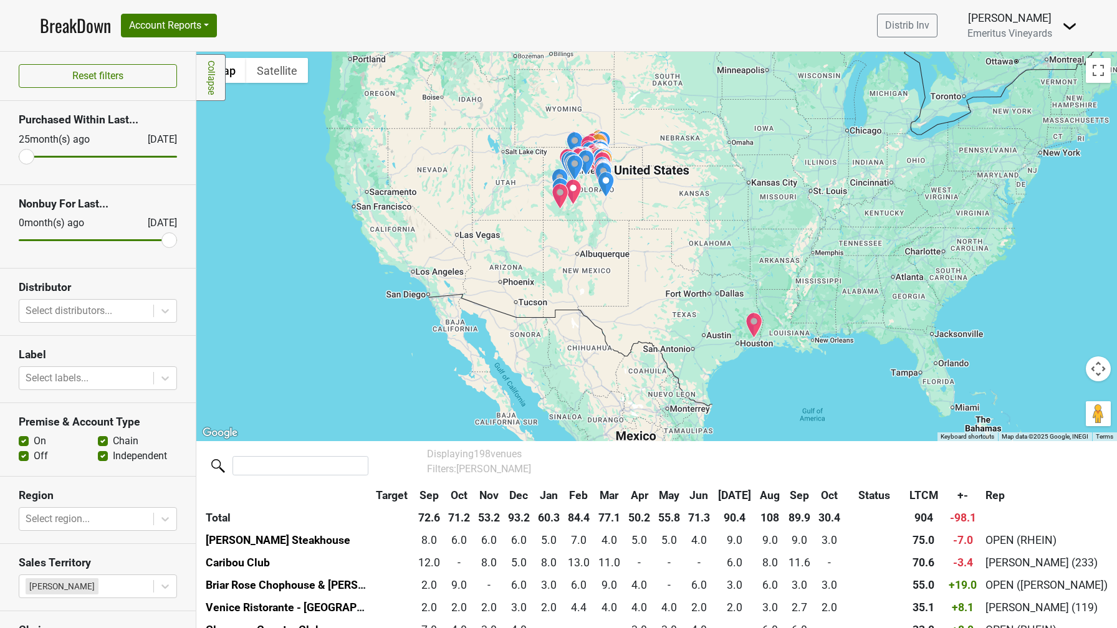
click at [752, 317] on img "Ellie Caulkins Opera House" at bounding box center [754, 325] width 17 height 26
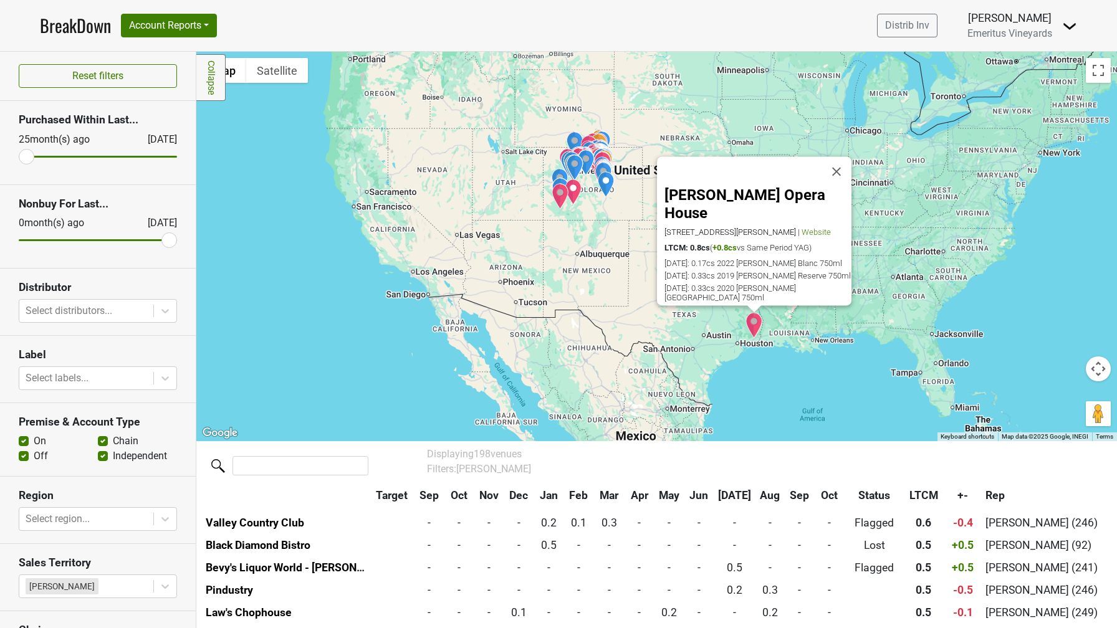
scroll to position [2852, 0]
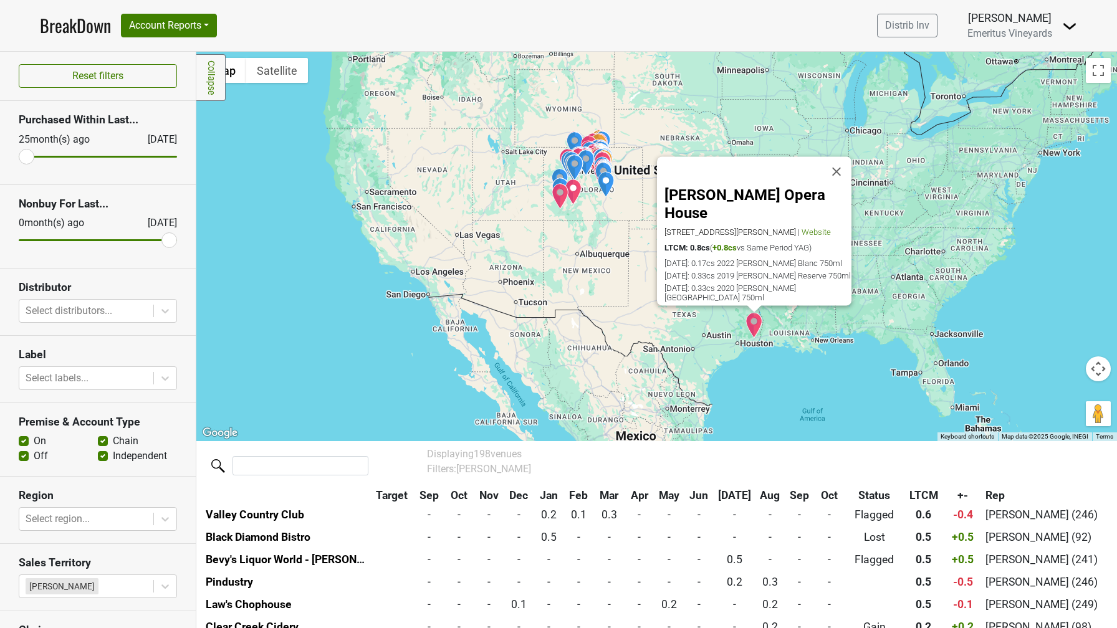
drag, startPoint x: 657, startPoint y: 219, endPoint x: 841, endPoint y: 220, distance: 183.9
click at [841, 220] on div "[PERSON_NAME] Opera House [STREET_ADDRESS][PERSON_NAME] | Website LTCM: 0.8cs (…" at bounding box center [754, 230] width 194 height 149
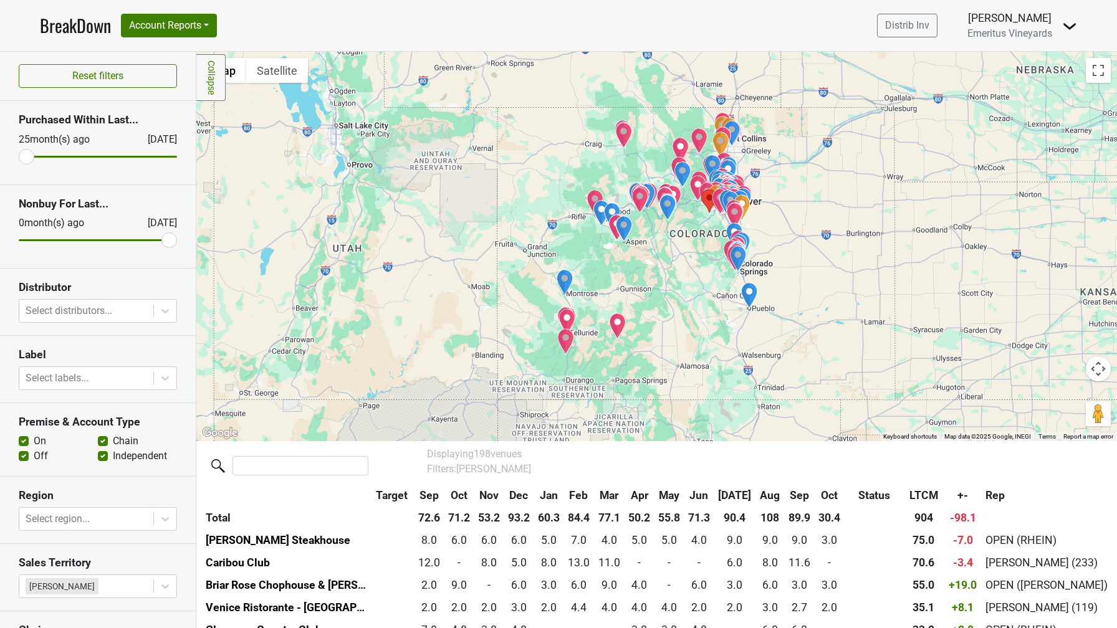
click at [701, 190] on area "The Bistro at Marshdale" at bounding box center [701, 190] width 0 height 0
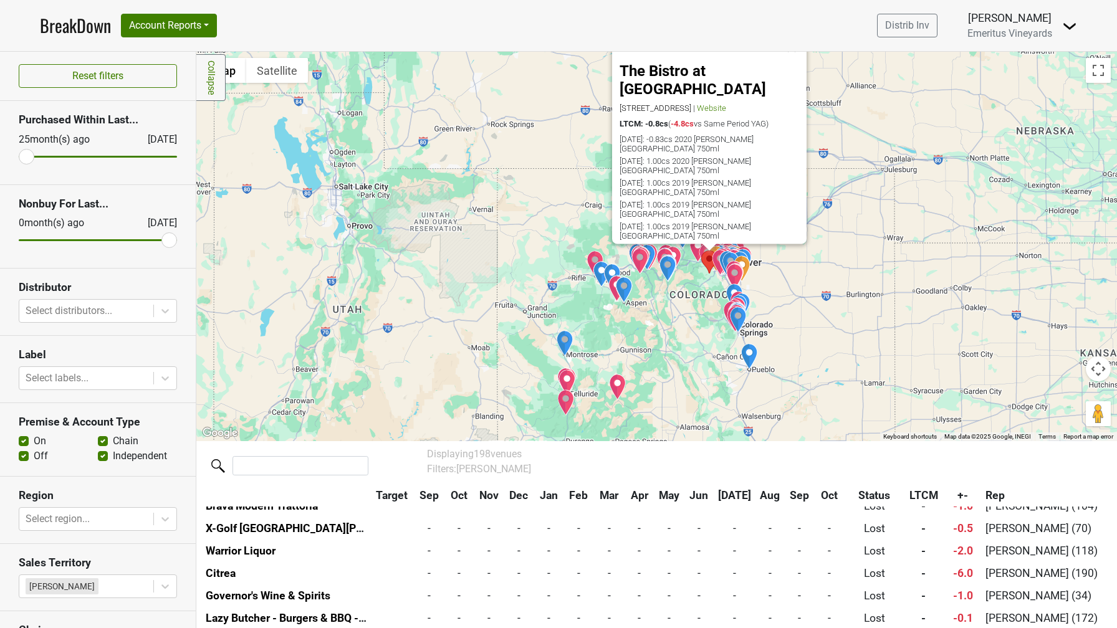
click at [453, 245] on div "The Bistro at [GEOGRAPHIC_DATA] [STREET_ADDRESS] | Website LTCM: -0.8cs ( -4.8c…" at bounding box center [656, 247] width 921 height 390
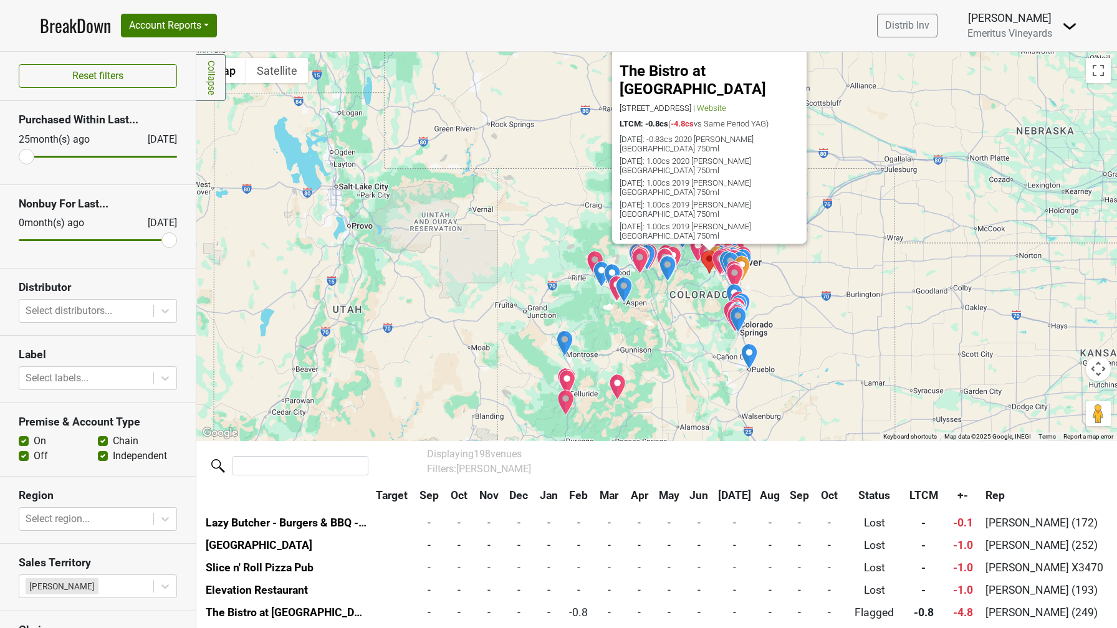
scroll to position [4352, 0]
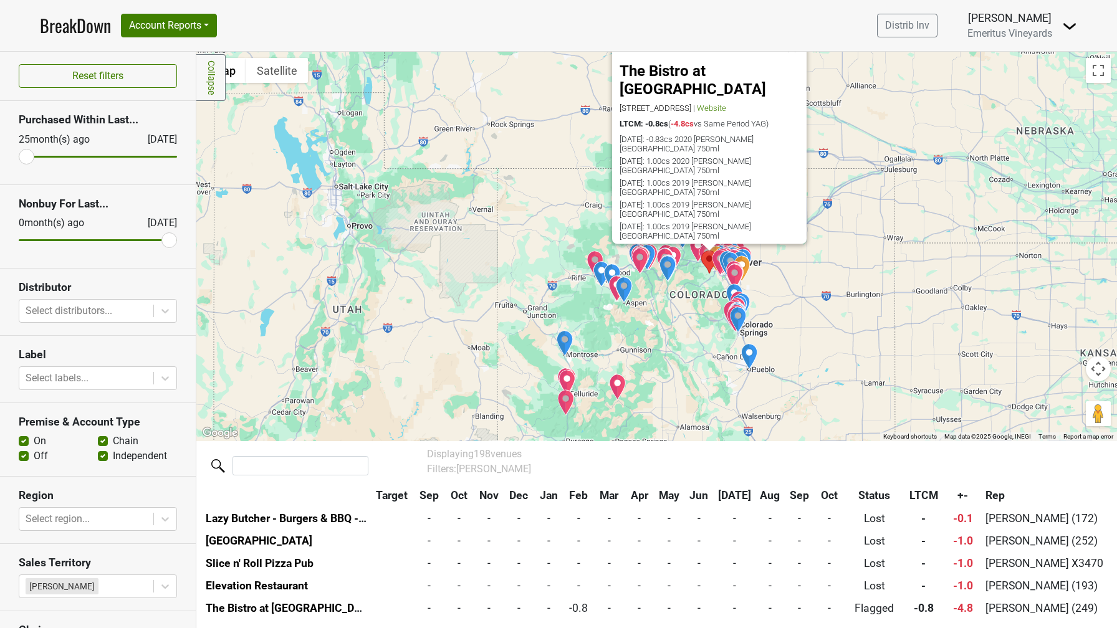
click at [796, 62] on button "Close" at bounding box center [792, 47] width 30 height 30
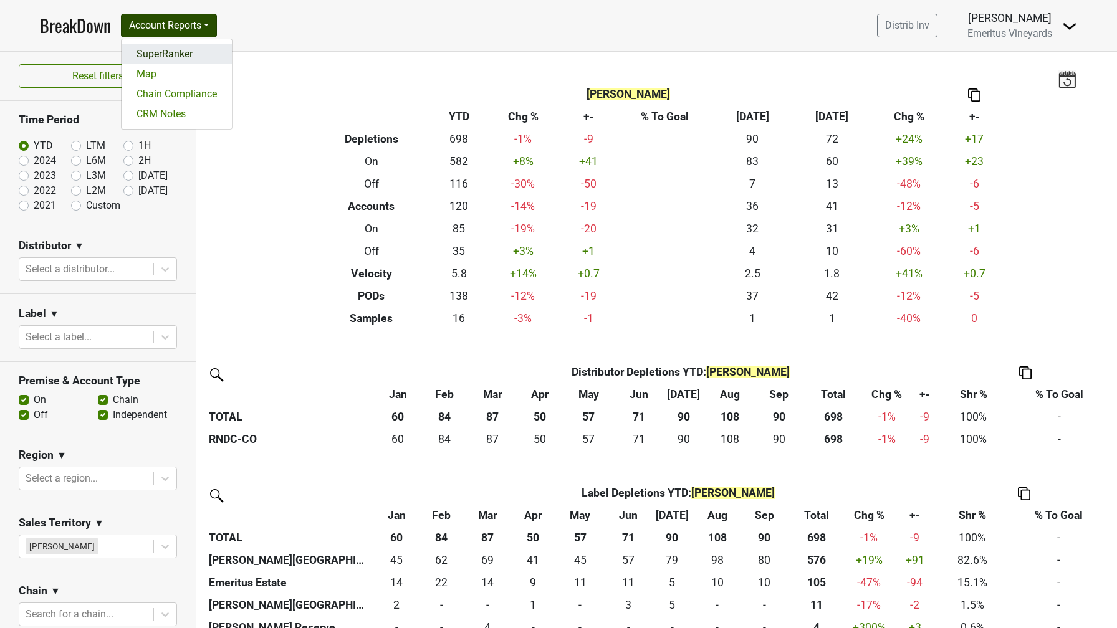
click at [199, 51] on link "SuperRanker" at bounding box center [177, 54] width 110 height 20
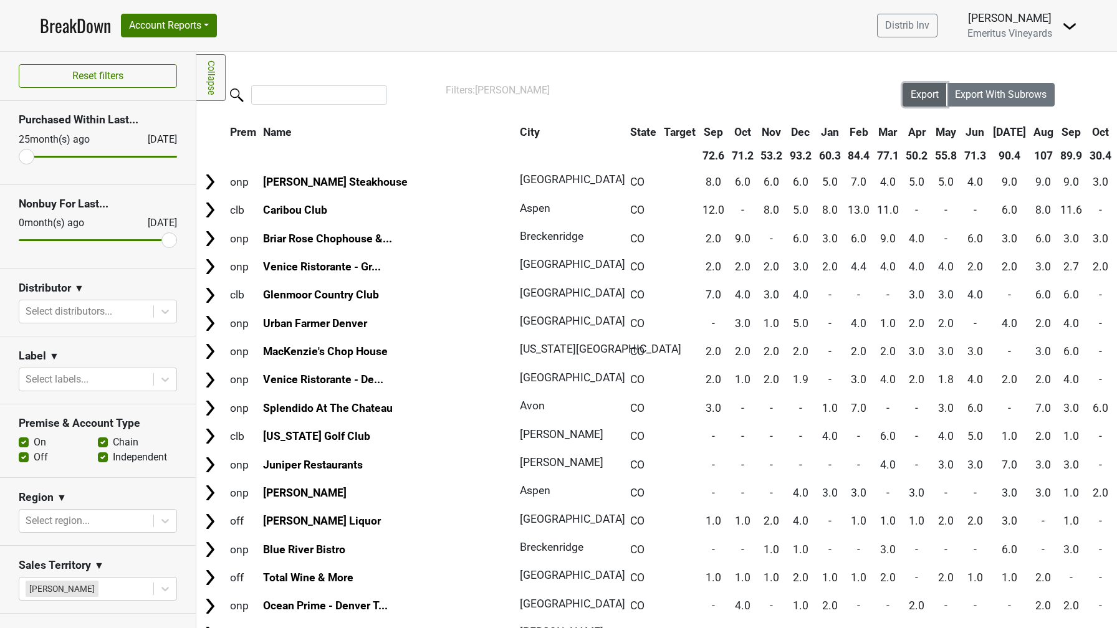
click at [926, 98] on span "Export" at bounding box center [925, 95] width 28 height 12
click at [1072, 24] on img at bounding box center [1069, 26] width 15 height 15
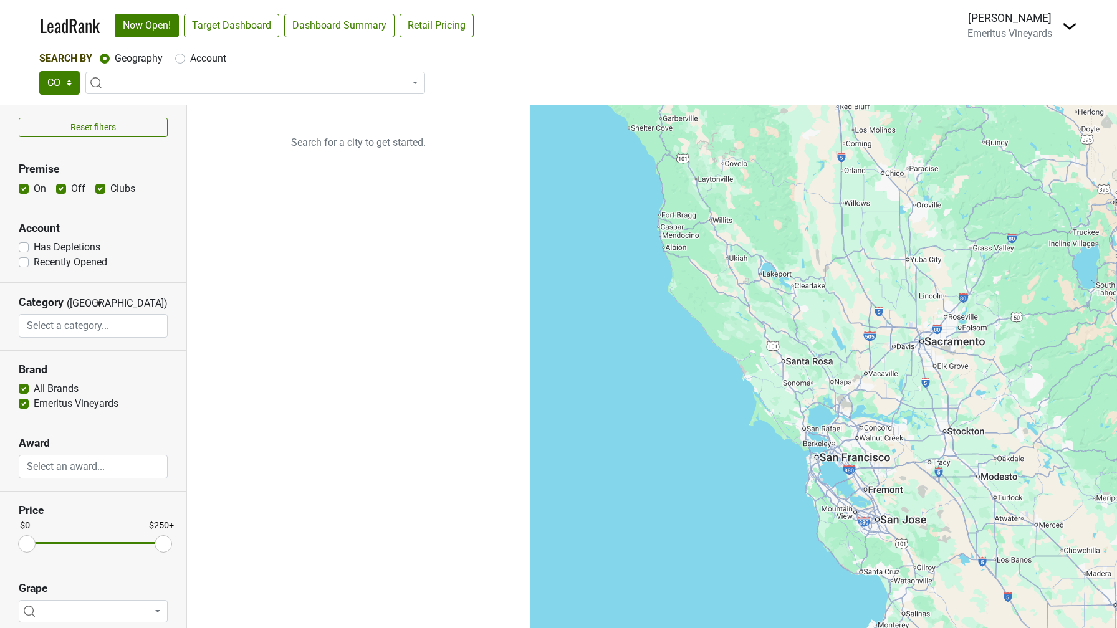
select select
click at [1075, 27] on img at bounding box center [1069, 26] width 15 height 15
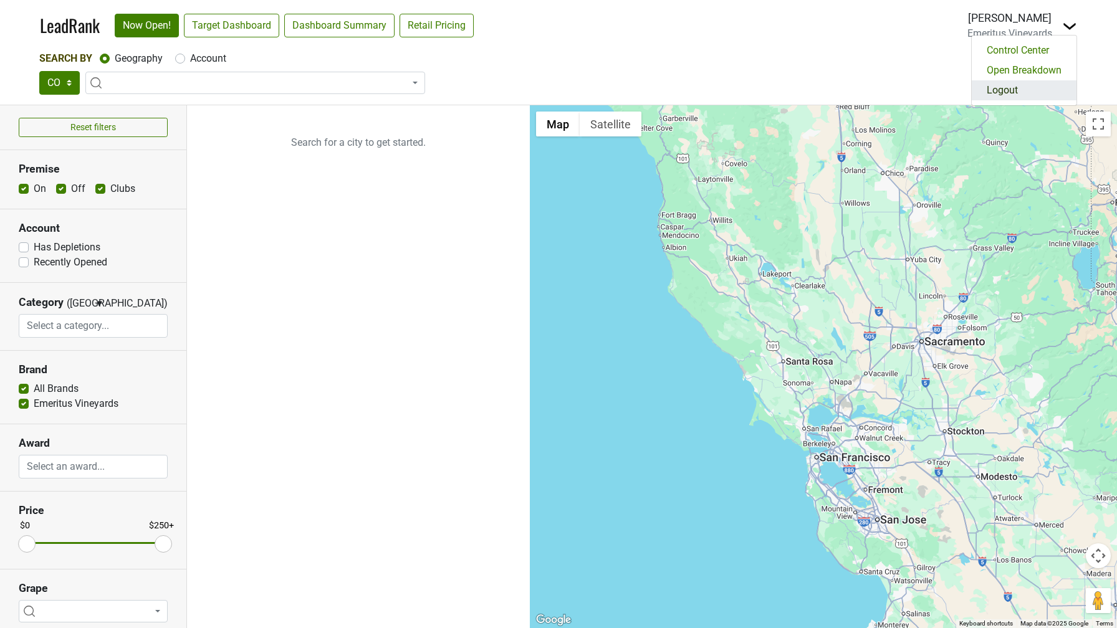
click at [1023, 87] on link "Logout" at bounding box center [1024, 90] width 105 height 20
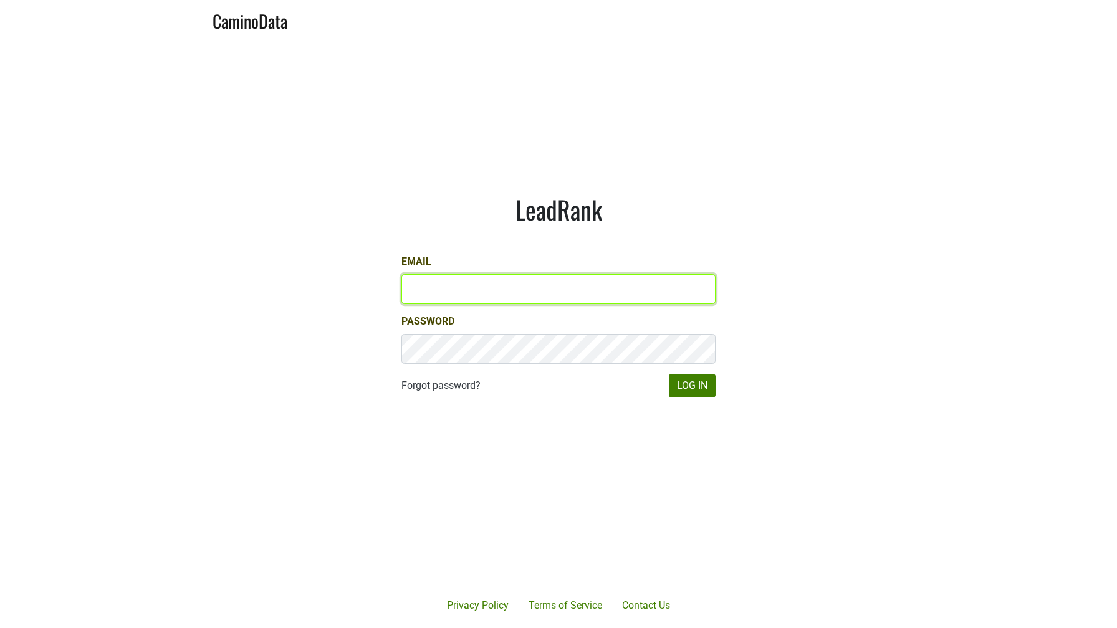
click at [441, 291] on input "Email" at bounding box center [558, 289] width 314 height 30
click at [441, 291] on input "[EMAIL_ADDRESS]" at bounding box center [558, 289] width 314 height 30
type input "[PERSON_NAME][EMAIL_ADDRESS][DOMAIN_NAME]"
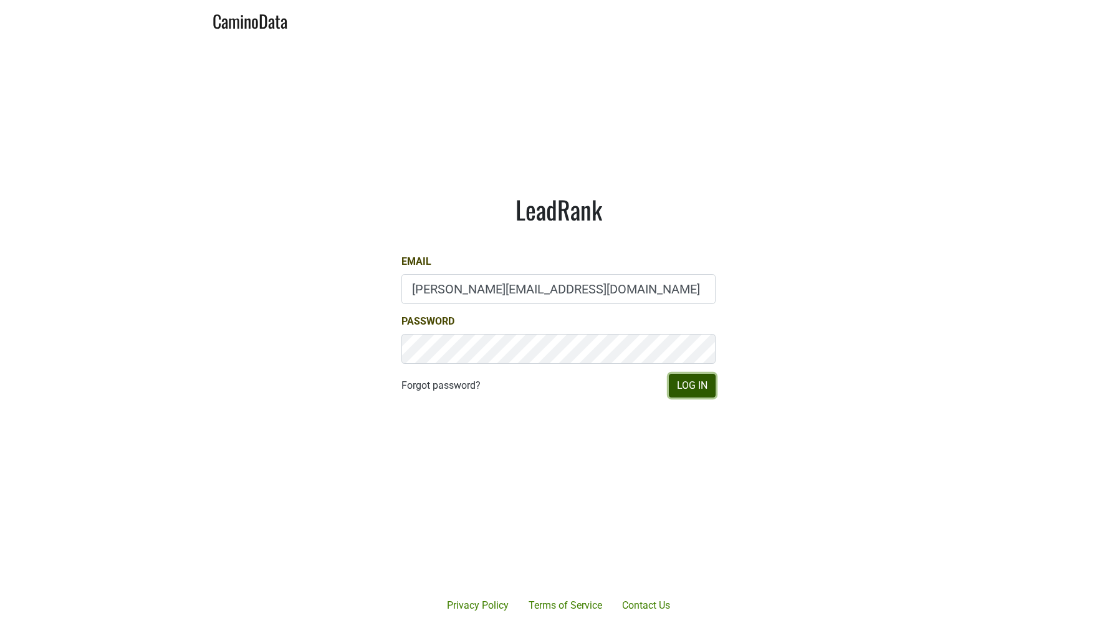
click at [680, 389] on button "Log In" at bounding box center [692, 386] width 47 height 24
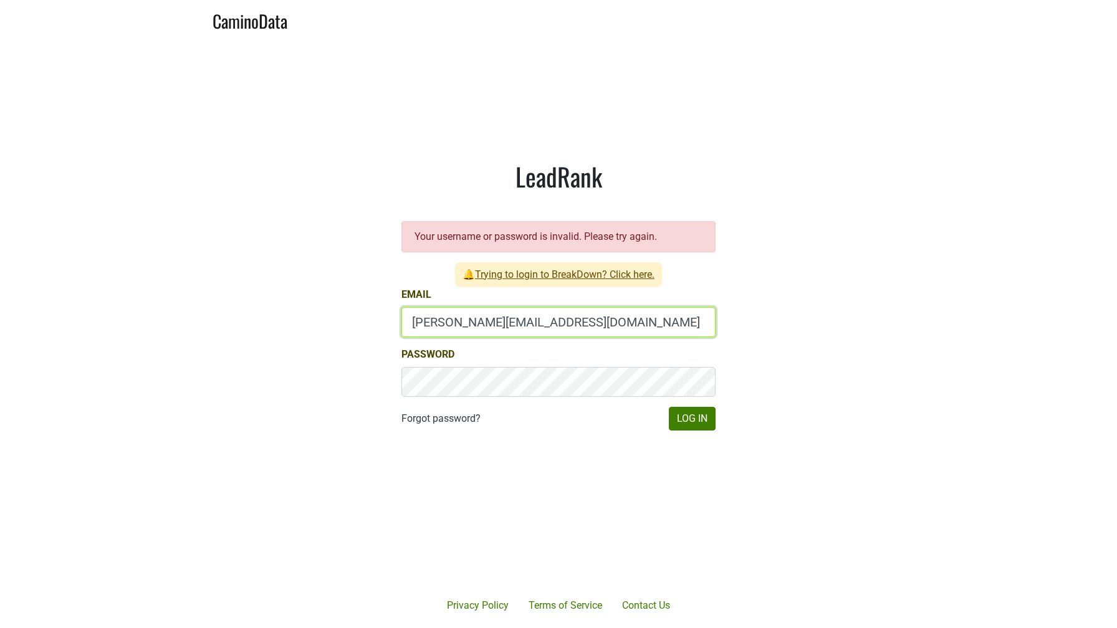
click at [539, 325] on input "[PERSON_NAME][EMAIL_ADDRESS][DOMAIN_NAME]" at bounding box center [558, 322] width 314 height 30
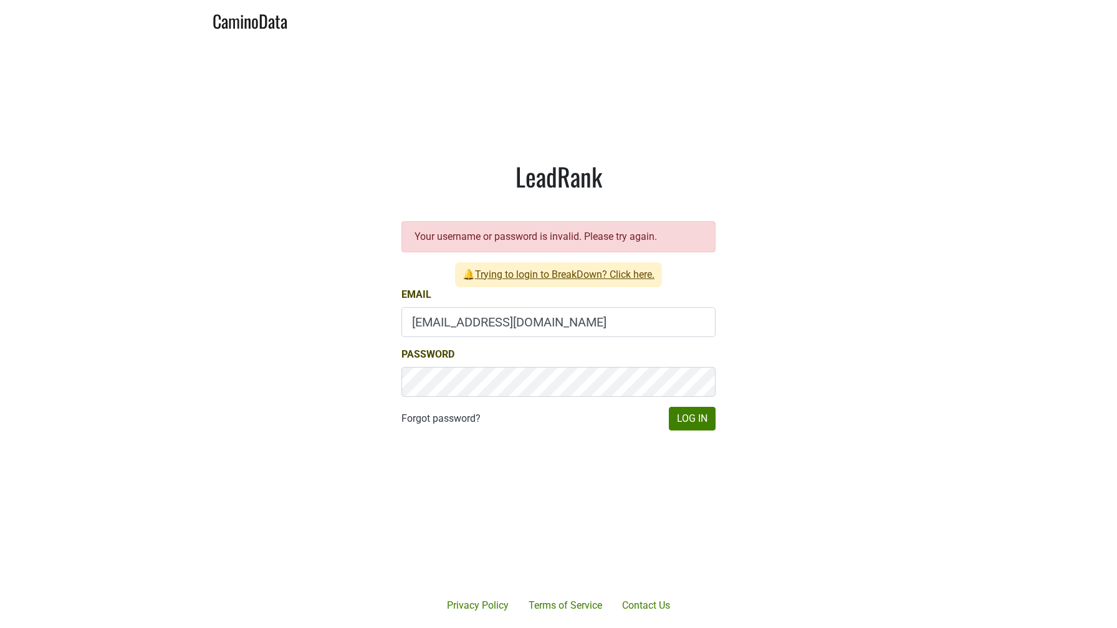
click at [504, 341] on form "Email [EMAIL_ADDRESS][DOMAIN_NAME] Password Forgot password? Log In" at bounding box center [558, 358] width 314 height 143
click at [497, 323] on input "[EMAIL_ADDRESS][DOMAIN_NAME]" at bounding box center [558, 322] width 314 height 30
click at [497, 324] on input "[EMAIL_ADDRESS][DOMAIN_NAME]" at bounding box center [558, 322] width 314 height 30
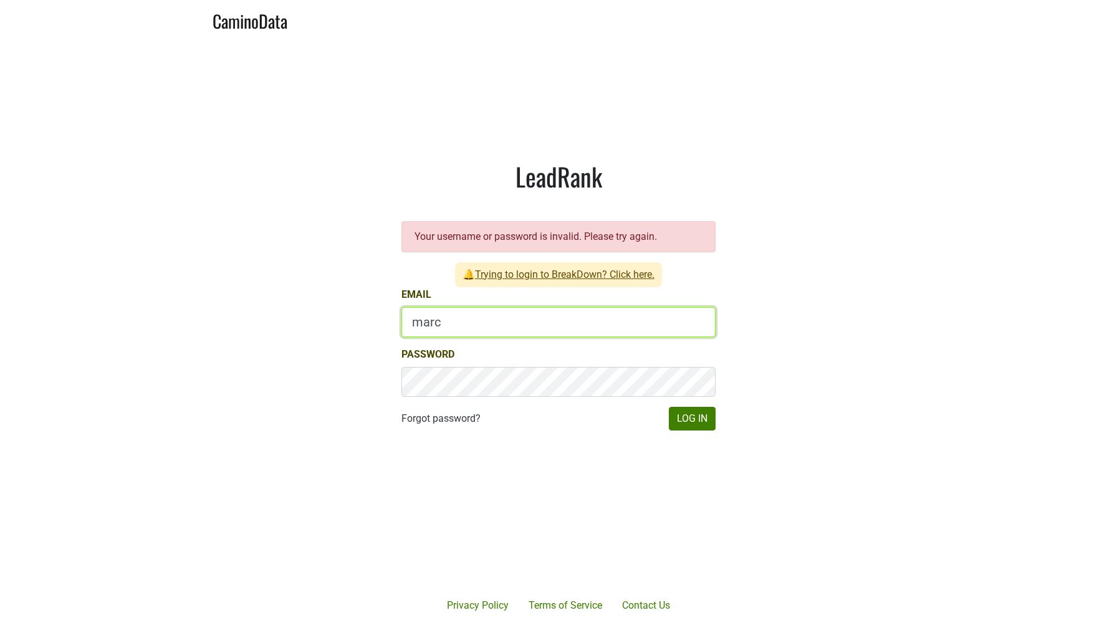
type input "[EMAIL_ADDRESS][DOMAIN_NAME]"
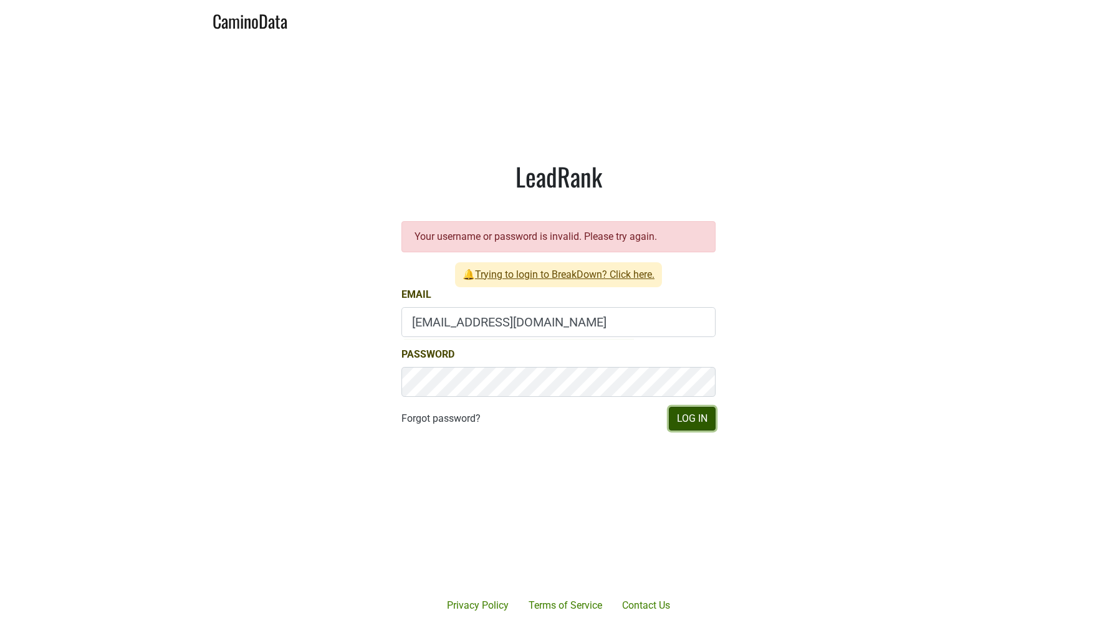
click at [683, 430] on button "Log In" at bounding box center [692, 419] width 47 height 24
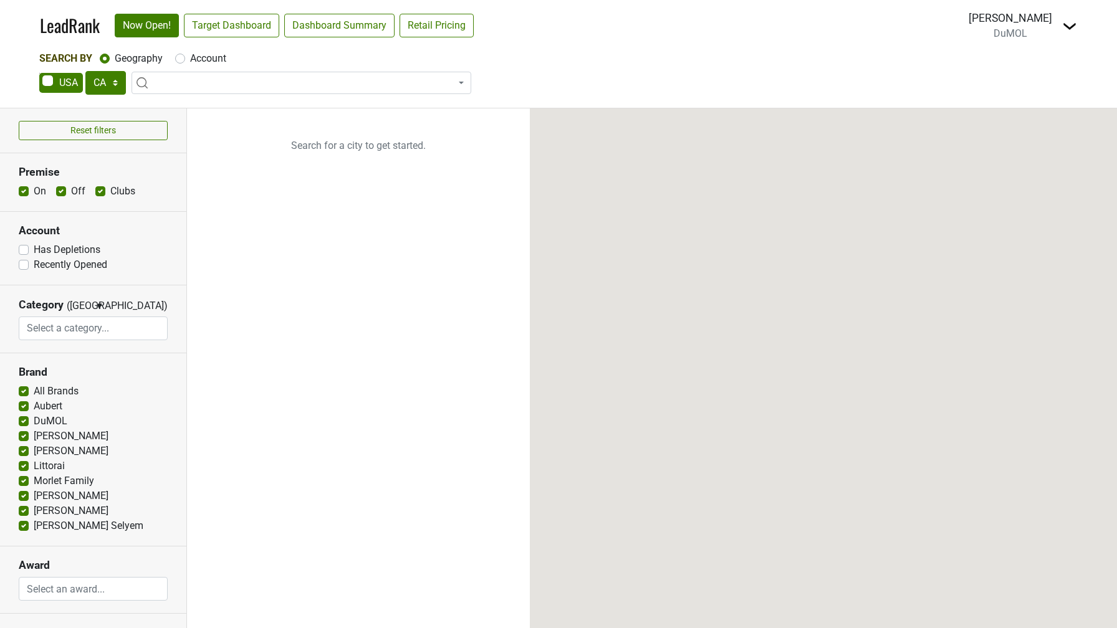
select select "CA"
select select
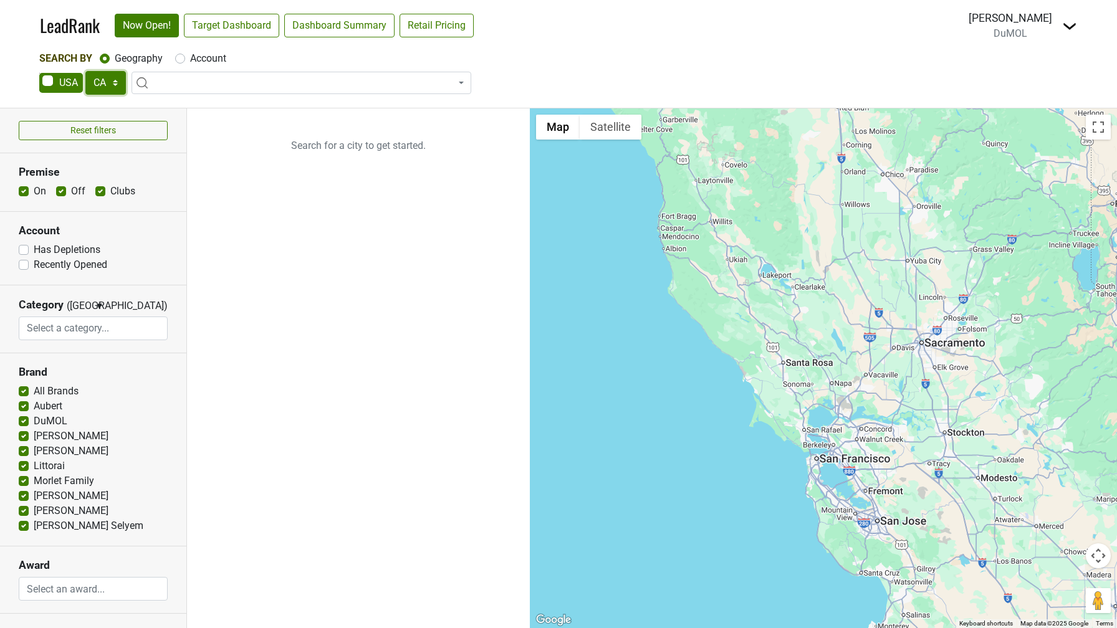
click at [105, 90] on select "AK AL AR AZ CA CO CT DC DE FL [GEOGRAPHIC_DATA] HI IA ID IL IN KS [GEOGRAPHIC_D…" at bounding box center [105, 83] width 41 height 24
select select "FL"
click at [85, 71] on select "AK AL AR AZ CA CO CT DC DE FL [GEOGRAPHIC_DATA] HI IA ID IL IN KS [GEOGRAPHIC_D…" at bounding box center [105, 83] width 41 height 24
click at [190, 60] on label "Account" at bounding box center [208, 58] width 36 height 15
click at [178, 60] on input "Account" at bounding box center [180, 57] width 10 height 12
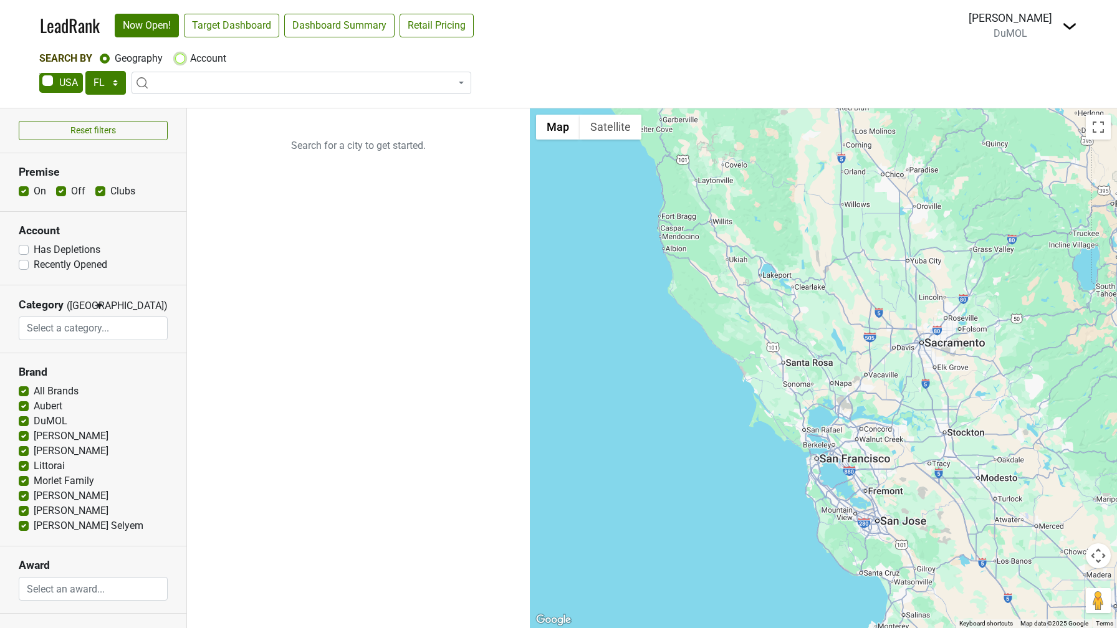
radio input "true"
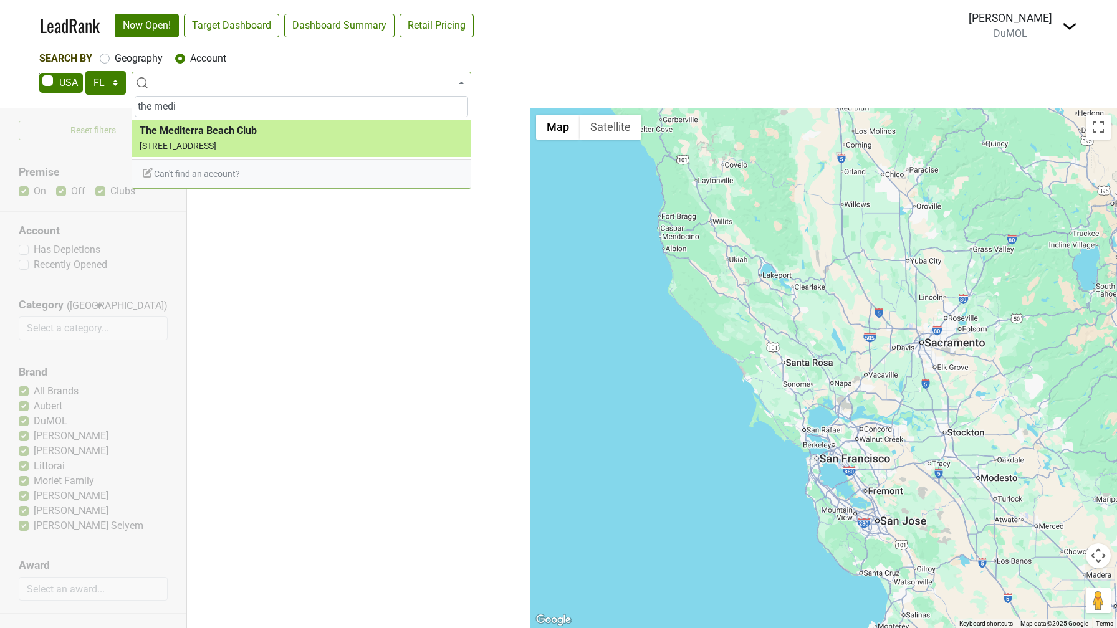
type input "the medi"
select select "95981"
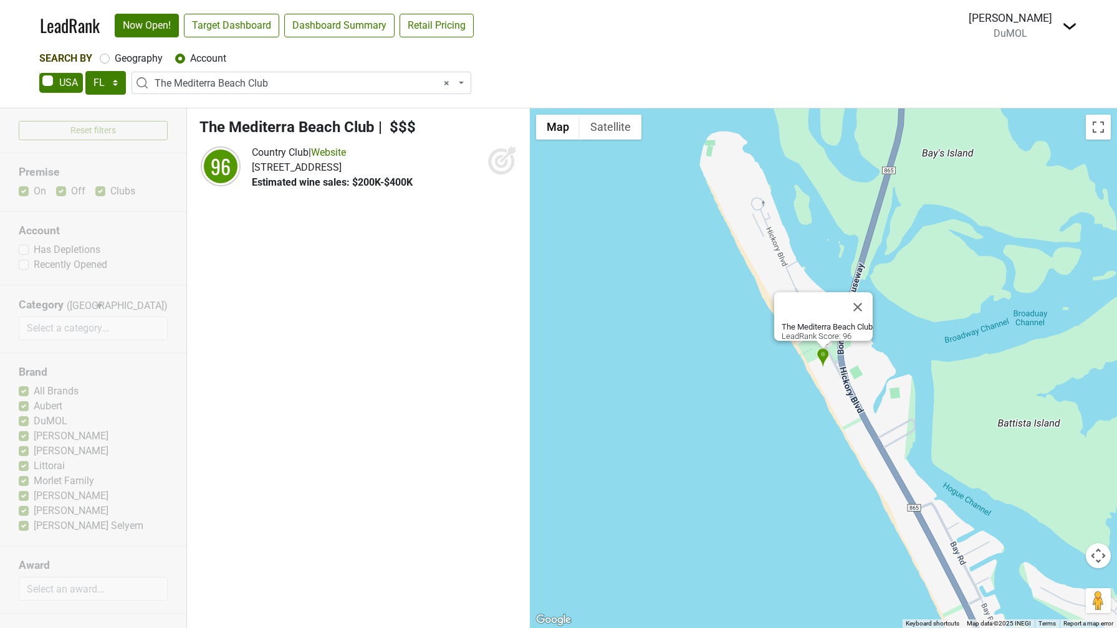
click at [1069, 26] on img at bounding box center [1069, 26] width 15 height 15
click at [1009, 88] on link "Logout" at bounding box center [1024, 90] width 105 height 20
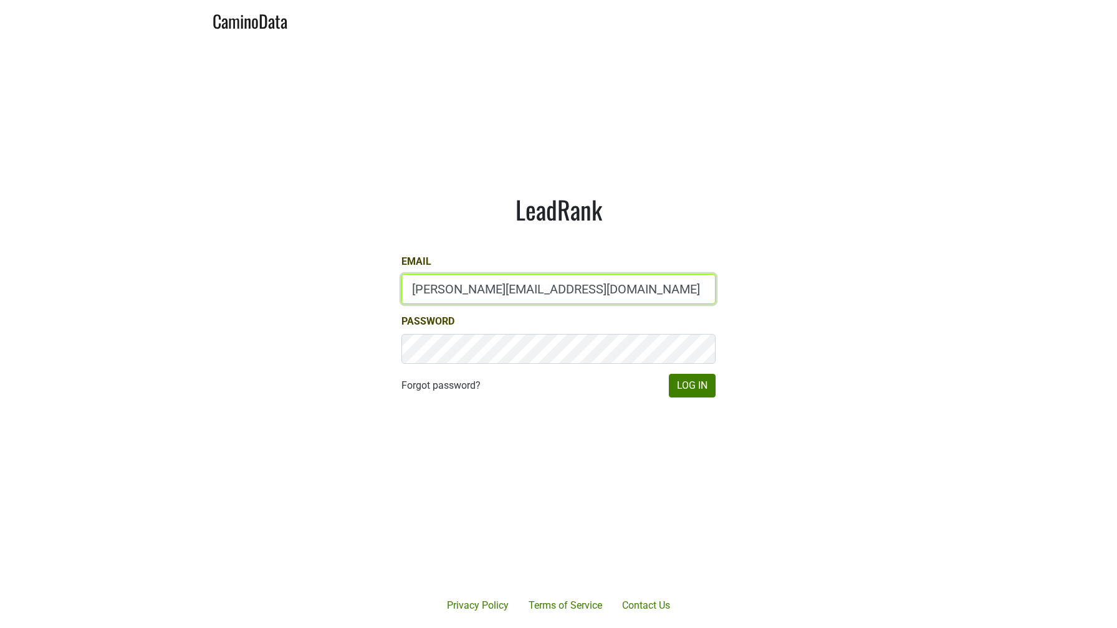
click at [458, 284] on input "[PERSON_NAME][EMAIL_ADDRESS][DOMAIN_NAME]" at bounding box center [558, 289] width 314 height 30
type input "[EMAIL_ADDRESS][DOMAIN_NAME]"
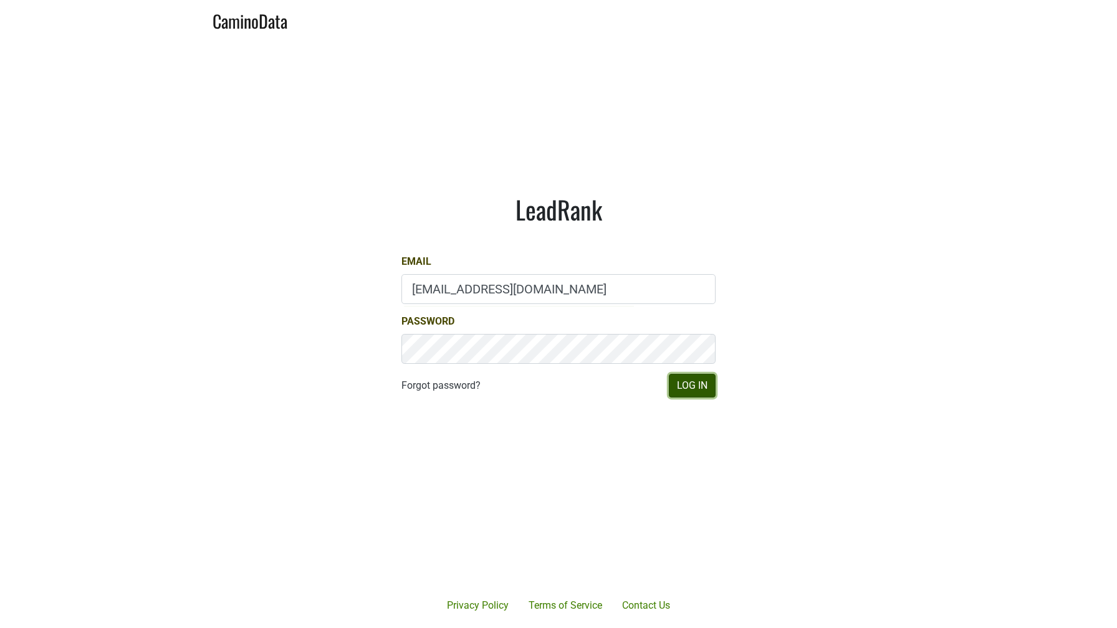
click at [693, 388] on button "Log In" at bounding box center [692, 386] width 47 height 24
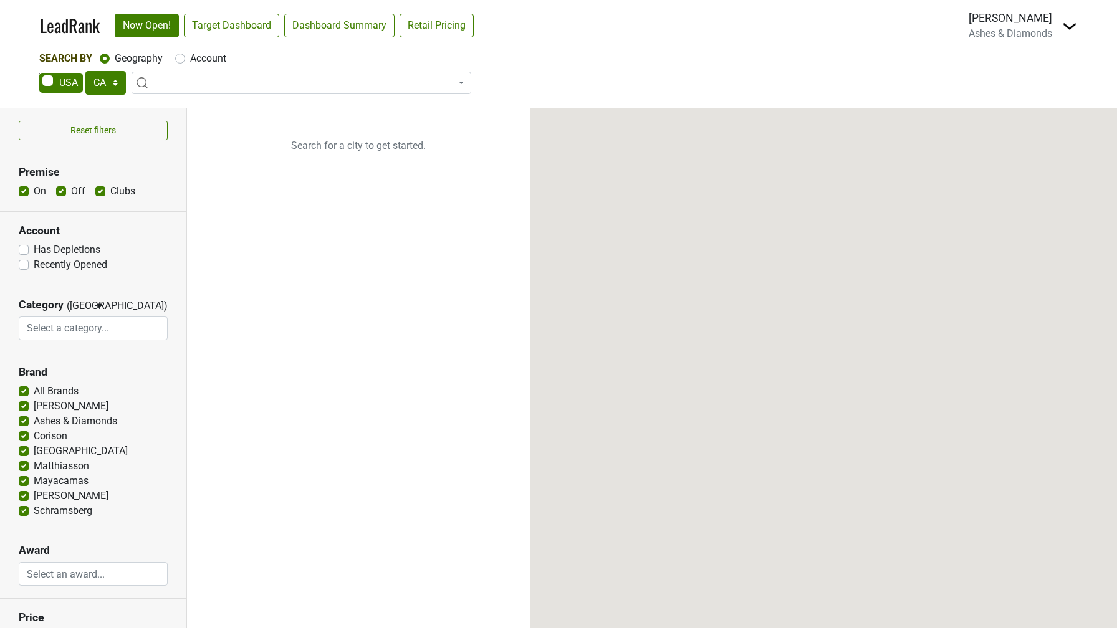
select select "CA"
select select
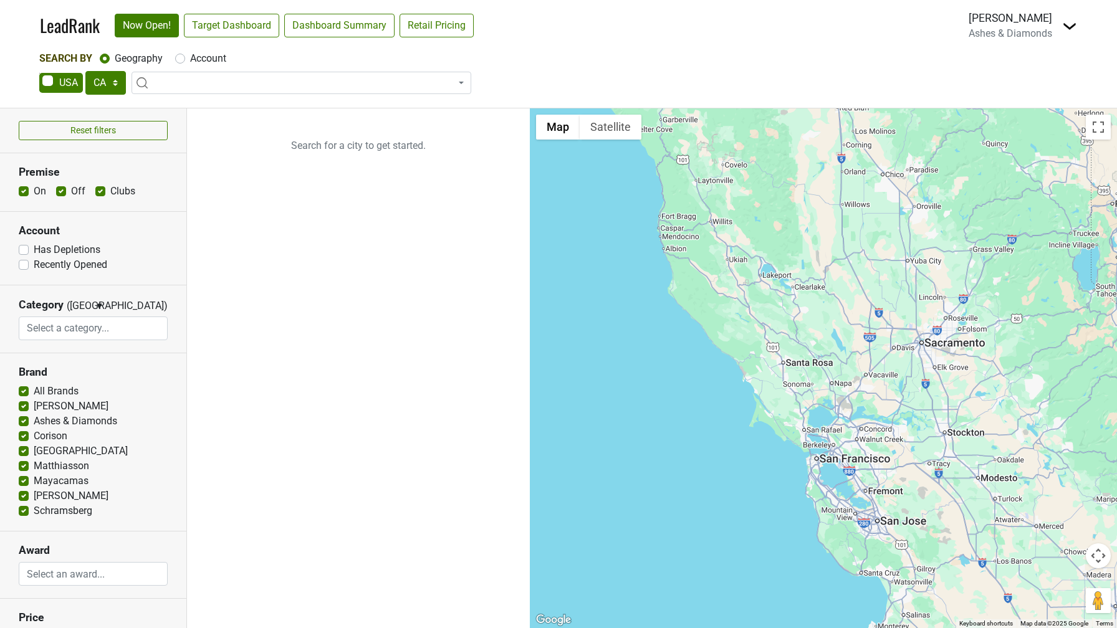
click at [1071, 31] on img at bounding box center [1069, 26] width 15 height 15
click at [1037, 70] on link "Open Breakdown" at bounding box center [1024, 70] width 105 height 20
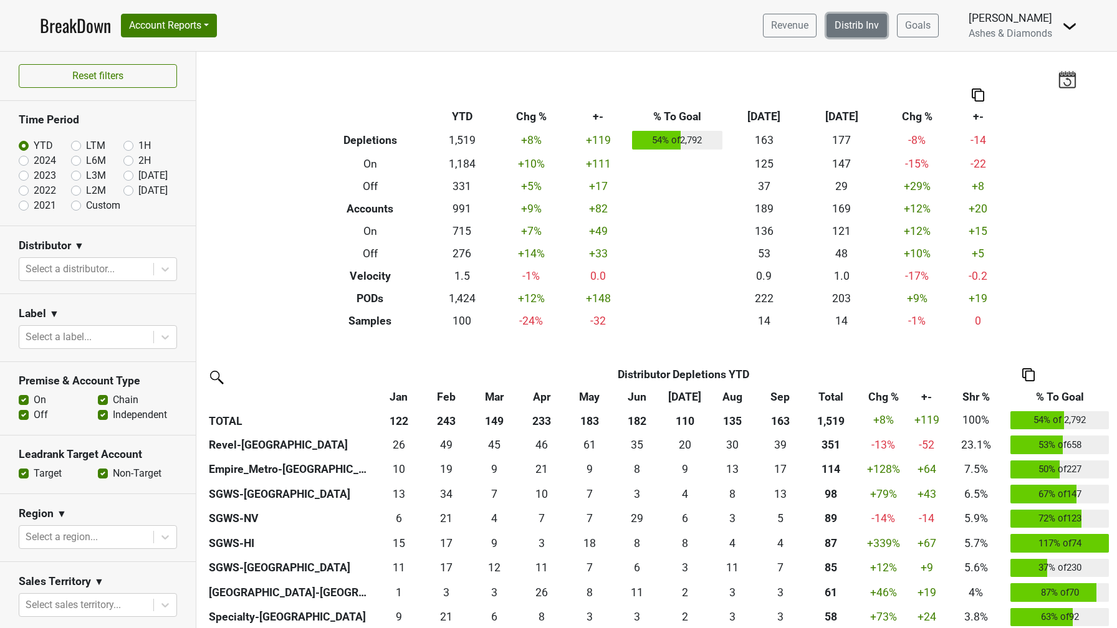
click at [865, 26] on link "Distrib Inv" at bounding box center [857, 26] width 60 height 24
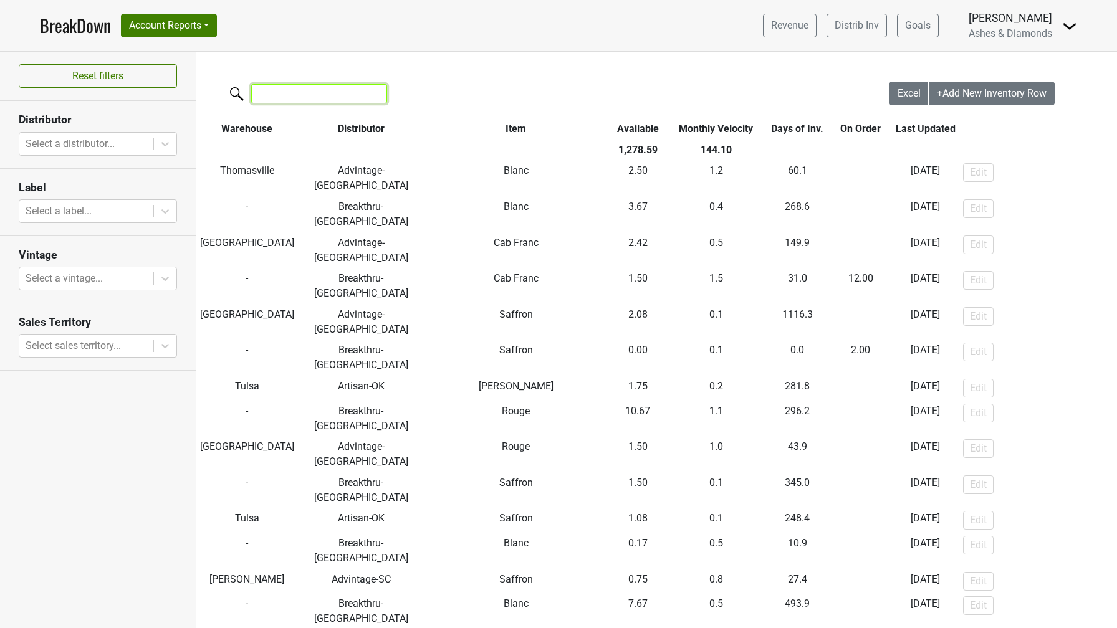
click at [297, 94] on input "search" at bounding box center [319, 93] width 136 height 19
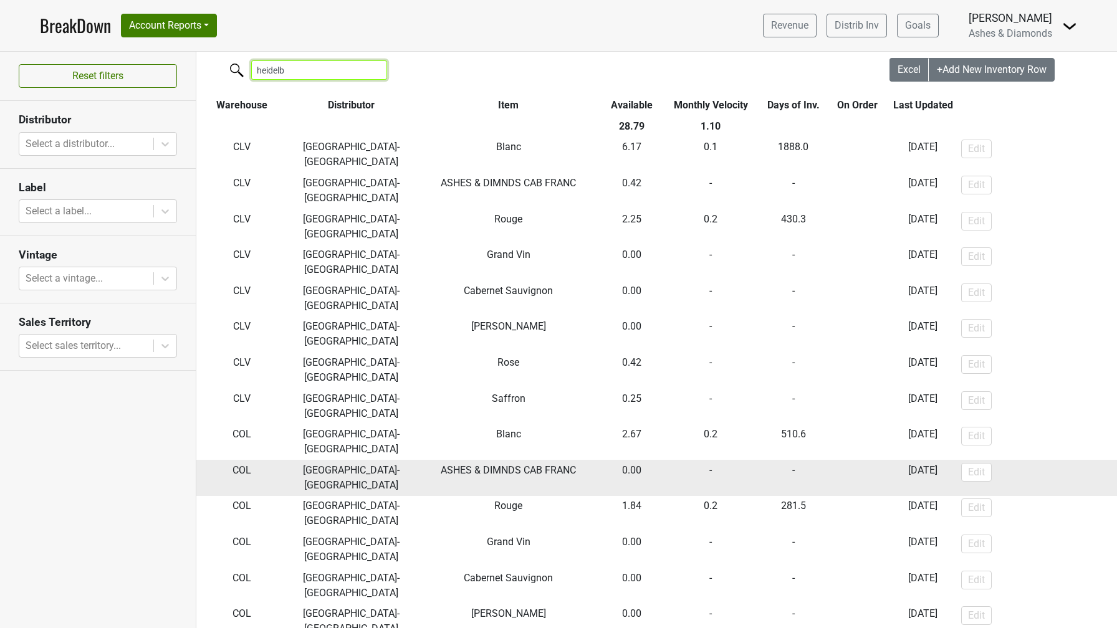
scroll to position [19, 0]
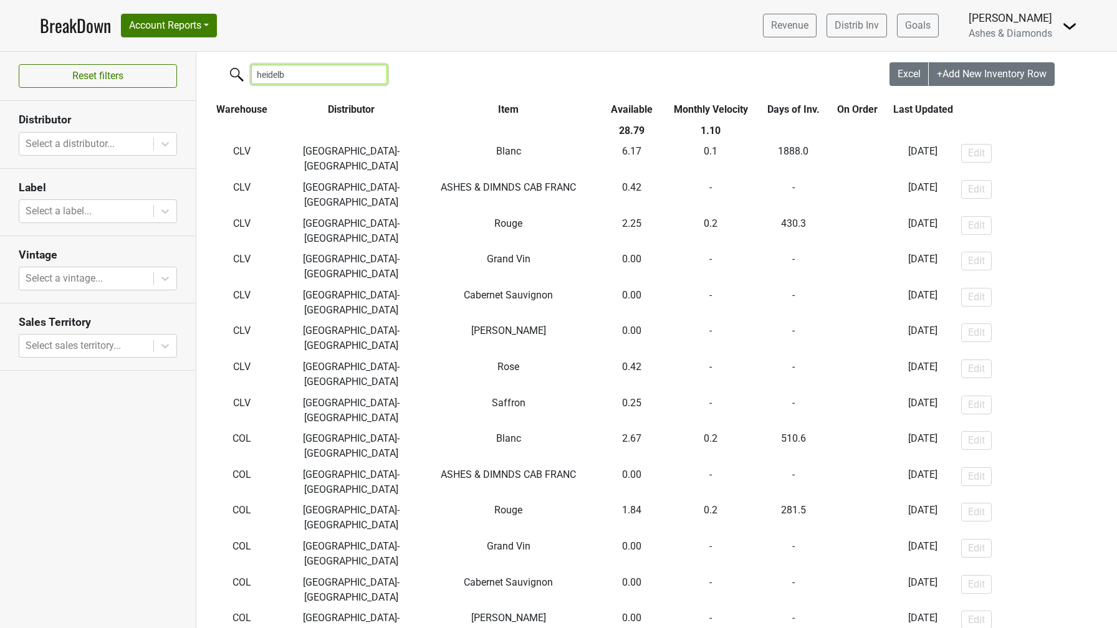
drag, startPoint x: 295, startPoint y: 75, endPoint x: 178, endPoint y: 75, distance: 117.2
click at [178, 75] on div "Reset filters Distributor Select a distributor... Label Select a label... Vinta…" at bounding box center [558, 340] width 1117 height 577
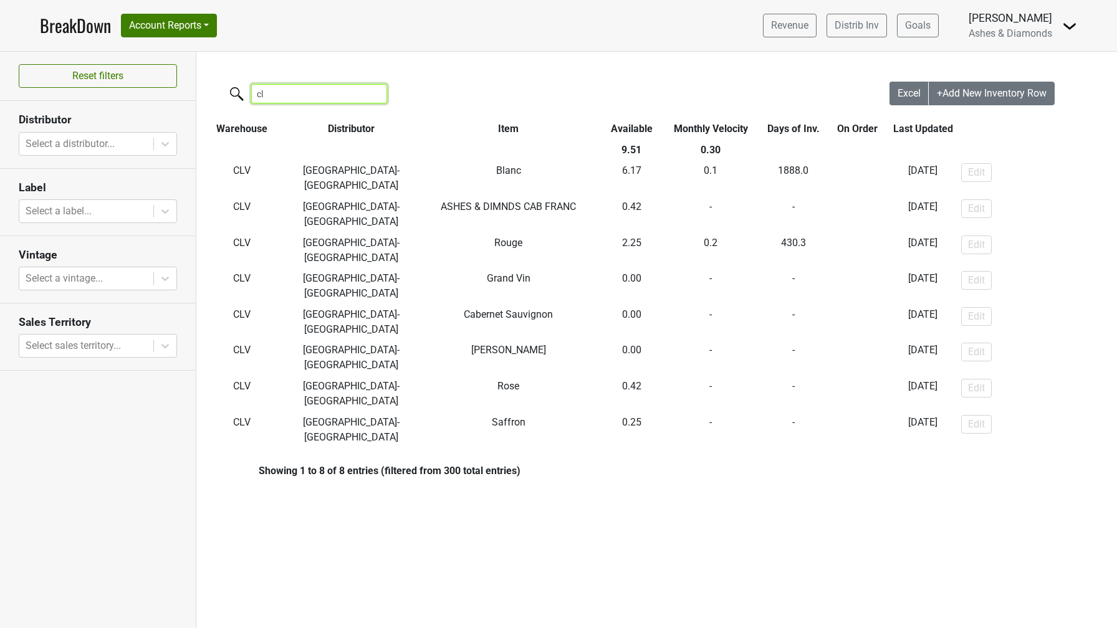
scroll to position [0, 0]
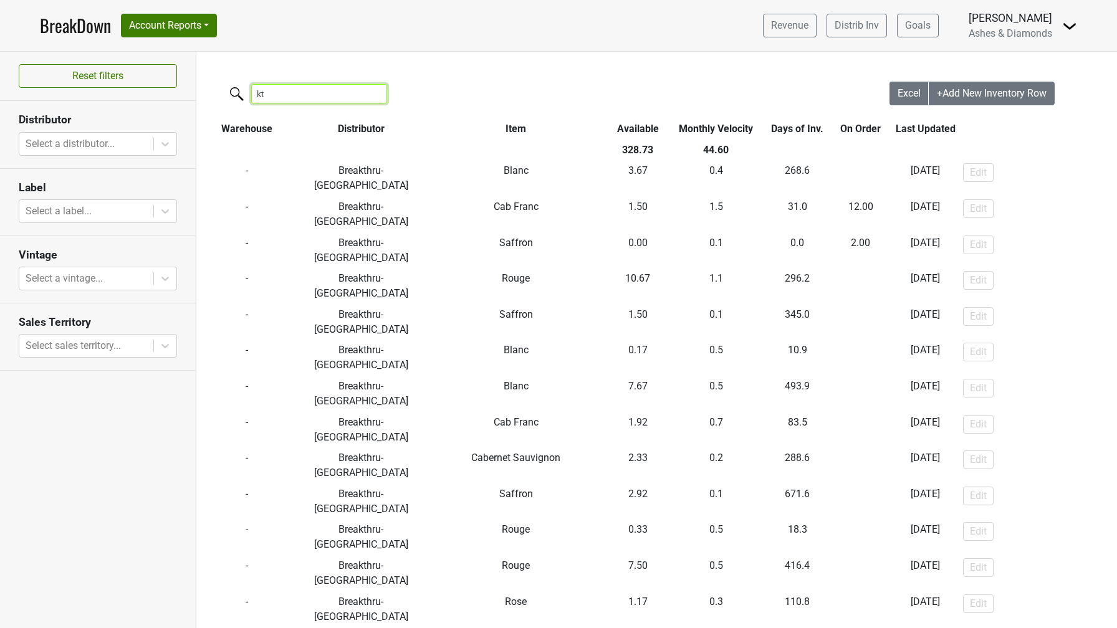
type input "kty"
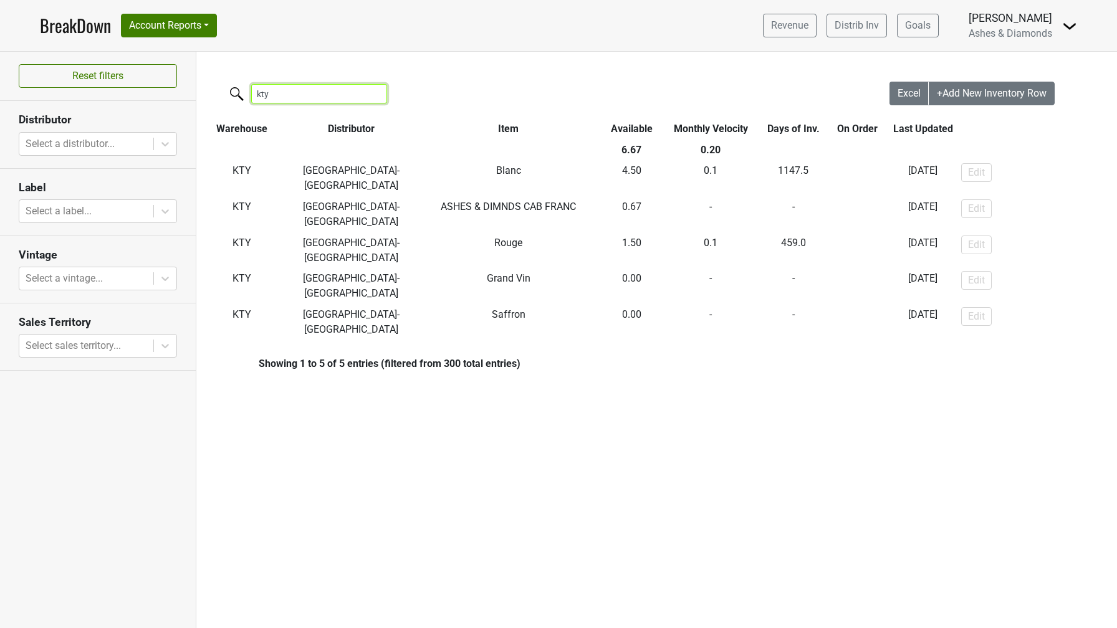
click at [365, 97] on input "kty" at bounding box center [319, 93] width 136 height 19
drag, startPoint x: 327, startPoint y: 86, endPoint x: 195, endPoint y: 90, distance: 131.6
click at [195, 90] on div "Reset filters Distributor Select a distributor... Label Select a label... Vinta…" at bounding box center [558, 340] width 1117 height 577
drag, startPoint x: 270, startPoint y: 94, endPoint x: 220, endPoint y: 94, distance: 49.9
click at [220, 94] on div "kty" at bounding box center [542, 95] width 693 height 27
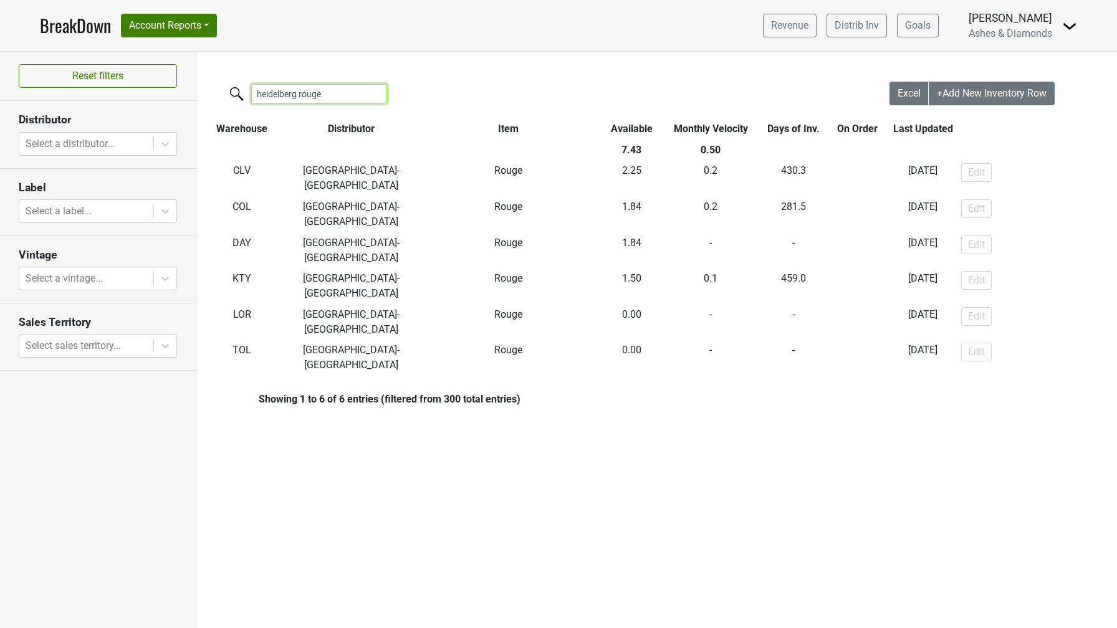
click at [332, 89] on input "heidelberg rouge" at bounding box center [319, 93] width 136 height 19
click at [314, 92] on input "heidelberg rouge" at bounding box center [319, 93] width 136 height 19
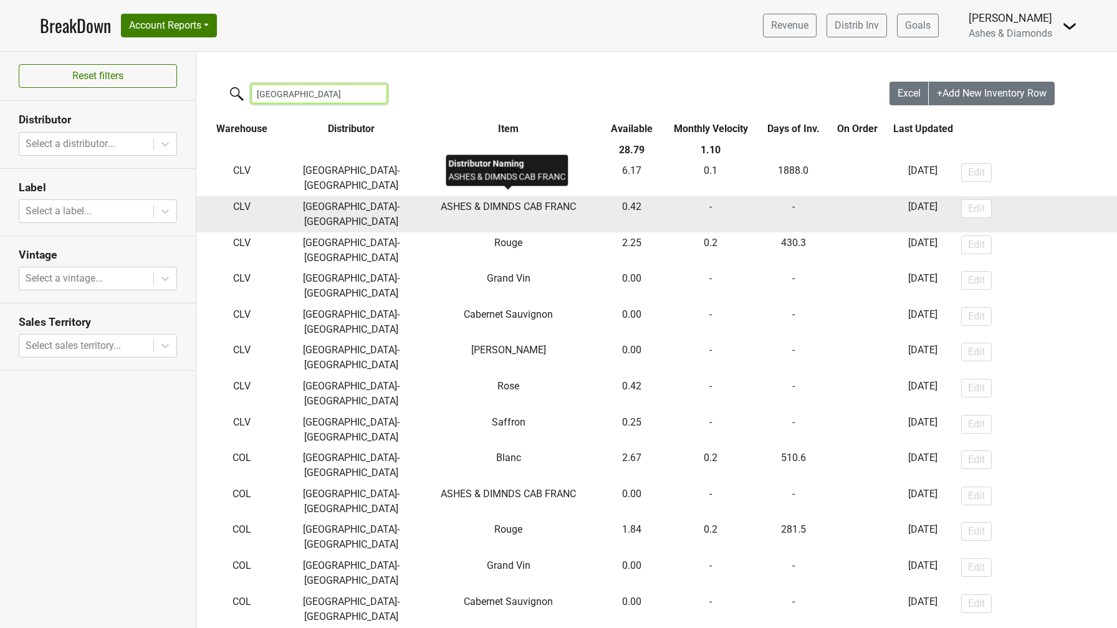
type input "[GEOGRAPHIC_DATA]"
click at [538, 201] on span "ASHES & DIMNDS CAB FRANC" at bounding box center [508, 207] width 135 height 12
copy span "ASHES & DIMNDS CAB FRANC"
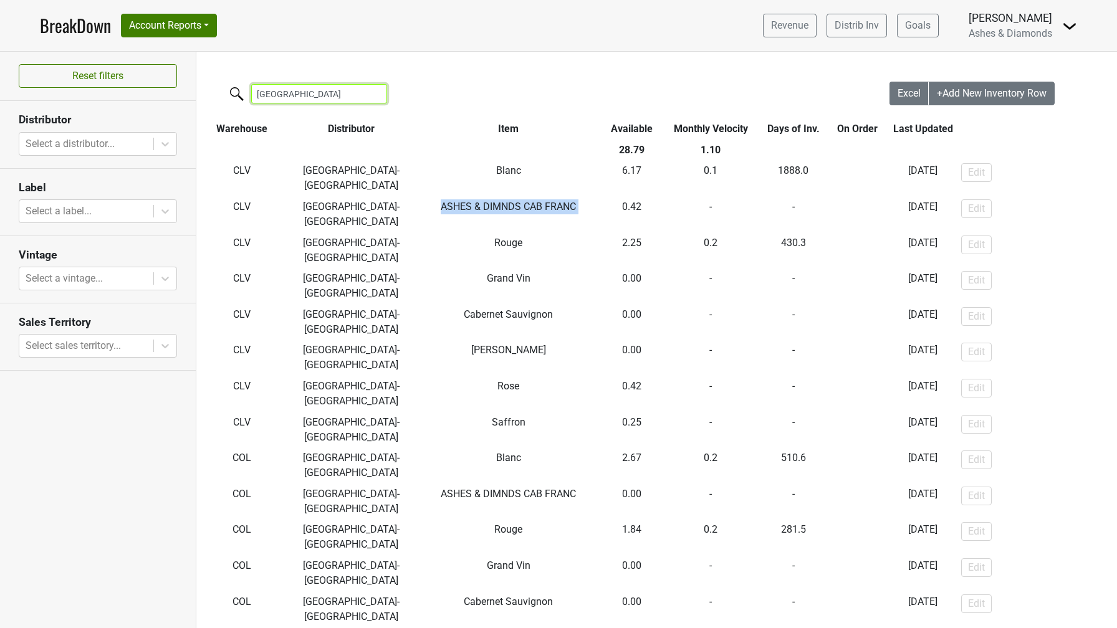
click at [306, 97] on input "[GEOGRAPHIC_DATA]" at bounding box center [319, 93] width 136 height 19
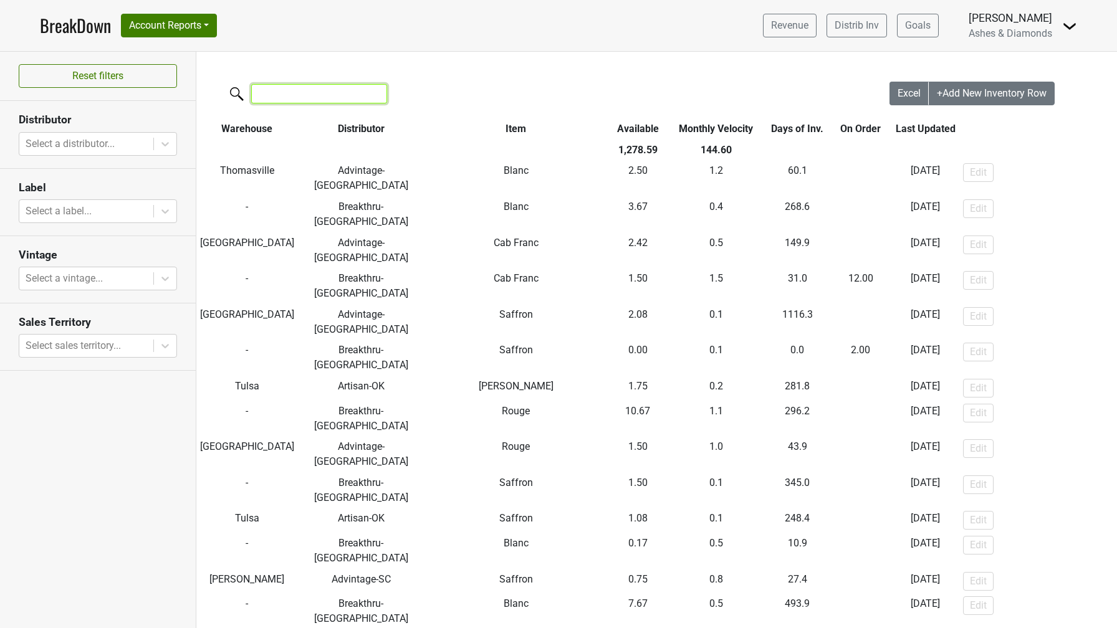
click at [288, 95] on input "search" at bounding box center [319, 93] width 136 height 19
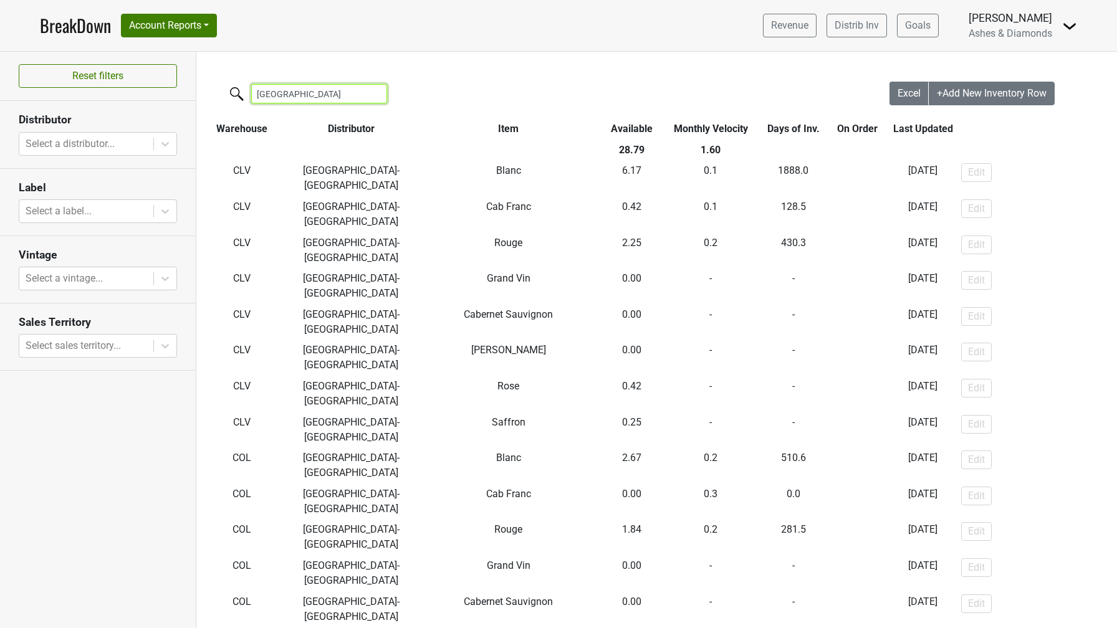
type input "[GEOGRAPHIC_DATA]"
click at [57, 28] on link "BreakDown" at bounding box center [75, 25] width 71 height 26
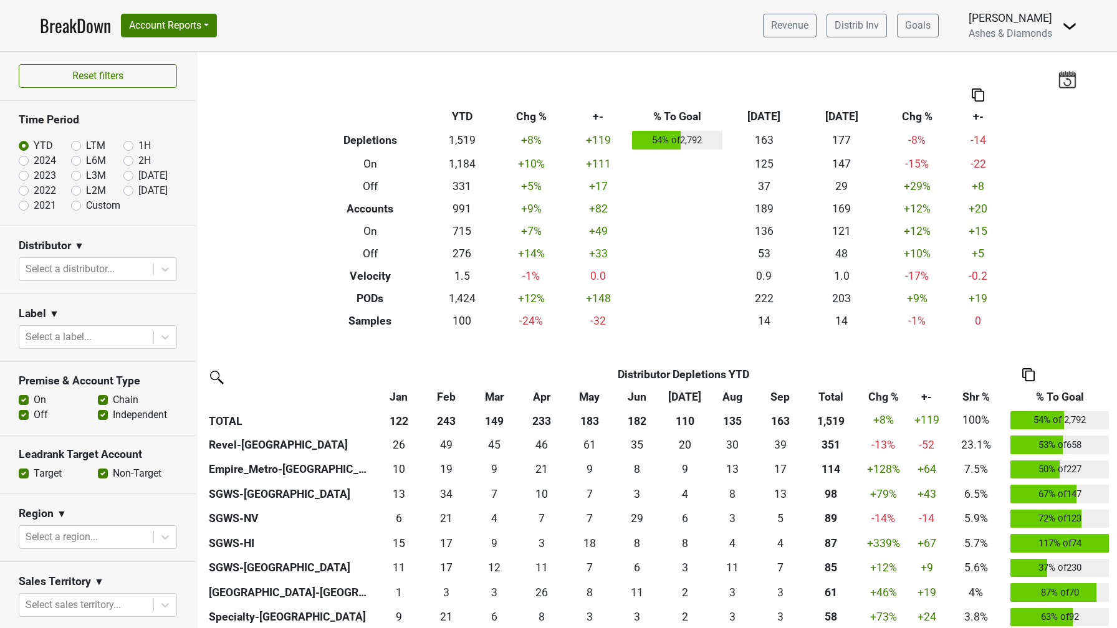
click at [216, 378] on img at bounding box center [216, 377] width 20 height 20
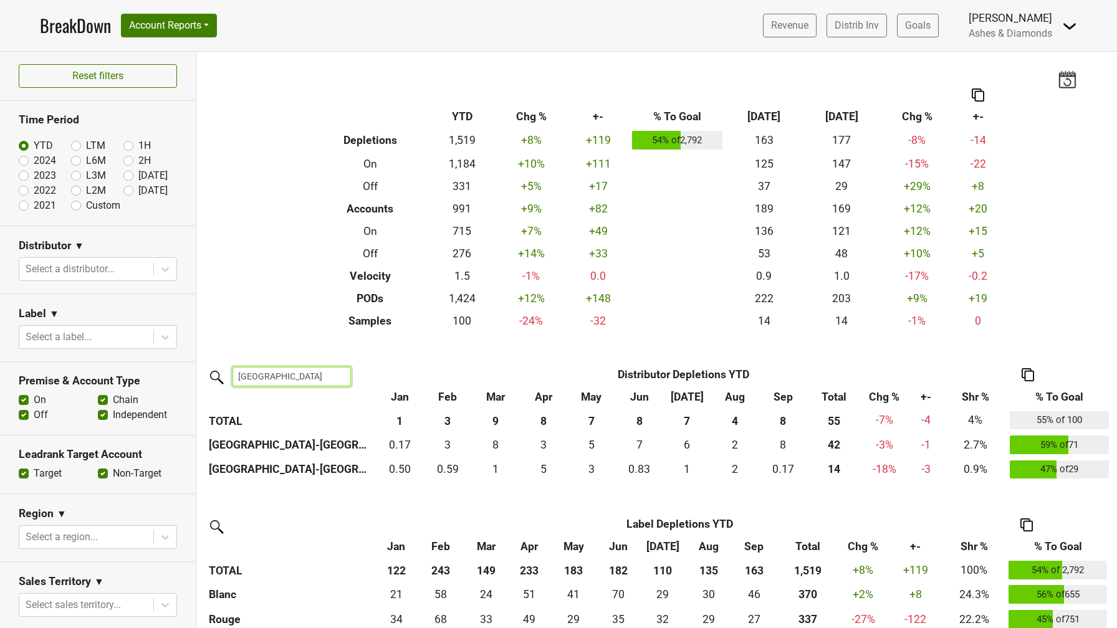
type input "[GEOGRAPHIC_DATA]"
